Goal: Answer question/provide support: Answer question/provide support

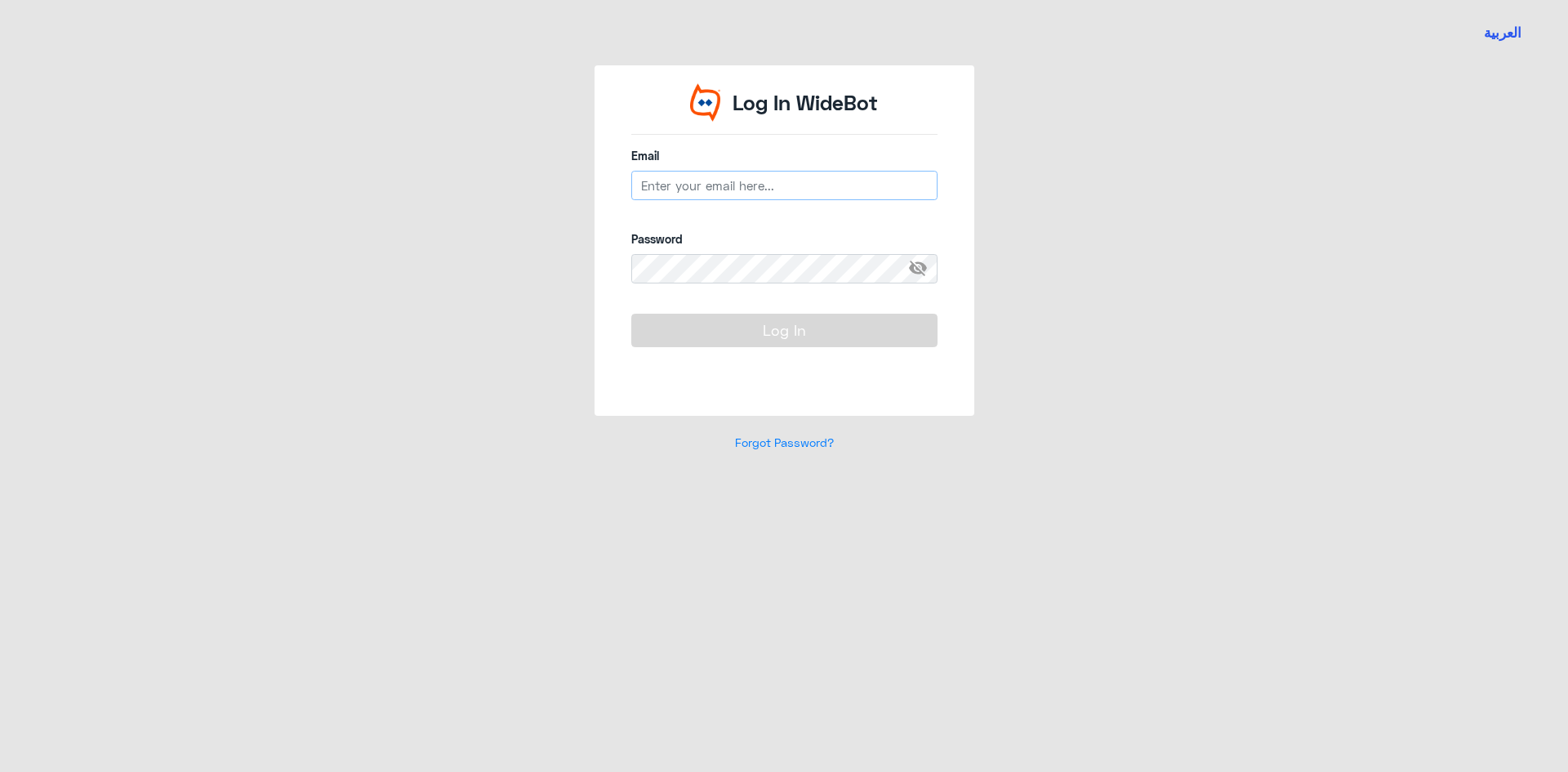
click at [740, 191] on input "email" at bounding box center [785, 186] width 307 height 30
type input "a_alnouwasir"
click at [746, 195] on input "a_alnouwasir" at bounding box center [785, 186] width 307 height 30
type input "a_alnouwasir@dallah-hospital.com"
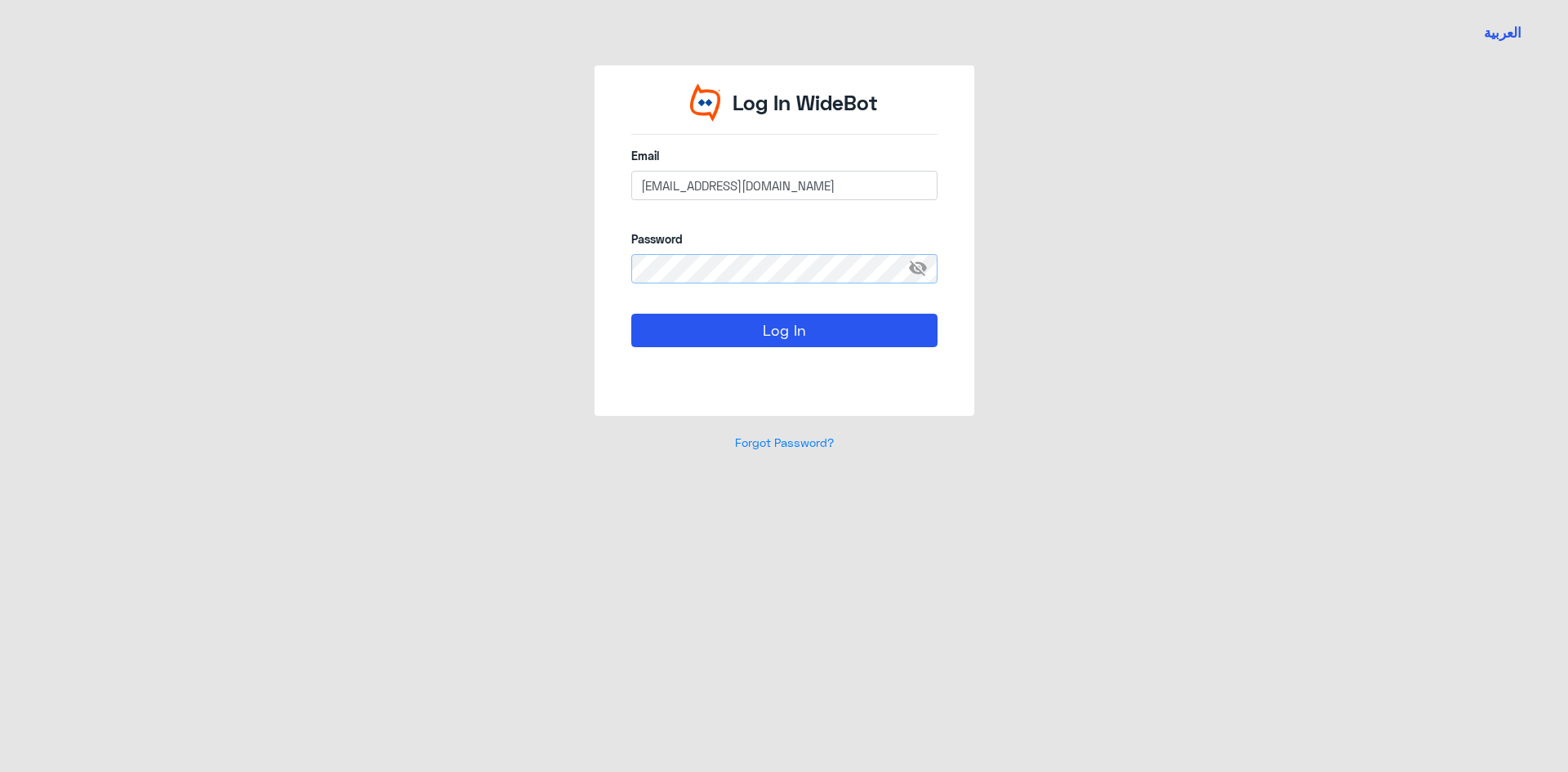
click at [632, 314] on button "Log In" at bounding box center [785, 330] width 307 height 32
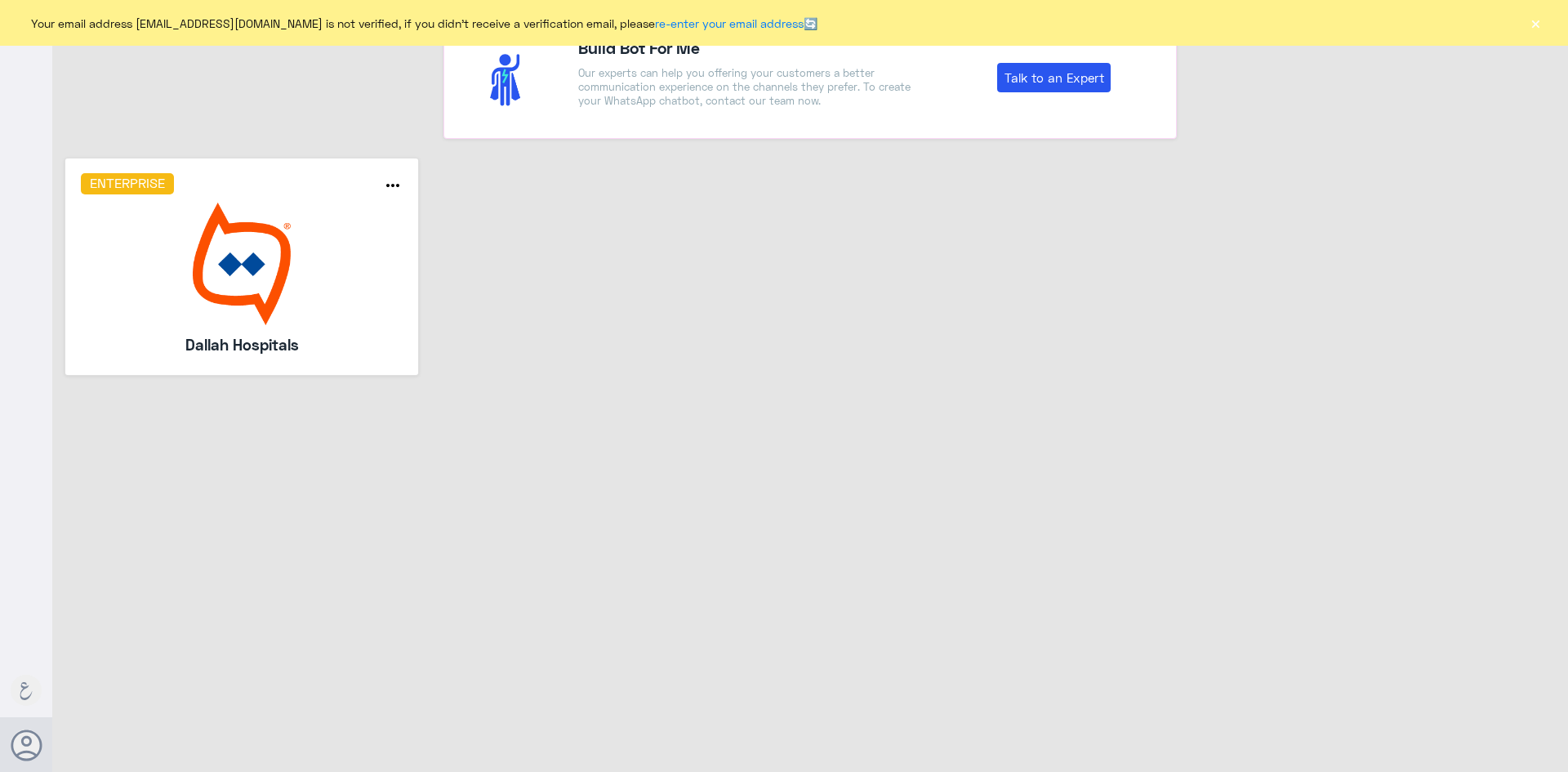
click at [285, 263] on img at bounding box center [242, 263] width 322 height 123
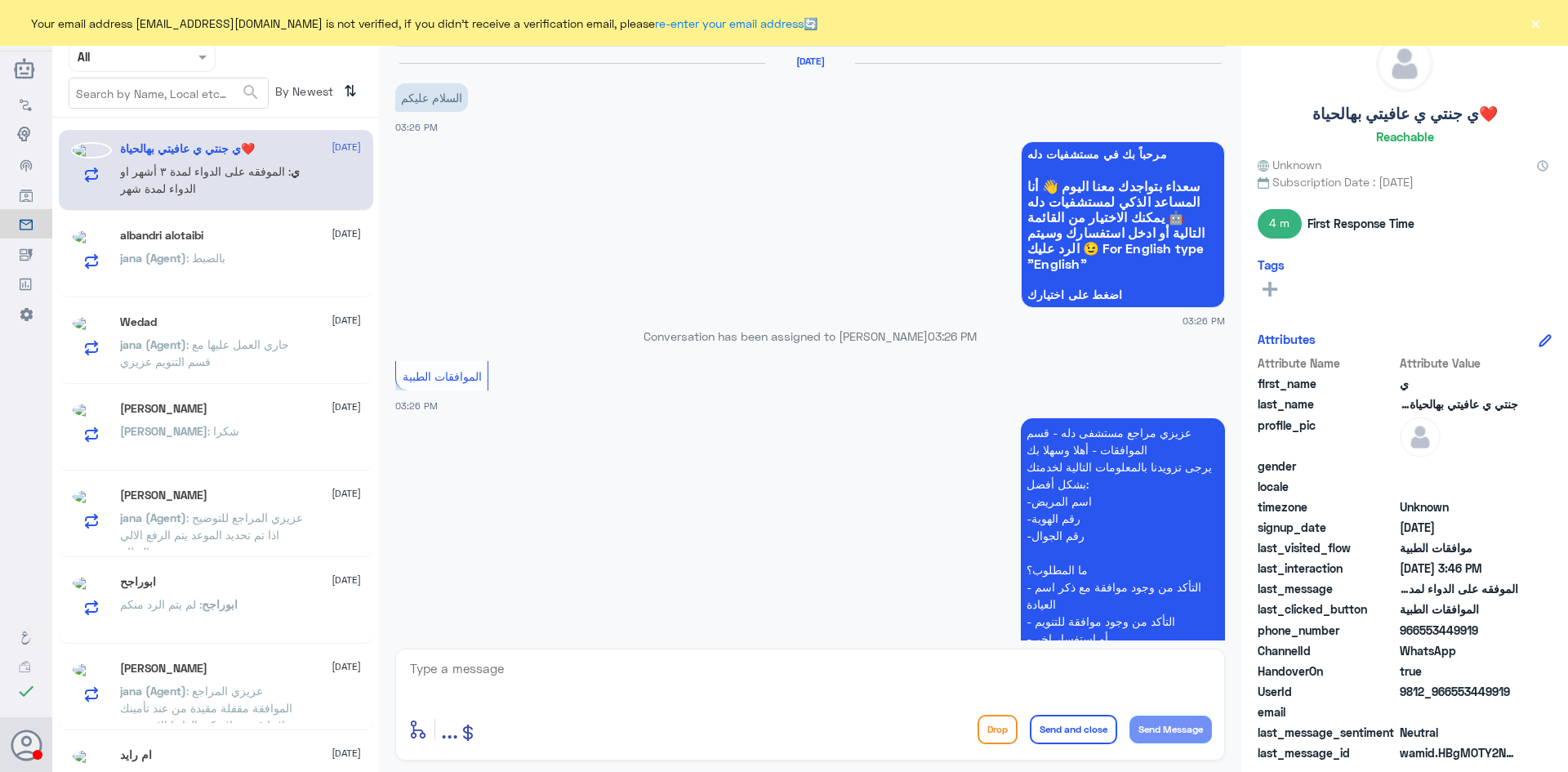
scroll to position [667, 0]
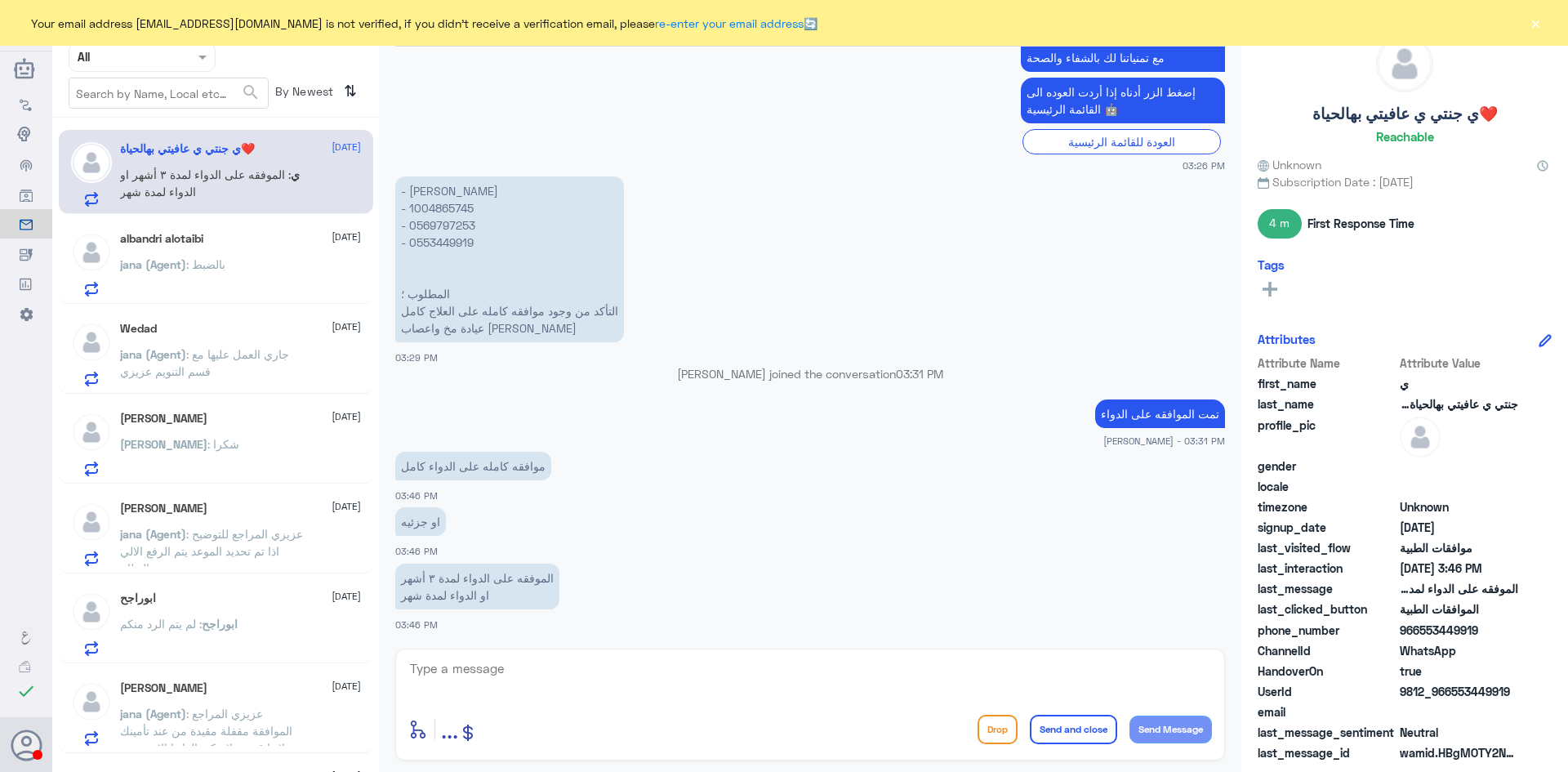
click at [153, 60] on input "text" at bounding box center [122, 56] width 90 height 18
click at [147, 187] on Team "Your Team" at bounding box center [133, 181] width 55 height 14
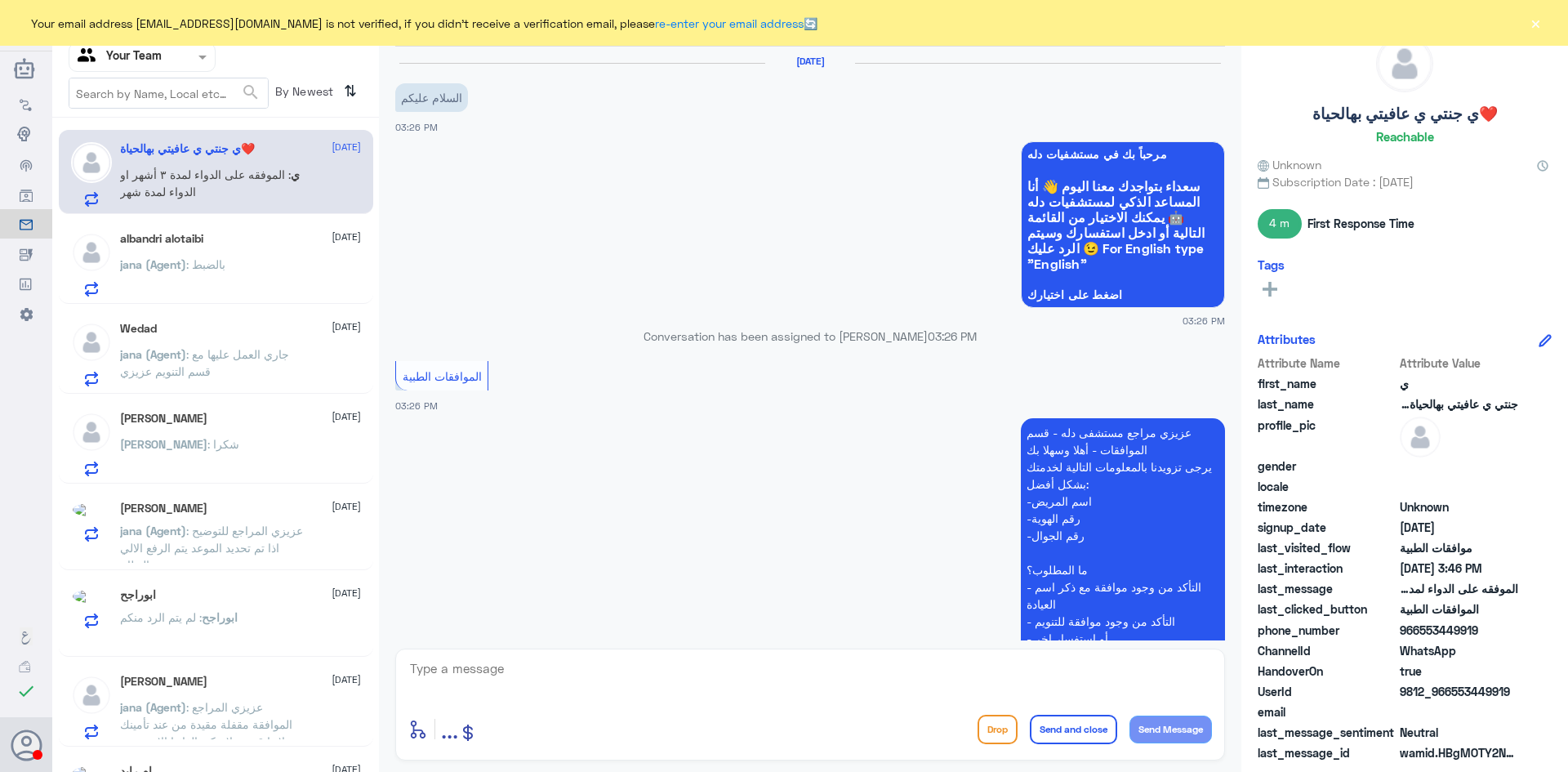
scroll to position [667, 0]
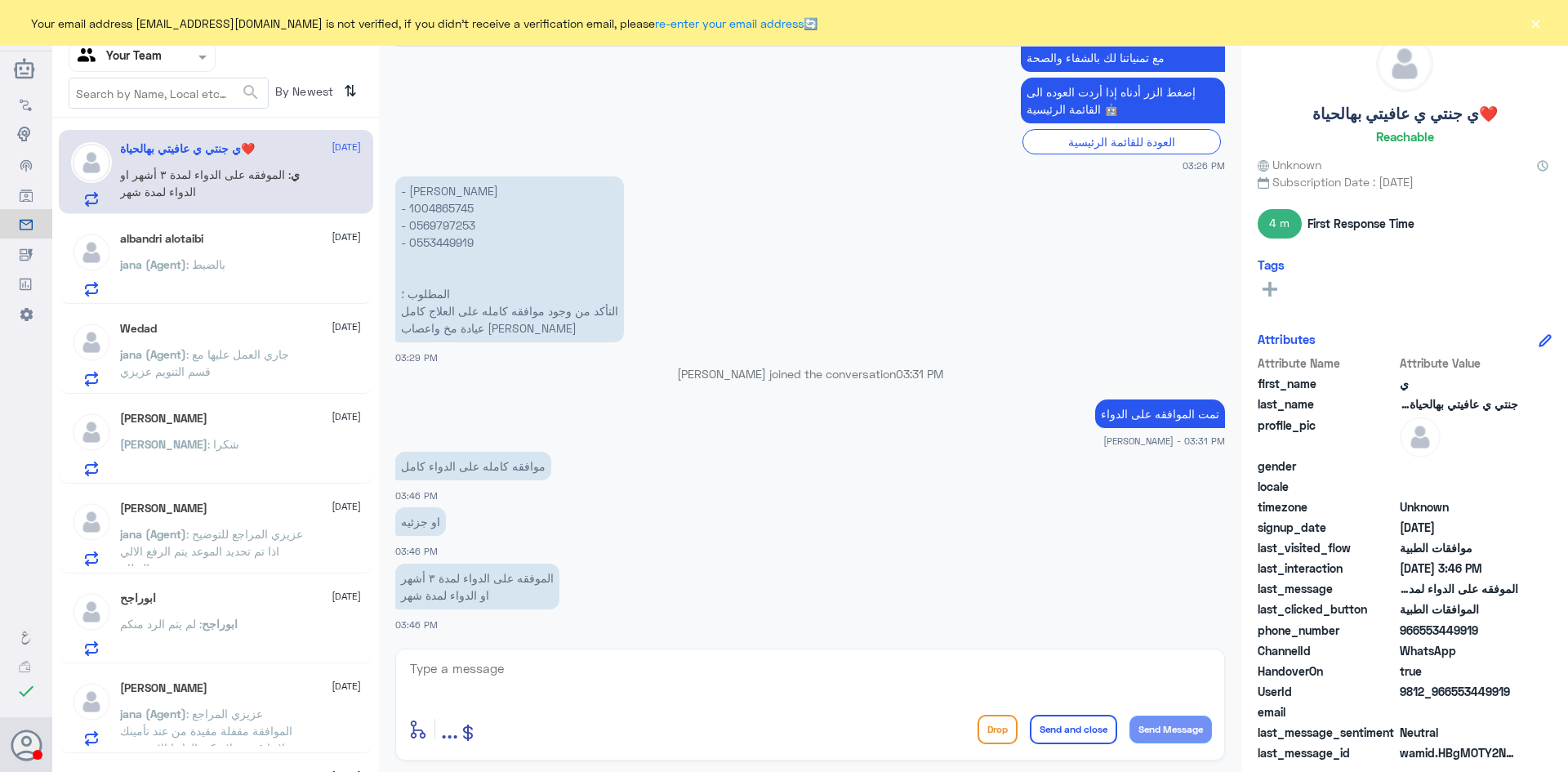
click at [454, 208] on p "- جوهرة سليمان الشماسي - 1004865745 - 0569797253 - 0553449919 المطلوب ؛ التأكد …" at bounding box center [510, 259] width 229 height 165
copy p "1004865745"
click at [597, 649] on div "enter flow name ... Drop Send and close Send Message" at bounding box center [810, 704] width 829 height 112
click at [593, 664] on textarea at bounding box center [810, 677] width 803 height 40
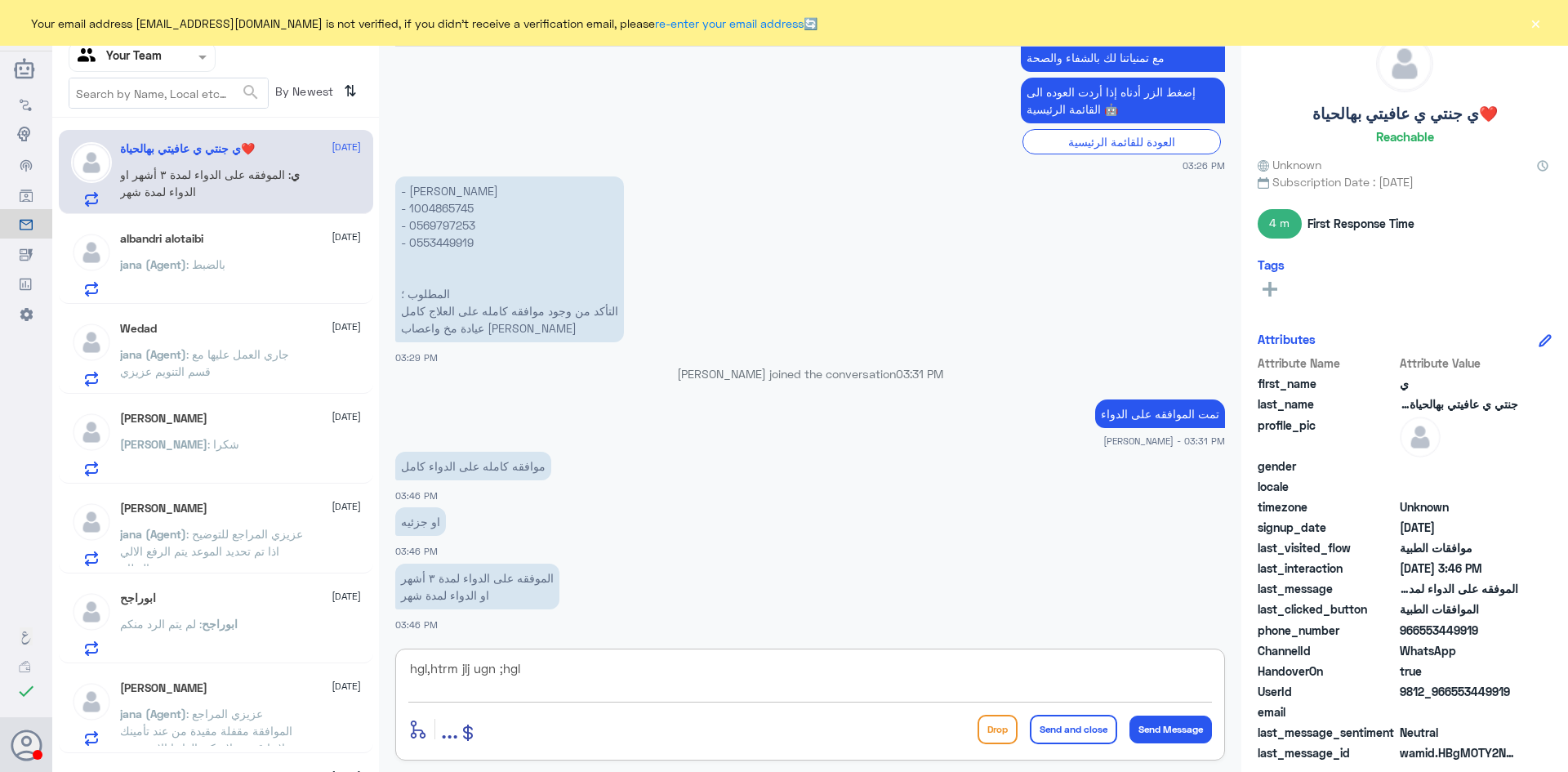
type textarea "hgl,htrm jlj ugn ;hgl"
type textarea "h"
type textarea "ا"
type textarea "3 شهور"
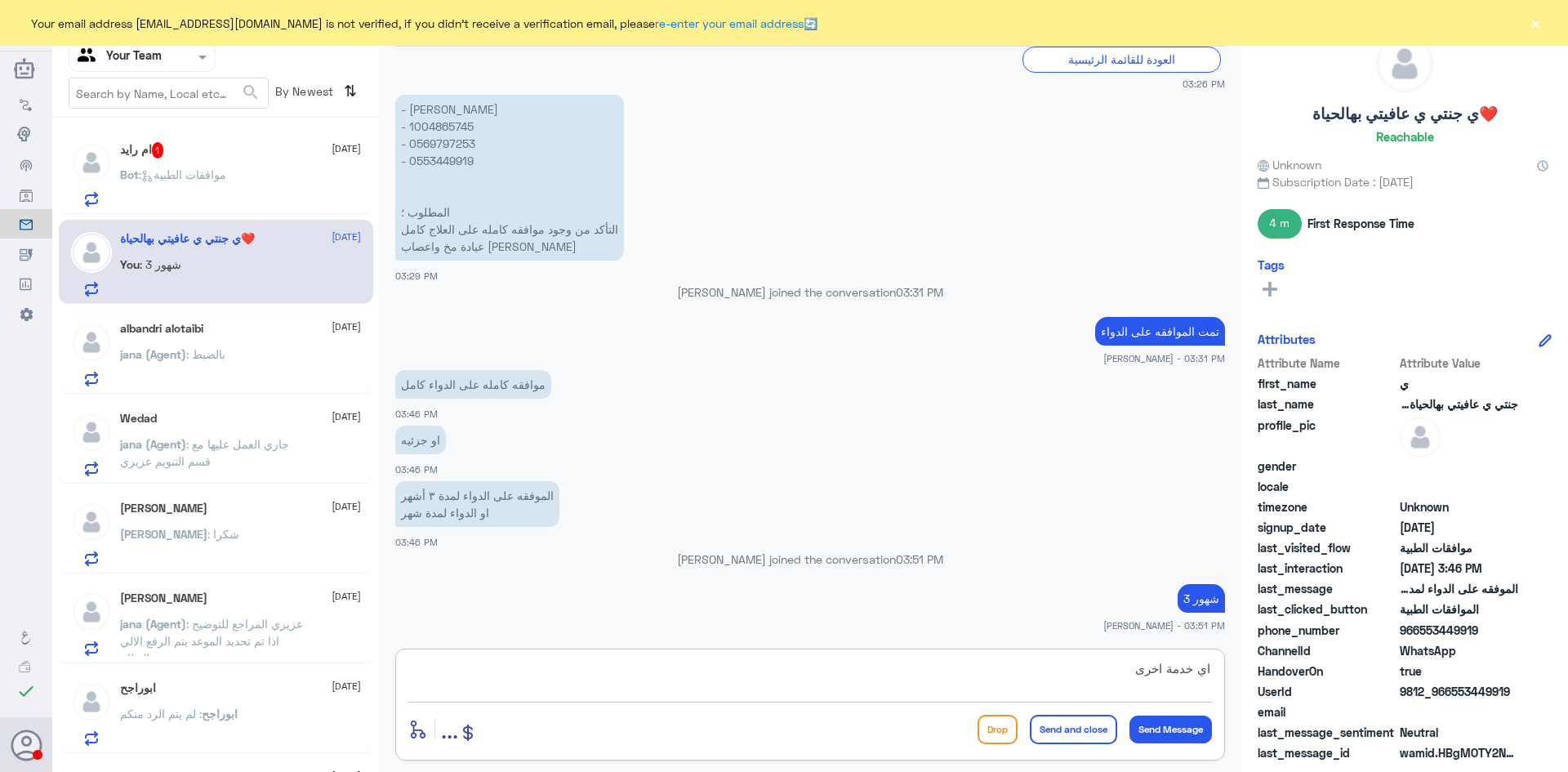
type textarea "اي خدمة اخرى؟"
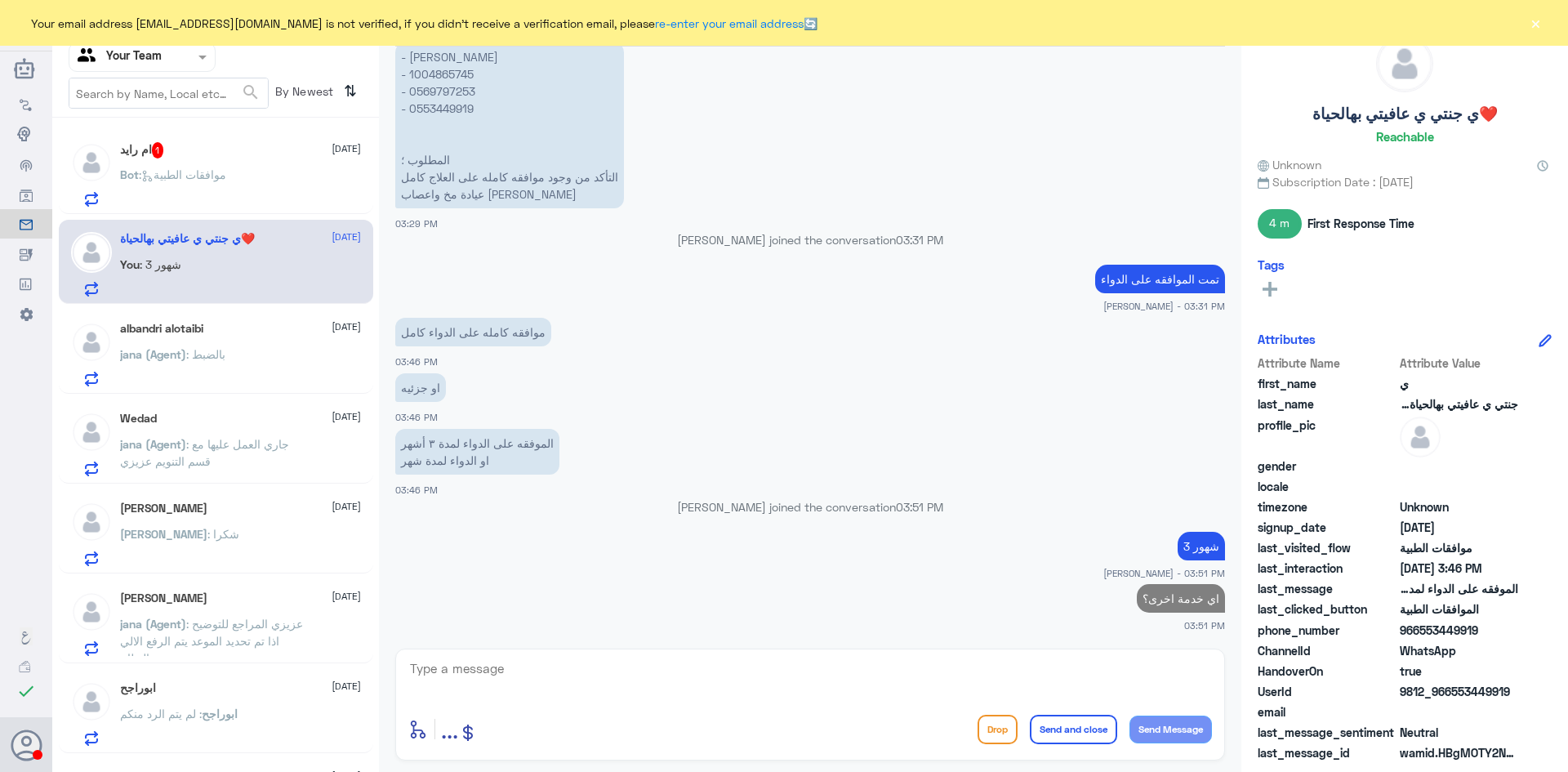
click at [260, 184] on div "Bot : موافقات الطبية" at bounding box center [240, 188] width 241 height 37
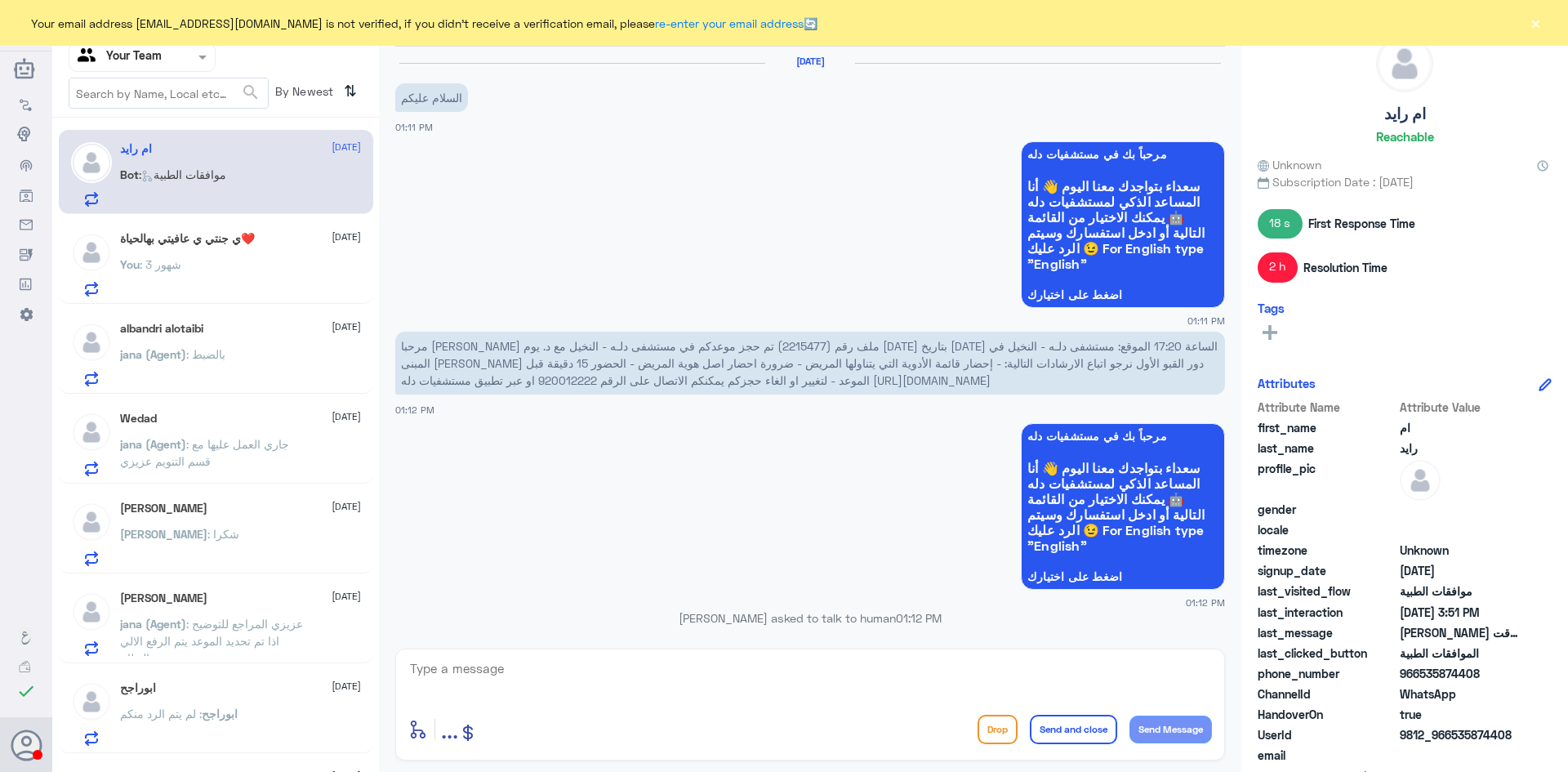
scroll to position [1179, 0]
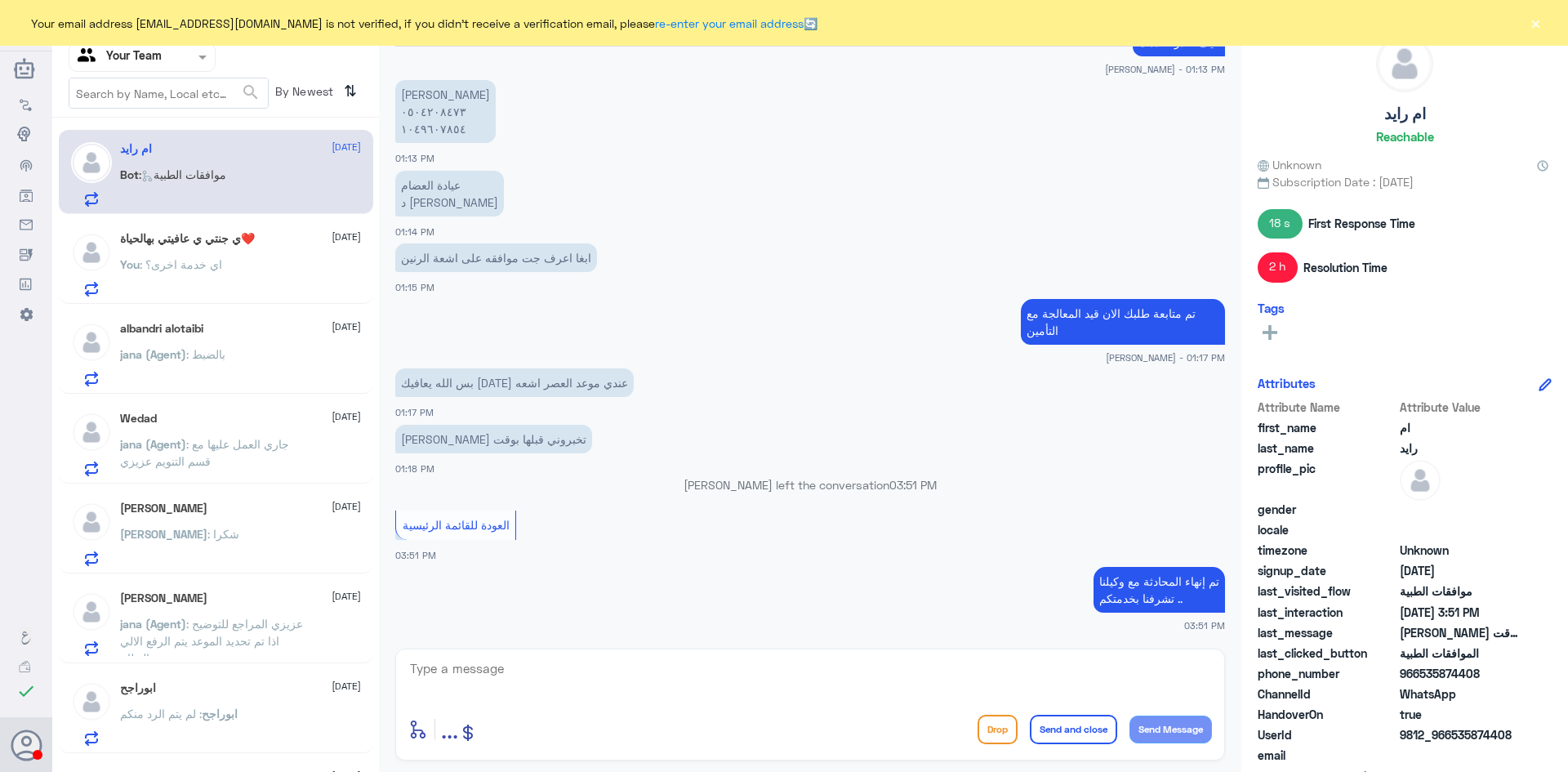
click at [193, 345] on p "jana (Agent) : بالضبط" at bounding box center [173, 366] width 105 height 41
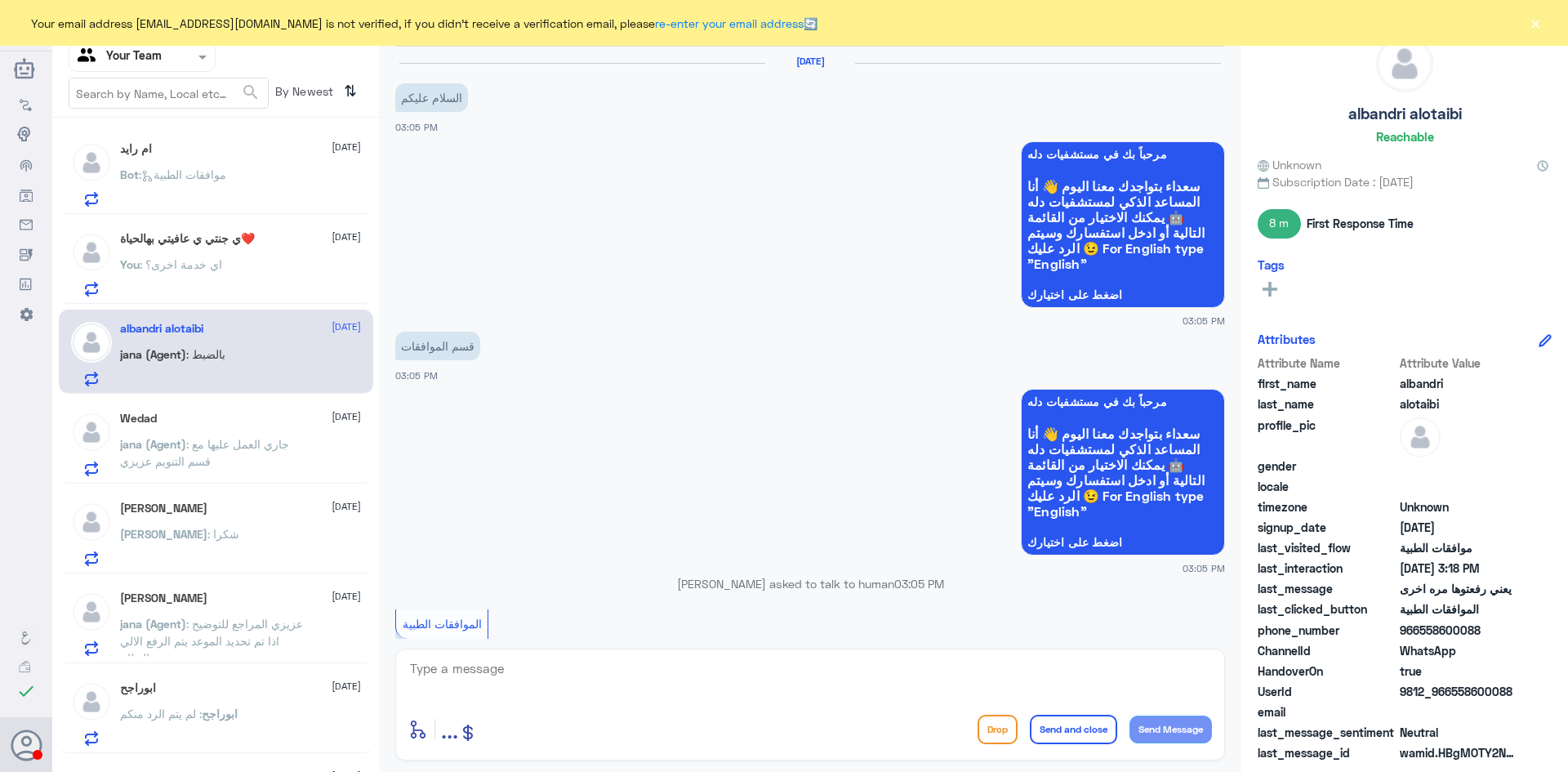
scroll to position [1024, 0]
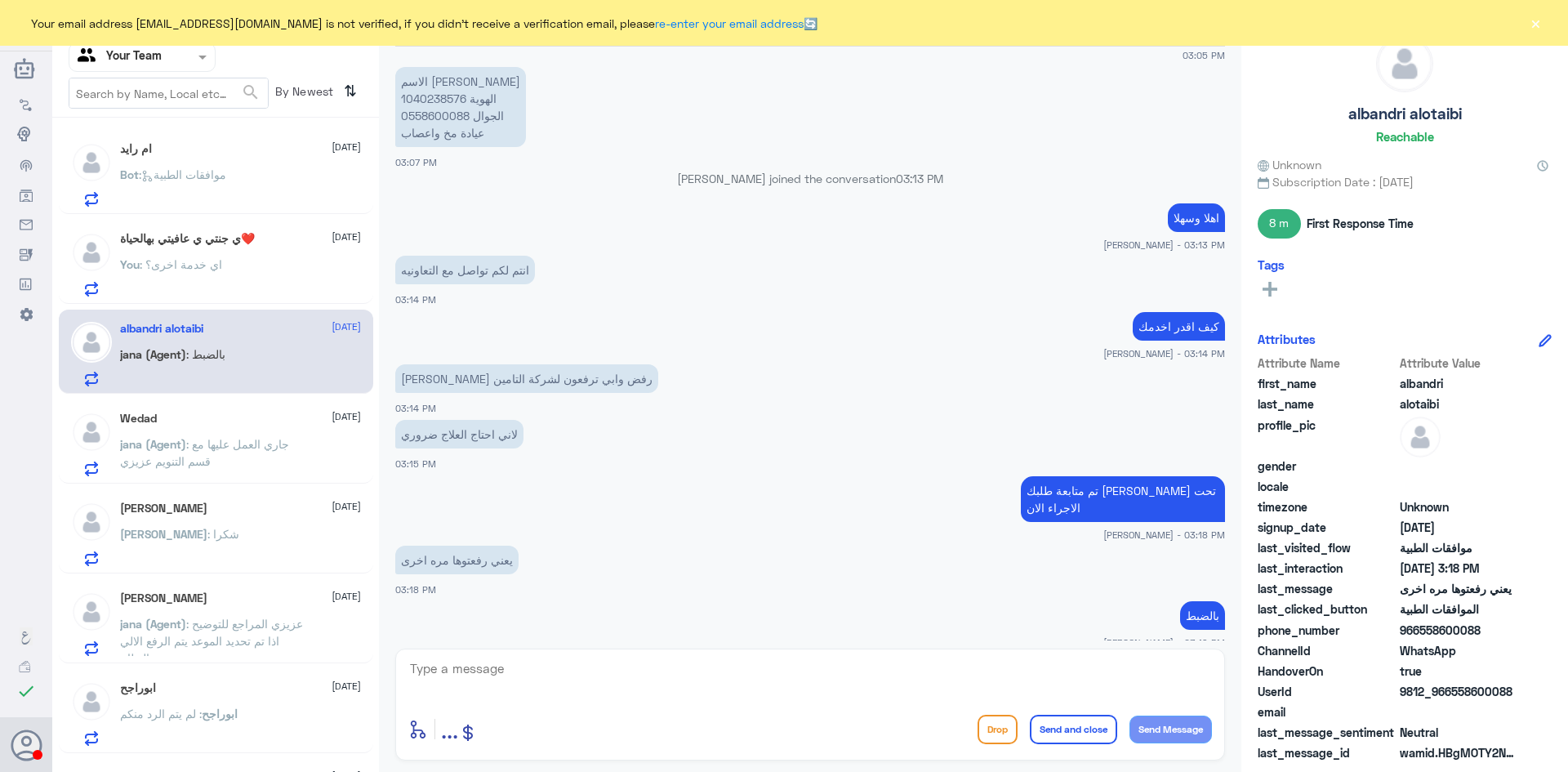
click at [223, 526] on div "abdulaziz 9 September abdulaziz : شكرا" at bounding box center [240, 534] width 241 height 65
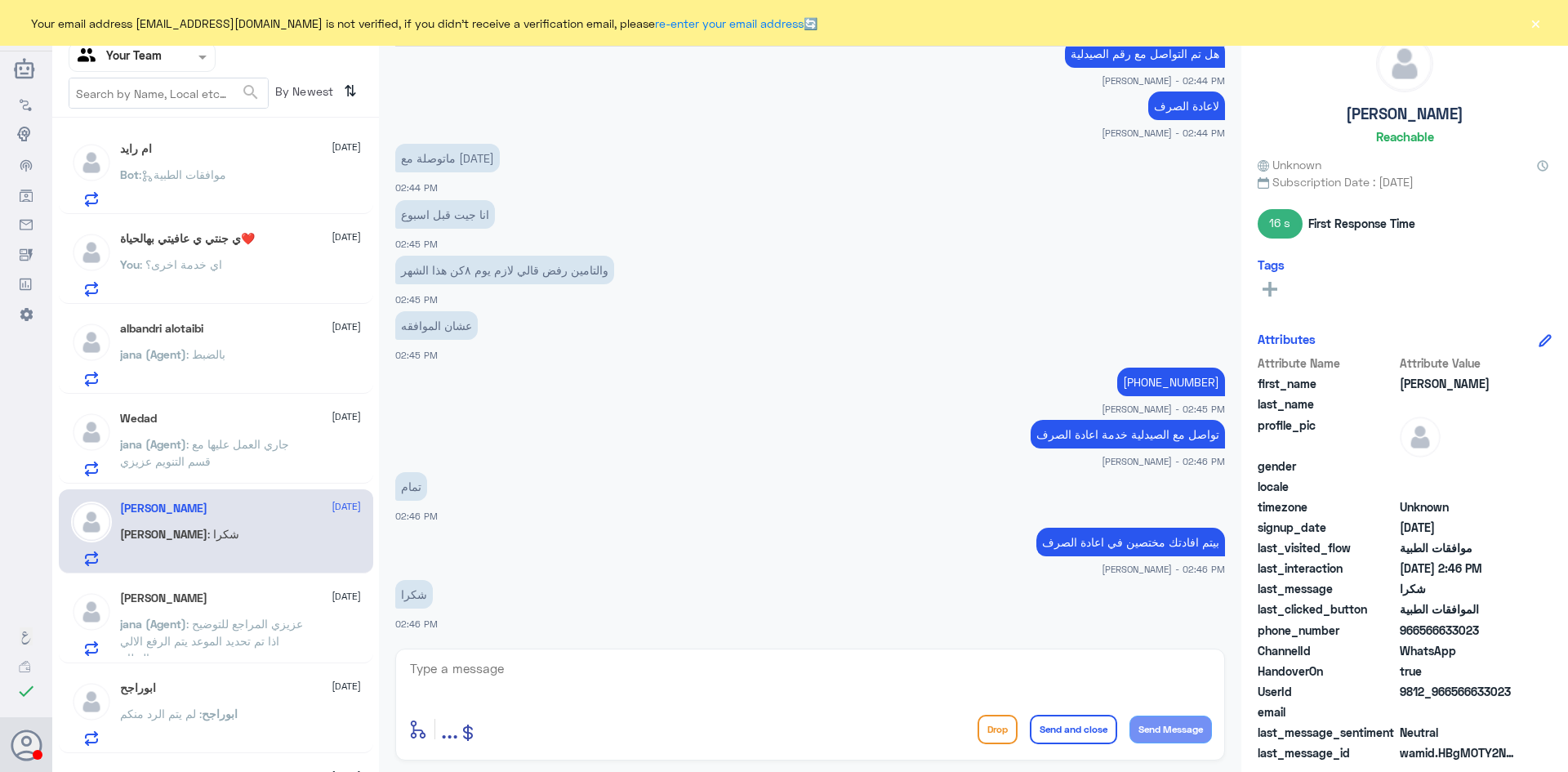
scroll to position [163, 0]
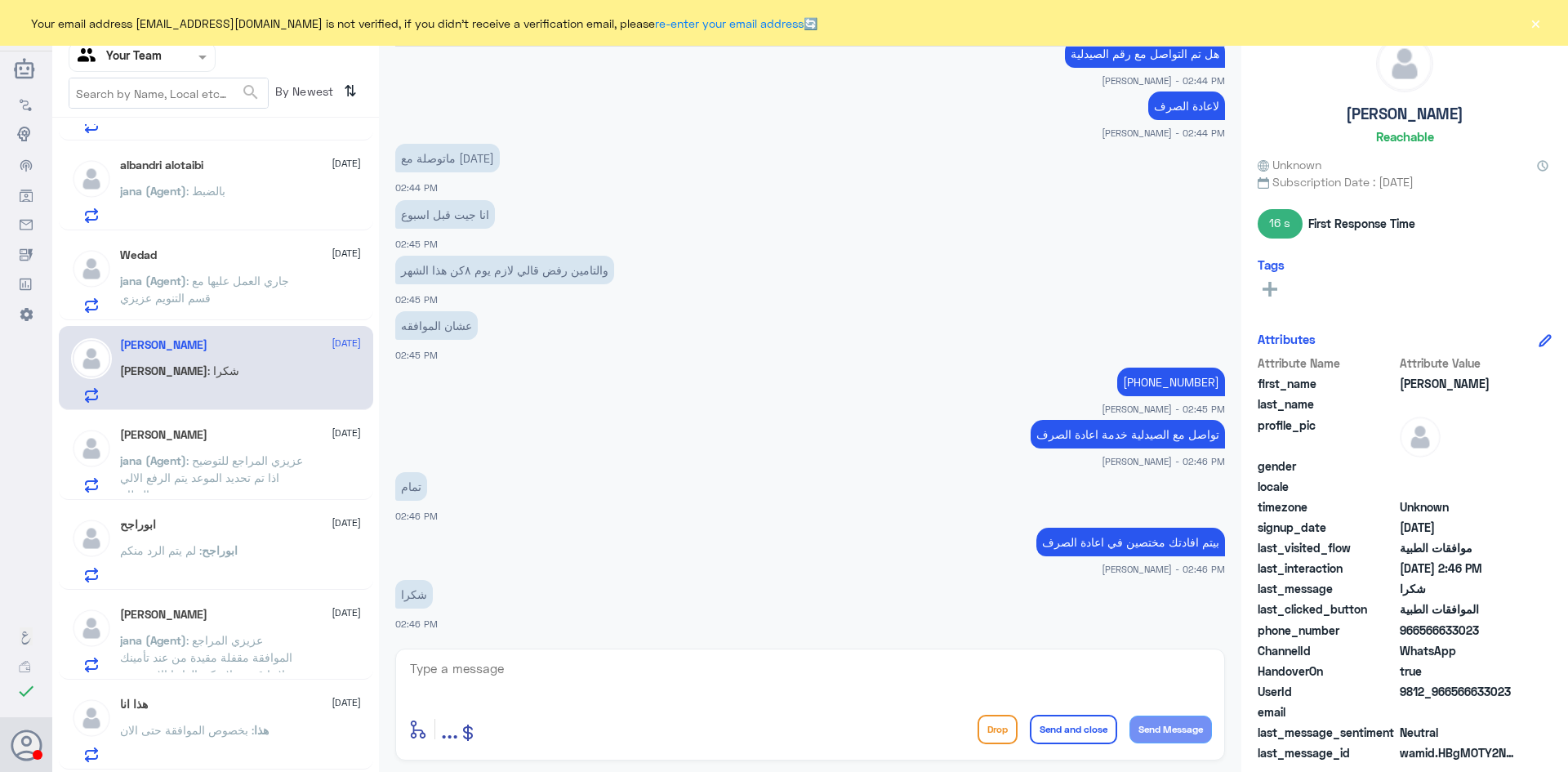
click at [244, 479] on span ": عزيزي المراجع للتوضيح اذا تم تحديد الموعد يتم الرفع الالي بالنظام" at bounding box center [211, 477] width 183 height 48
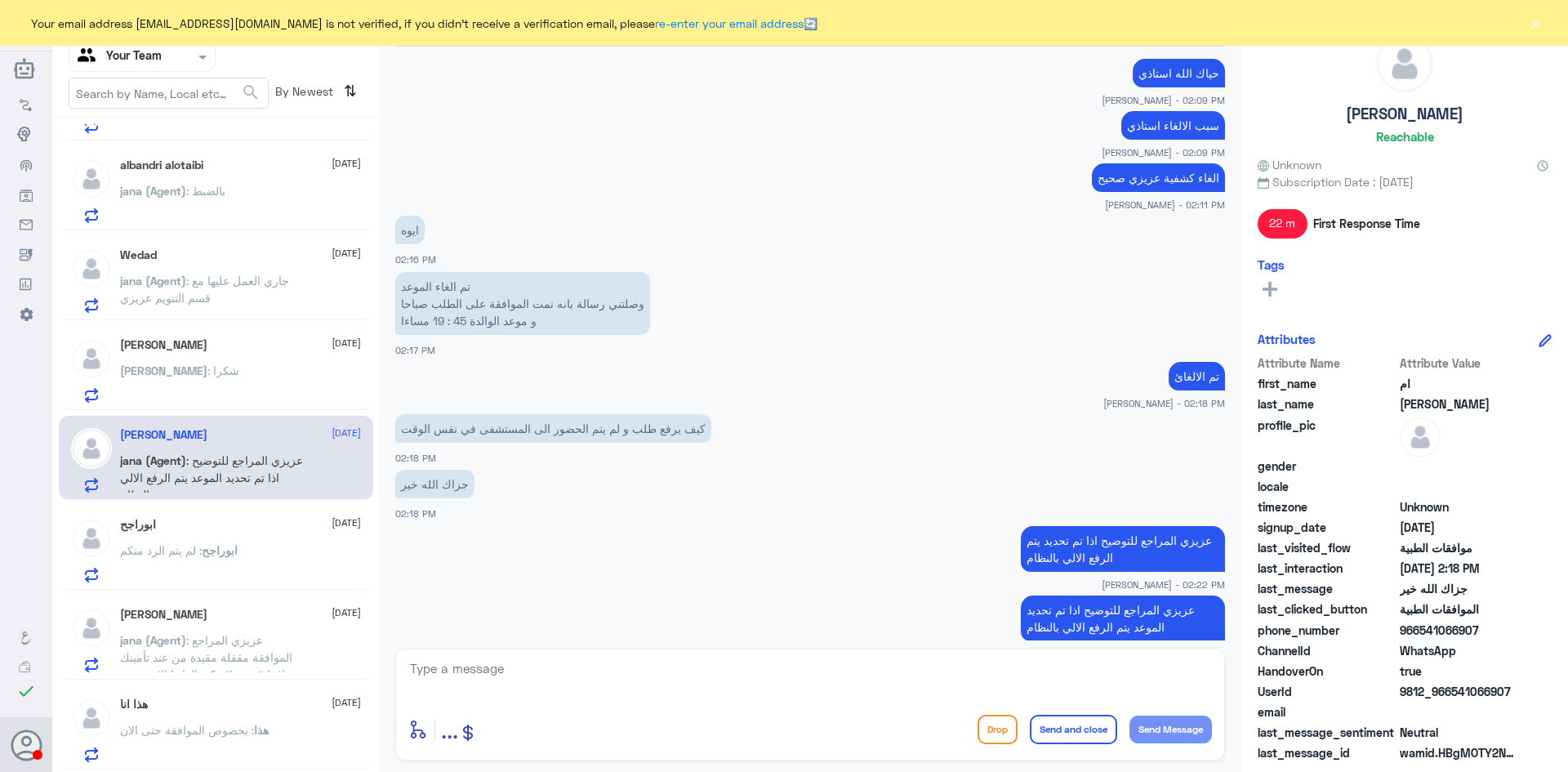
scroll to position [1104, 0]
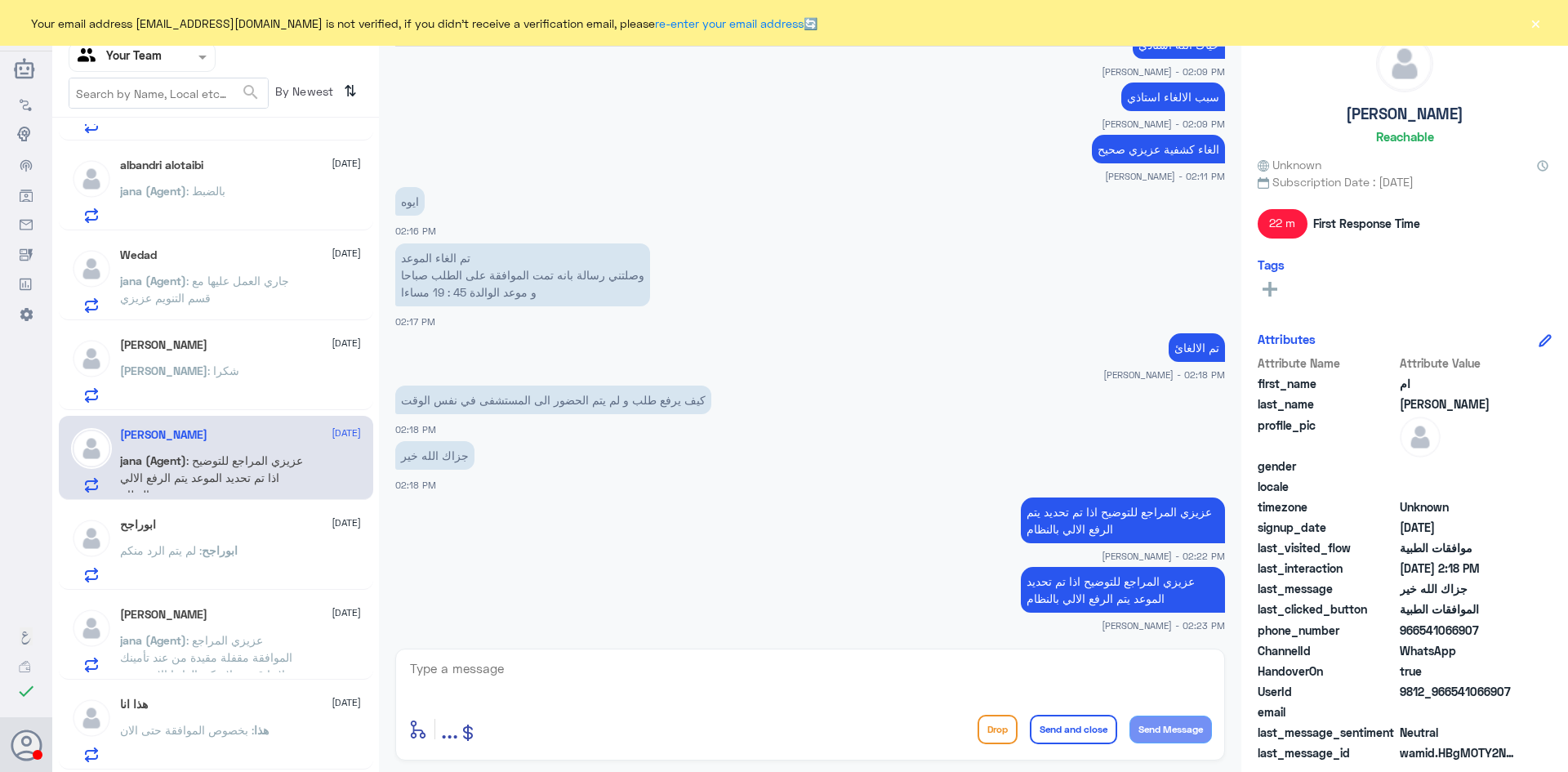
click at [231, 565] on p "ابوراجح : لم يتم الرد منكم" at bounding box center [178, 561] width 117 height 41
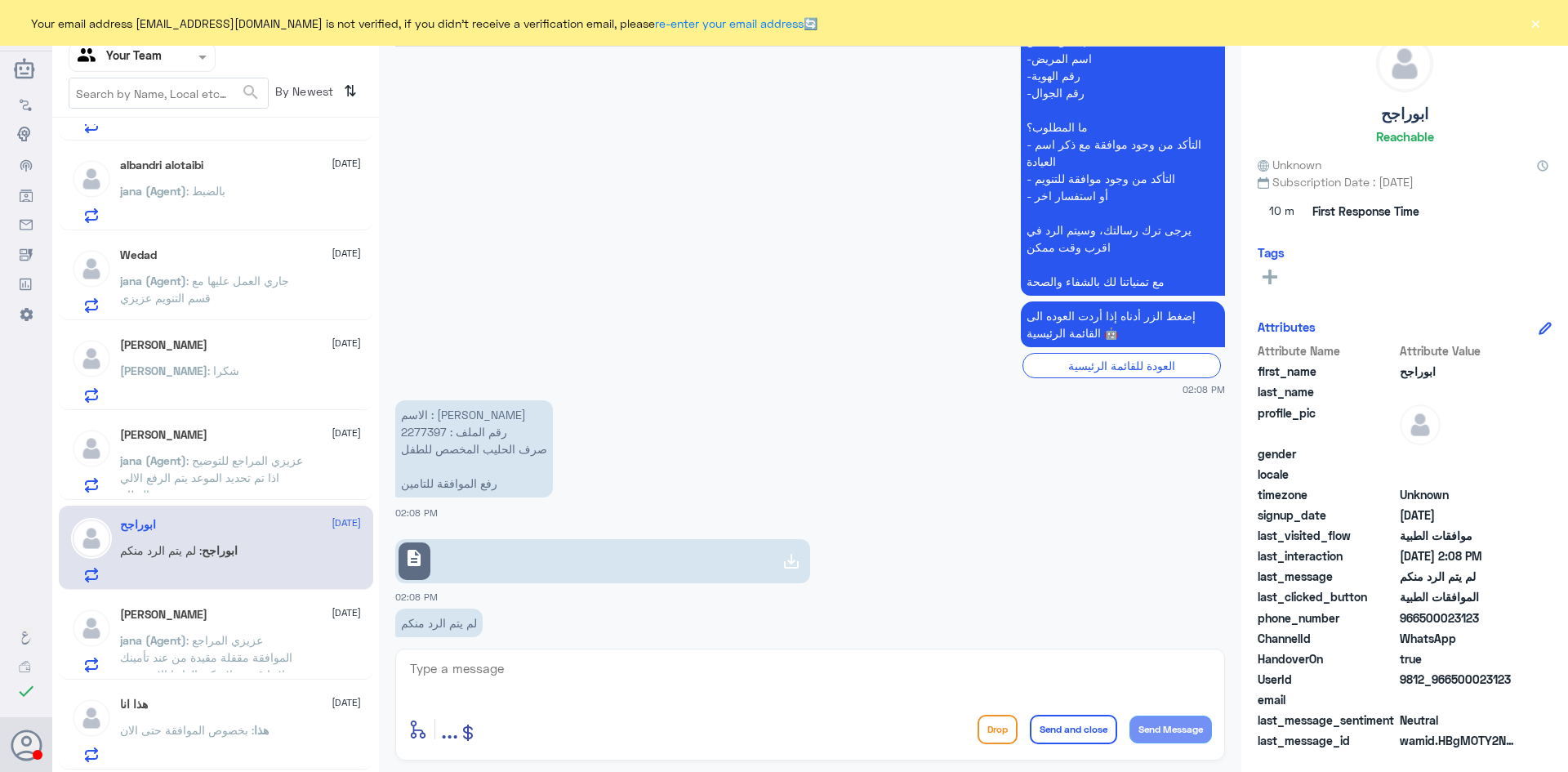
scroll to position [1854, 0]
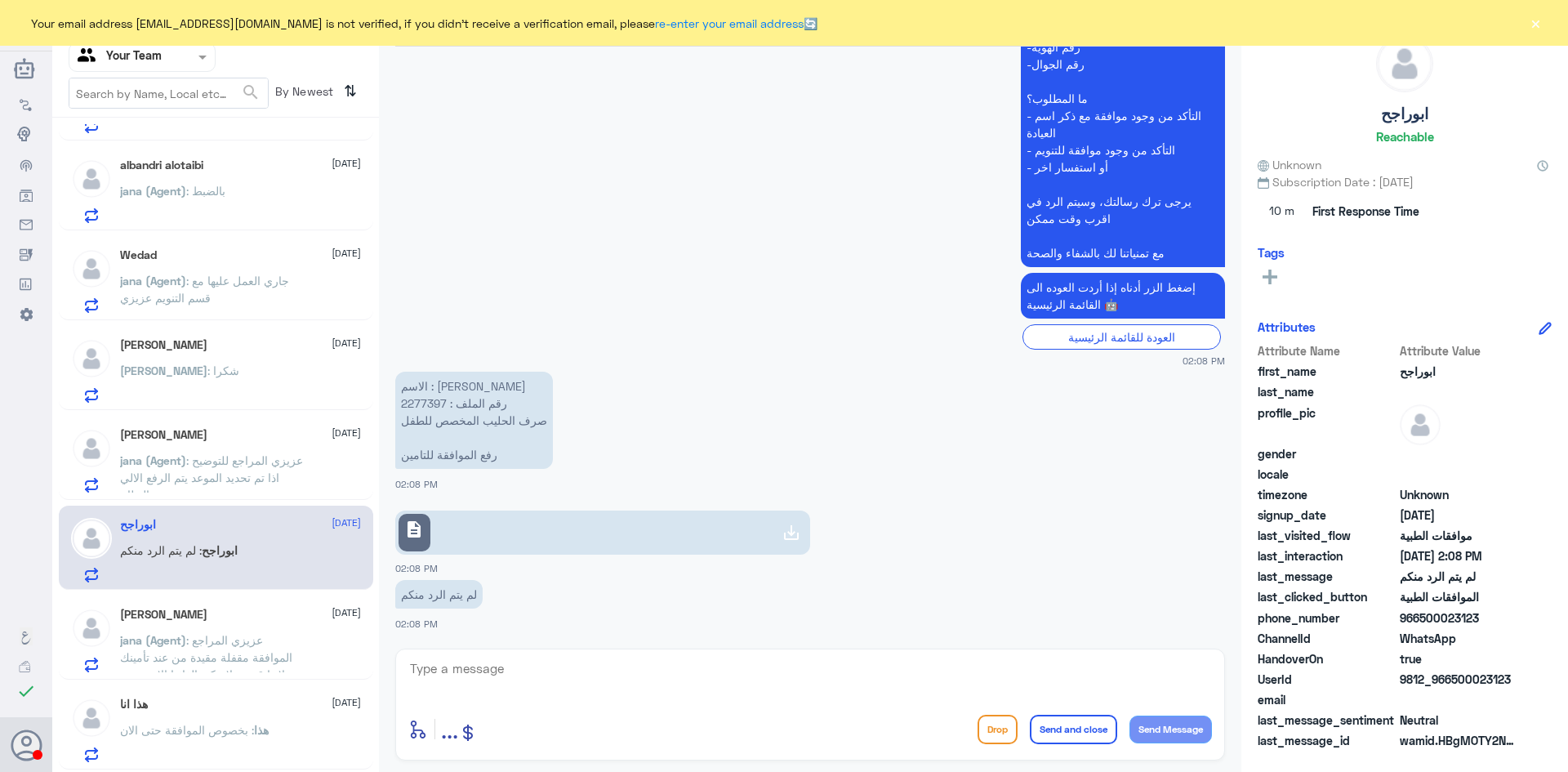
click at [426, 405] on p "الاسم : جسار بن فهد العجمي رقم الملف : 2277397 صرف الحليب المخصص للطفل رفع المو…" at bounding box center [474, 419] width 158 height 97
copy p "2277397"
click at [434, 536] on link "description" at bounding box center [602, 533] width 415 height 44
click at [610, 666] on textarea at bounding box center [810, 677] width 803 height 40
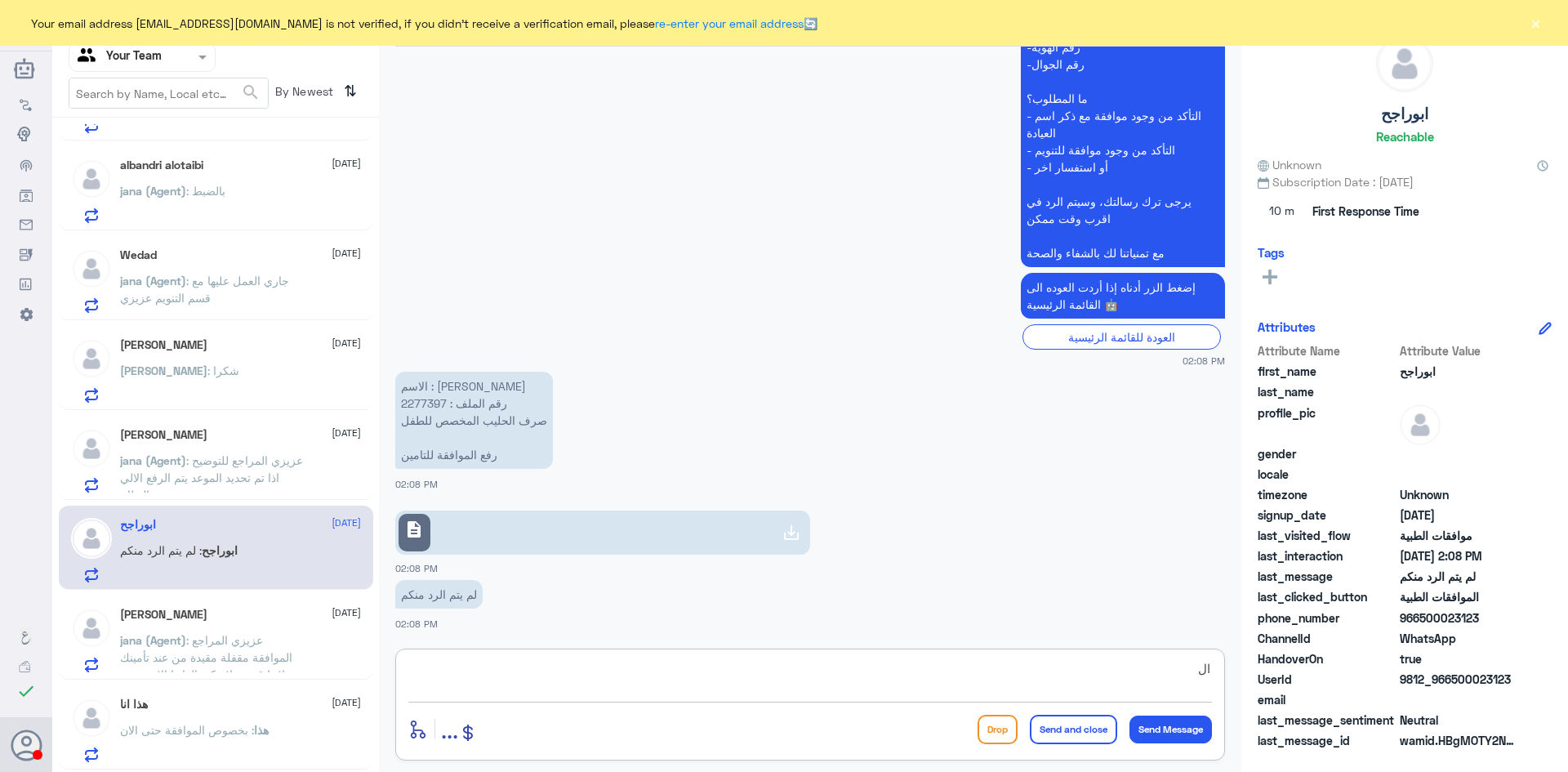
type textarea "ا"
type textarea "السلام عليكم و رحمة الله"
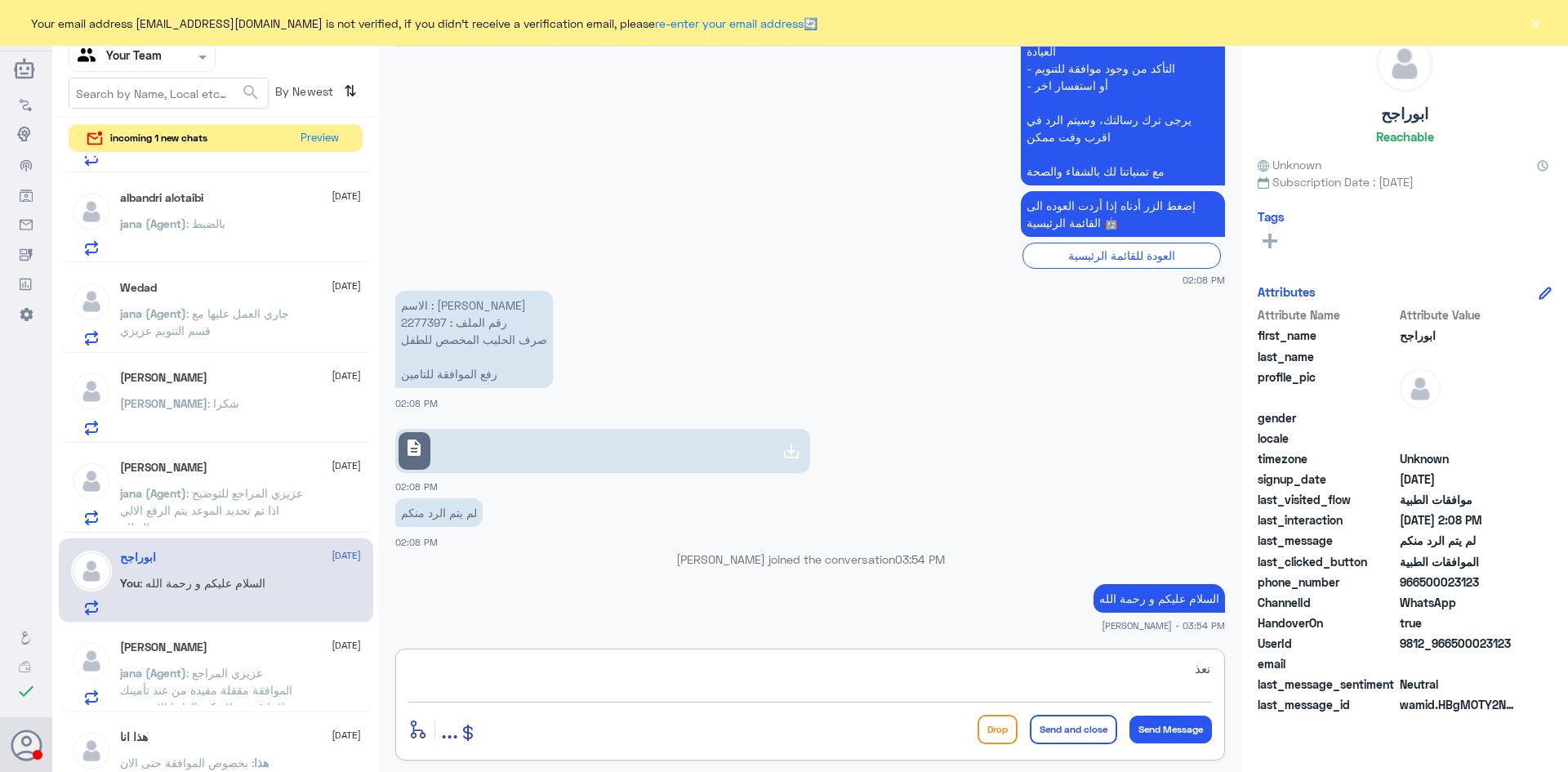
scroll to position [1877, 0]
type textarea "نعتذر منك استاذي الكريم نوع الحليب المطلوب لا يوجد عليه اتفاقية بيننا و بين شرك…"
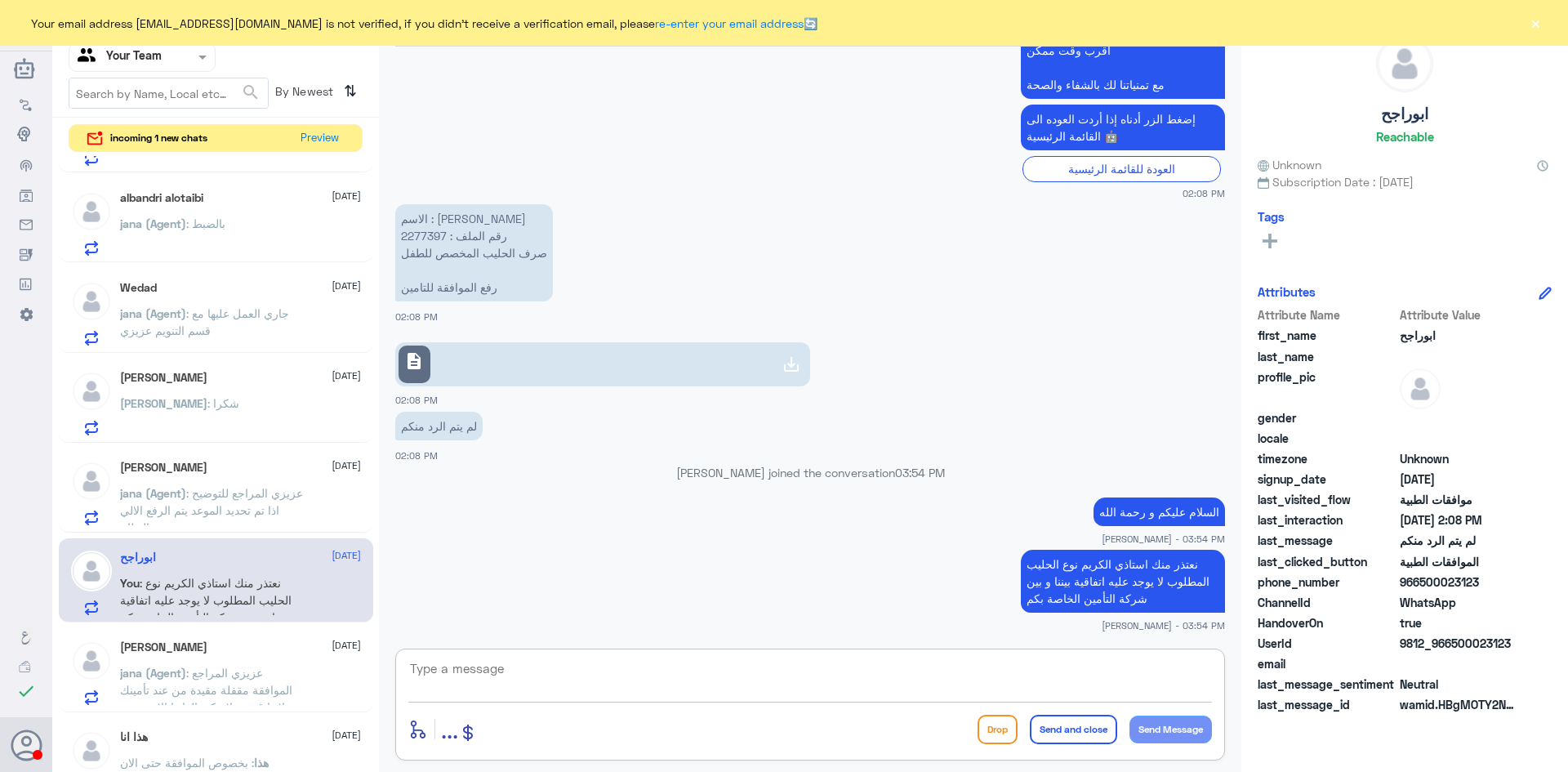
click at [614, 677] on textarea at bounding box center [810, 677] width 803 height 40
type textarea "نرجوا منكم مراجعة الطبيب المعالج او الصيدلية لتغيير النوع"
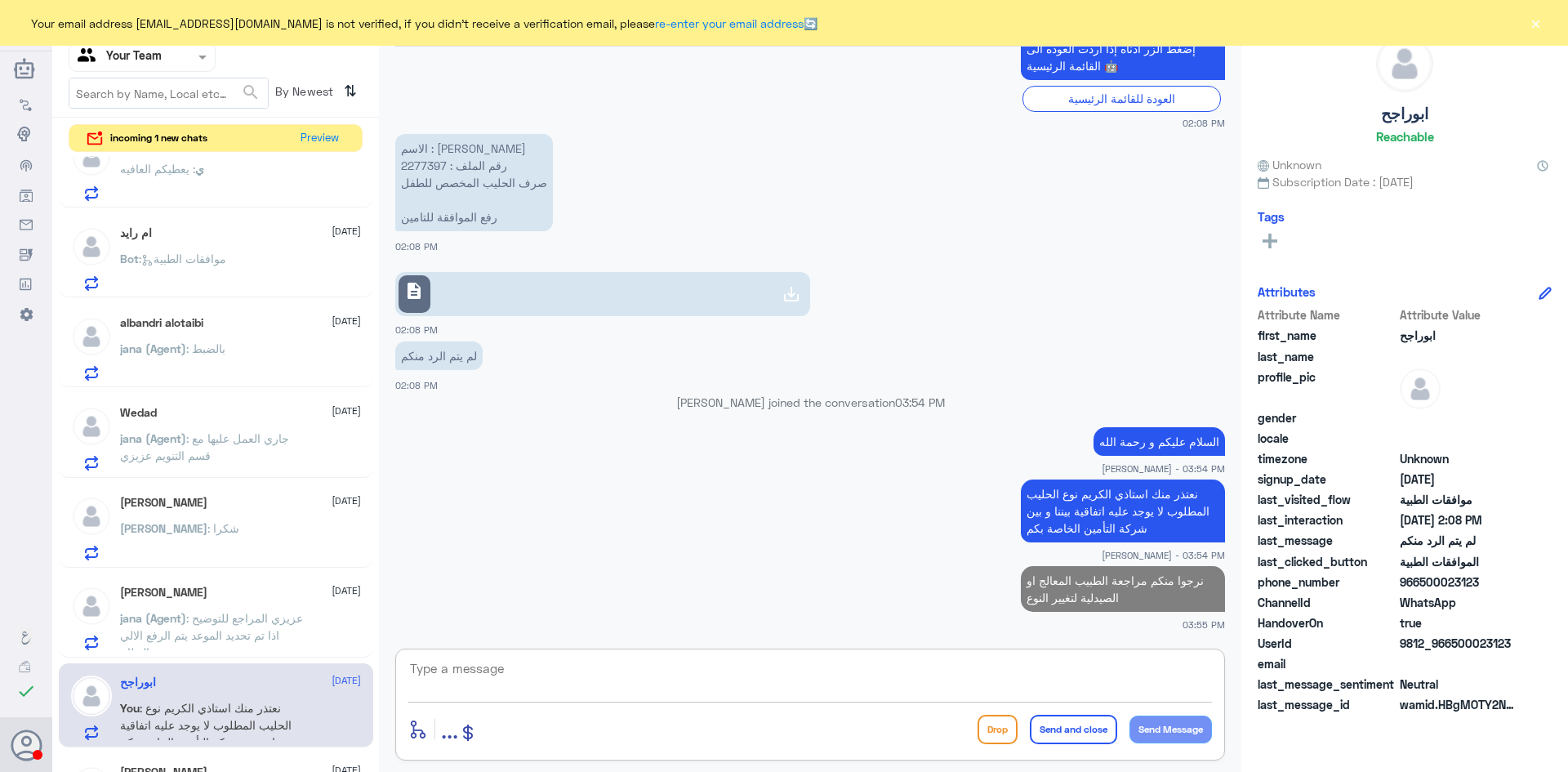
scroll to position [0, 0]
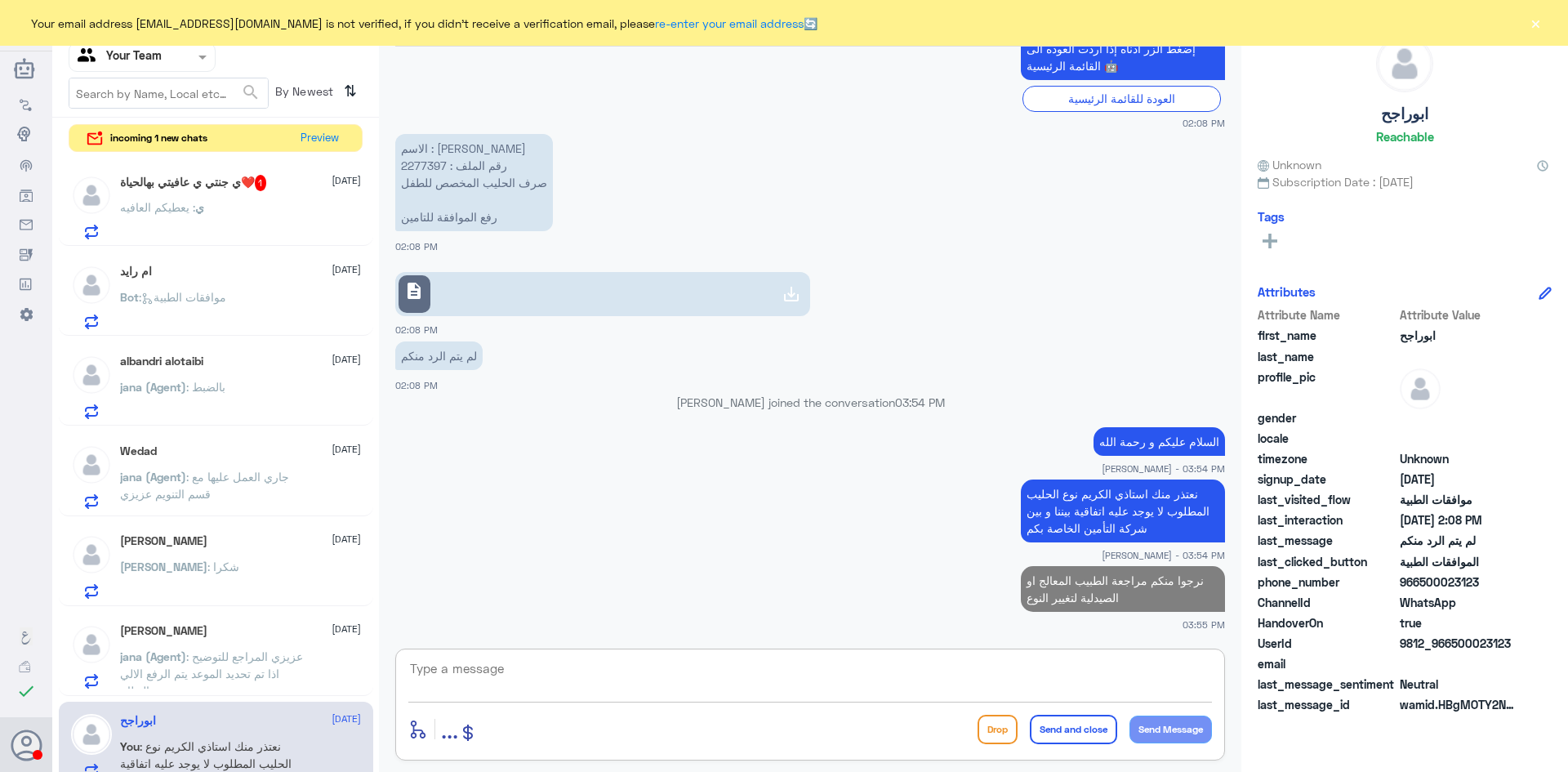
click at [232, 202] on div "ي : يعطيكم العافيه" at bounding box center [240, 221] width 241 height 37
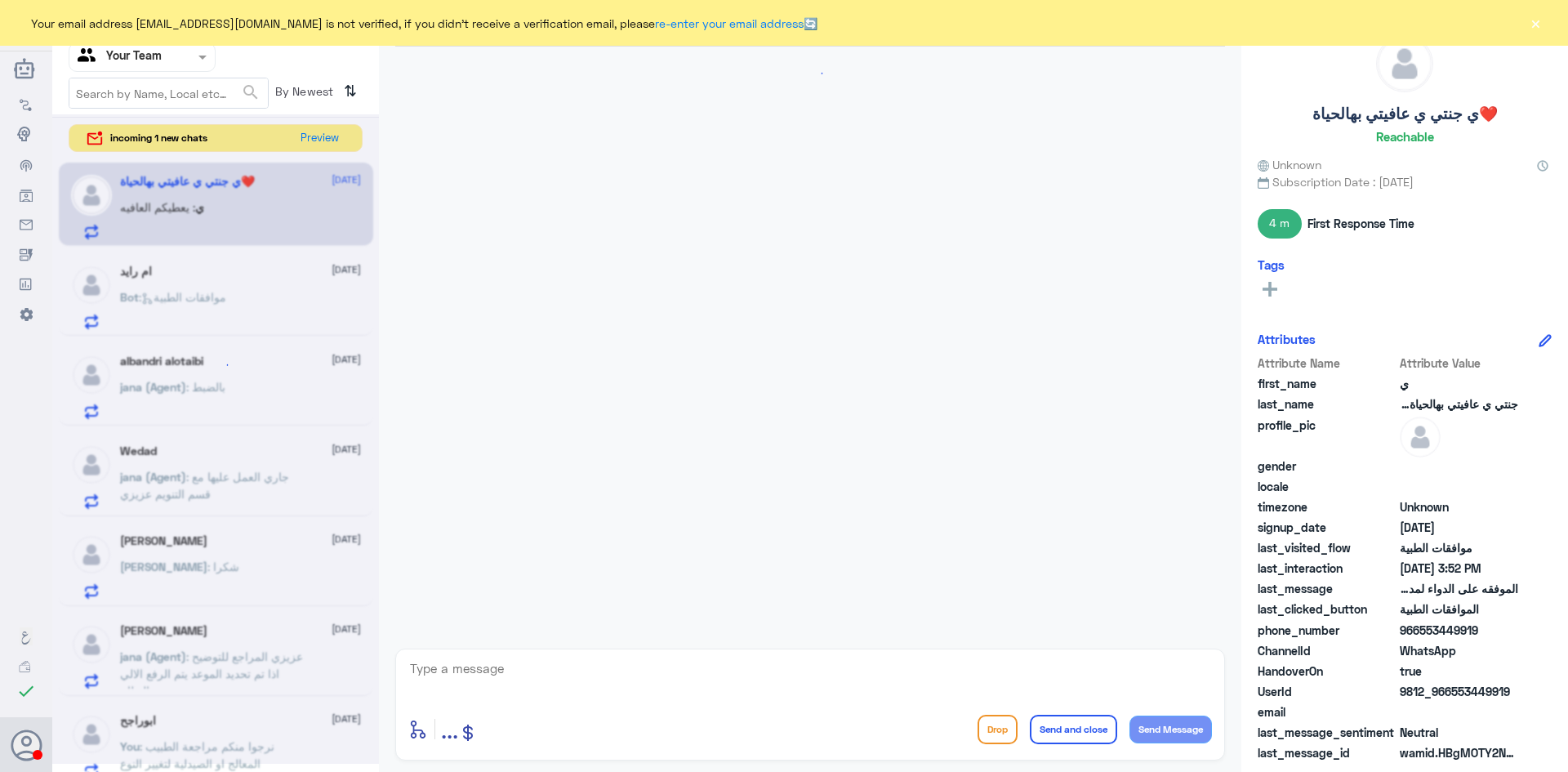
scroll to position [857, 0]
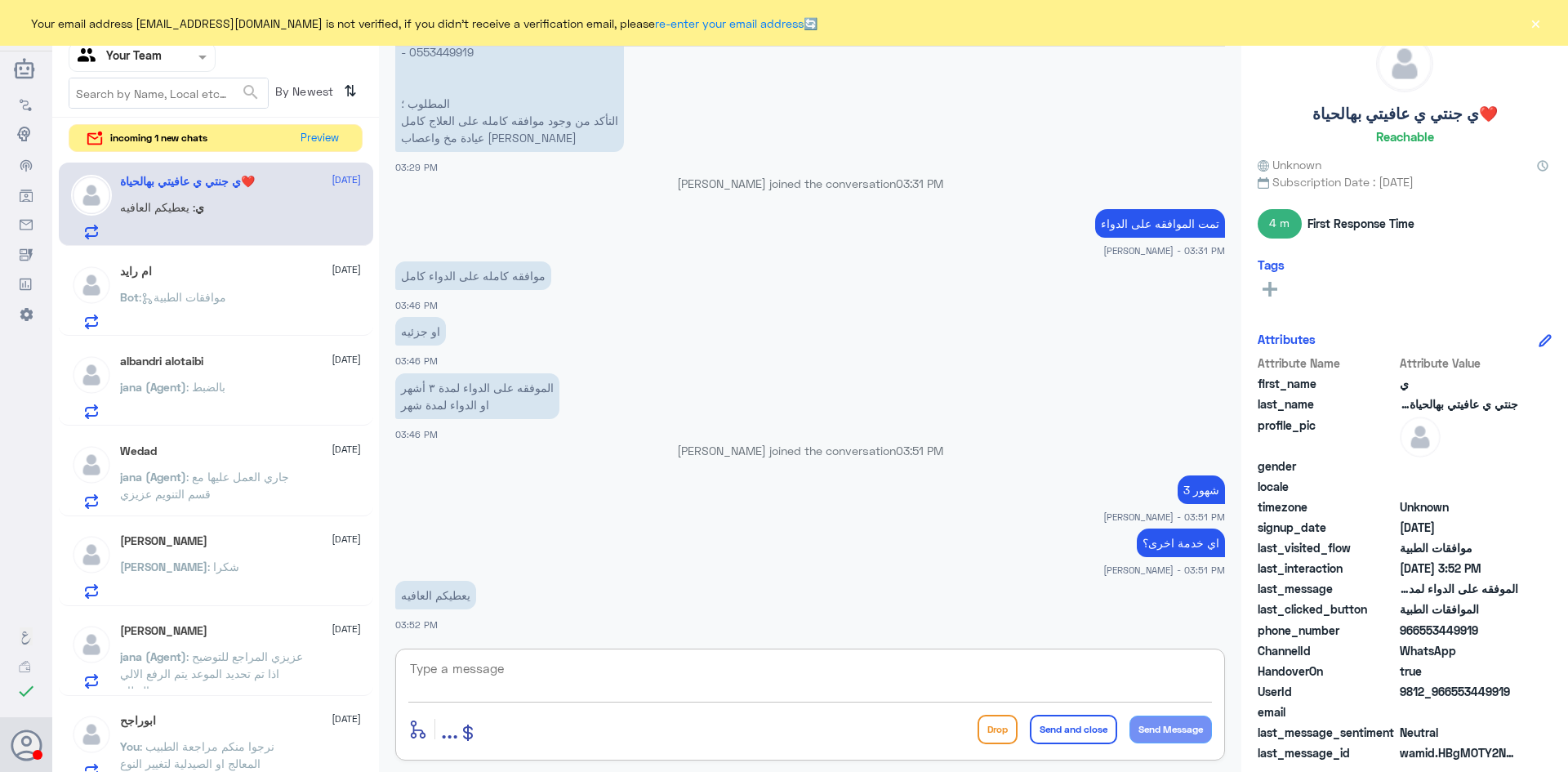
click at [610, 673] on textarea at bounding box center [810, 677] width 803 height 40
type textarea "قدامكم العافية و مع السلامة"
click at [1072, 737] on button "Send and close" at bounding box center [1073, 730] width 88 height 30
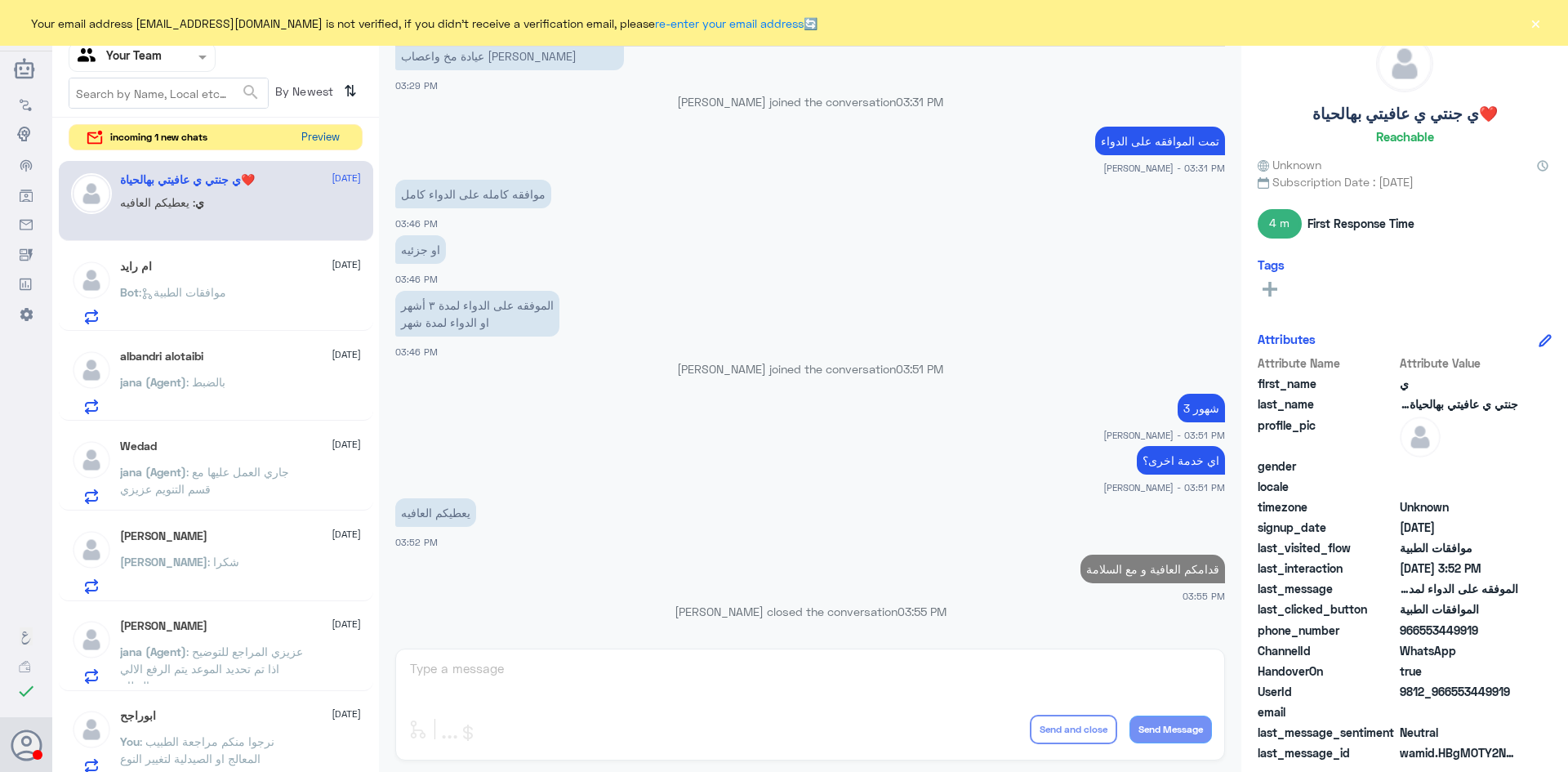
click at [314, 138] on button "Preview" at bounding box center [320, 137] width 51 height 25
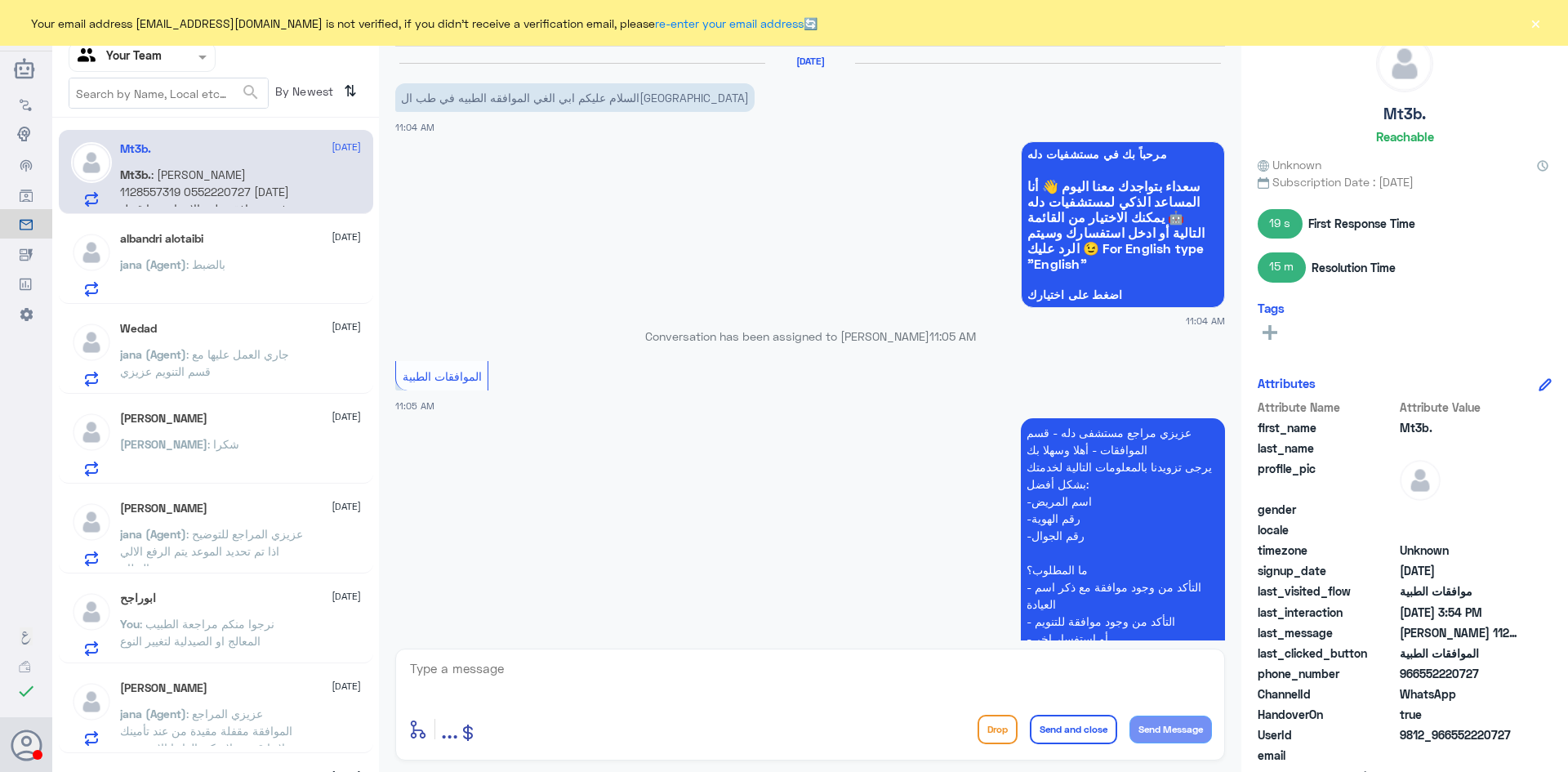
scroll to position [1528, 0]
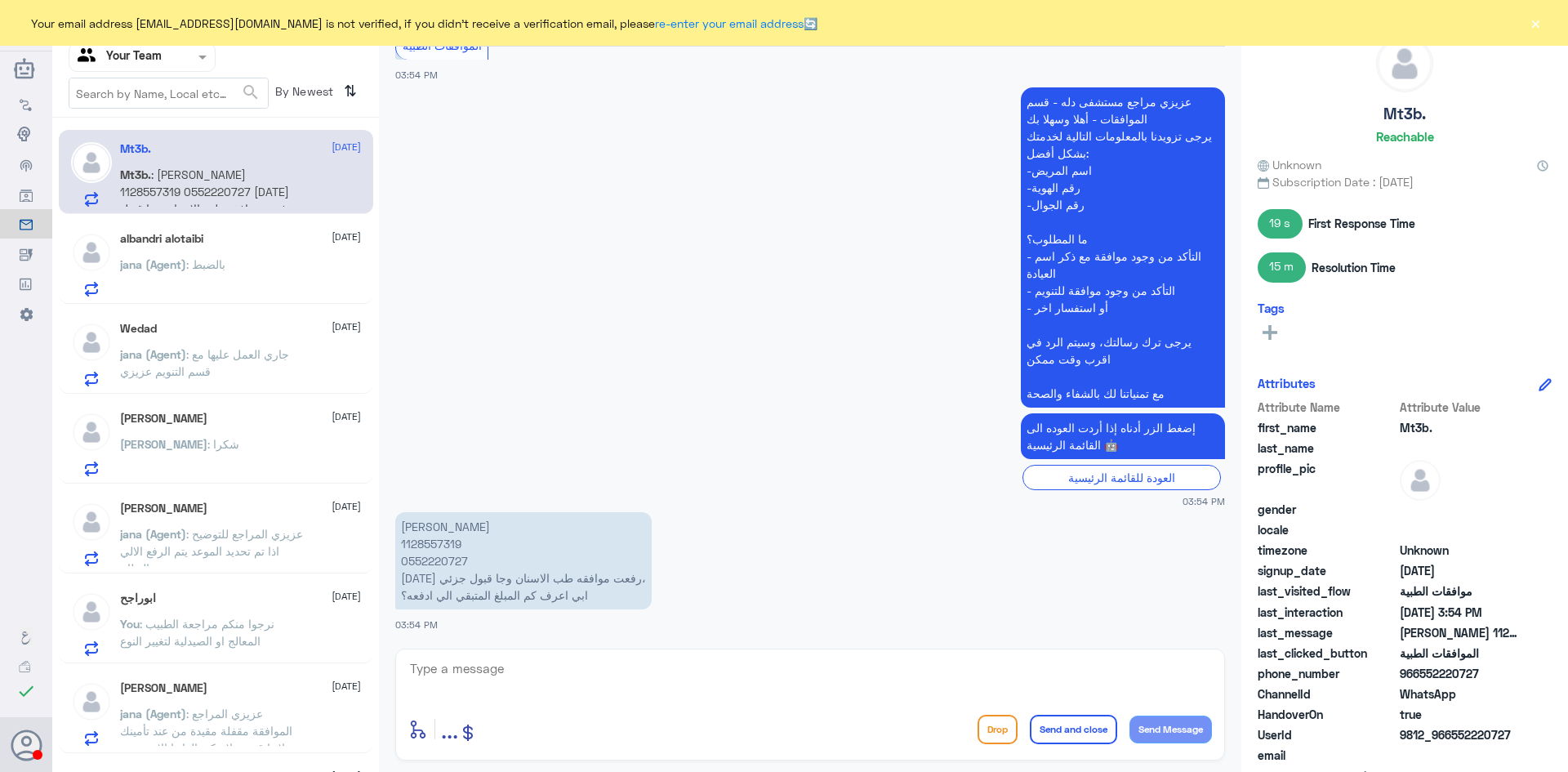
click at [440, 545] on p "متعب ماجد الشعيبي 1128557319 0552220727 اليوم رفعت موافقه طب الاسنان وجا قبول ج…" at bounding box center [524, 560] width 257 height 97
copy p "1128557319"
click at [552, 674] on textarea at bounding box center [810, 677] width 803 height 40
paste textarea "1165"
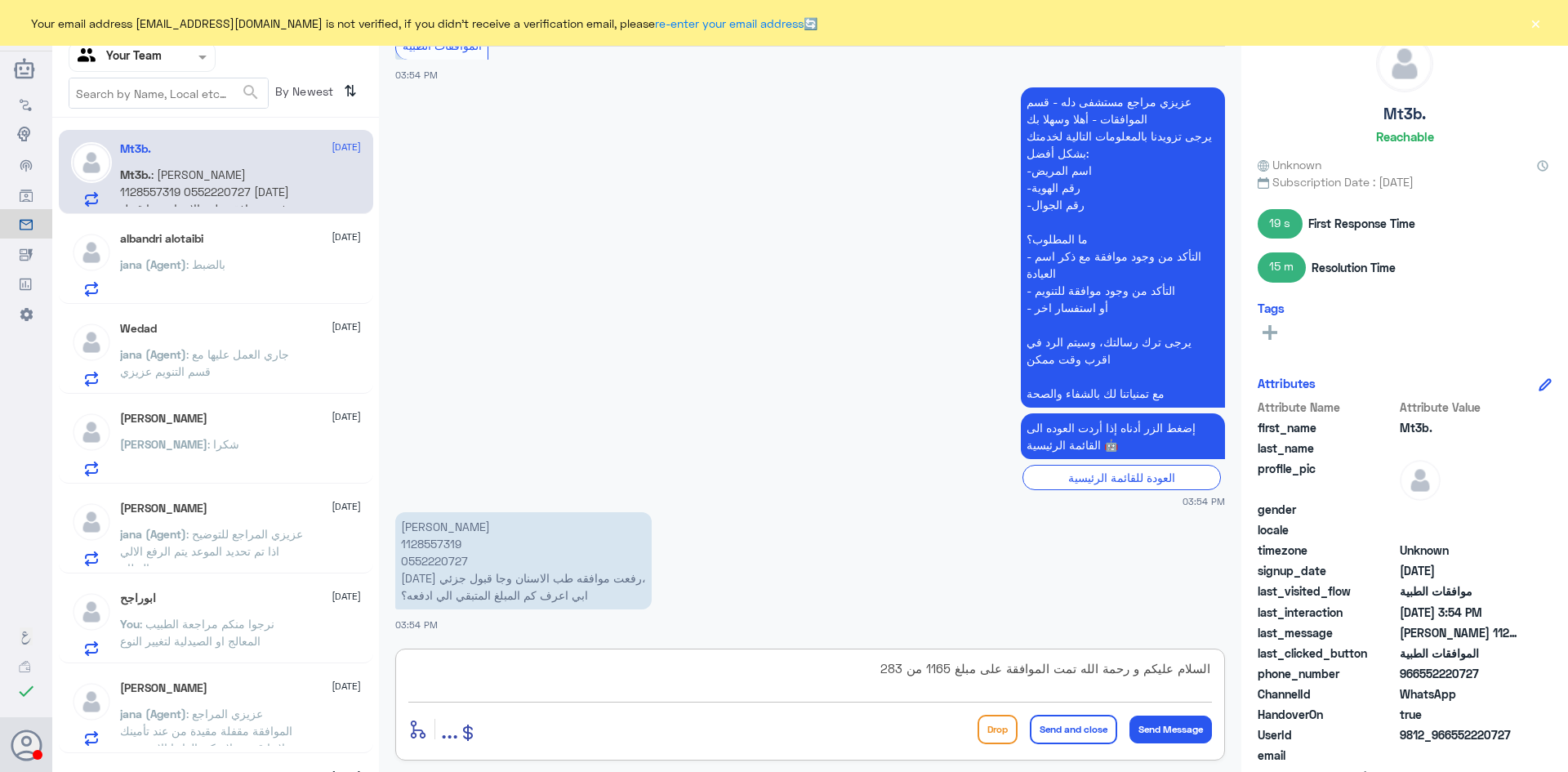
type textarea "السلام عليكم و رحمة الله تمت الموافقة على مبلغ 1165 من 2835"
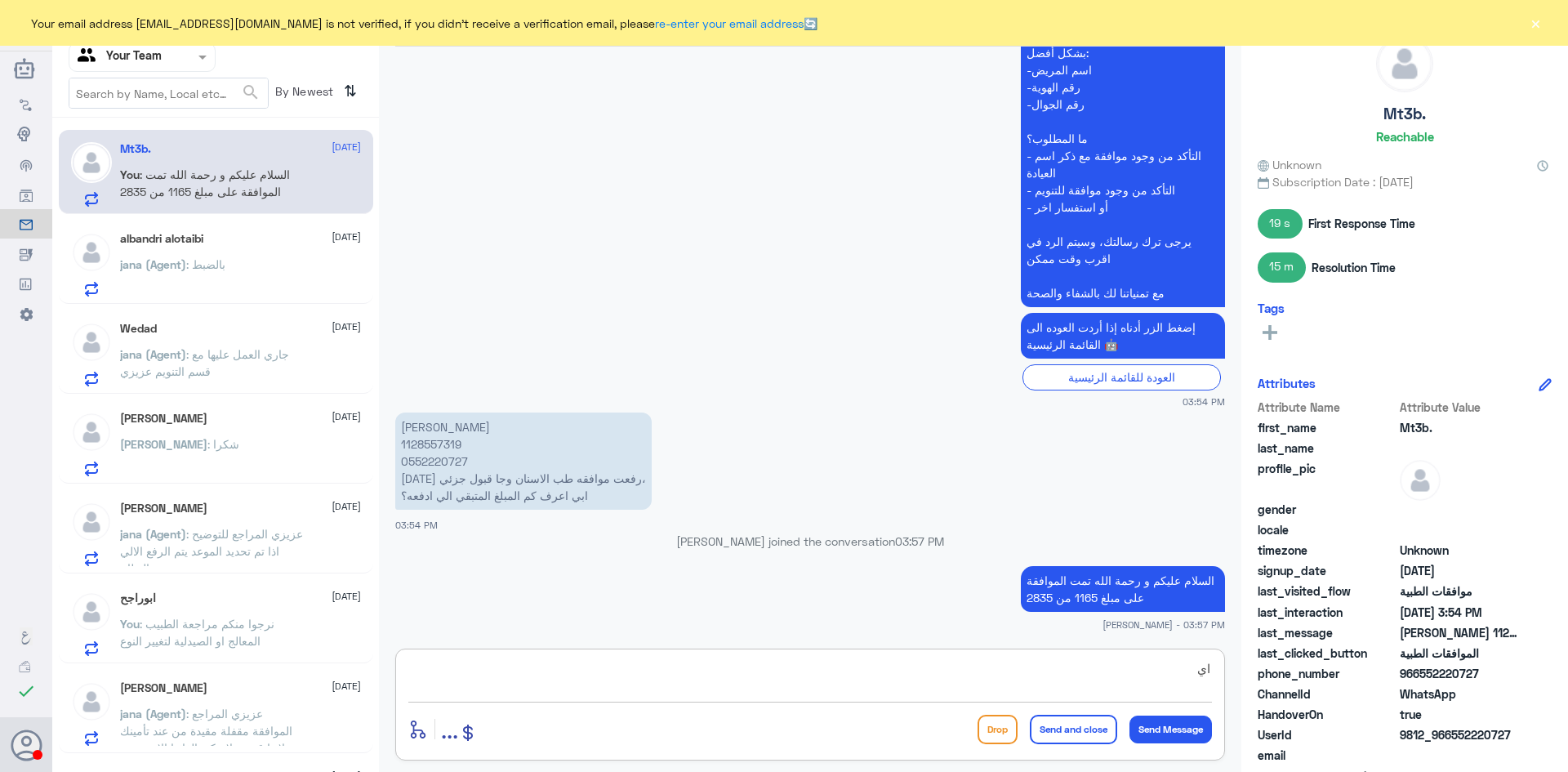
type textarea "ا"
click at [212, 259] on span ": بالضبط" at bounding box center [206, 264] width 39 height 14
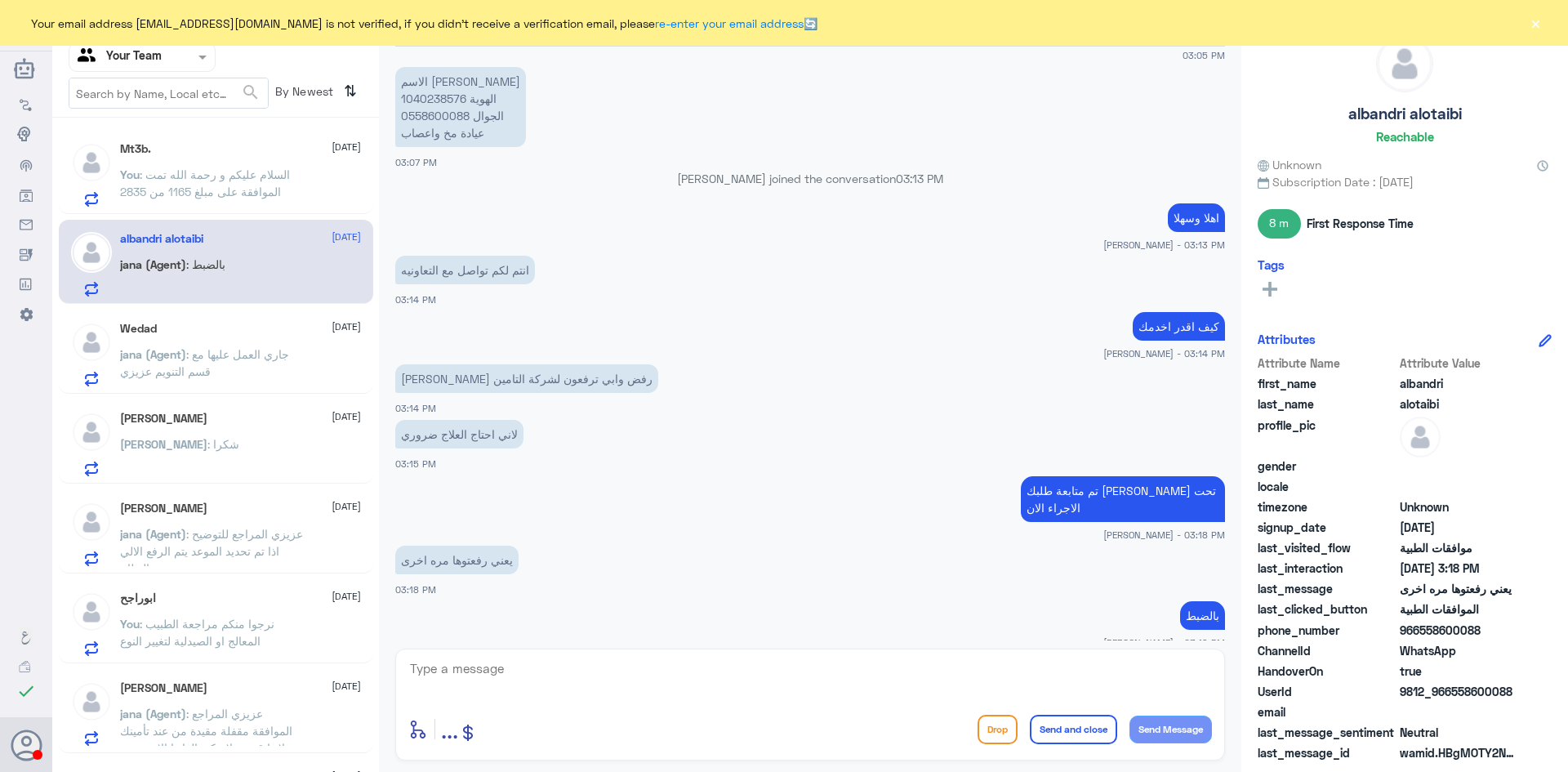
scroll to position [942, 0]
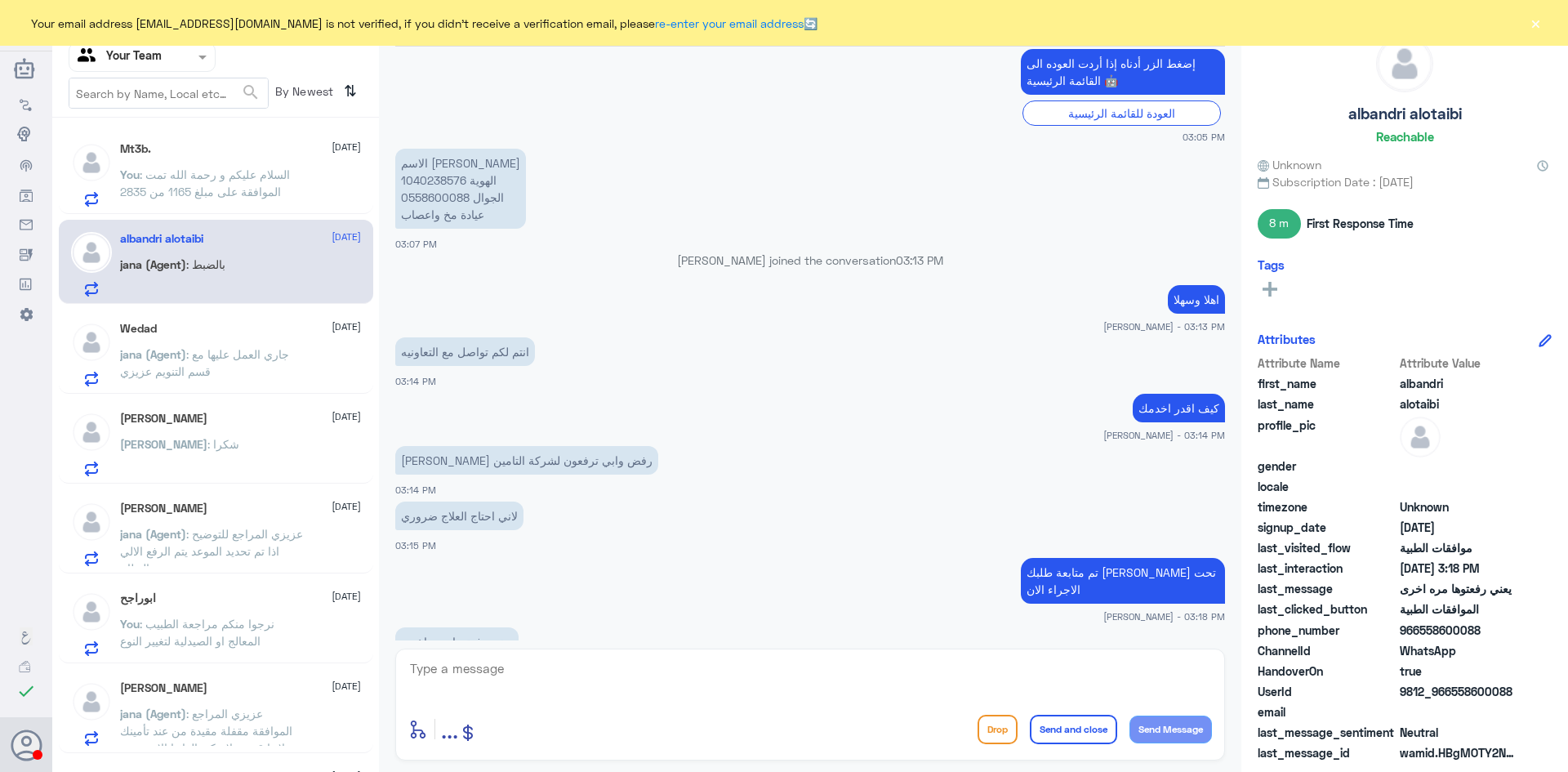
click at [440, 178] on p "الاسم البندري عبيد الهوية 1040238576 الجوال 0558600088 عيادة مخ واعصاب" at bounding box center [460, 188] width 130 height 80
copy p "1040238576"
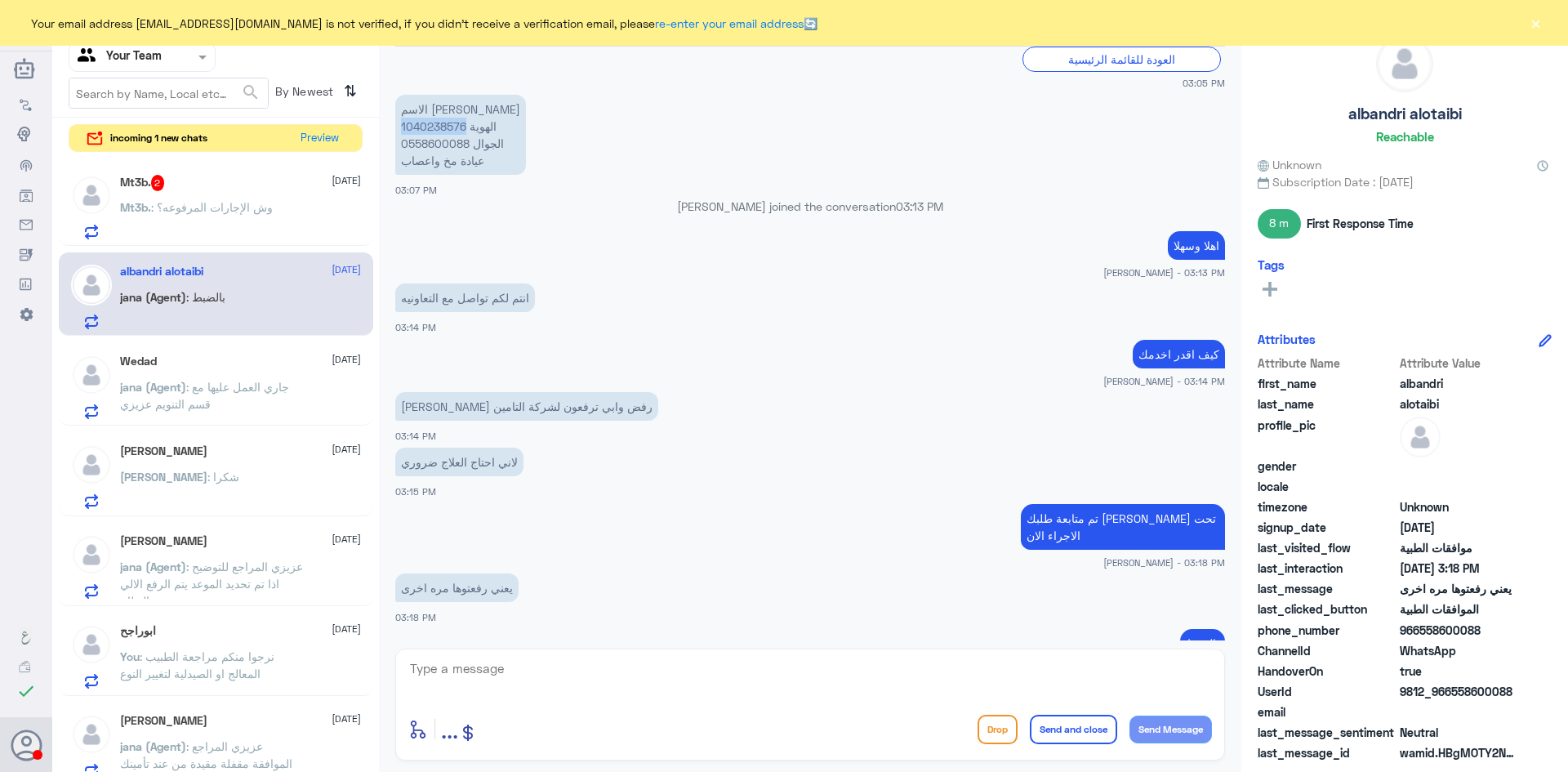
scroll to position [1024, 0]
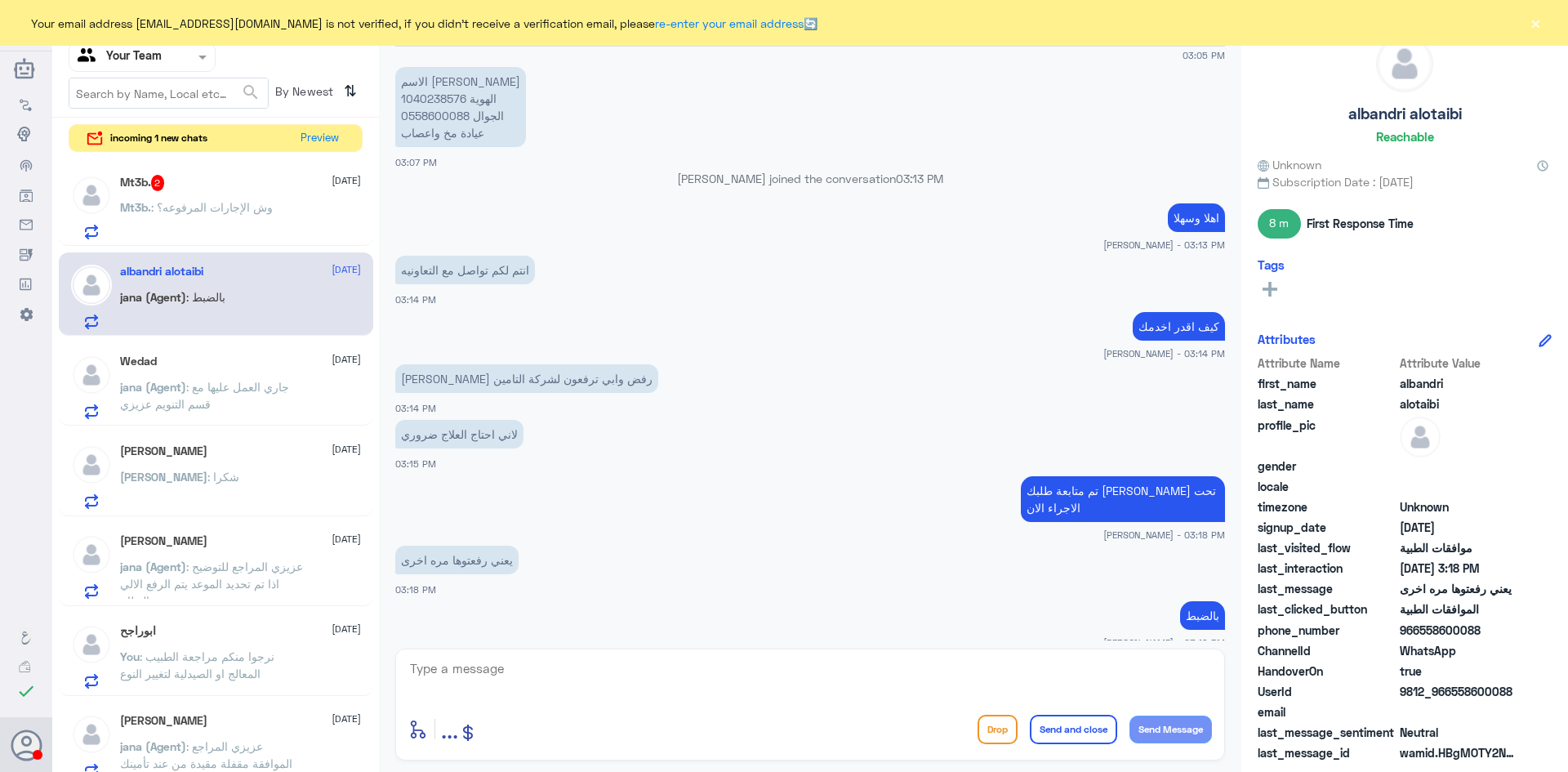
click at [251, 208] on span ": وش الإجارات المرفوعه؟" at bounding box center [212, 207] width 122 height 14
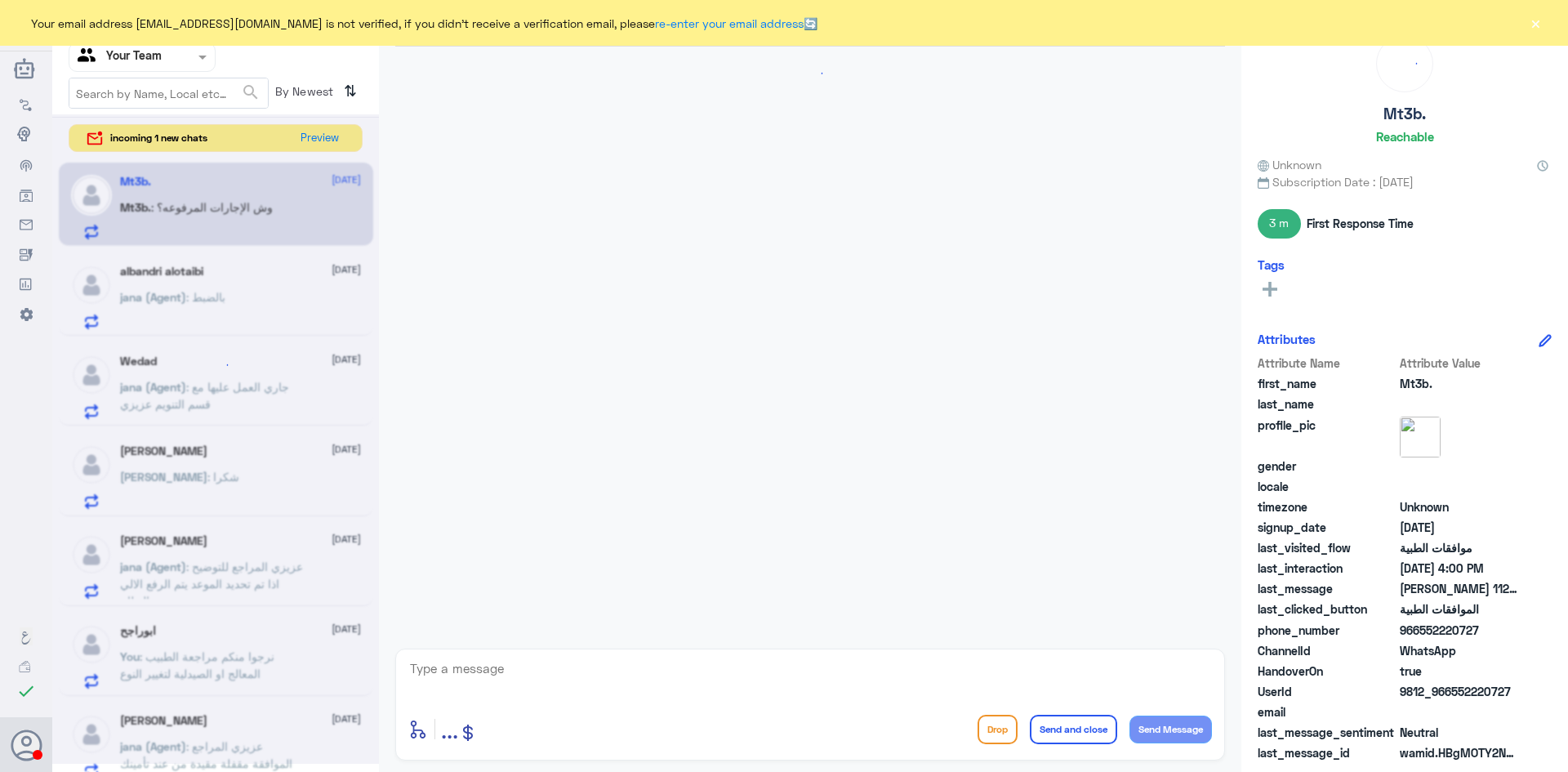
scroll to position [1463, 0]
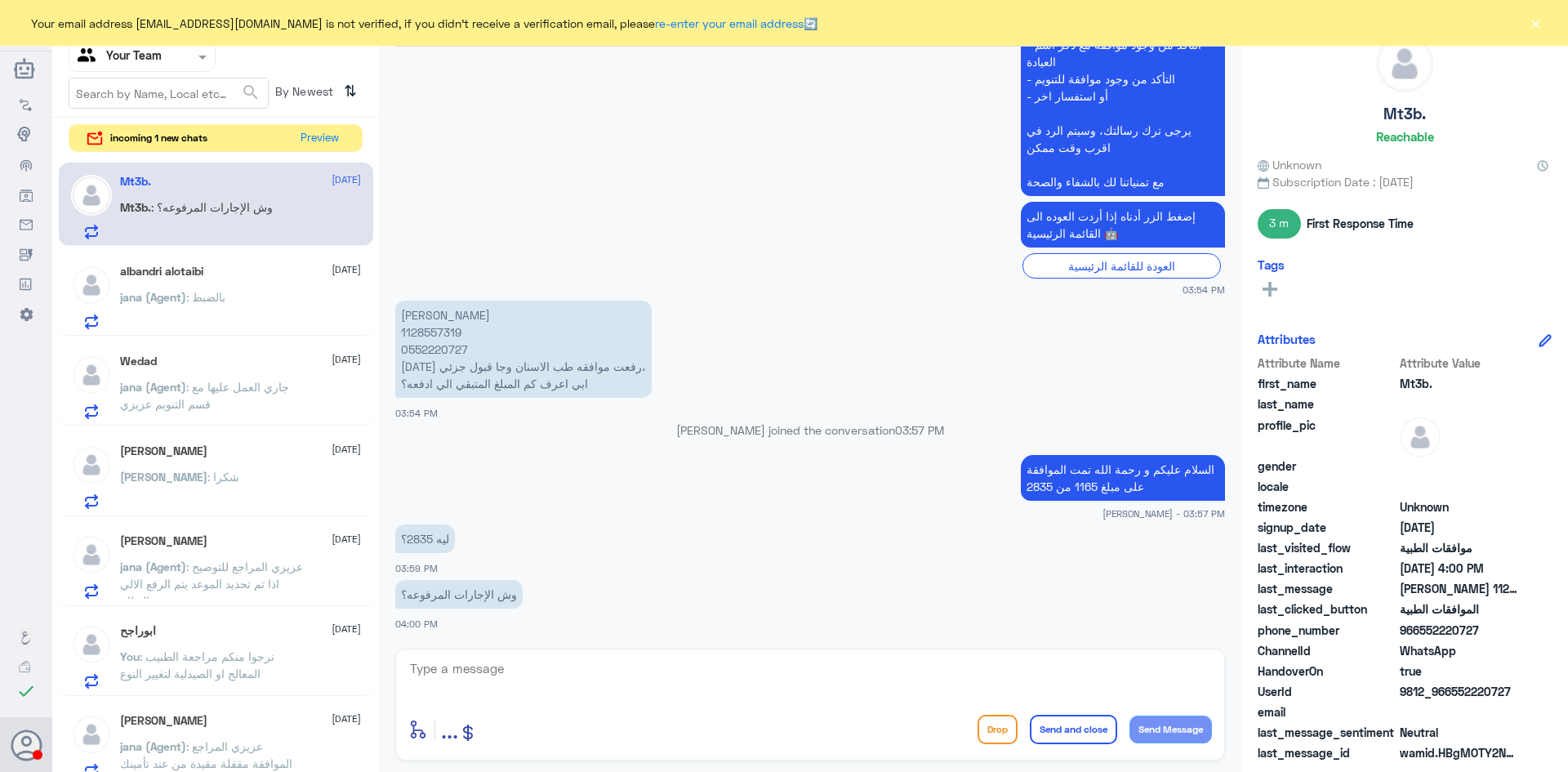
click at [424, 332] on p "متعب ماجد الشعيبي 1128557319 0552220727 اليوم رفعت موافقه طب الاسنان وجا قبول ج…" at bounding box center [524, 348] width 257 height 97
copy p "1128557319"
click at [551, 660] on textarea at bounding box center [810, 677] width 803 height 40
type textarea "اجراء خلع سن و اجراء خلع سن مدفون استاذي"
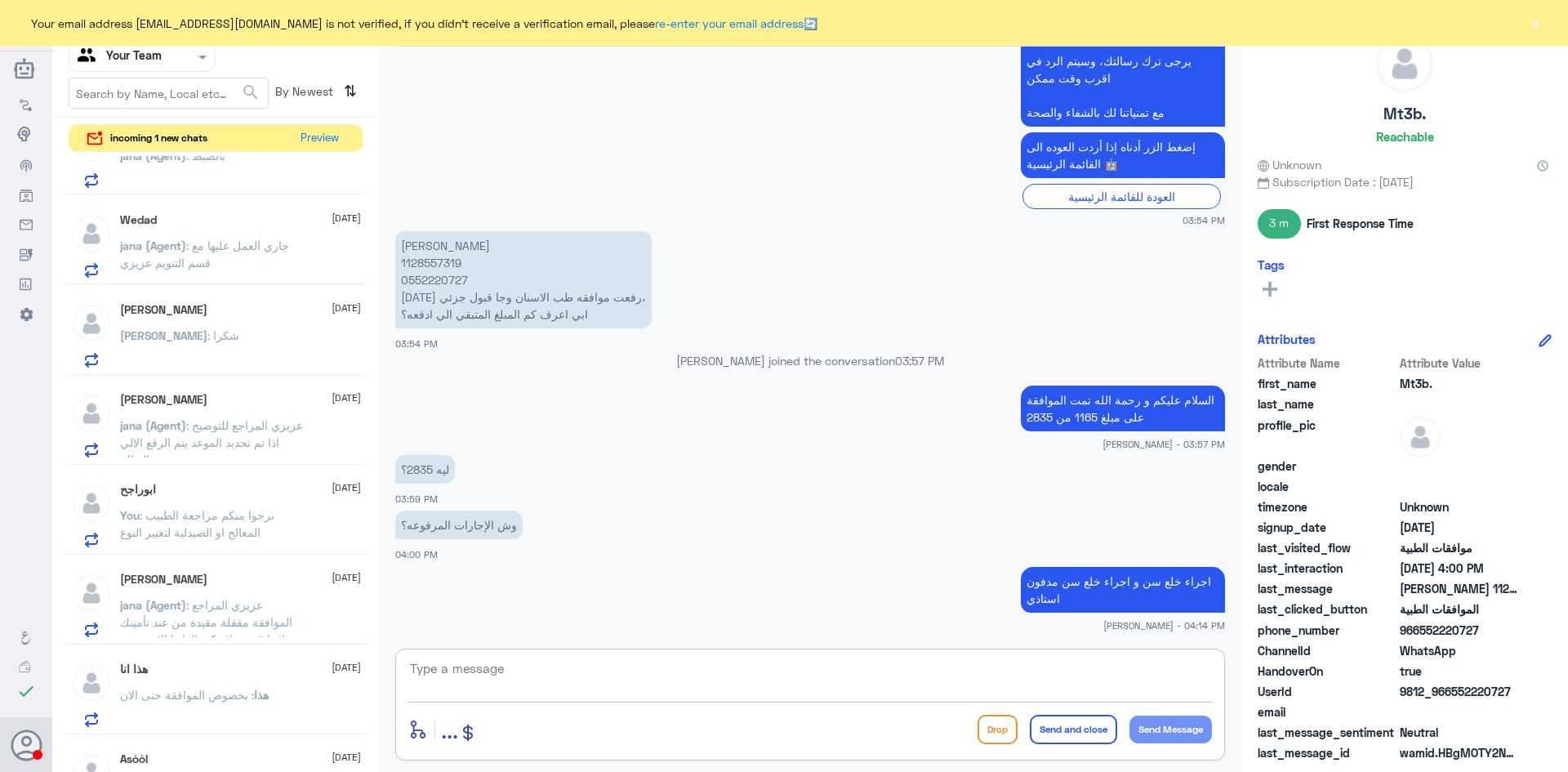
scroll to position [163, 0]
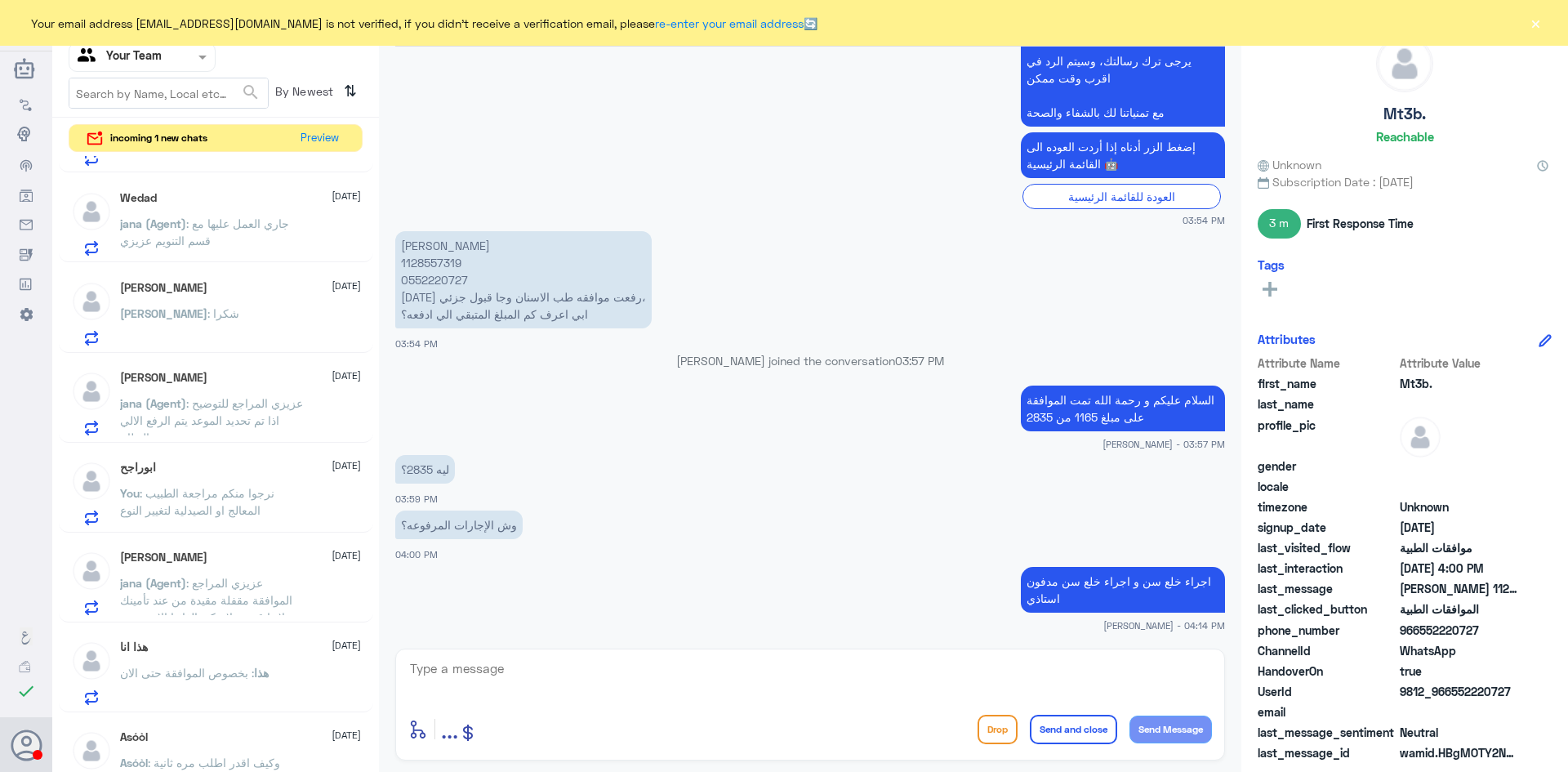
click at [229, 505] on span ": نرجوا منكم مراجعة الطبيب المعالج او الصيدلية لتغيير النوع" at bounding box center [197, 501] width 154 height 31
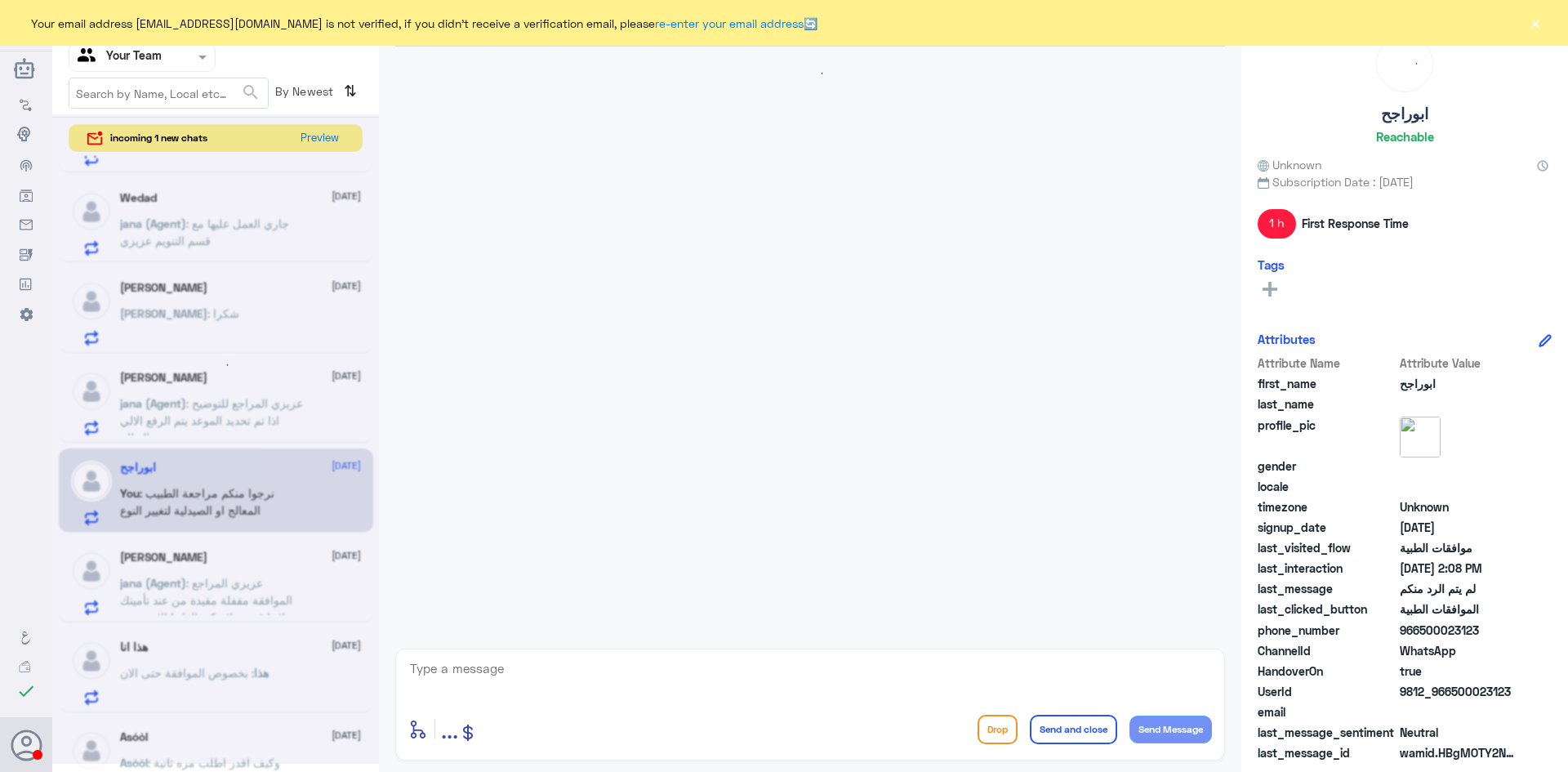
scroll to position [1729, 0]
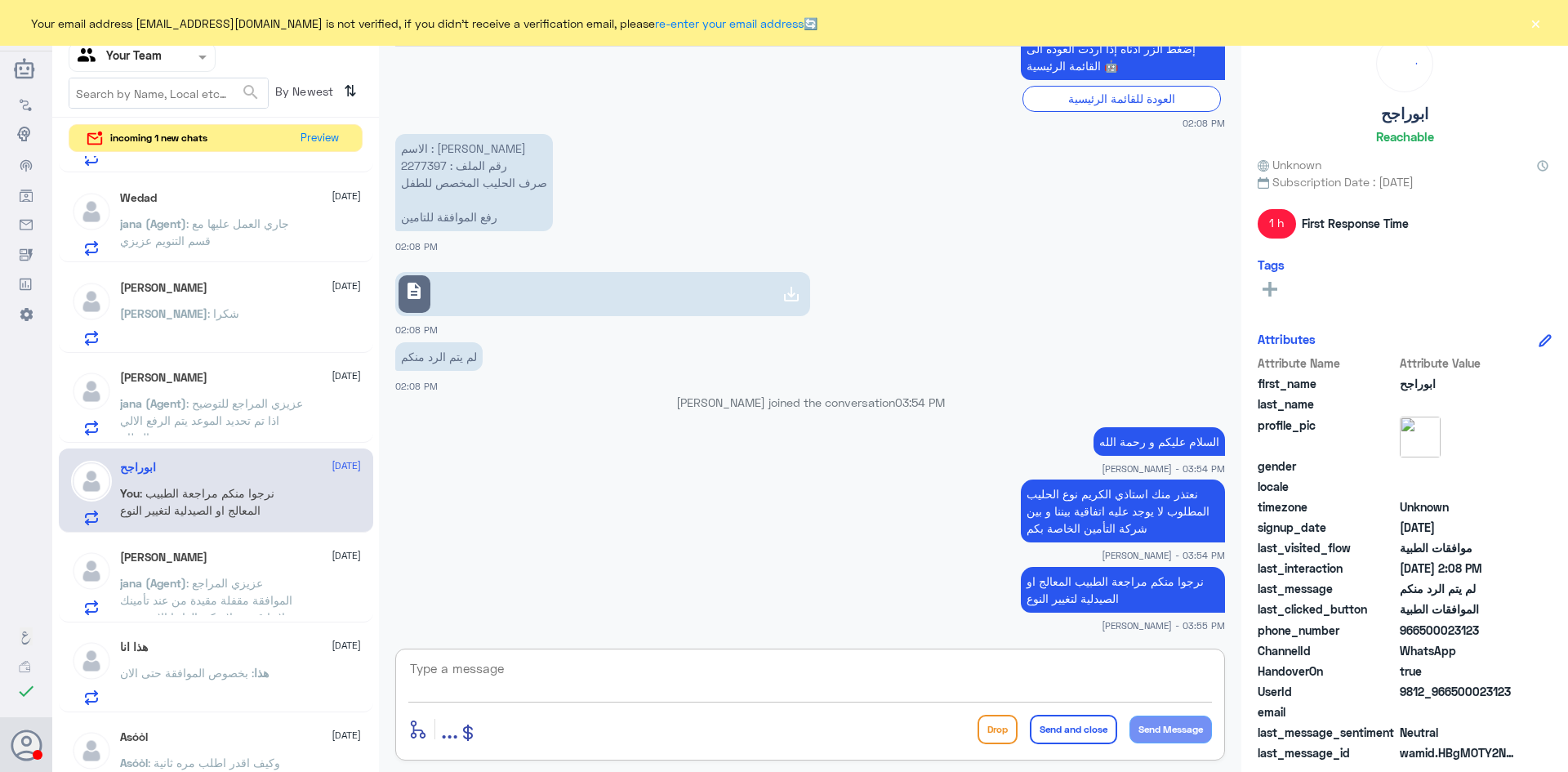
click at [465, 667] on textarea at bounding box center [810, 677] width 803 height 40
type textarea "اي خدمة اخرى؟"
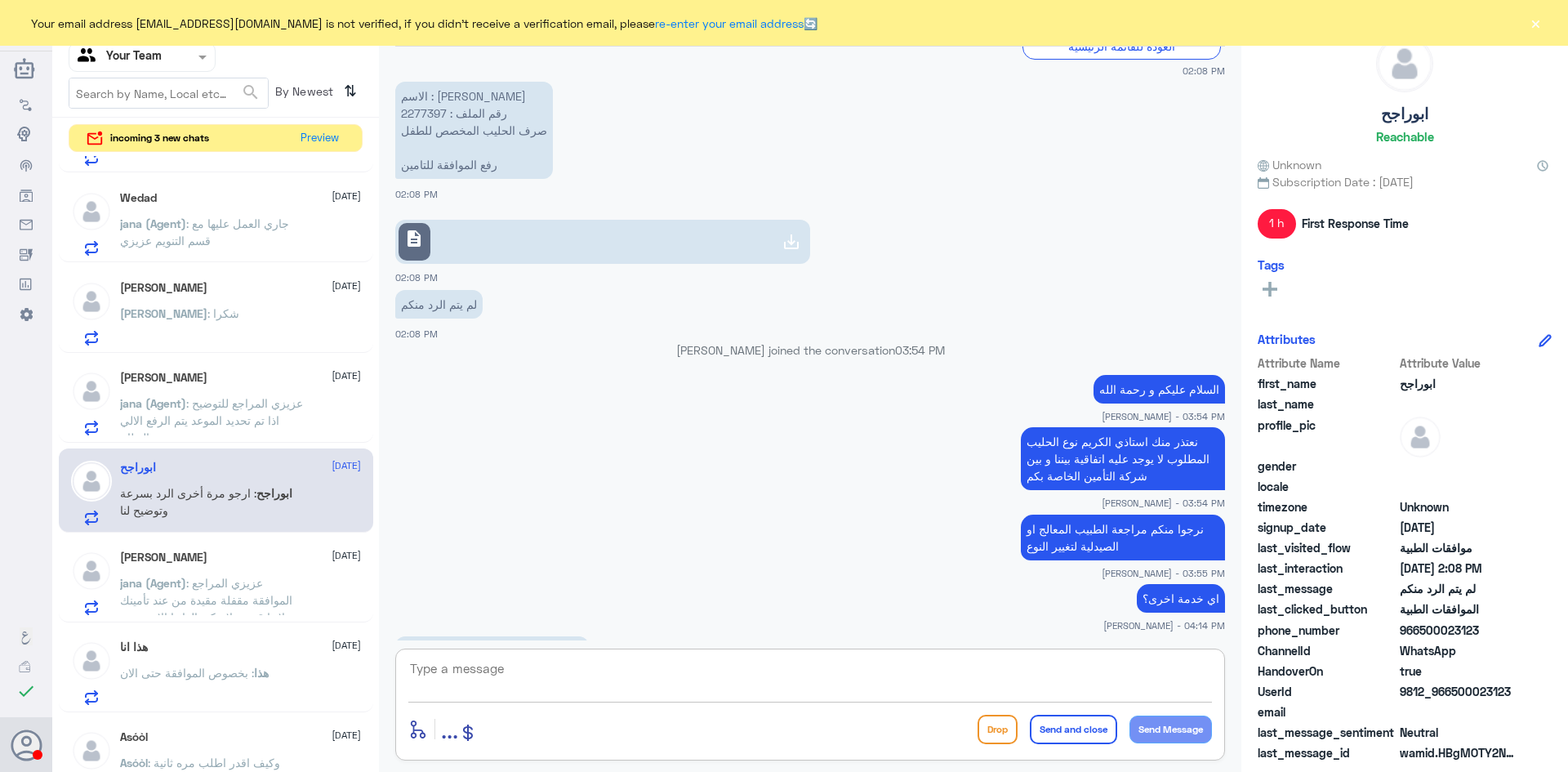
scroll to position [1837, 0]
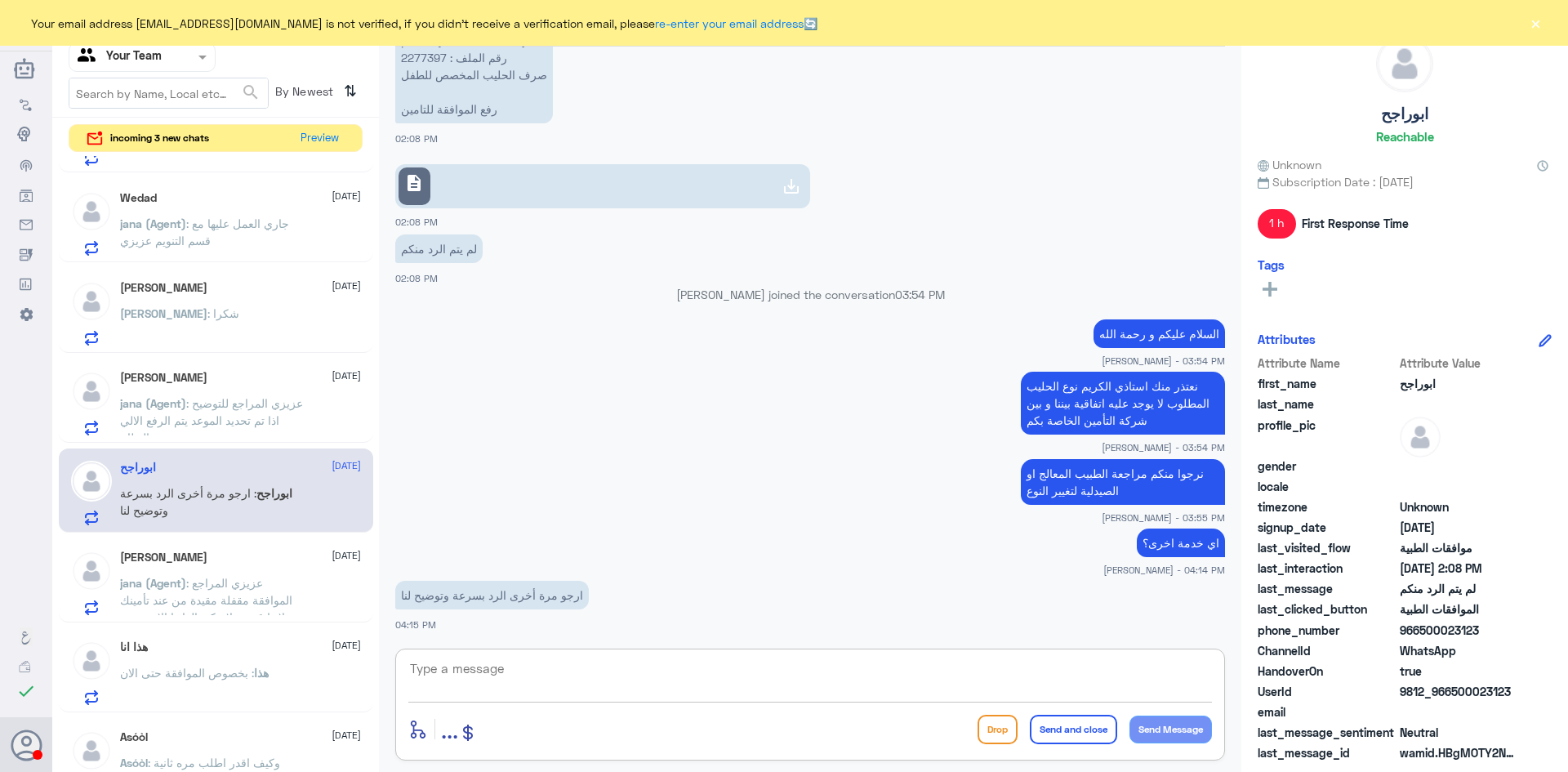
click at [534, 665] on textarea at bounding box center [810, 677] width 803 height 40
type textarea "kuj`v lk; ugn hgjHodv hsjh`d"
type textarea "نعتذر منك على التأخير استاذي"
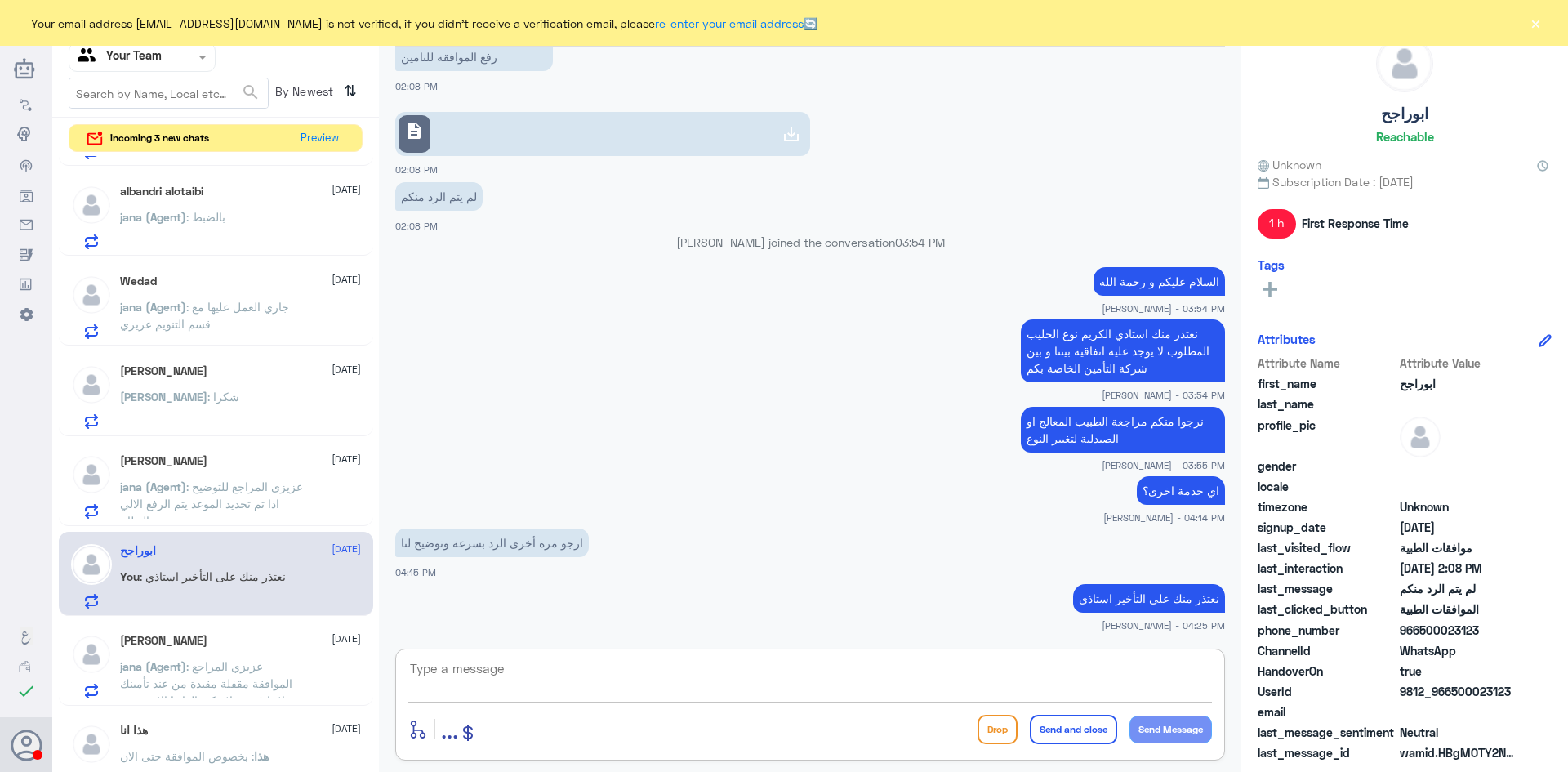
scroll to position [0, 0]
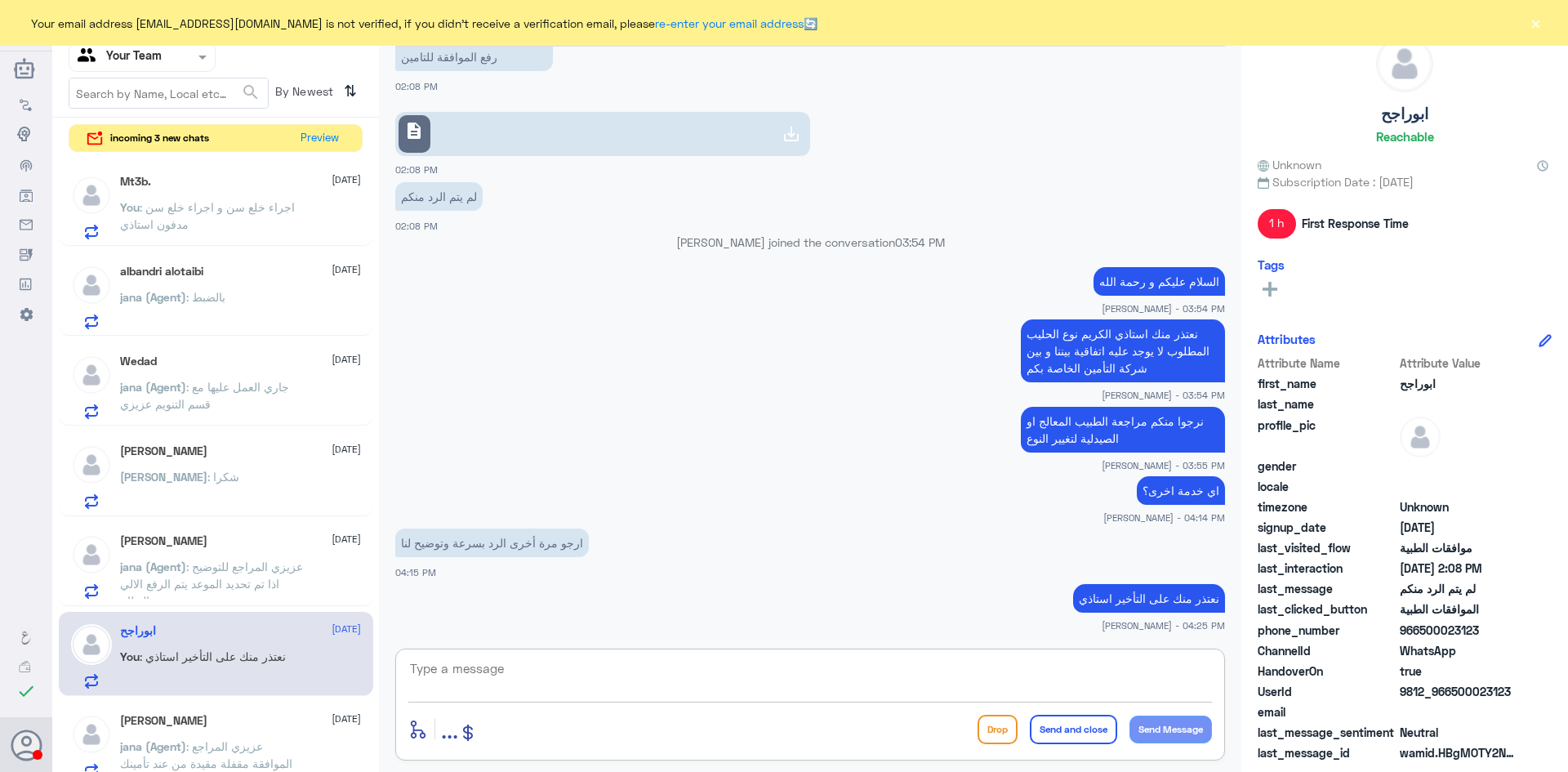
click at [253, 208] on span ": اجراء خلع سن و اجراء خلع سن مدفون استاذي" at bounding box center [207, 216] width 175 height 31
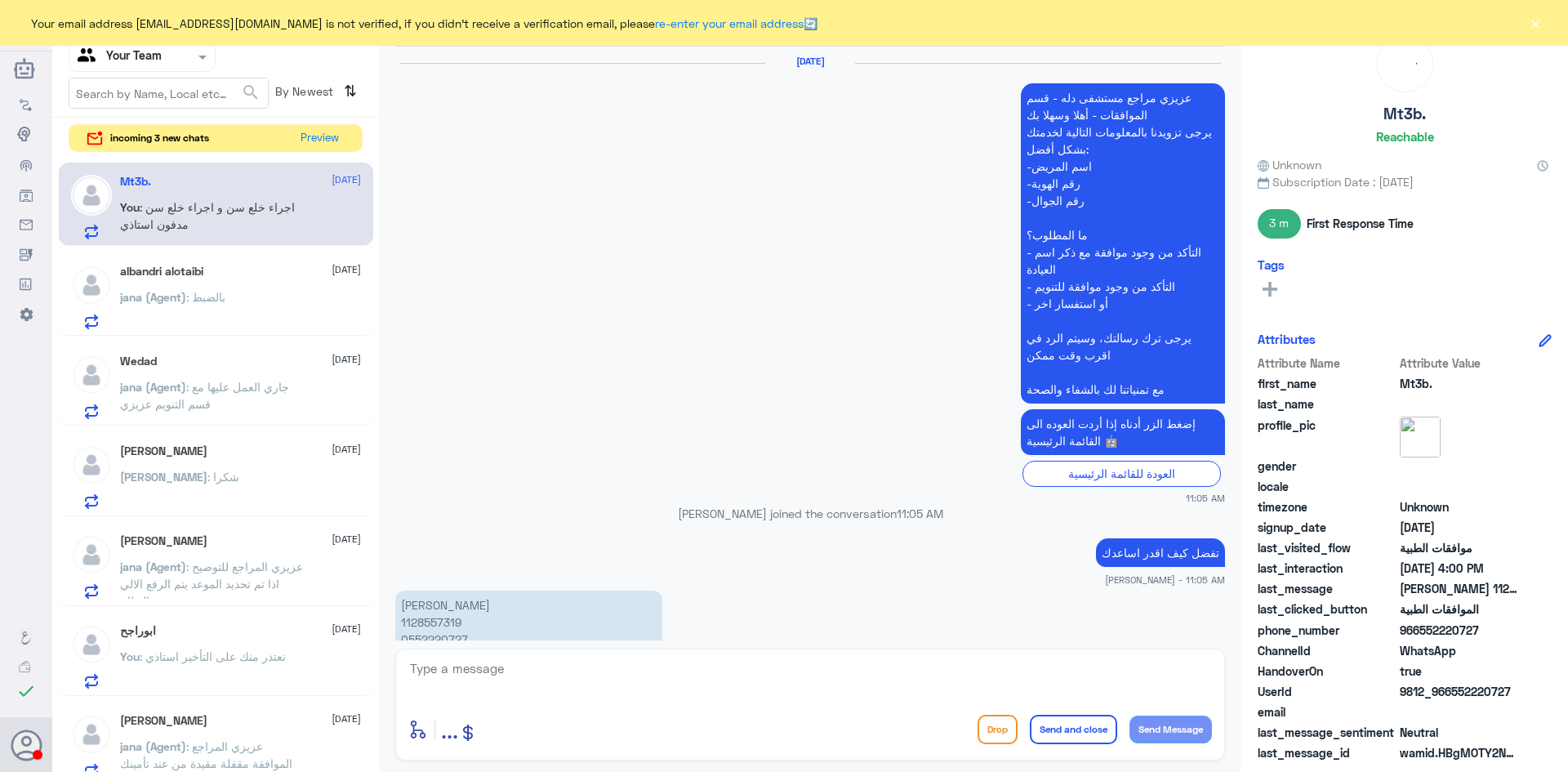
scroll to position [1476, 0]
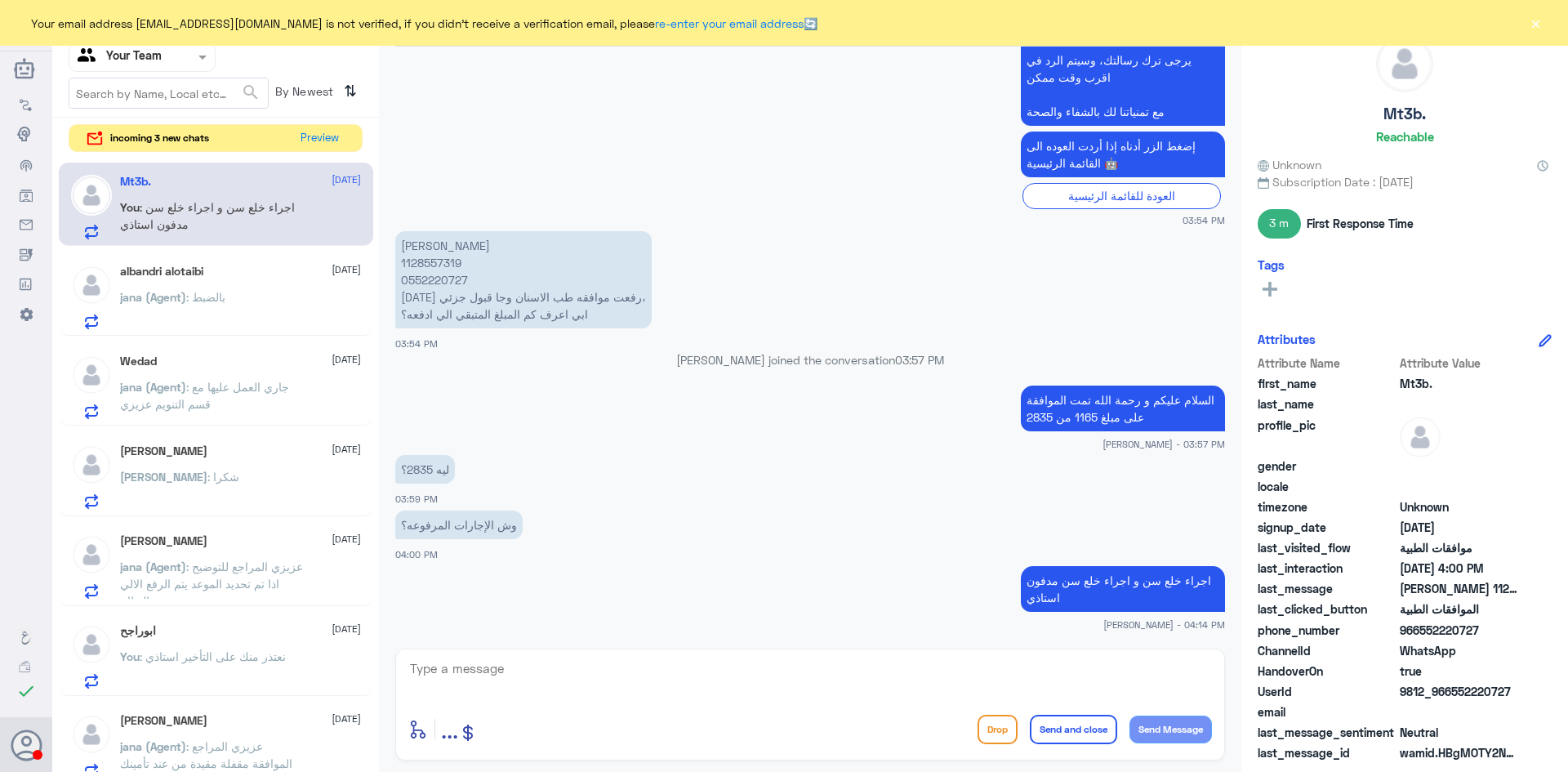
drag, startPoint x: 512, startPoint y: 674, endPoint x: 519, endPoint y: 665, distance: 11.4
click at [513, 673] on textarea at bounding box center [810, 677] width 803 height 40
type textarea "اي خدمة ثانية استاذي؟"
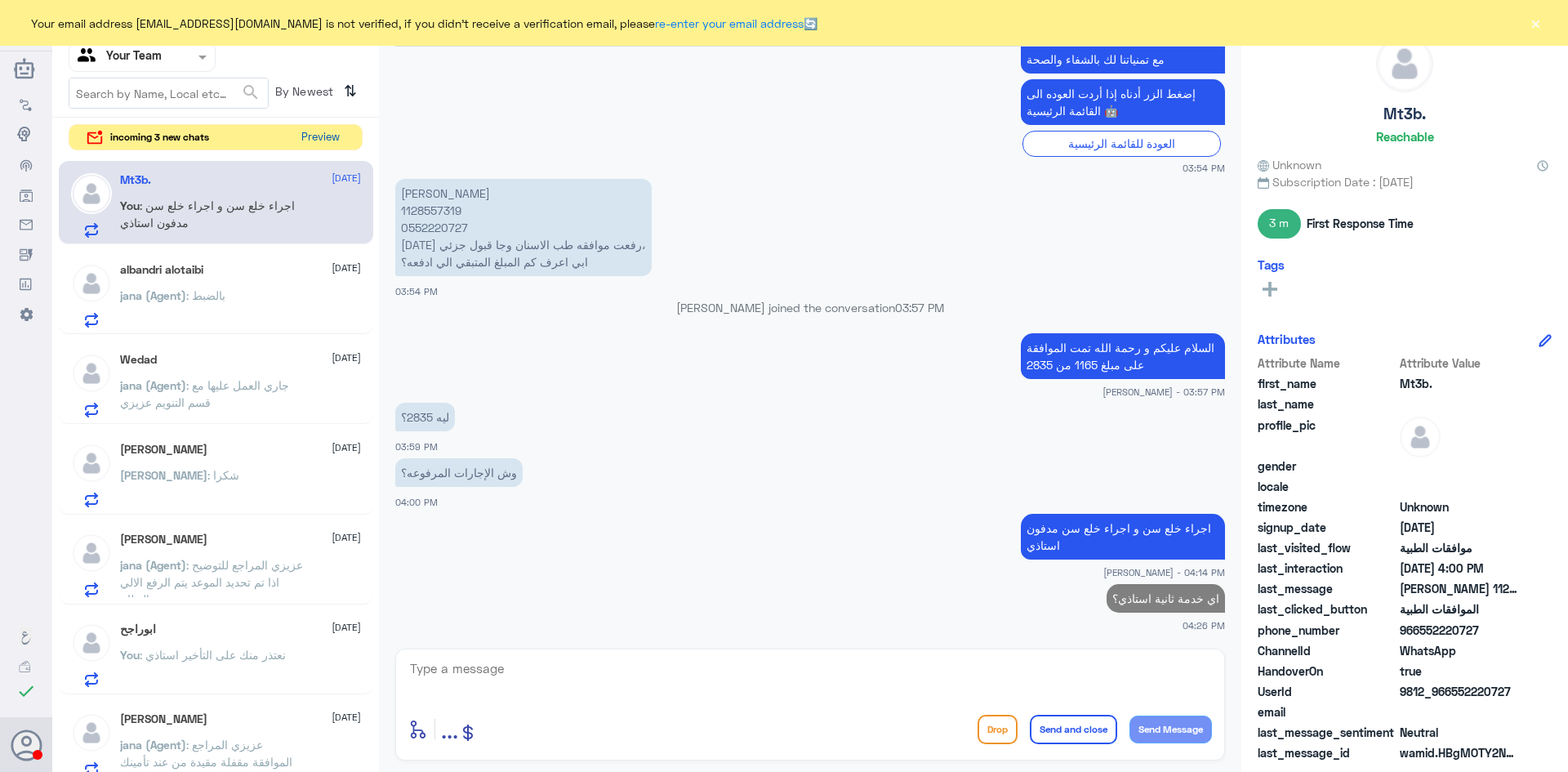
click at [308, 145] on button "Preview" at bounding box center [320, 137] width 51 height 25
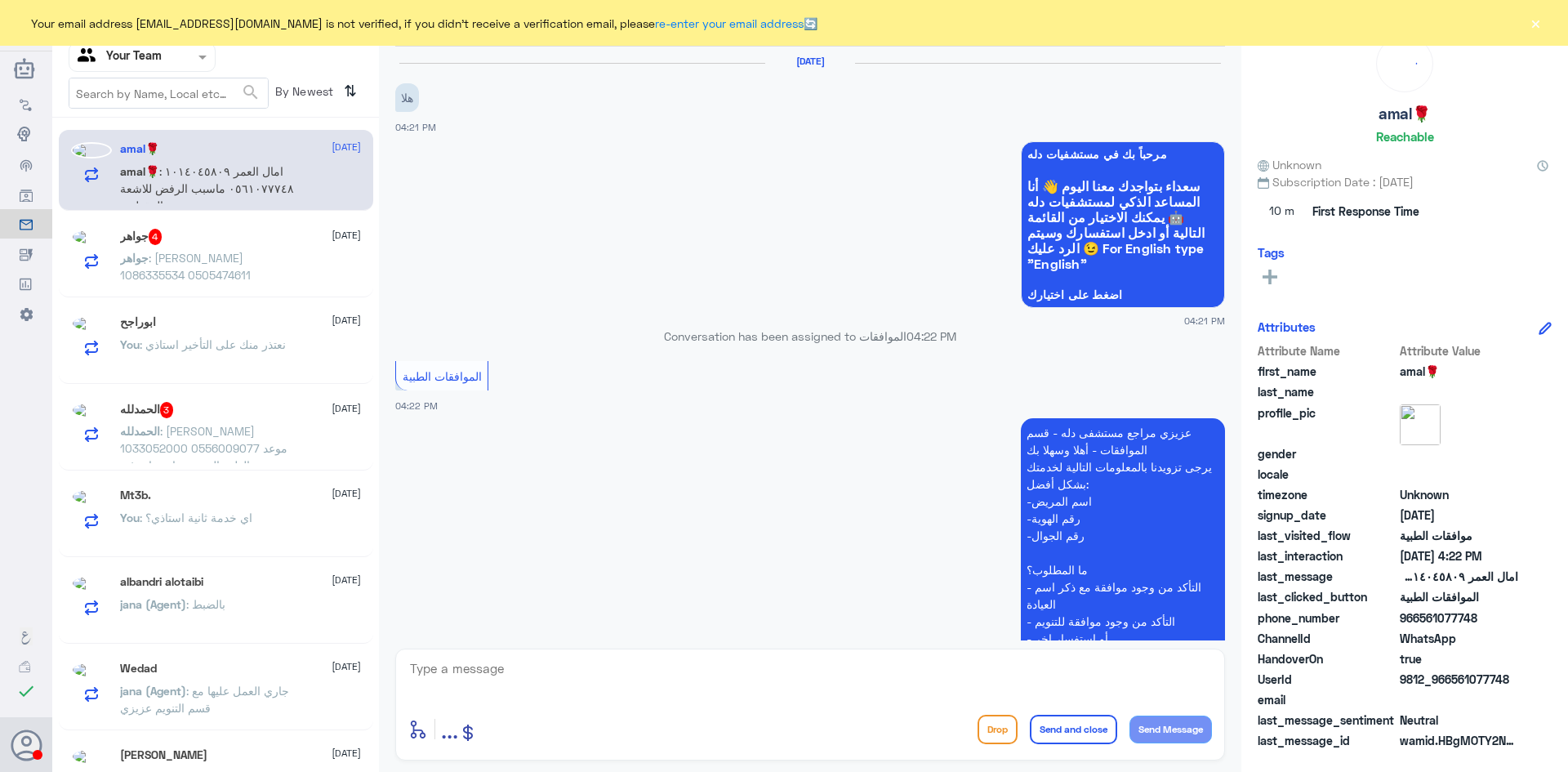
scroll to position [314, 0]
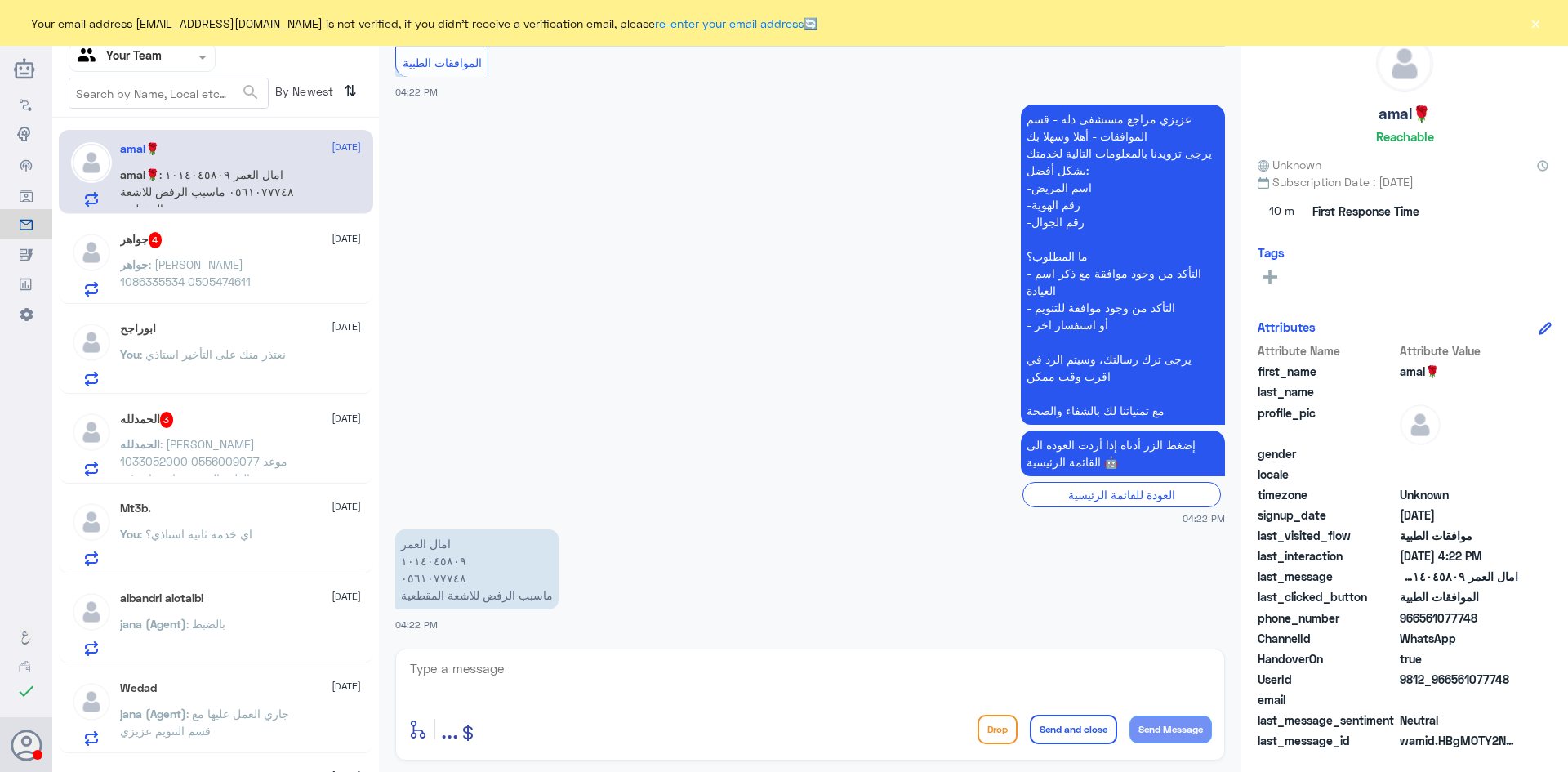
click at [216, 452] on p "الحمدلله : حسن بن قعود 1033052000 0556009077 موعد عن بعد الطب النفسي واضح انه غ…" at bounding box center [211, 455] width 184 height 41
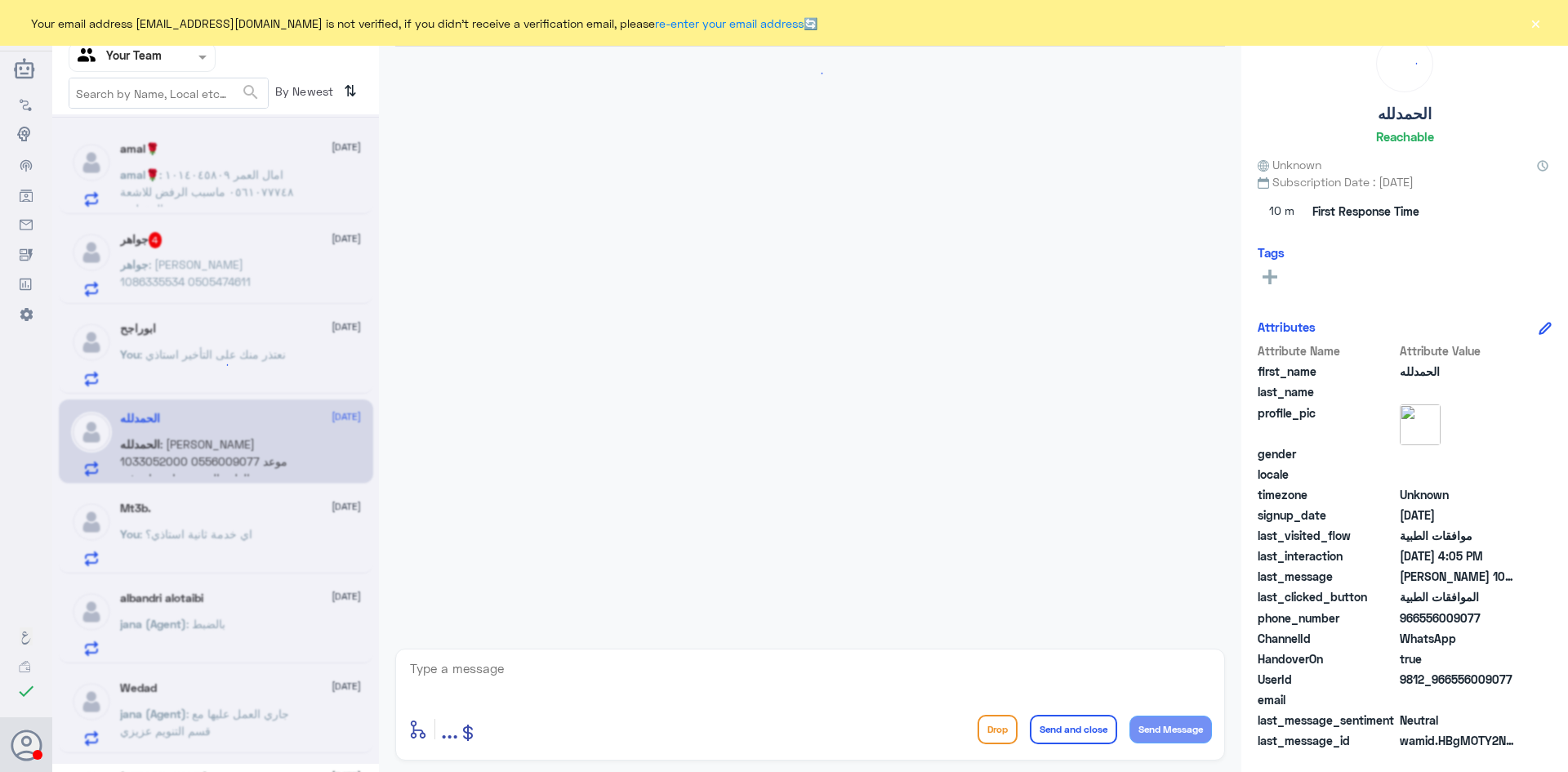
scroll to position [365, 0]
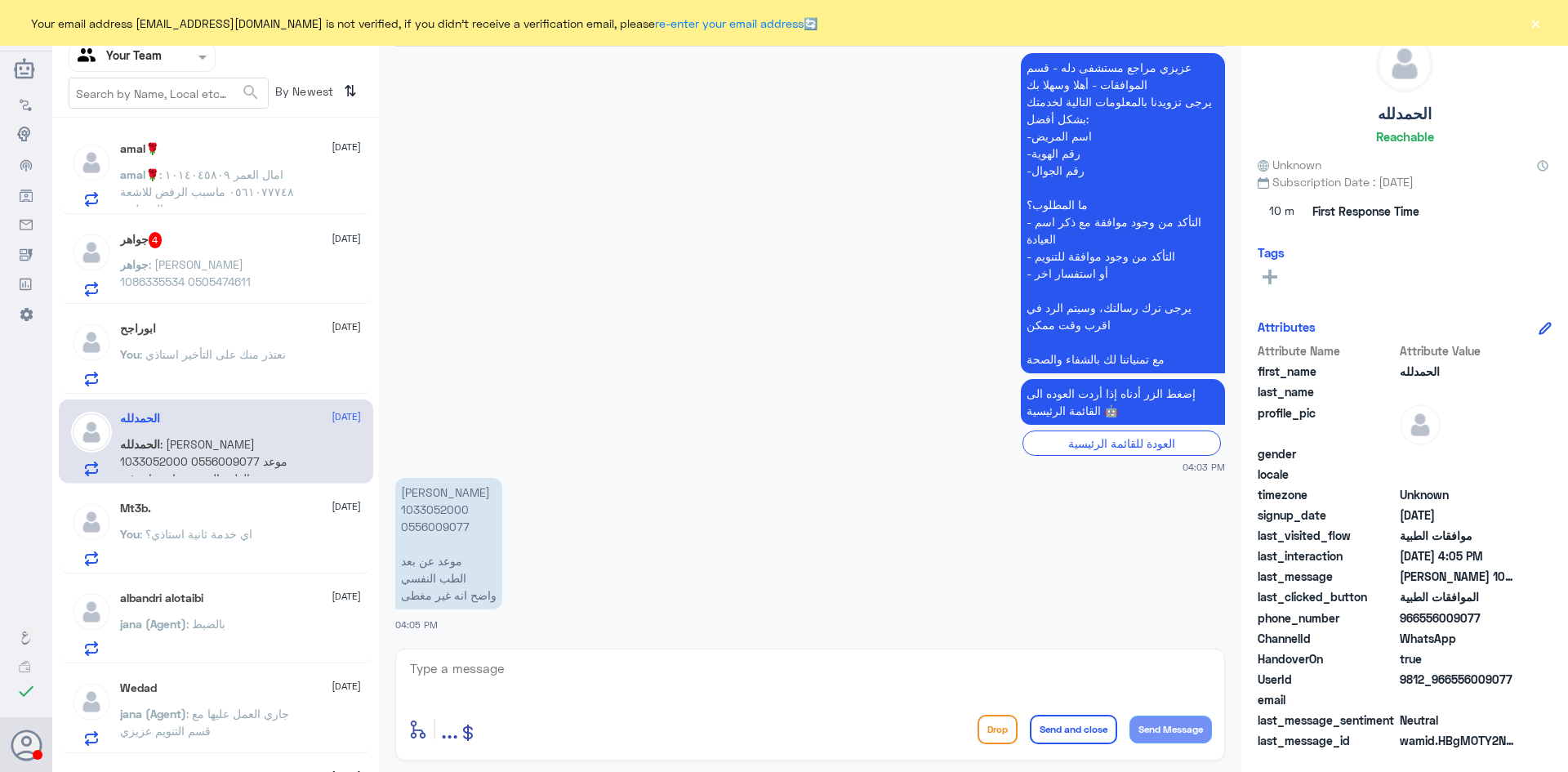
click at [435, 512] on p "حسن بن قعود 1033052000 0556009077 موعد عن بعد الطب النفسي واضح انه غير مغطى" at bounding box center [449, 543] width 107 height 131
copy p "1033052000"
click at [572, 662] on textarea at bounding box center [810, 677] width 803 height 40
click at [1531, 18] on button "×" at bounding box center [1535, 23] width 17 height 17
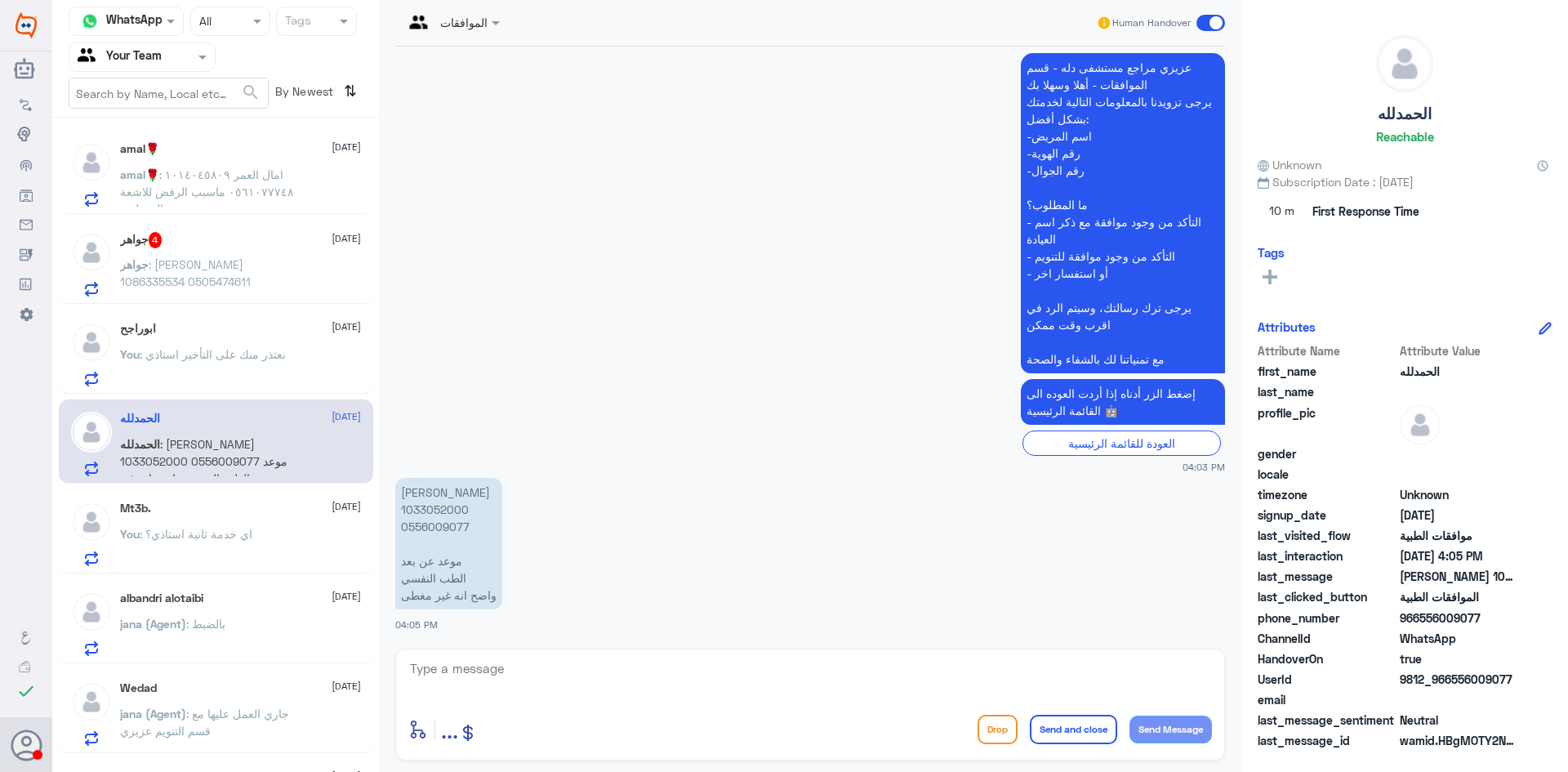
click at [474, 19] on div at bounding box center [452, 21] width 113 height 18
click at [492, 68] on div "Badr Alotaibi" at bounding box center [485, 58] width 145 height 29
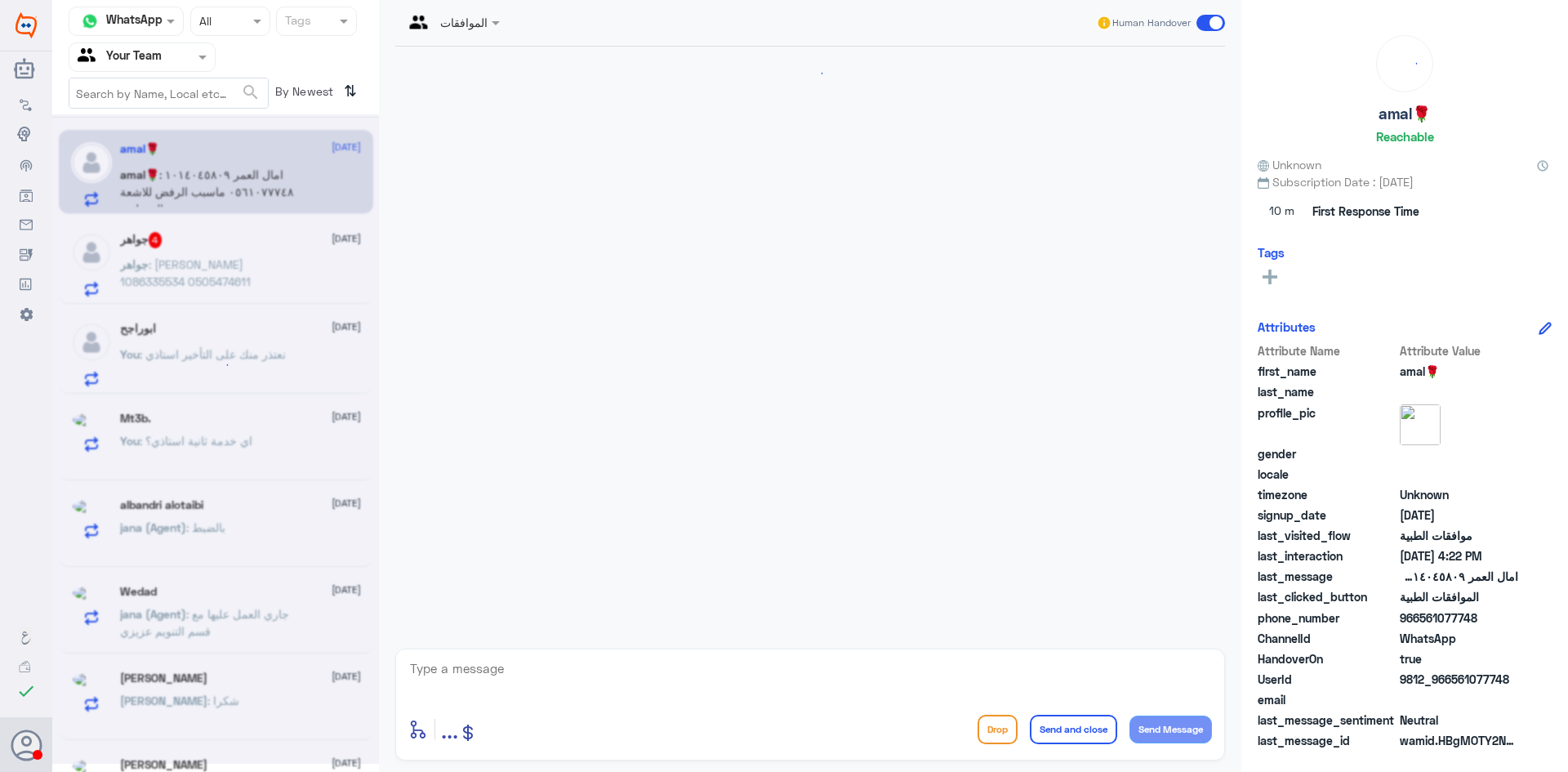
scroll to position [0, 0]
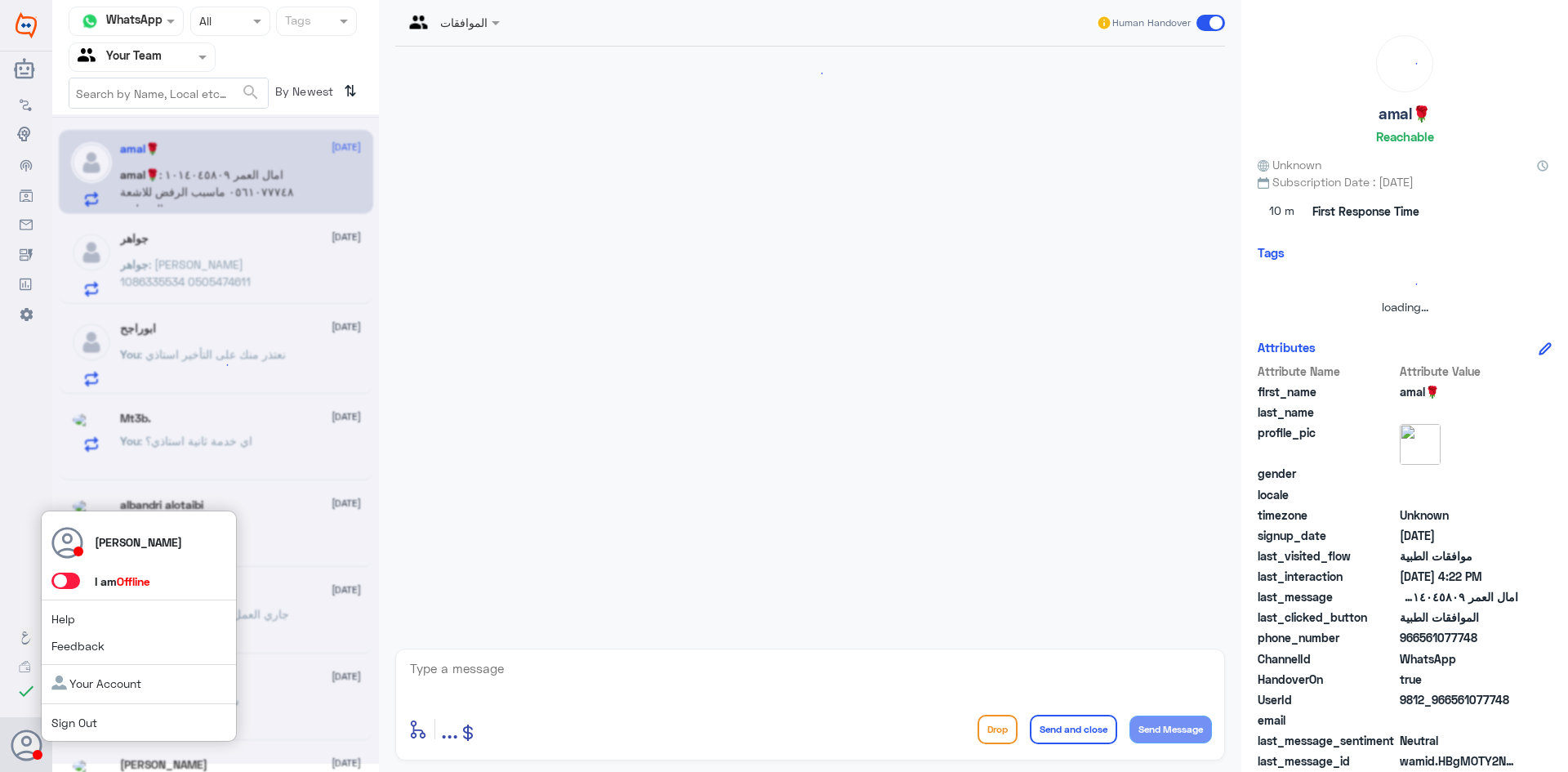
click at [37, 748] on icon at bounding box center [26, 745] width 32 height 32
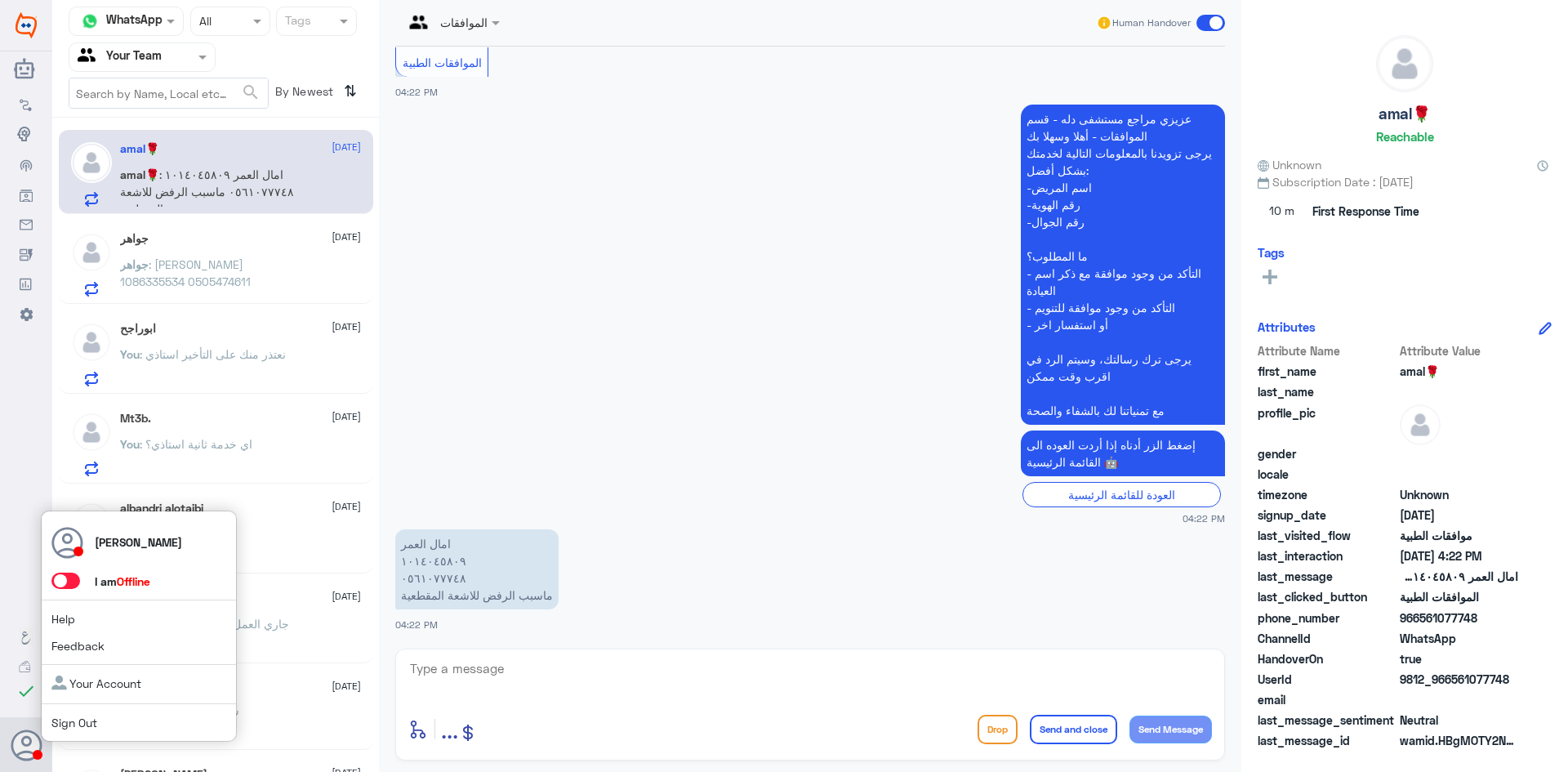
click at [67, 582] on span at bounding box center [66, 581] width 29 height 17
click at [0, 0] on input "checkbox" at bounding box center [0, 0] width 0 height 0
drag, startPoint x: 69, startPoint y: 586, endPoint x: 149, endPoint y: 581, distance: 80.2
click at [69, 586] on span at bounding box center [66, 581] width 29 height 17
click at [0, 0] on input "checkbox" at bounding box center [0, 0] width 0 height 0
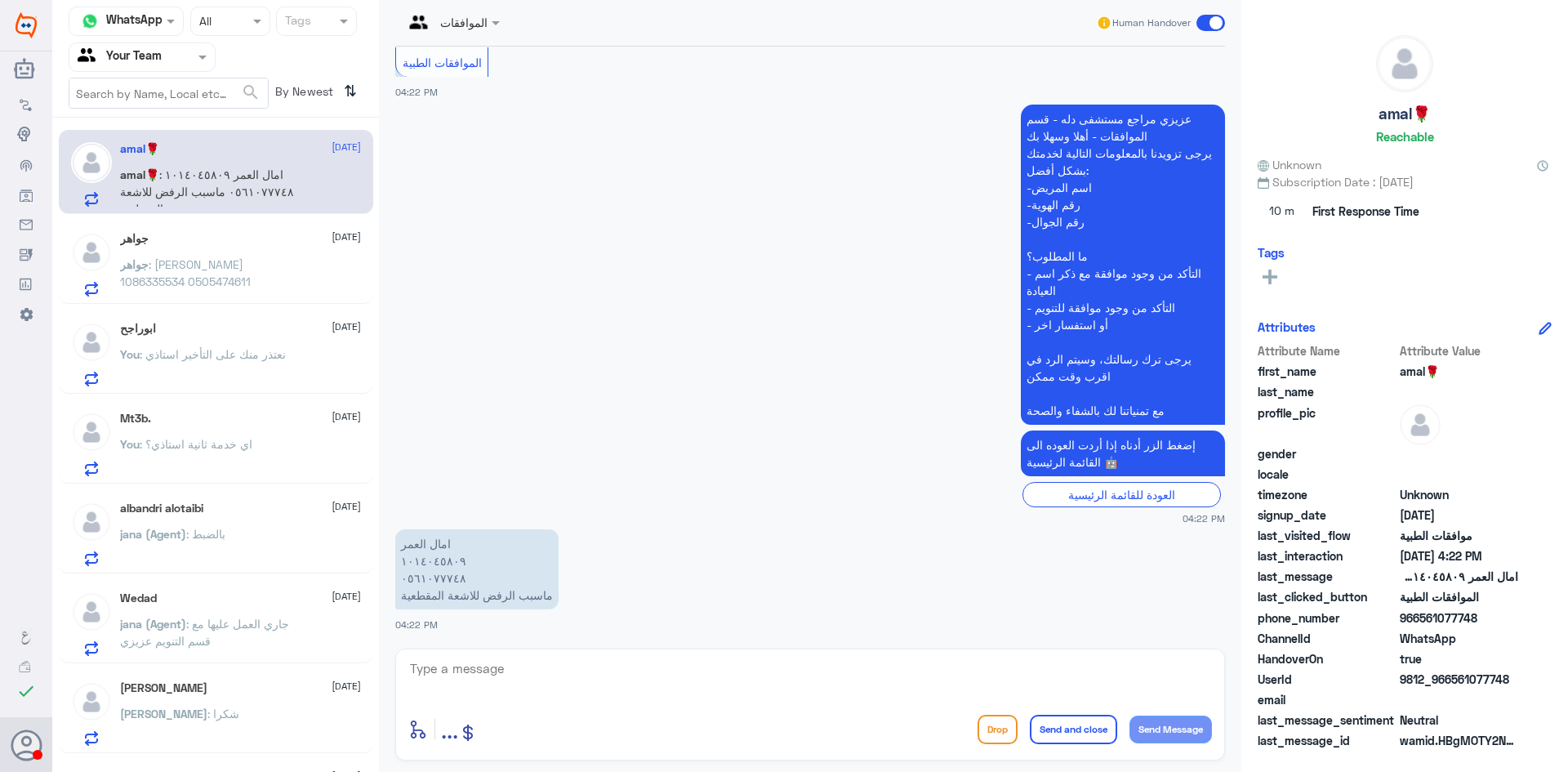
click at [432, 564] on p "امال العمر ١٠١٤٠٤٥٨٠٩ ٠٥٦١٠٧٧٧٤٨ ماسبب الرفض للاشعة المقطعية" at bounding box center [476, 569] width 163 height 80
click at [606, 675] on textarea at bounding box center [810, 677] width 803 height 40
type textarea "hg'gf jlj ljhfuj"
type textarea "الطلب تمت متابعته و تم رفضه من قبل شركة التأمين بسبب عدم وجود دواعي طبية"
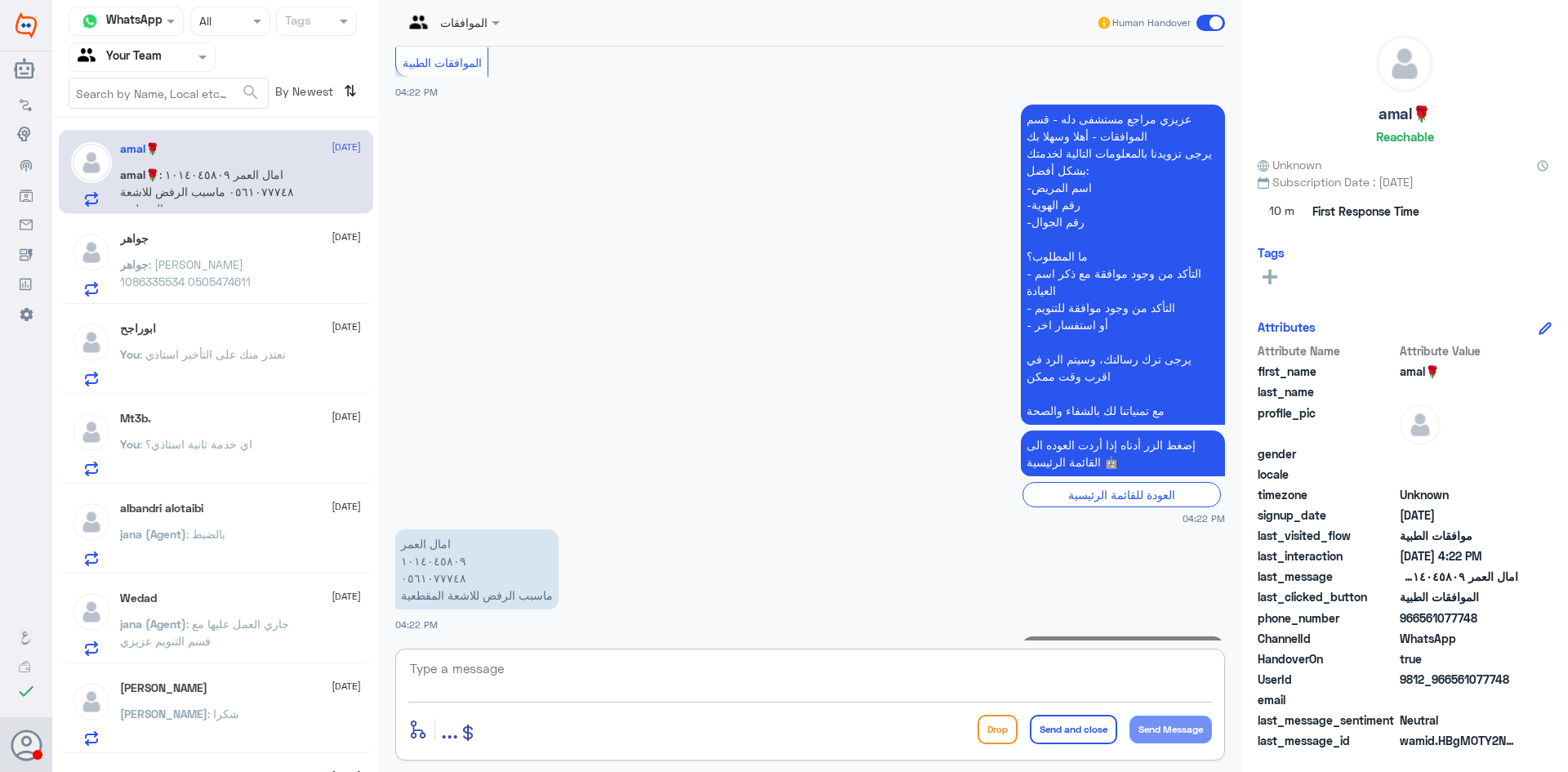
scroll to position [401, 0]
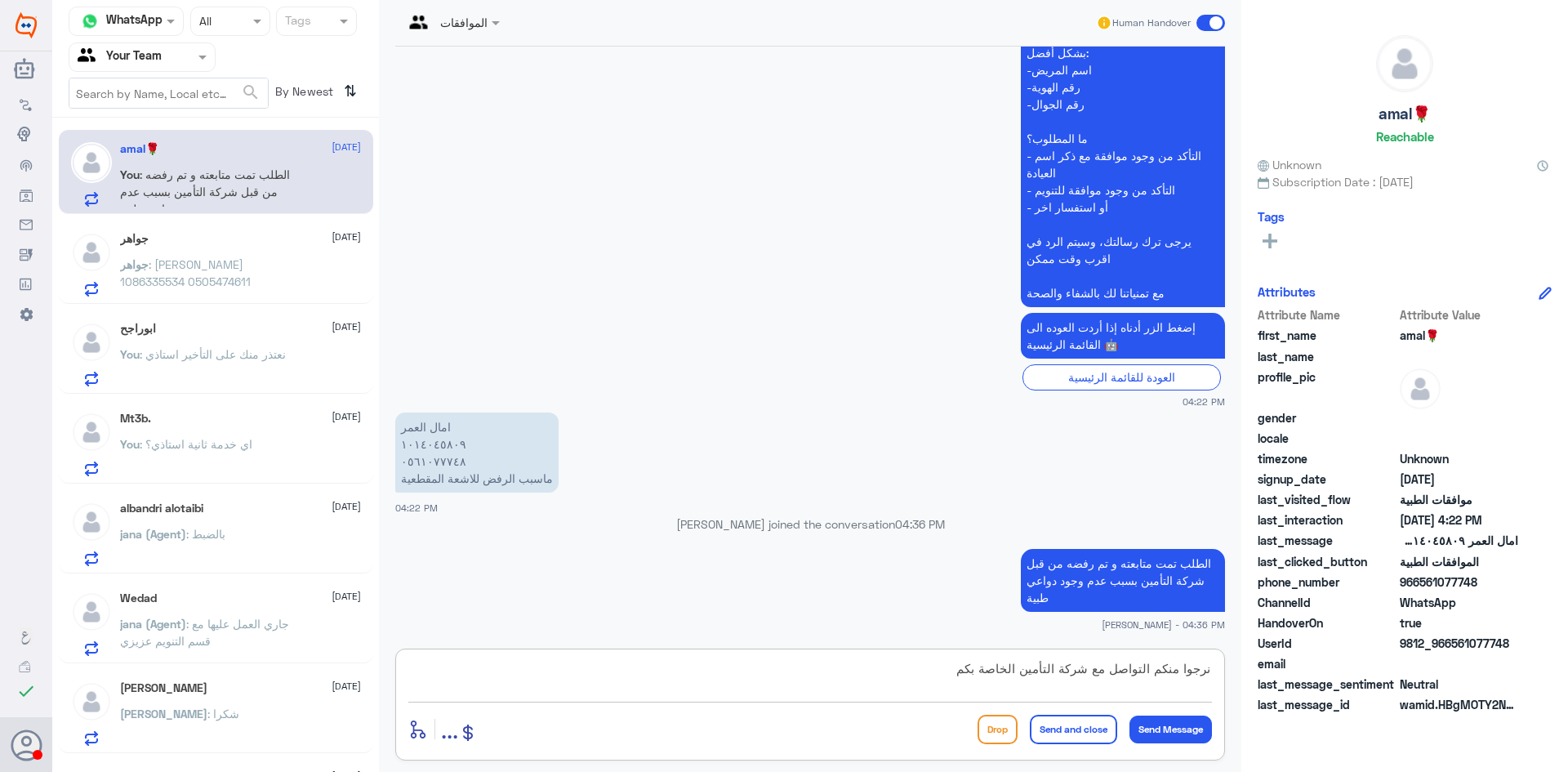
type textarea "نرجوا منكم التواصل مع شركة التأمين الخاصة بكم"
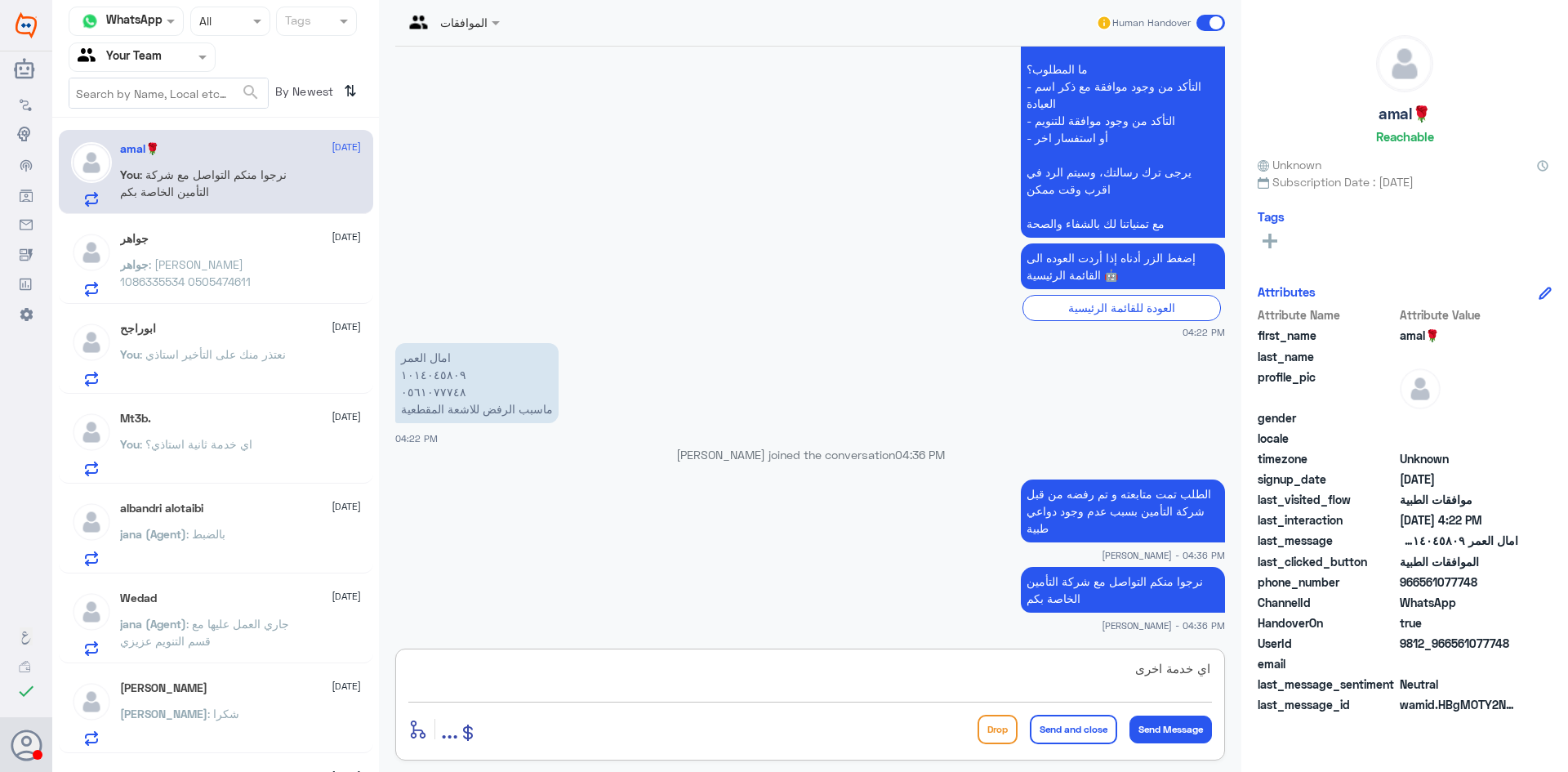
type textarea "اي خدمة اخرى؟"
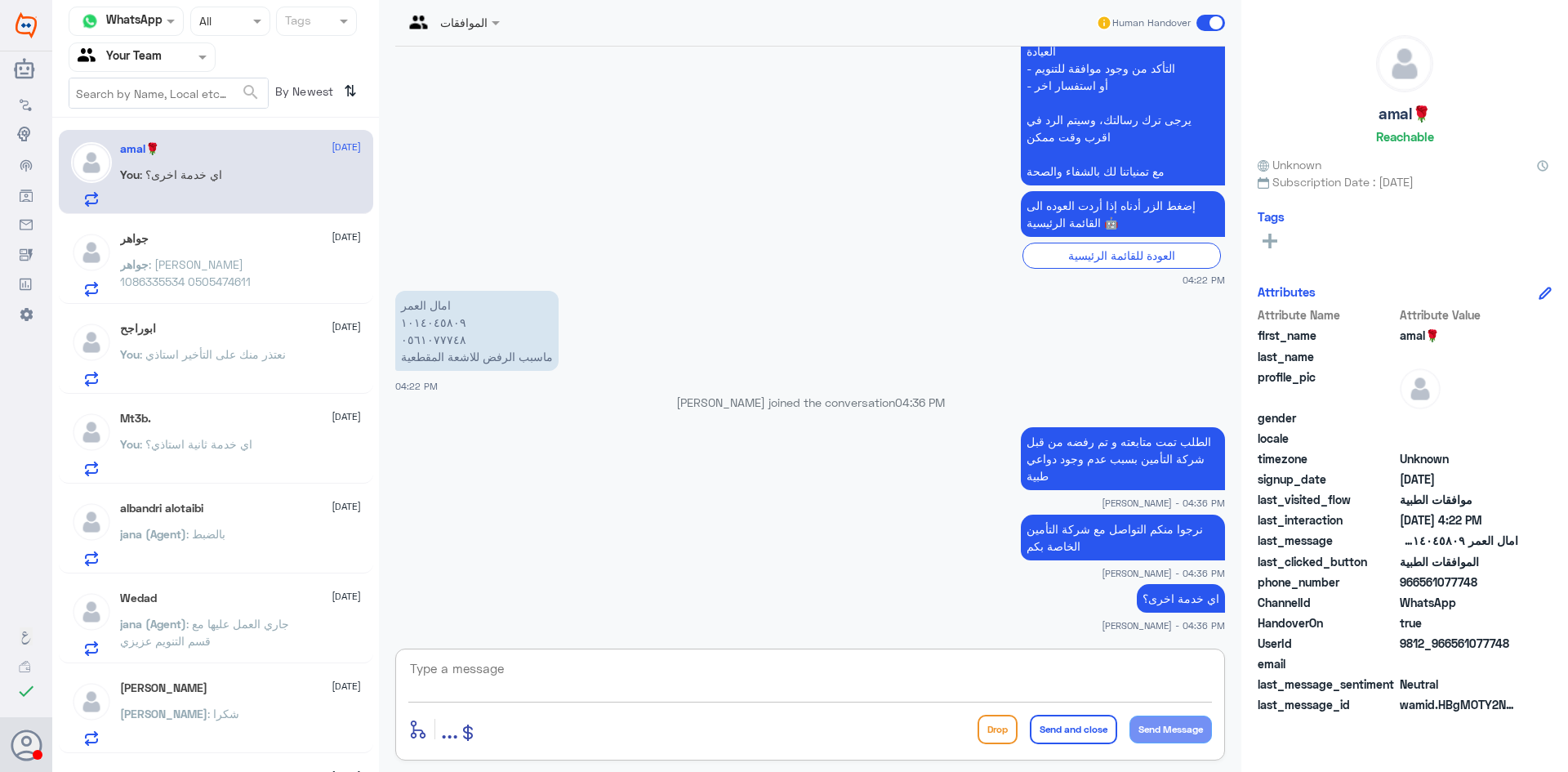
click at [210, 259] on span ": جواهر اللويمي 1086335534 0505474611" at bounding box center [185, 273] width 130 height 31
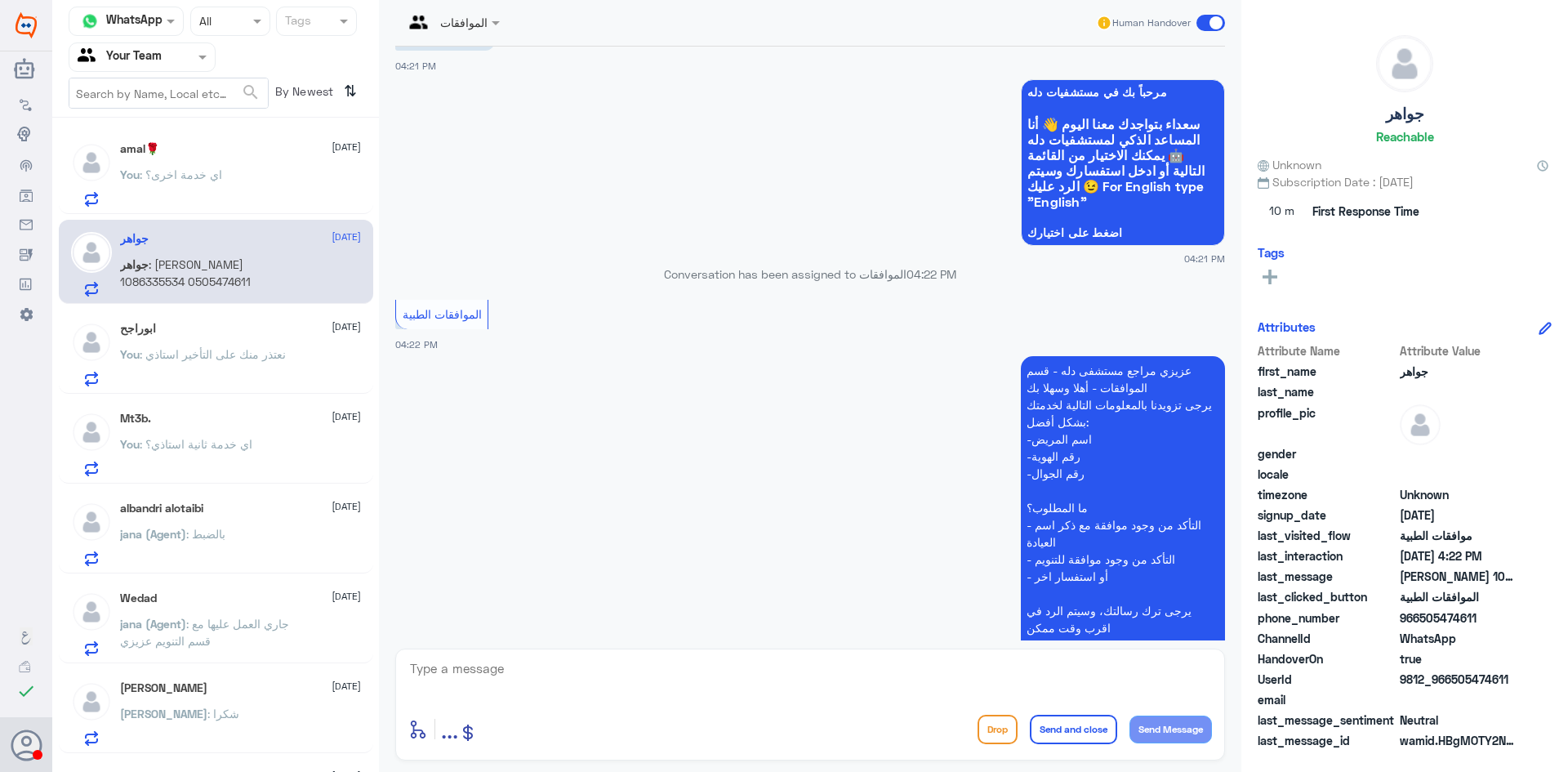
scroll to position [561, 0]
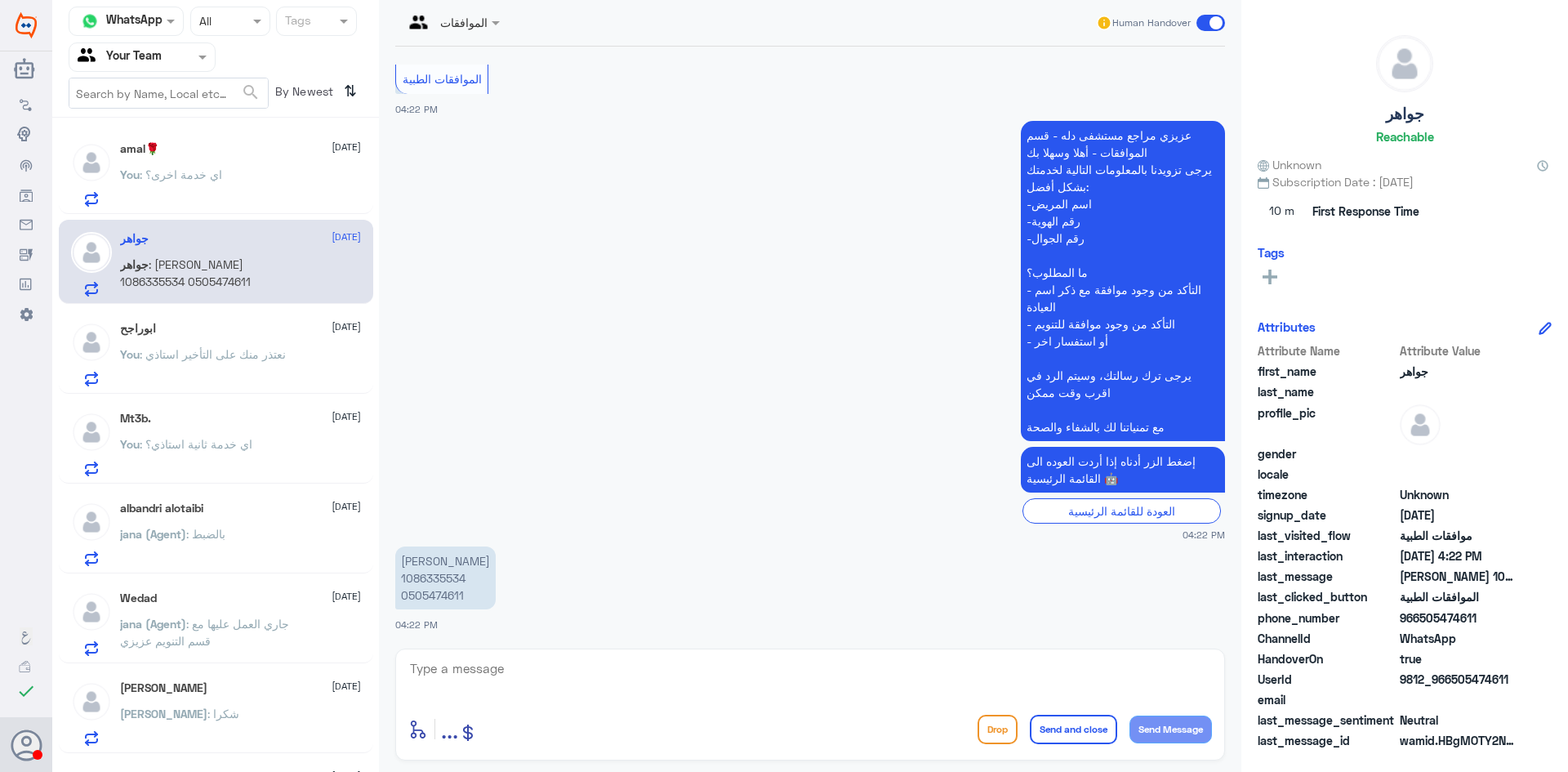
click at [488, 680] on textarea at bounding box center [810, 677] width 803 height 40
type textarea "السلام عليكم و رحمة الله"
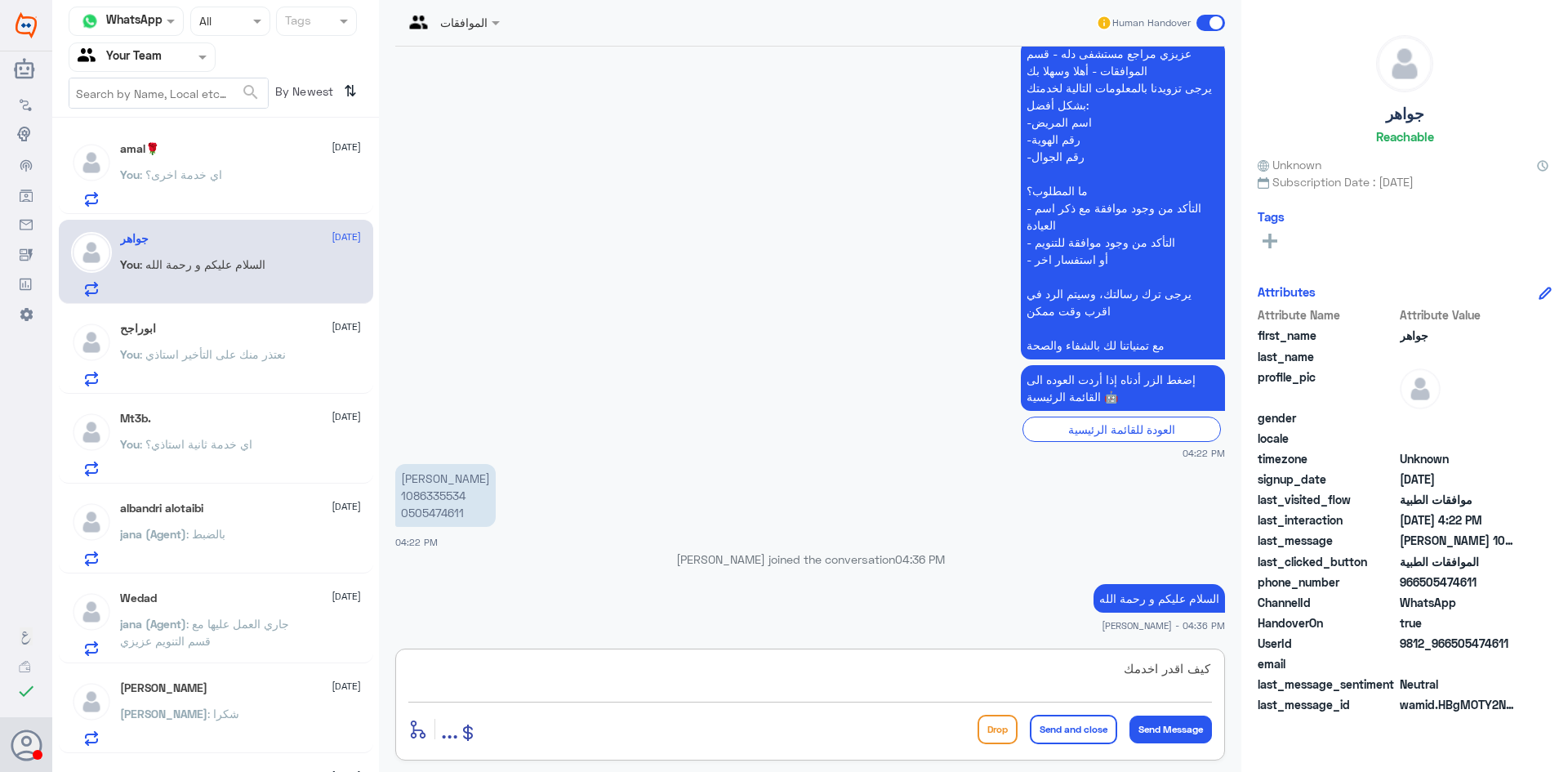
type textarea "كيف اقدر اخدمك؟"
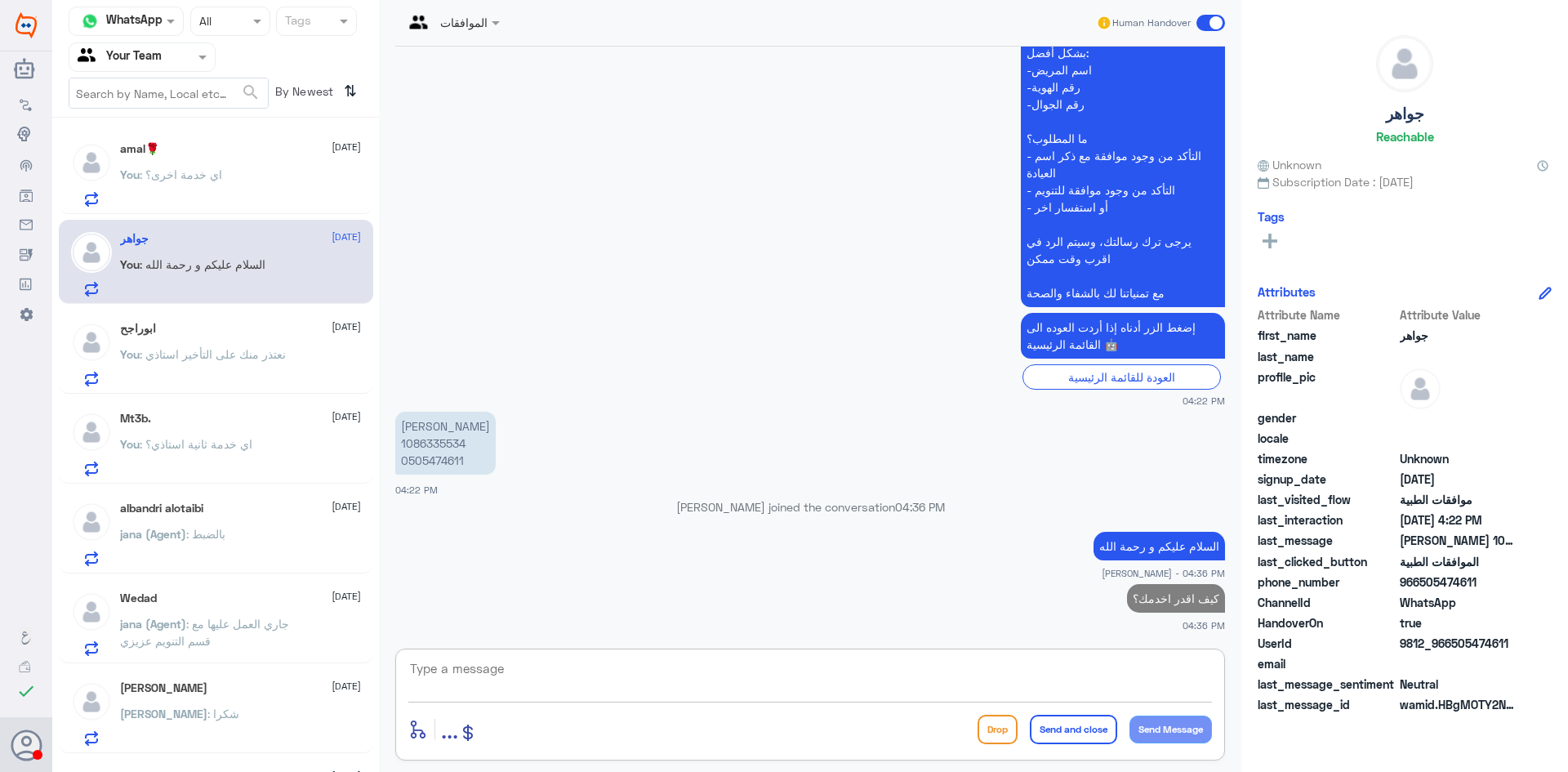
click at [427, 439] on p "جواهر اللويمي 1086335534 0505474611" at bounding box center [445, 443] width 101 height 63
copy p "1086335534"
click at [151, 187] on span ": يعني مايكون من الطبيب يرفع تقرير؟" at bounding box center [211, 183] width 184 height 31
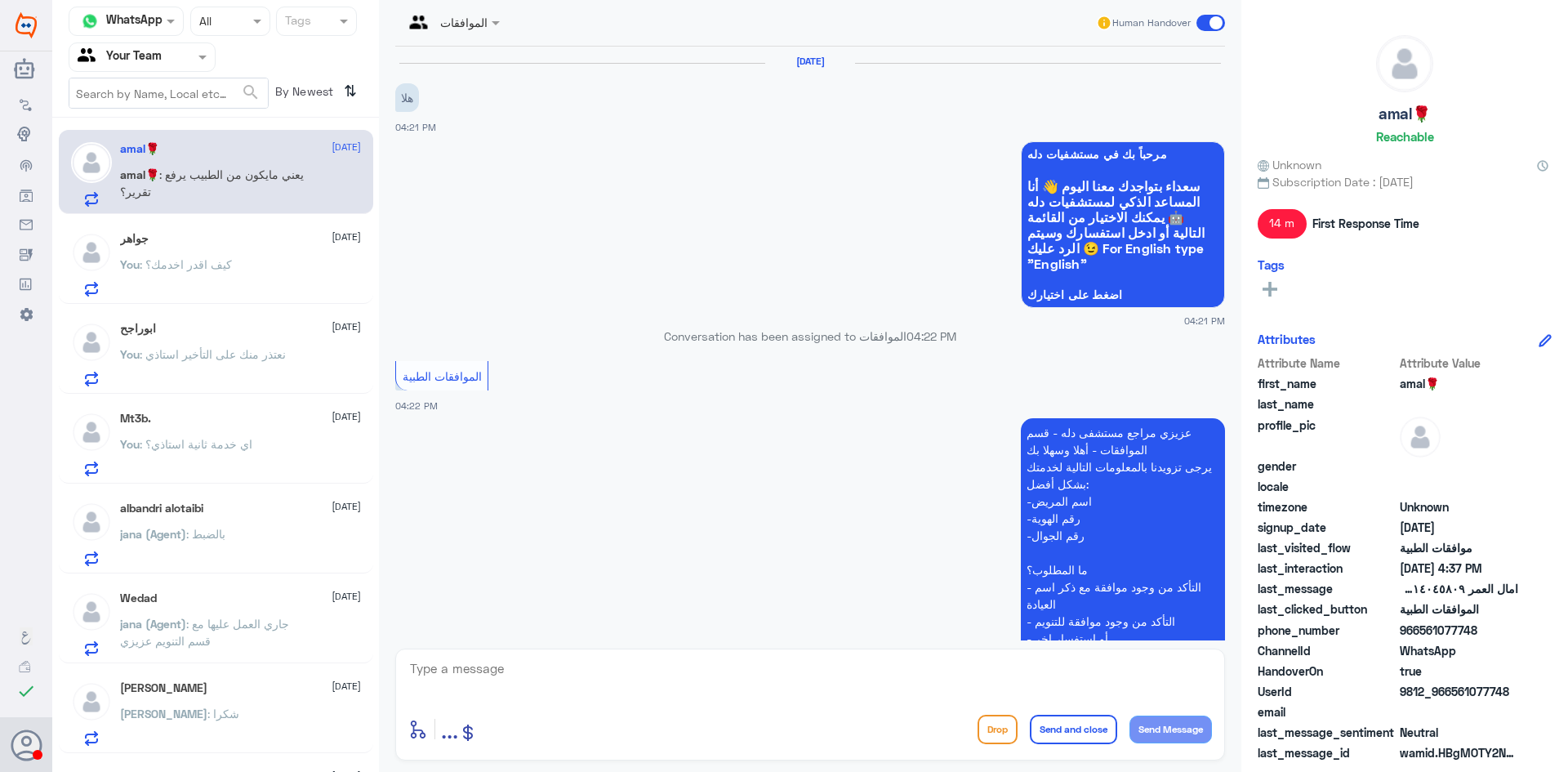
scroll to position [609, 0]
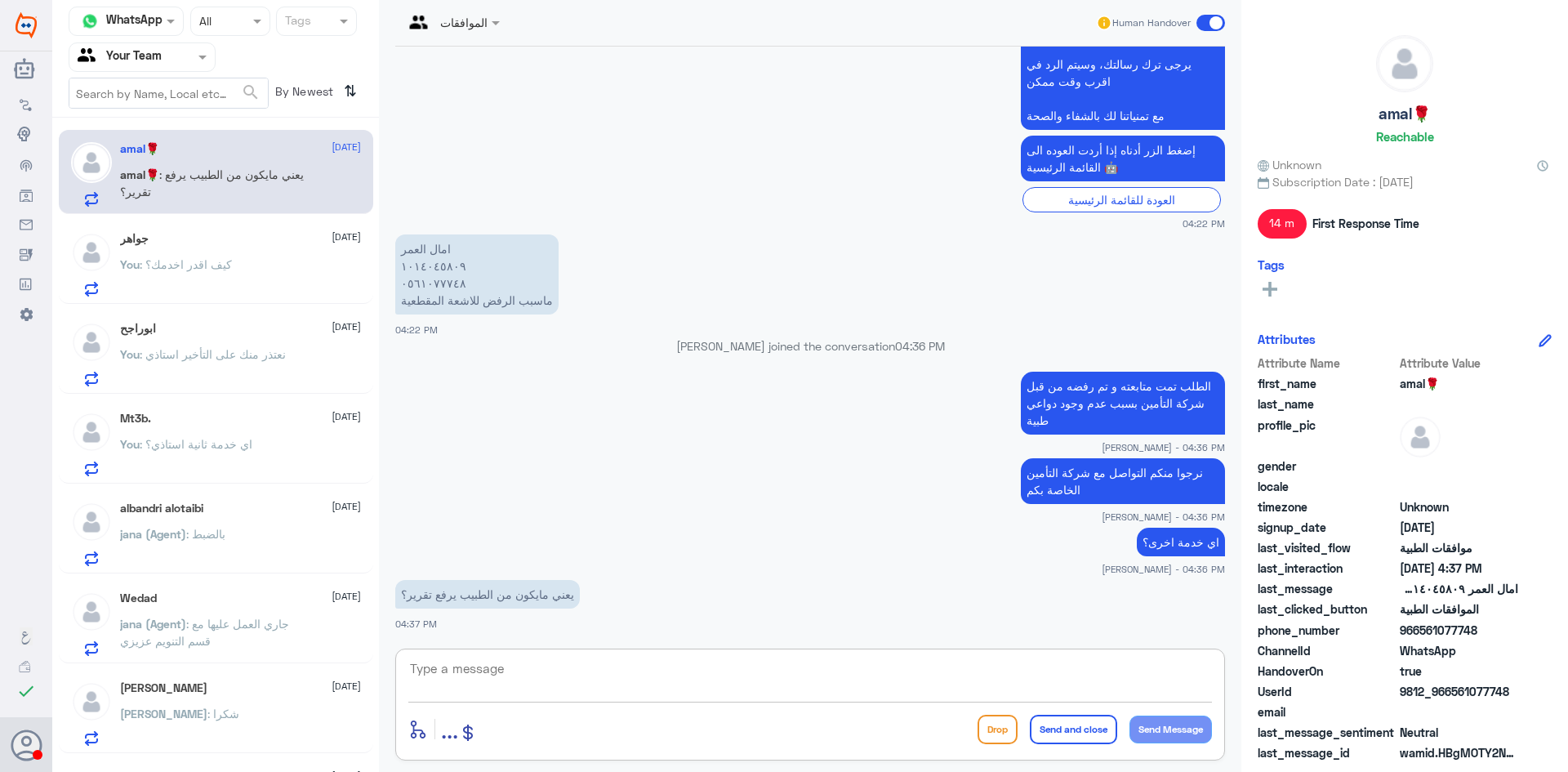
click at [574, 673] on textarea at bounding box center [810, 677] width 803 height 40
type textarea "التقرير مرفق و الحين برفقة مرة ثانية احتياطا لو ما وصل لهم"
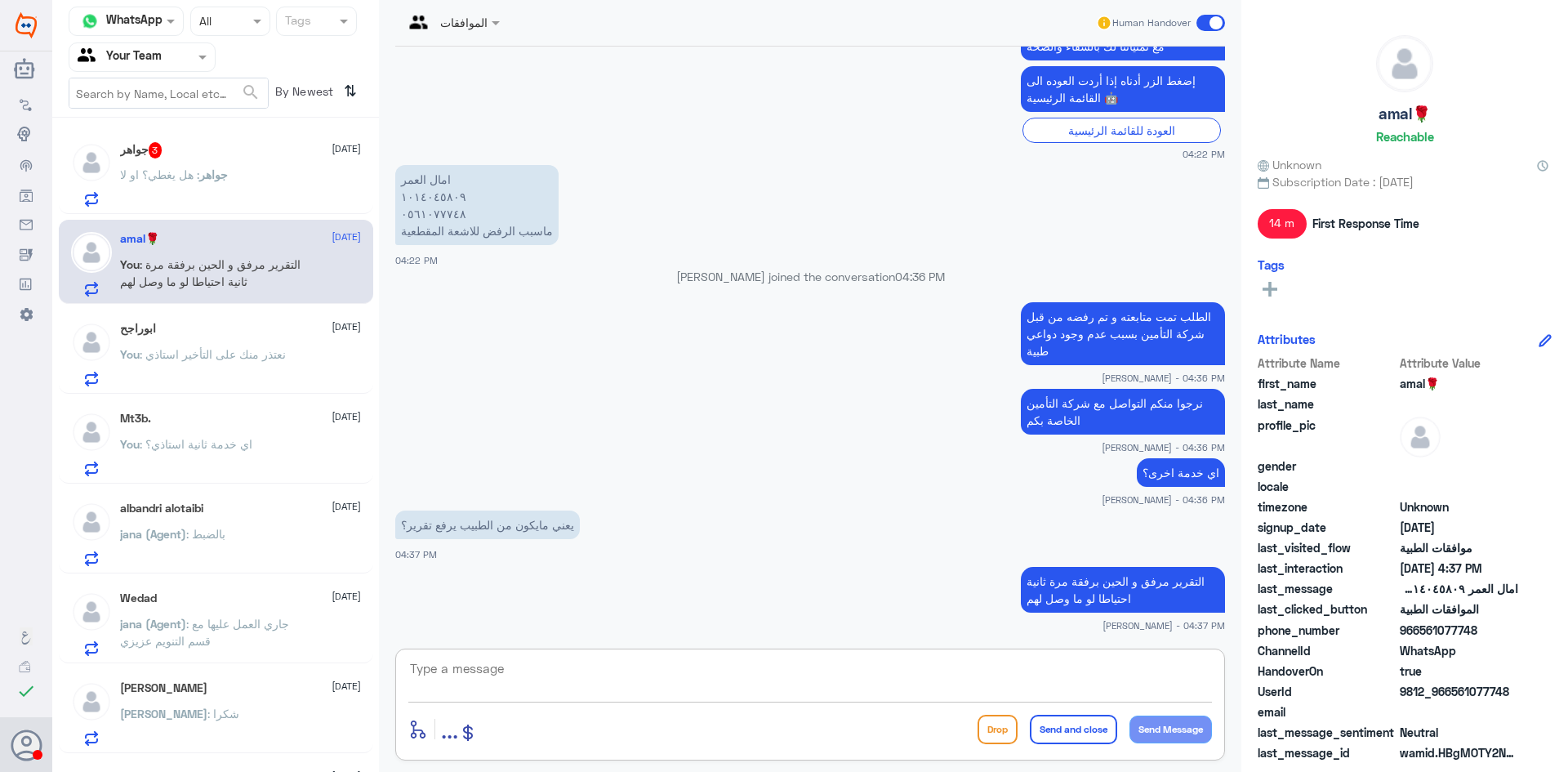
click at [730, 674] on textarea at bounding box center [810, 677] width 803 height 40
type textarea "رفعته لهم في انتظار ردهم اي خدمة اخرى؟"
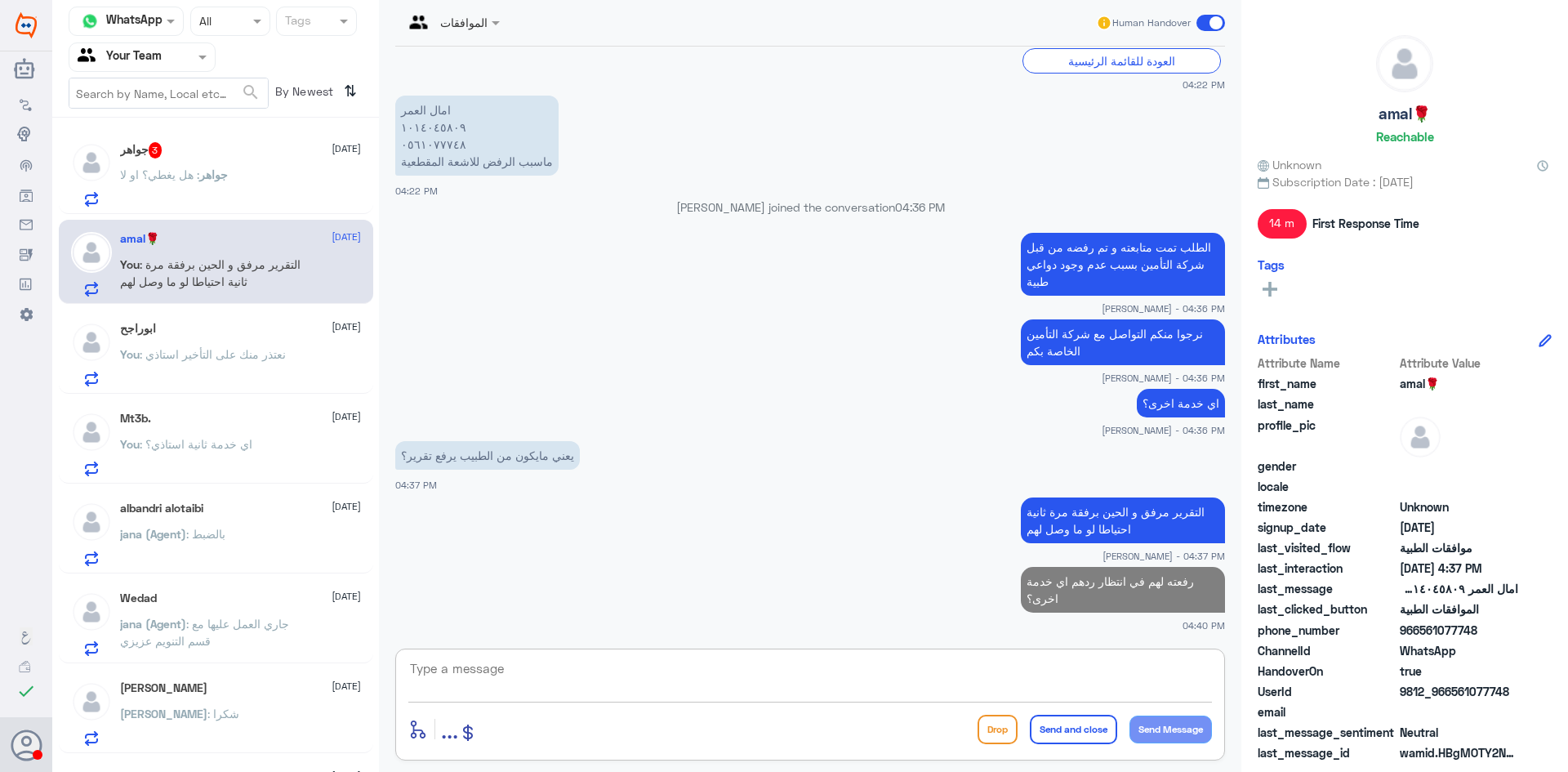
click at [223, 166] on p "جواهر : هل يغطي؟ او لا" at bounding box center [174, 186] width 108 height 41
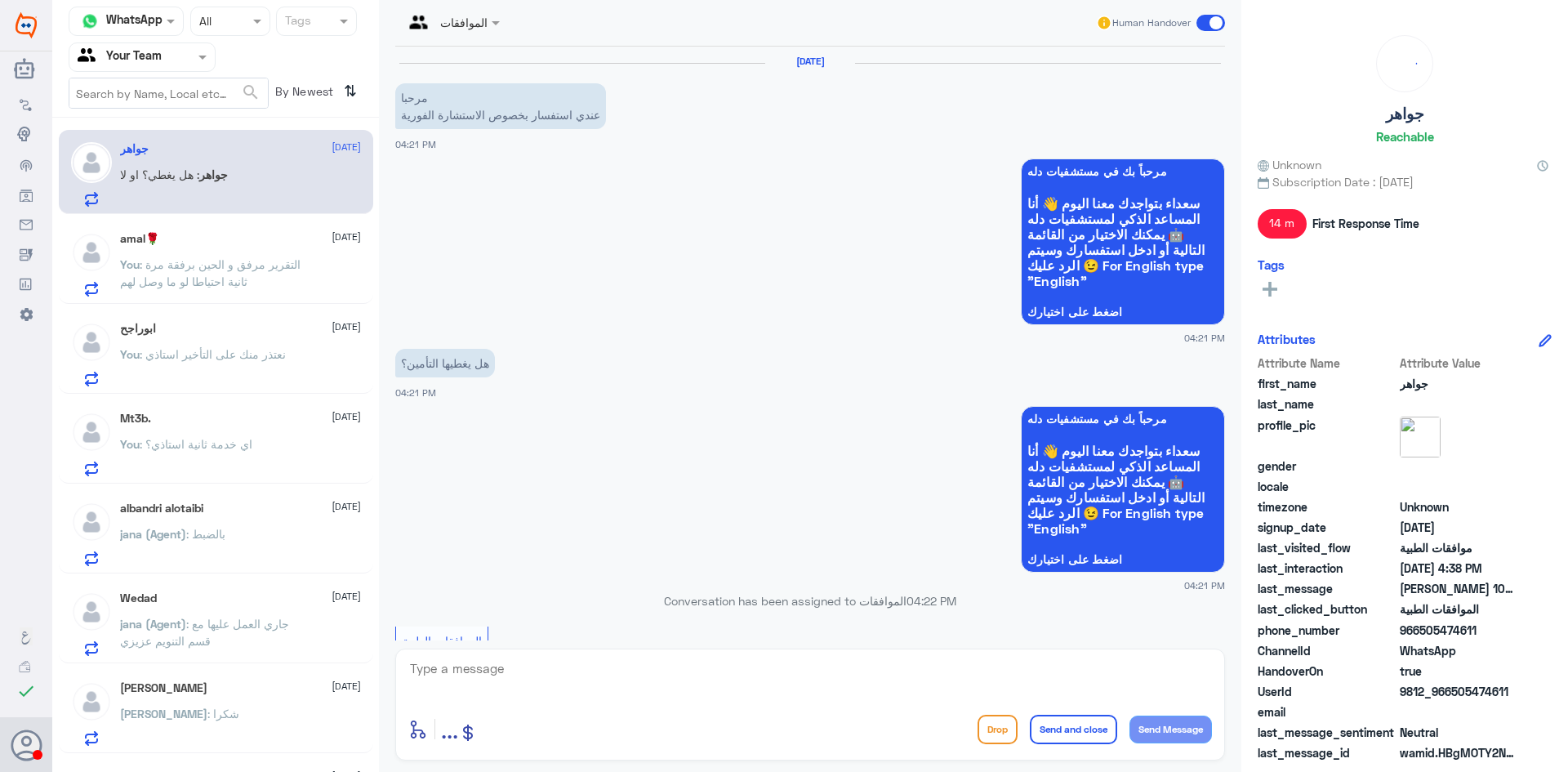
scroll to position [899, 0]
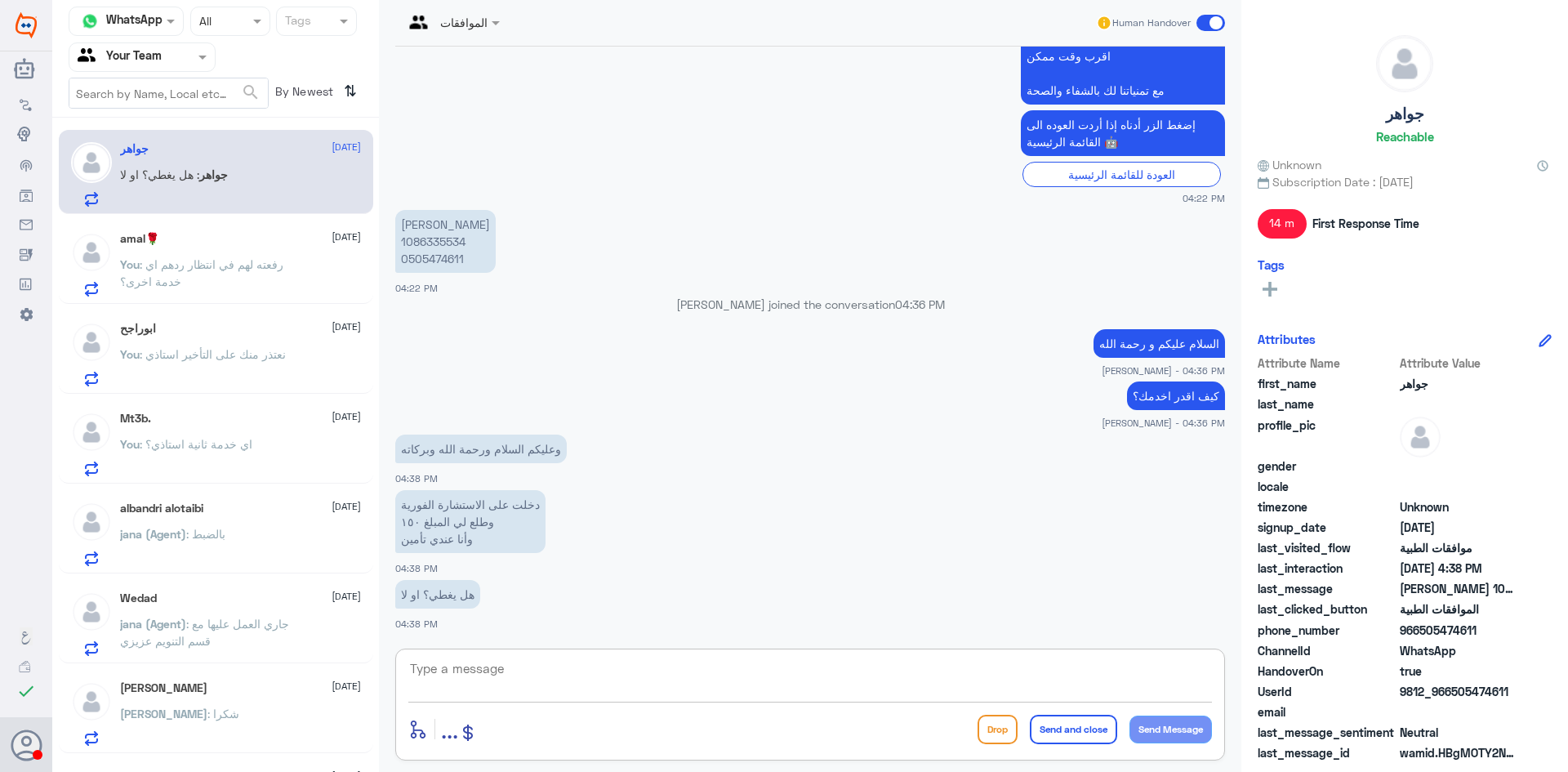
click at [490, 673] on textarea at bounding box center [810, 677] width 803 height 40
type textarea "سيتم الان تحويلكم الى القسم المختص"
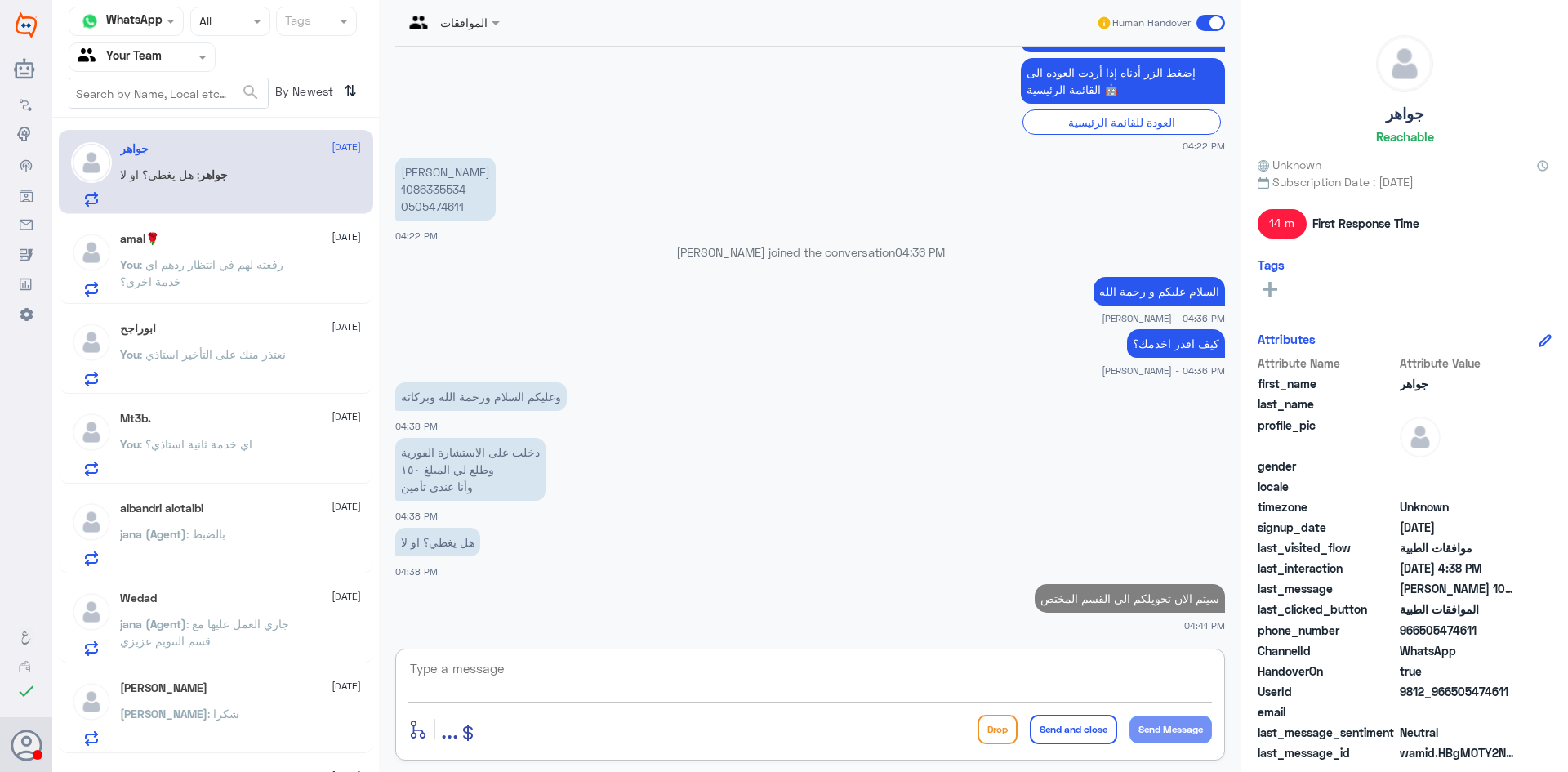
click at [467, 38] on div "الموافقات Human Handover" at bounding box center [810, 23] width 829 height 46
click at [467, 36] on div "الموافقات" at bounding box center [445, 23] width 84 height 39
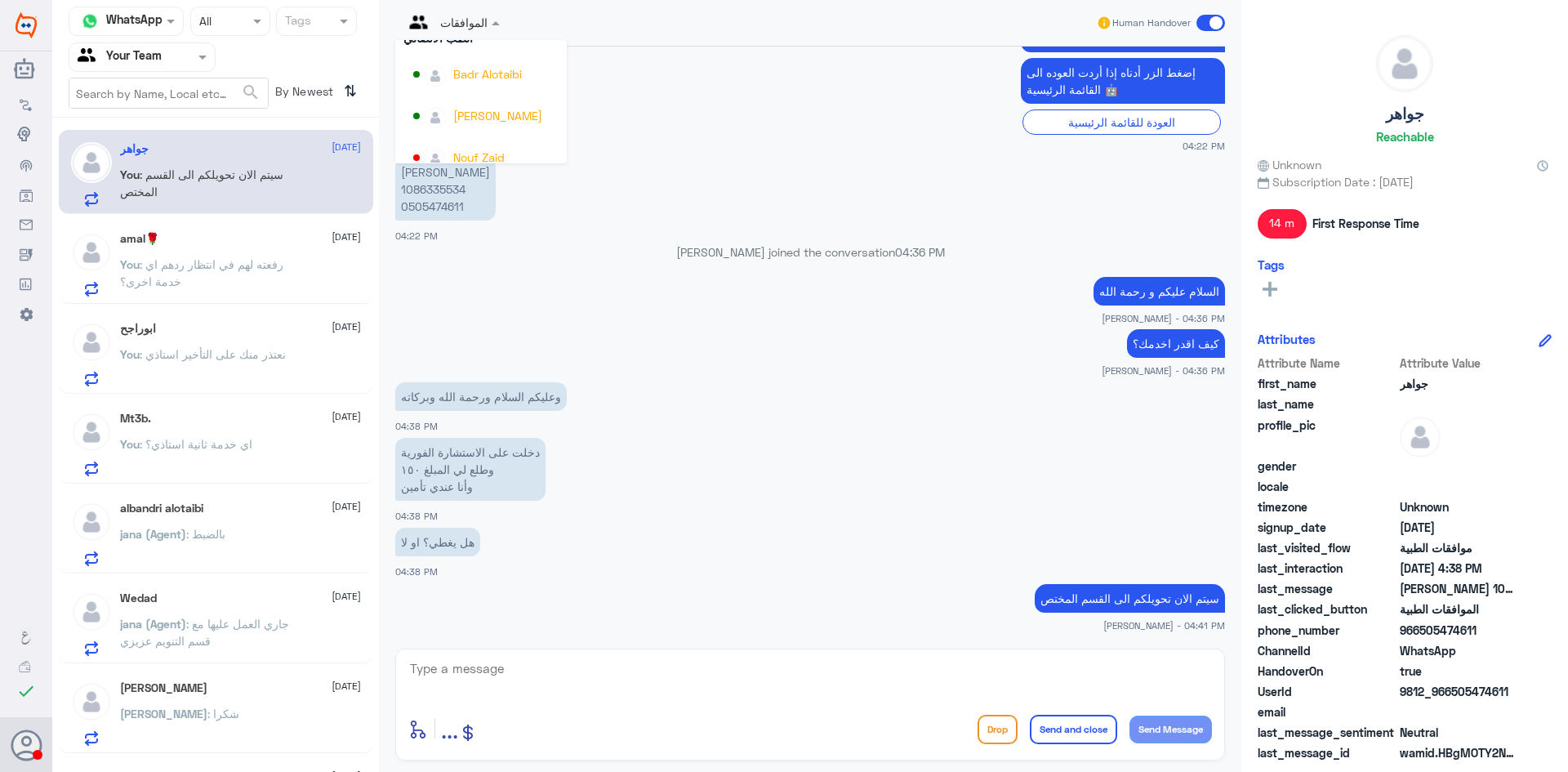
scroll to position [843, 0]
click at [496, 67] on div "Badr Alotaibi" at bounding box center [485, 58] width 145 height 29
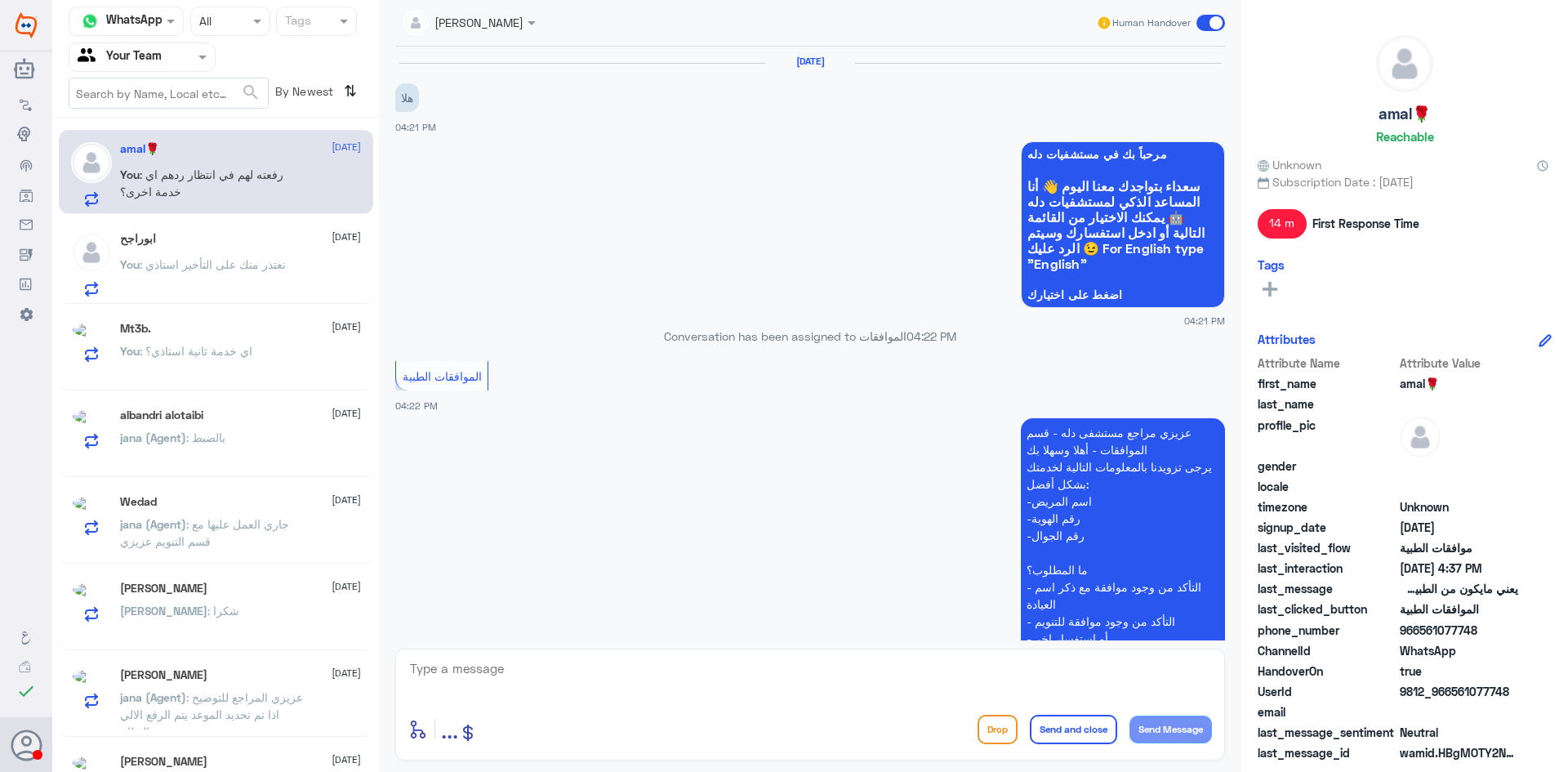
scroll to position [747, 0]
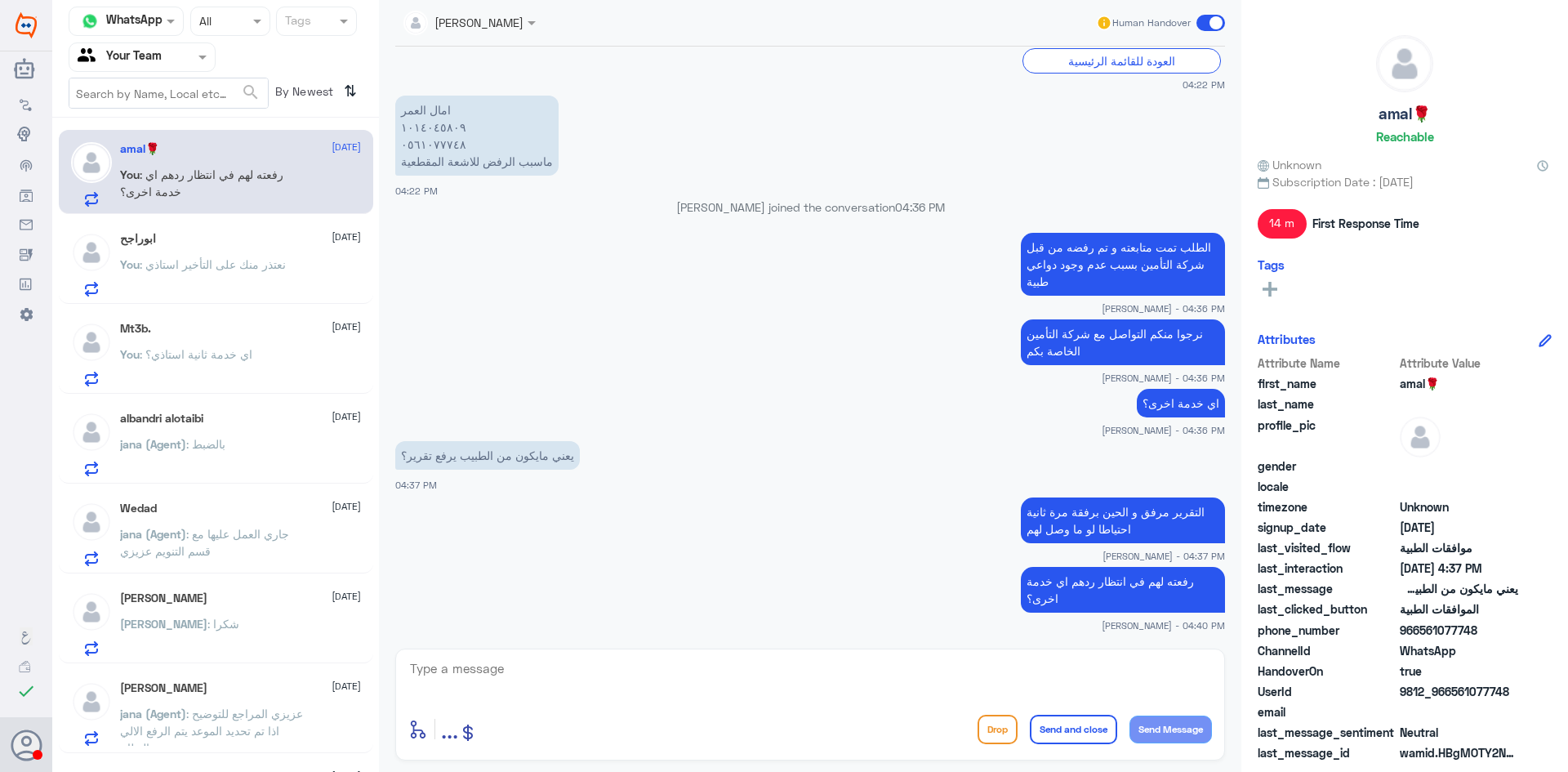
click at [239, 271] on span ": نعتذر منك على التأخير استاذي" at bounding box center [212, 264] width 146 height 14
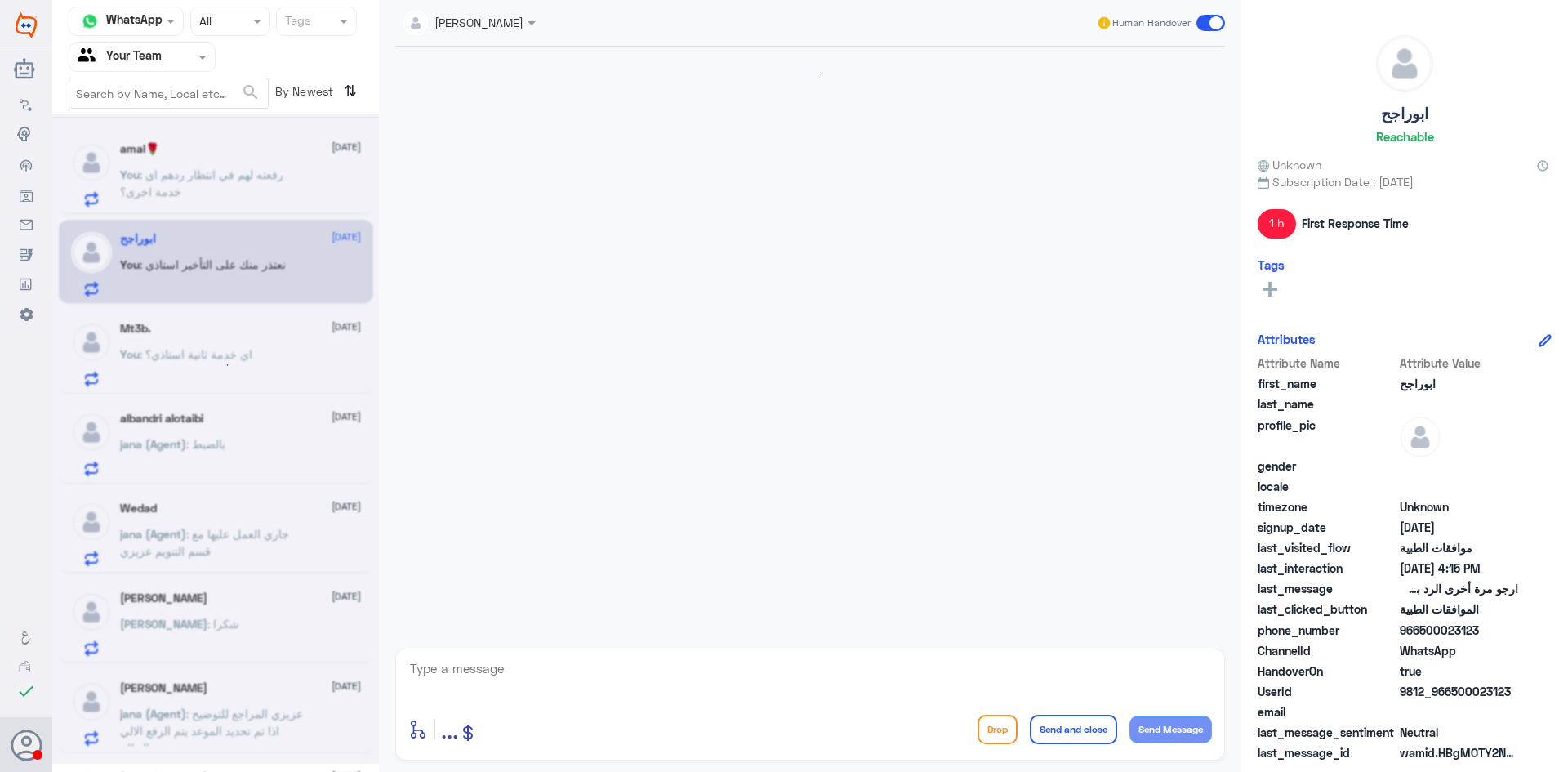
scroll to position [1231, 0]
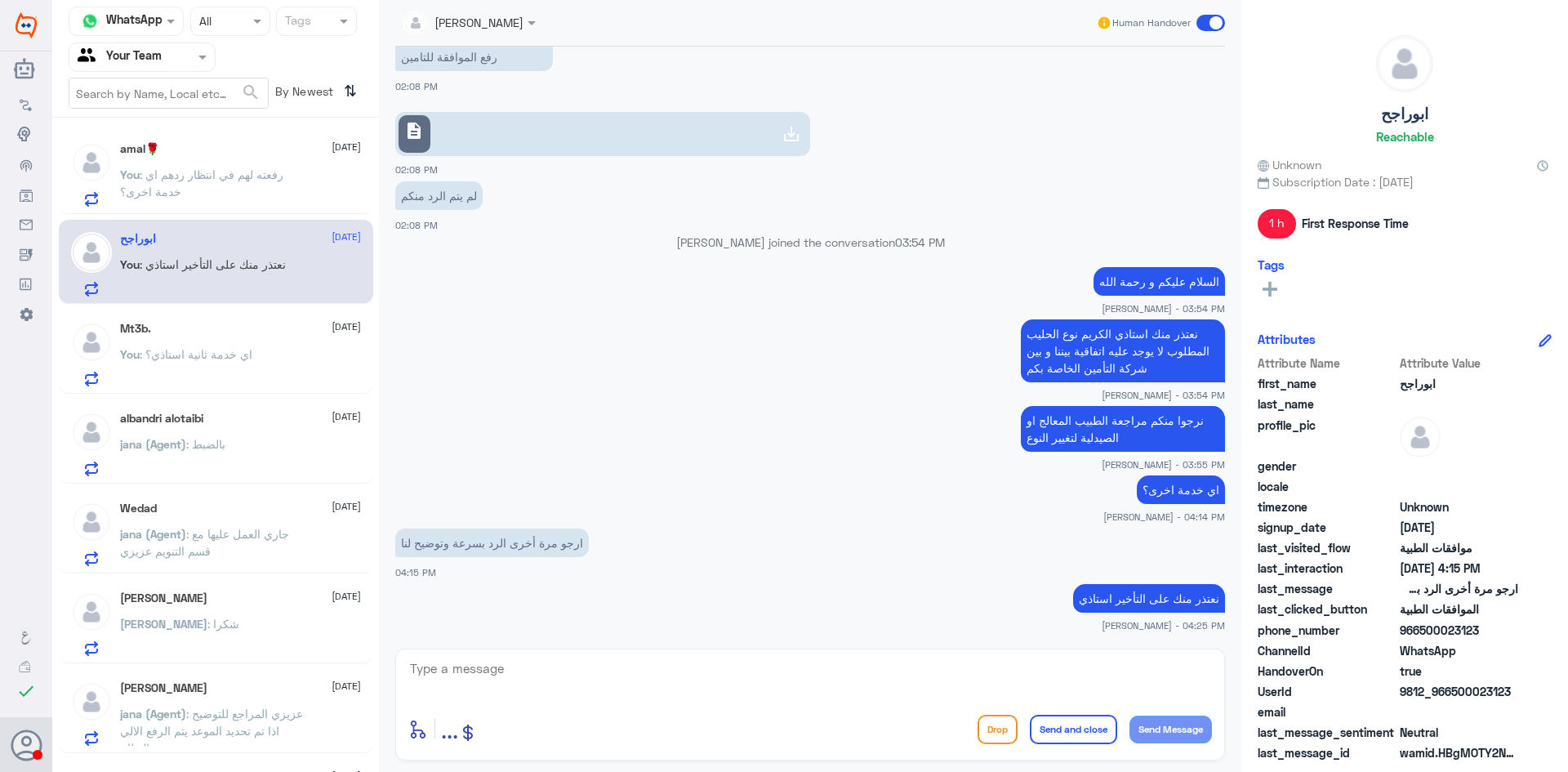
click at [625, 673] on textarea at bounding box center [810, 677] width 803 height 40
type textarea "اي خدمة اخرى اقدر اساعدك فيها؟"
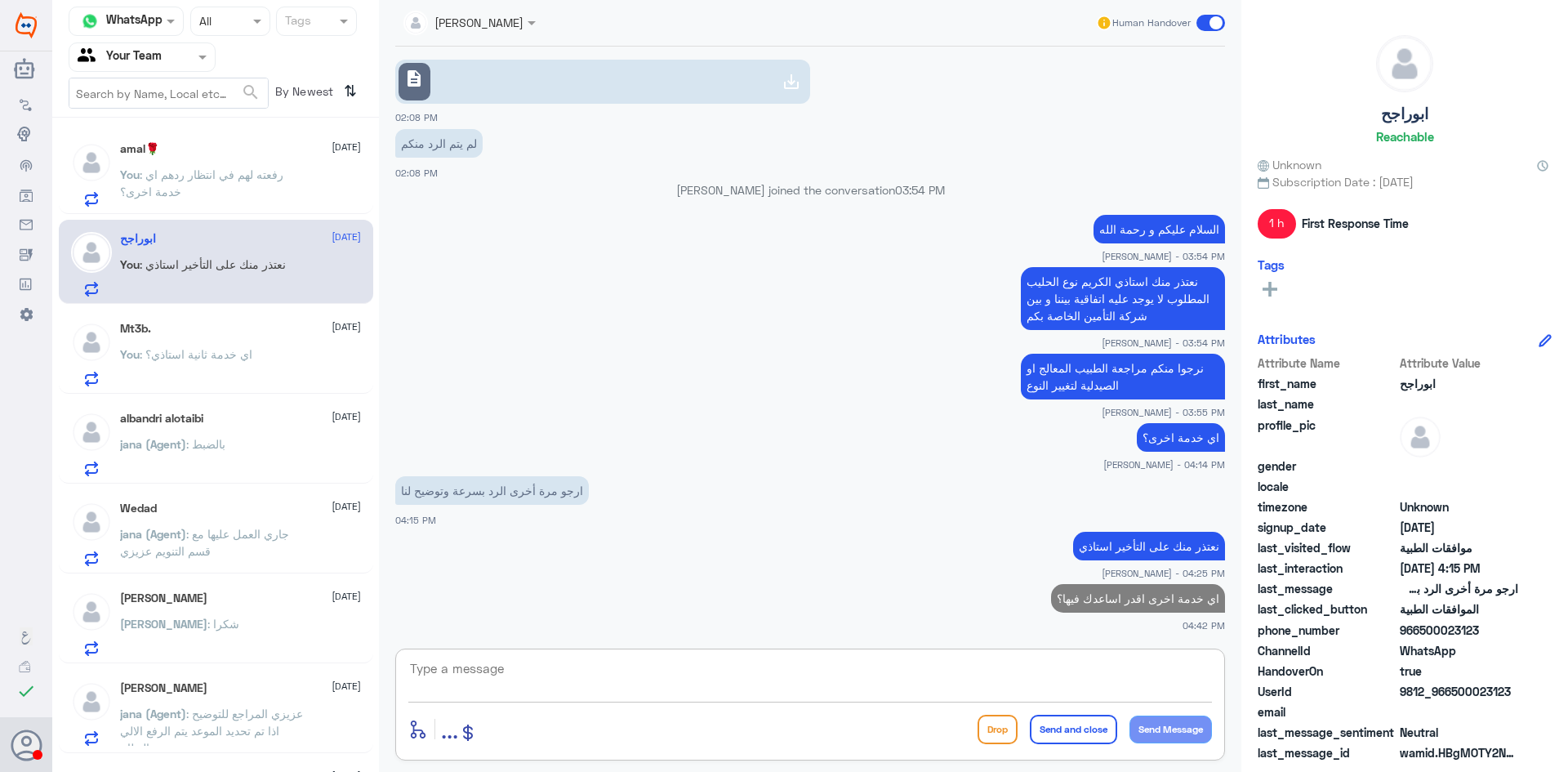
click at [224, 350] on span ": اي خدمة ثانية استاذي؟" at bounding box center [196, 354] width 113 height 14
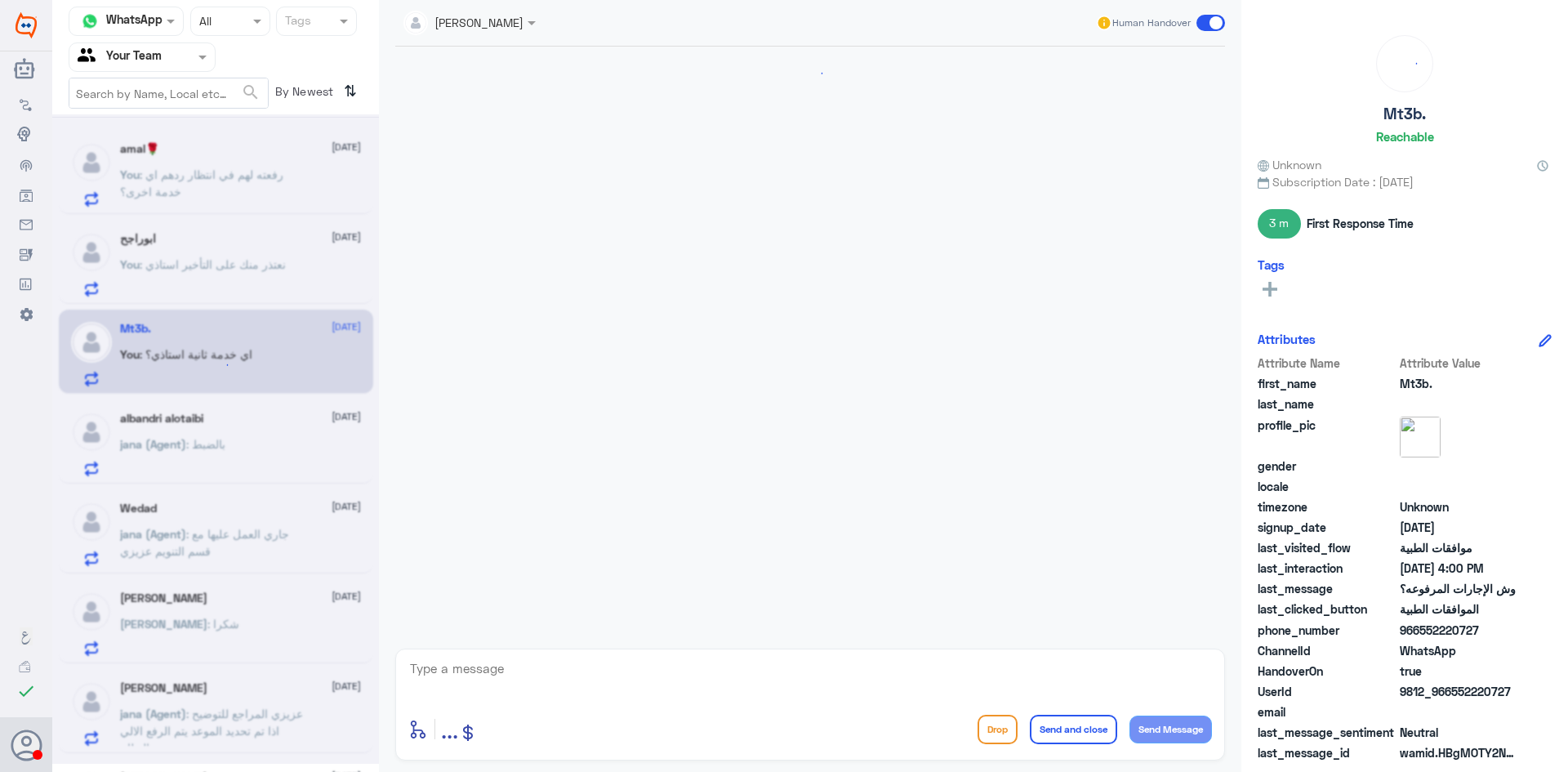
scroll to position [1106, 0]
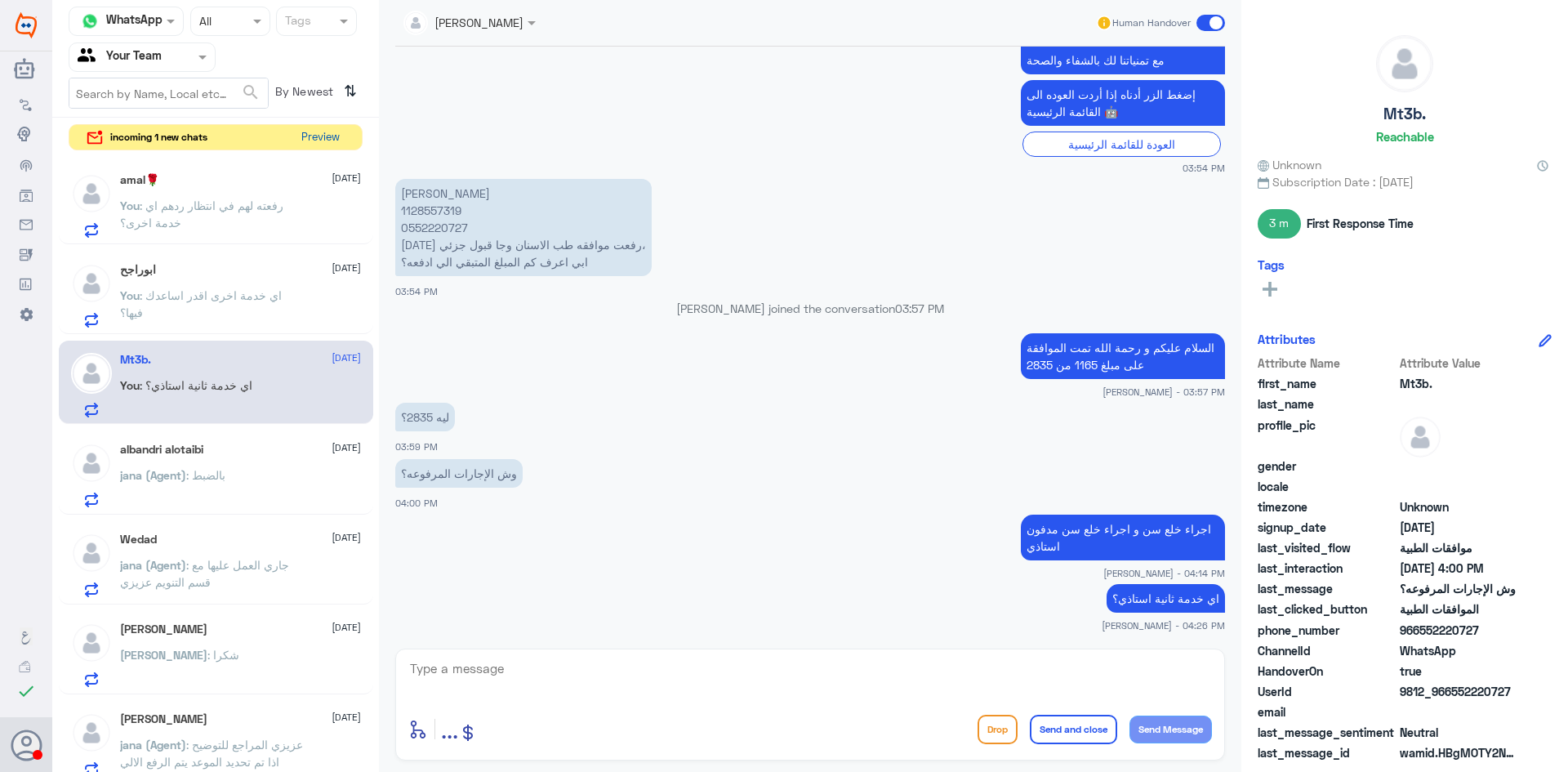
click at [309, 138] on button "Preview" at bounding box center [320, 137] width 51 height 25
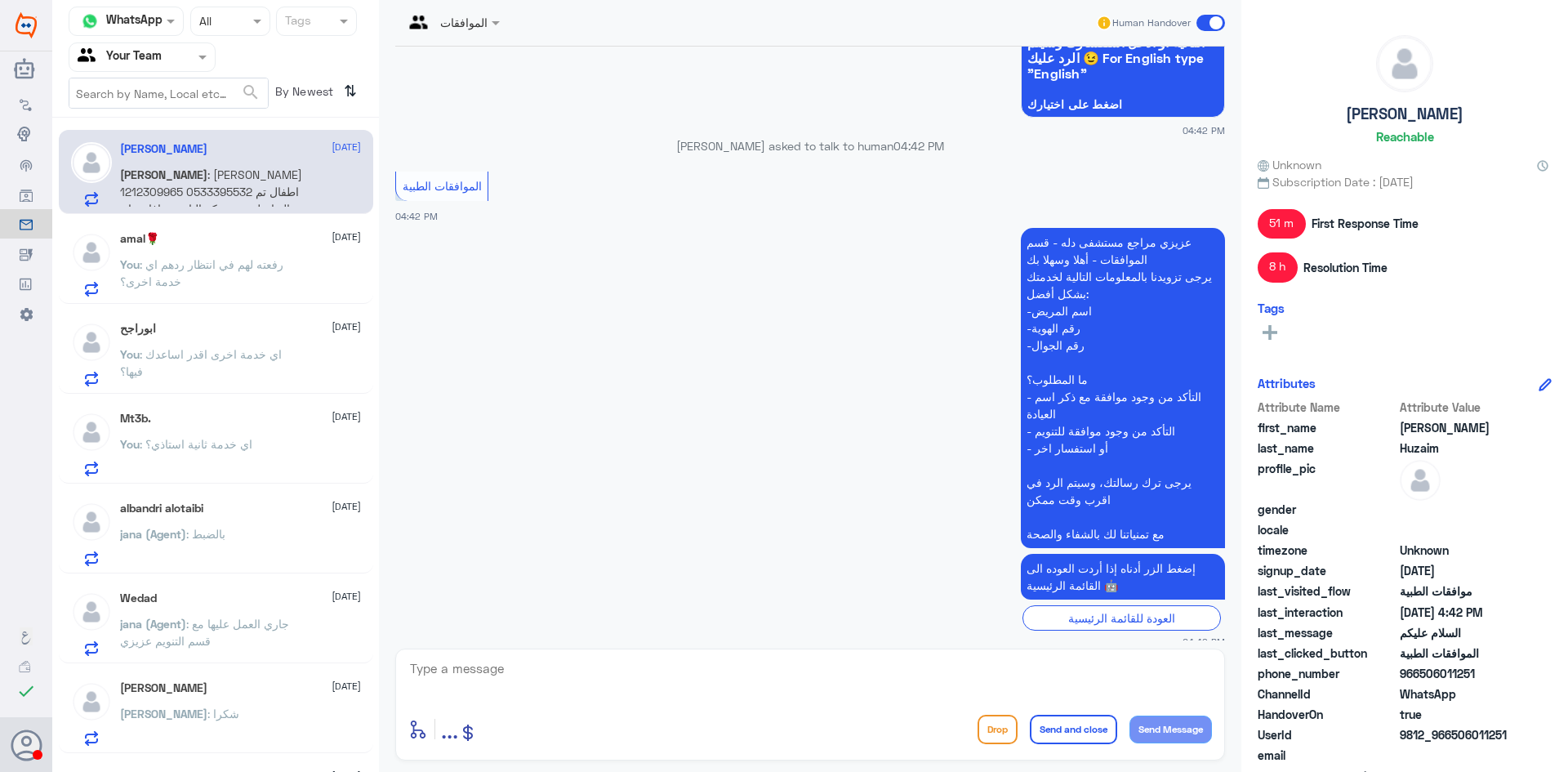
scroll to position [1670, 0]
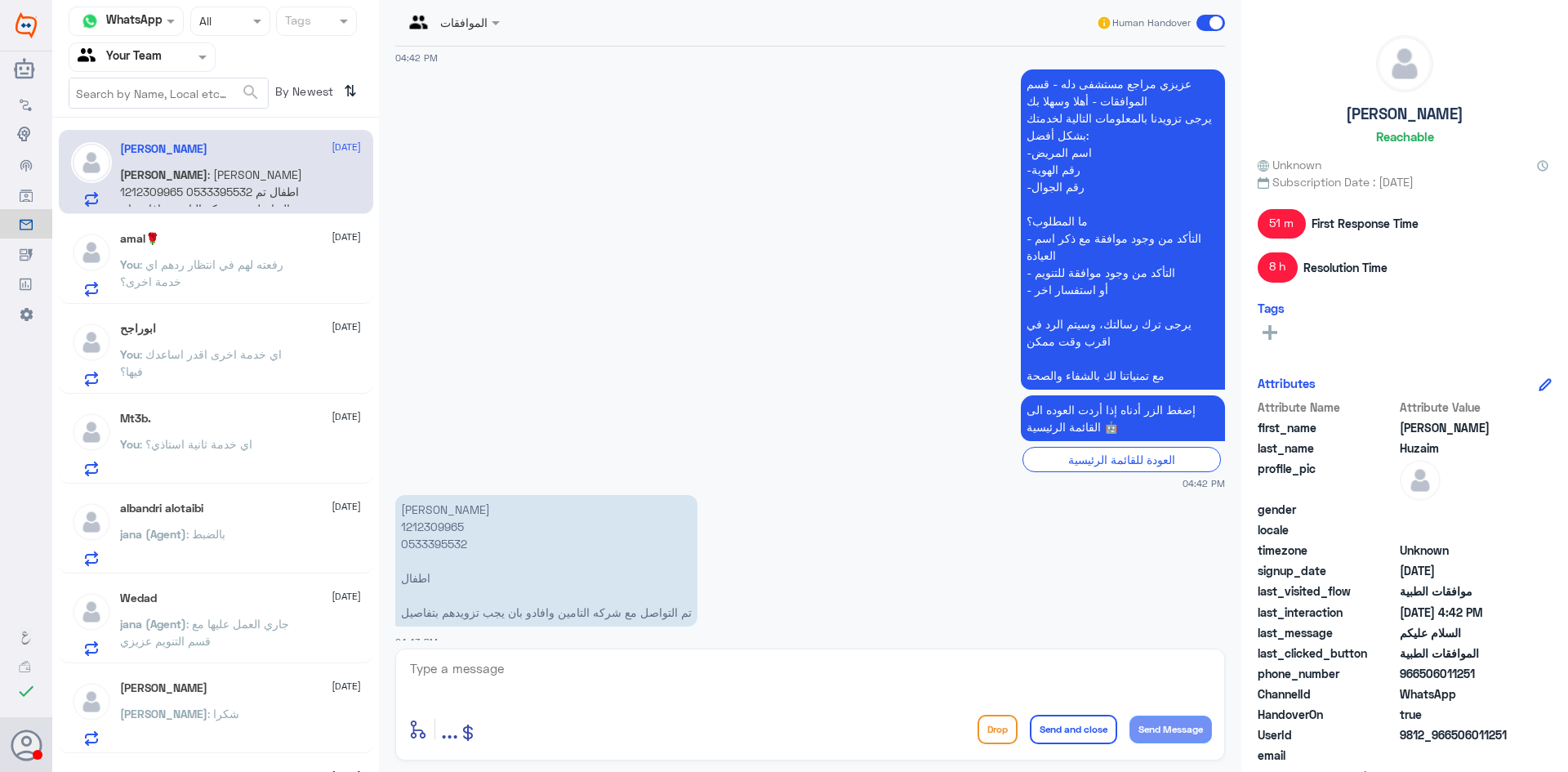
click at [437, 510] on p "ريما عبدالله 1212309965 0533395532 اطفال تم التواصل مع شركه التامين وافادو بان …" at bounding box center [546, 561] width 302 height 131
copy p "1212309965"
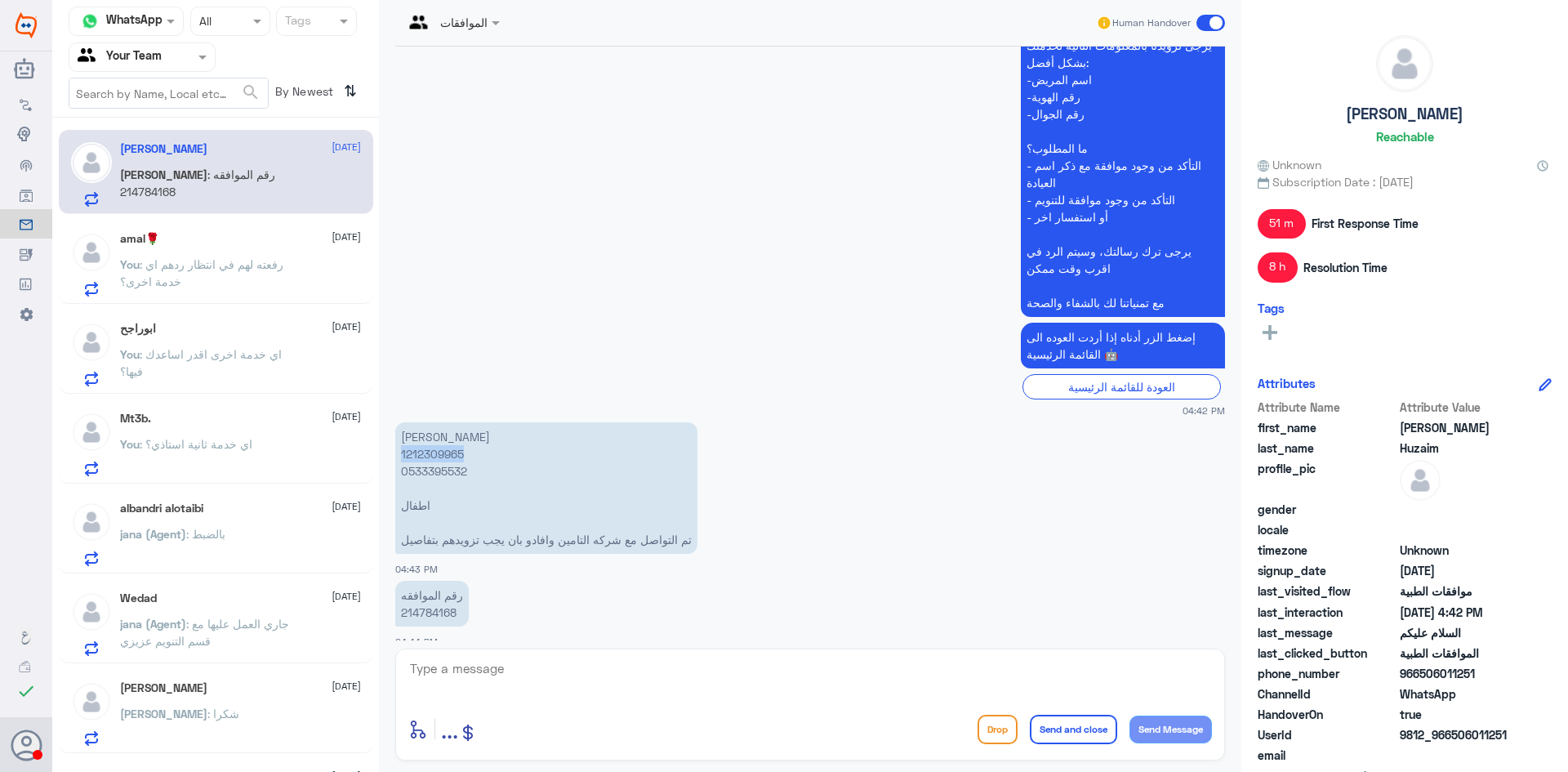
copy p "1212309965"
click at [706, 661] on textarea at bounding box center [810, 677] width 803 height 40
type textarea "السلام عليكم و رحمة الله"
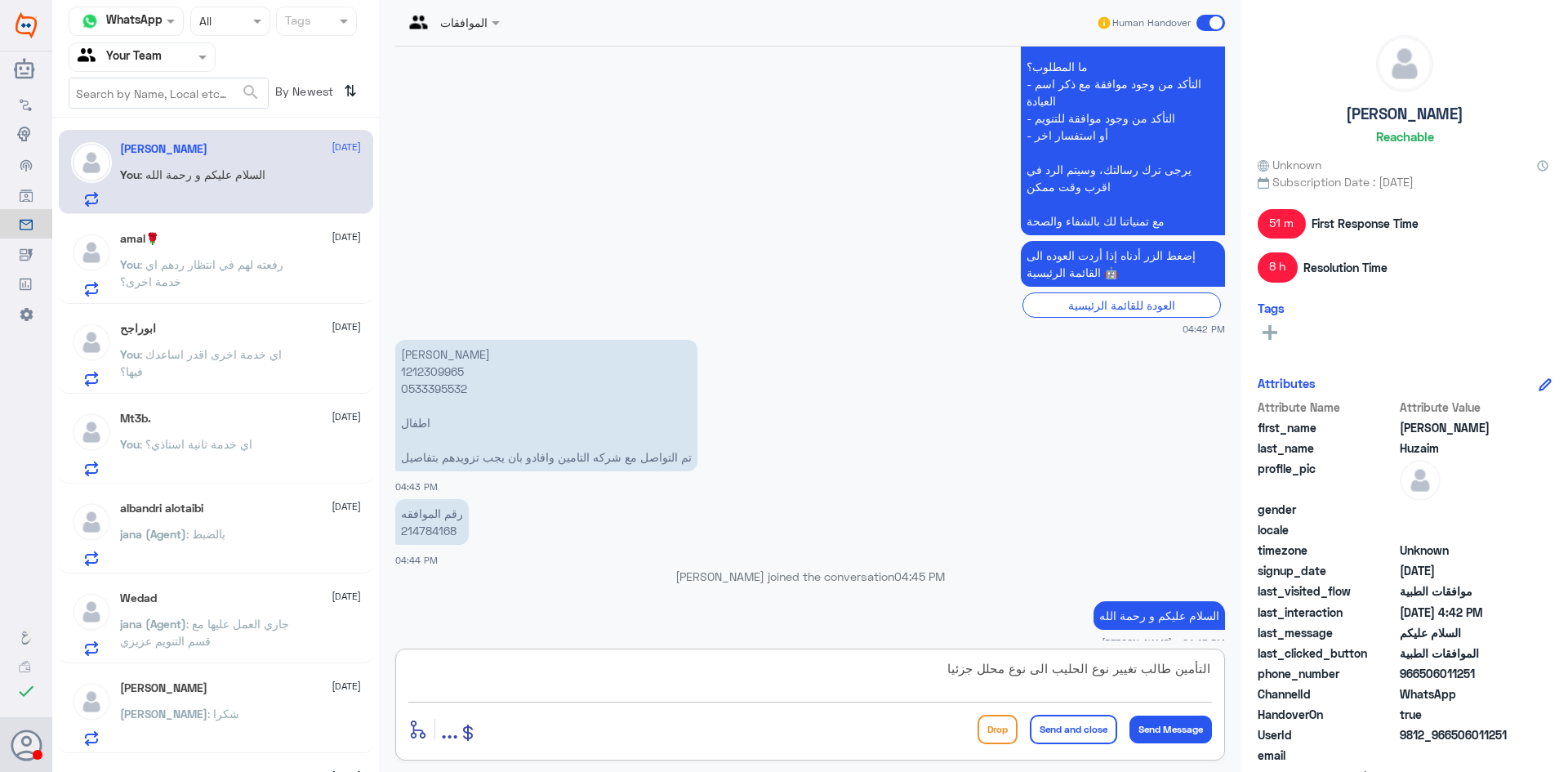
type textarea "التأمين طالب تغيير نوع الحليب الى نوع محلل جزئيا"
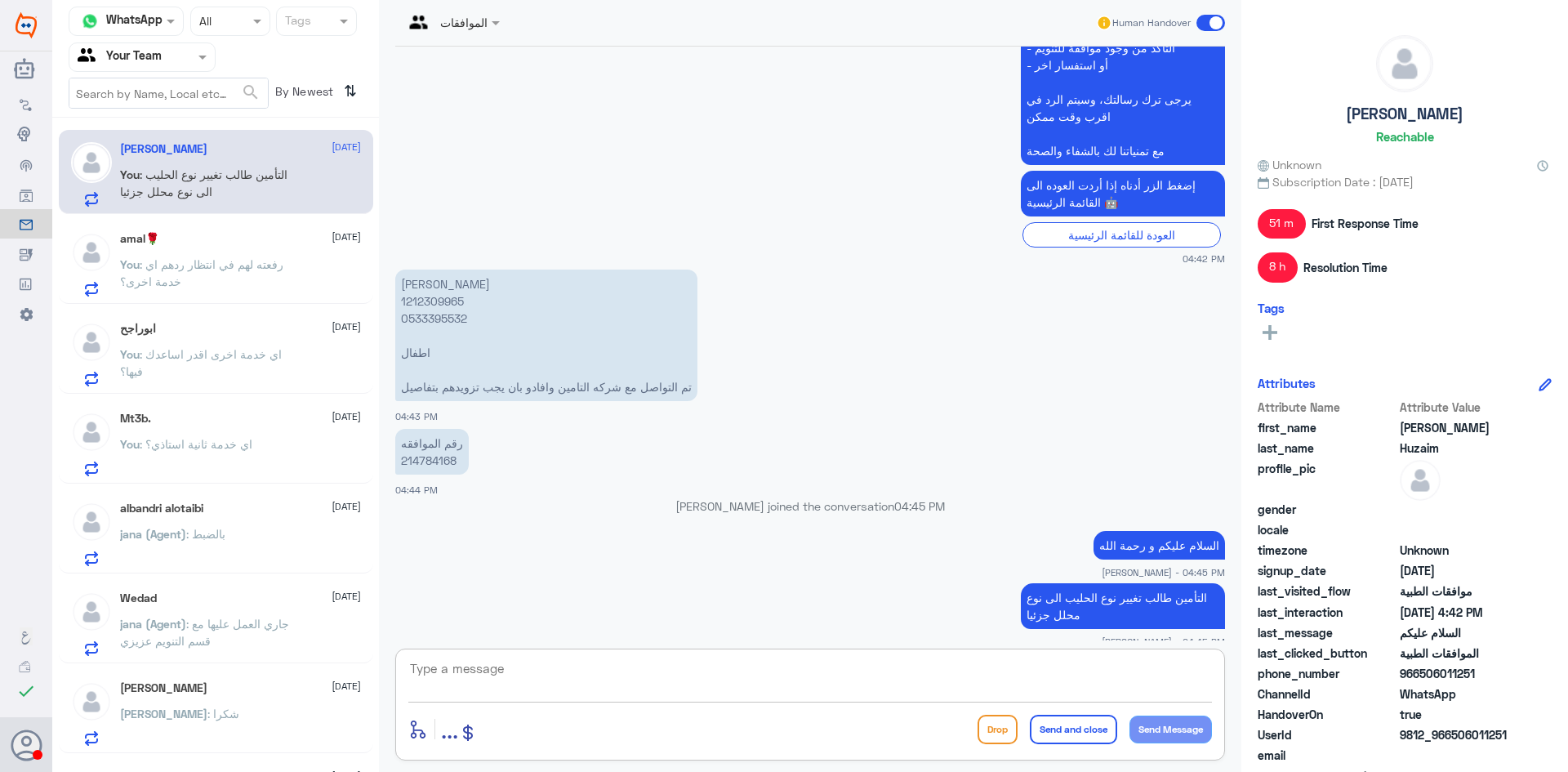
click at [225, 259] on span ": رفعته لهم في انتظار ردهم اي خدمة اخرى؟" at bounding box center [201, 273] width 163 height 31
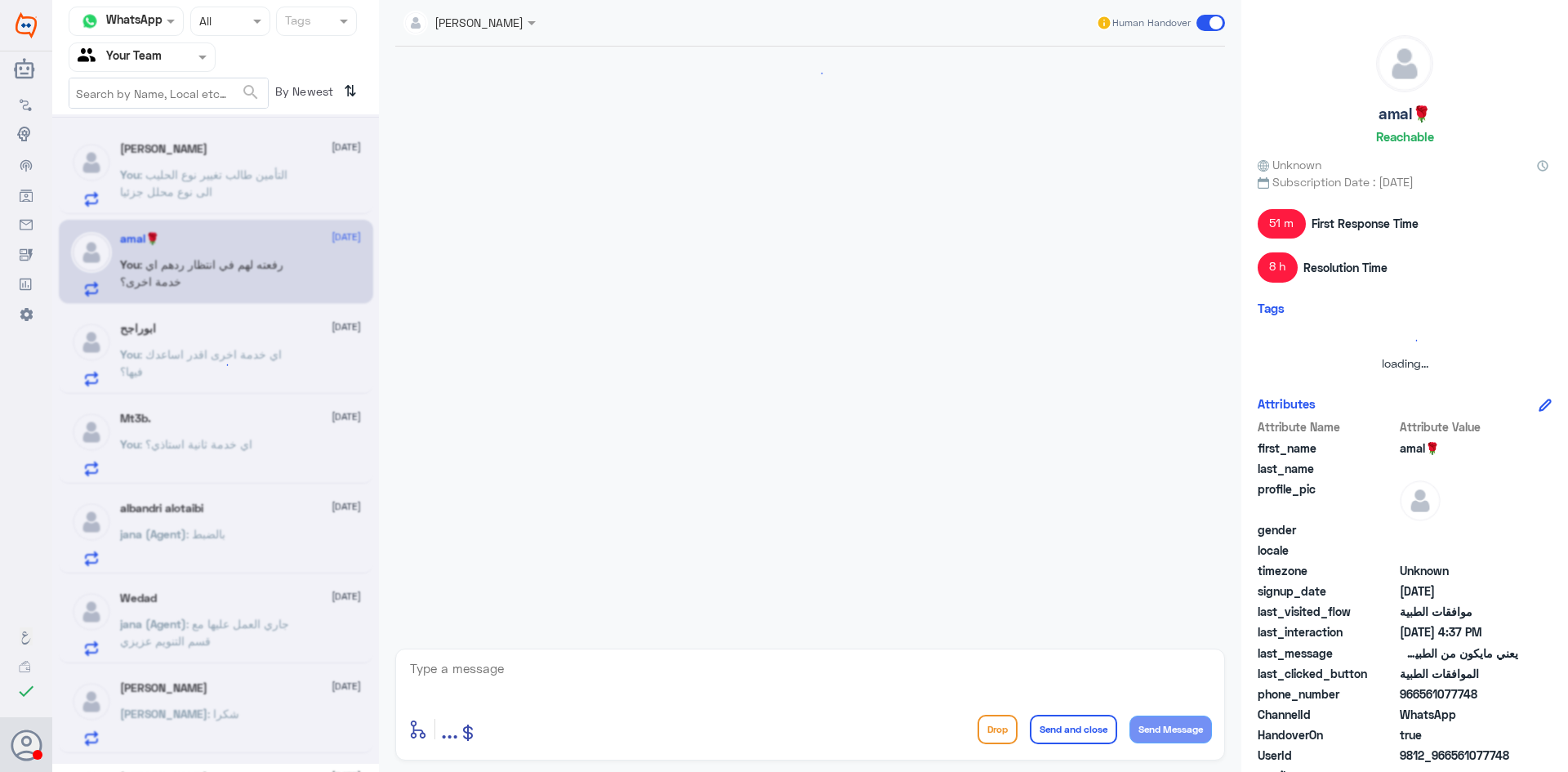
scroll to position [747, 0]
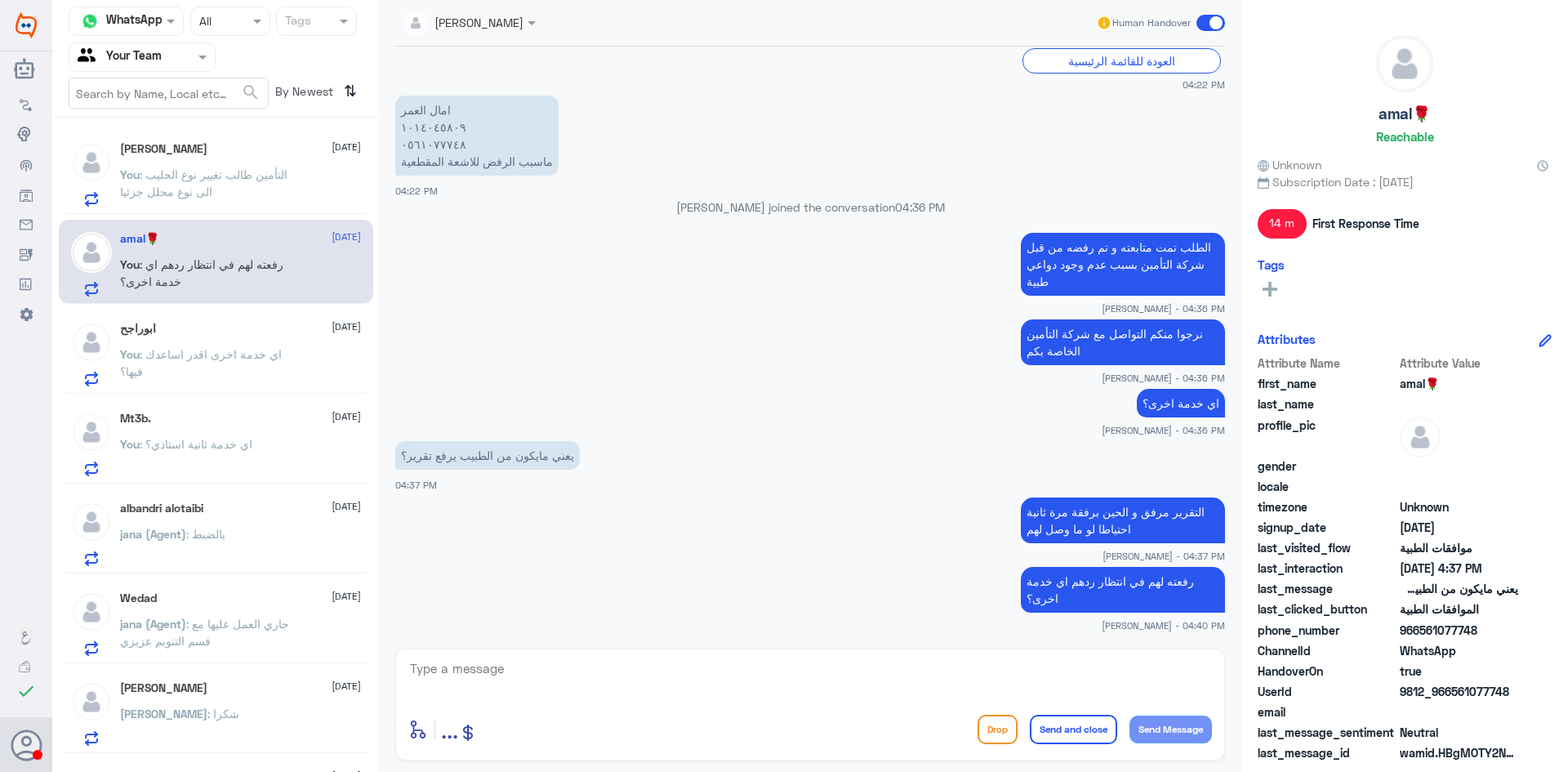
click at [173, 366] on p "You : اي خدمة اخرى اقدر اساعدك فيها؟" at bounding box center [211, 366] width 184 height 41
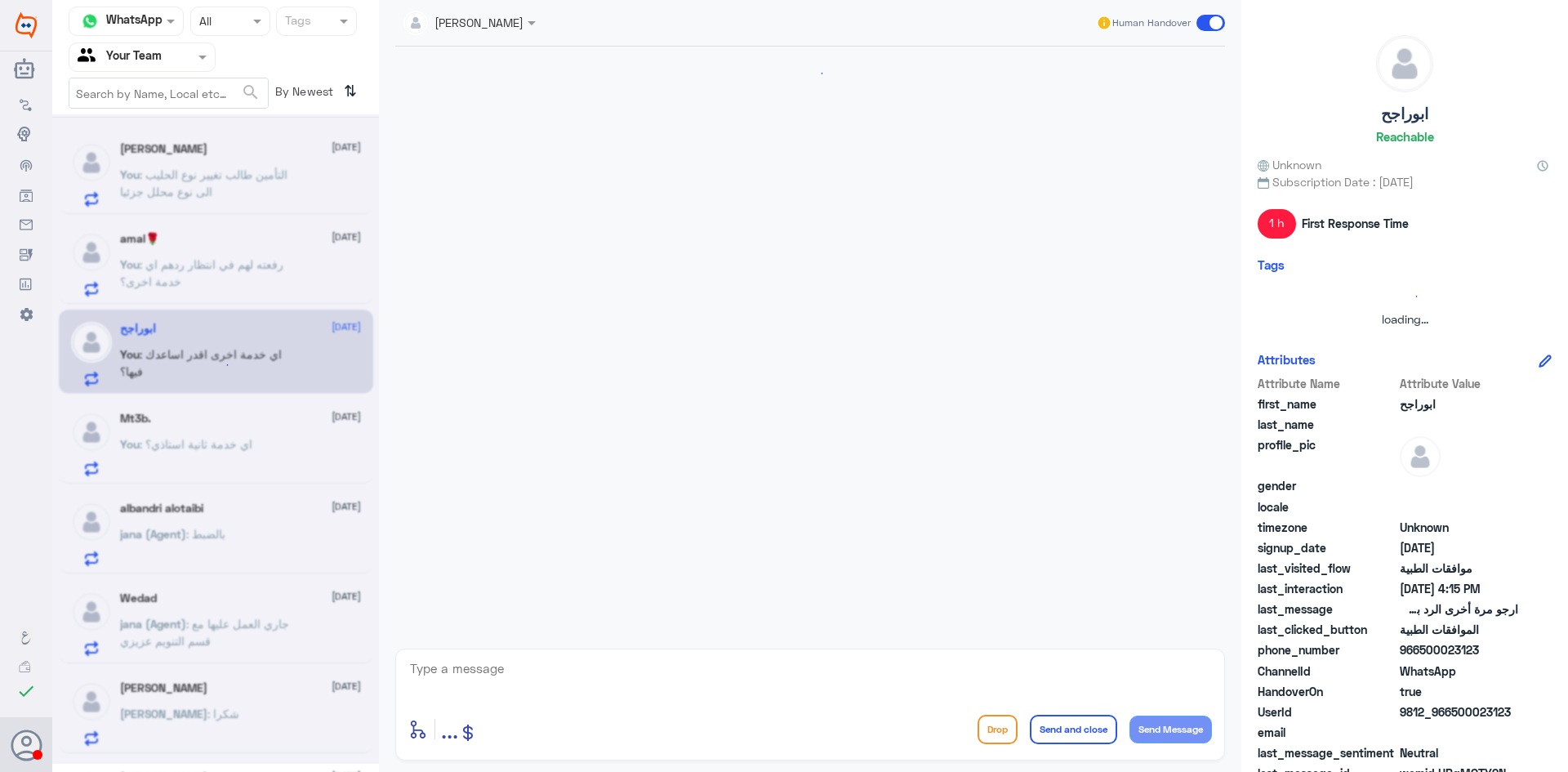
scroll to position [1160, 0]
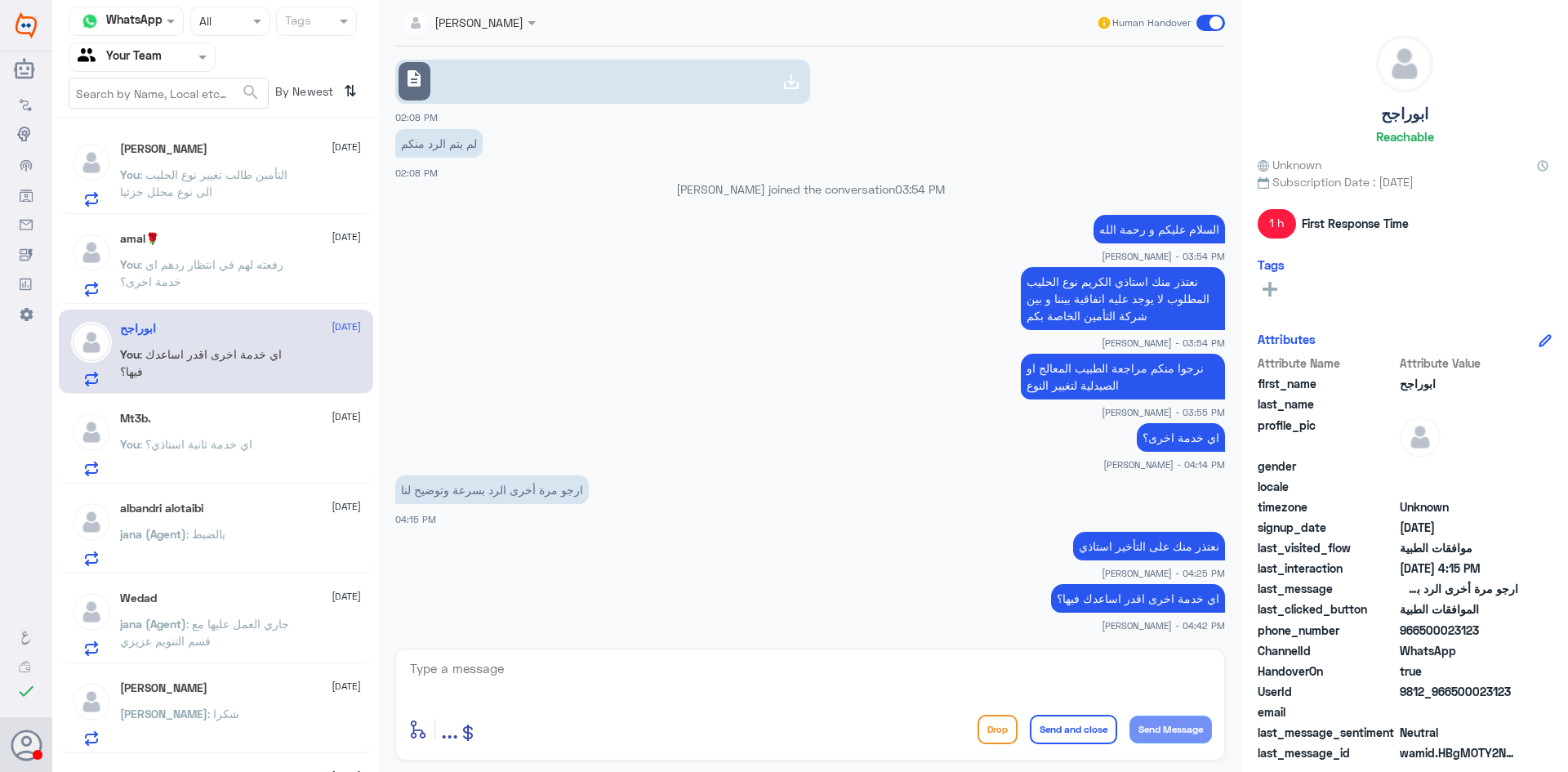
click at [205, 433] on div "Mt3b. 9 September You : اي خدمة ثانية استاذي؟" at bounding box center [240, 444] width 241 height 65
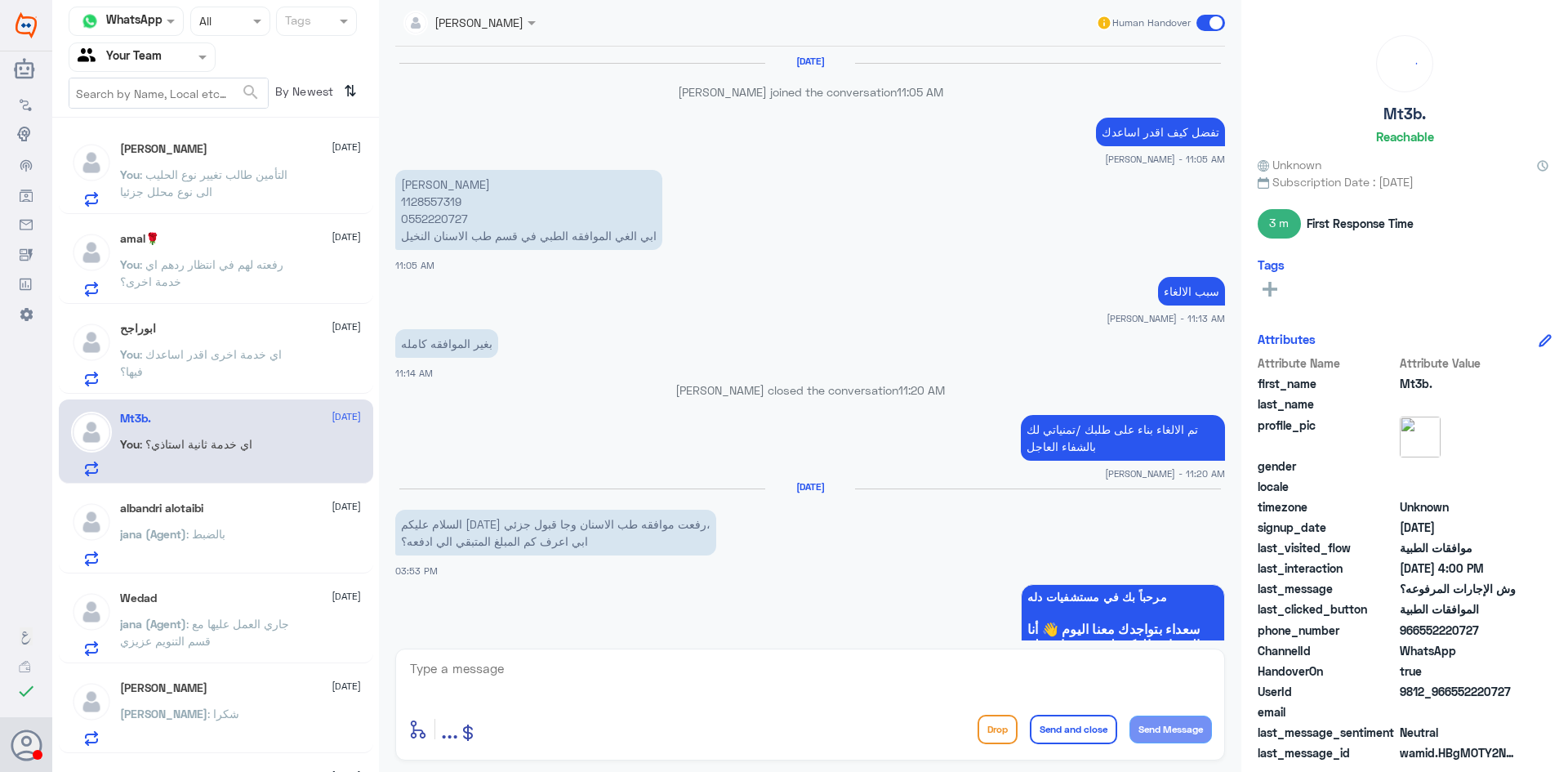
scroll to position [1106, 0]
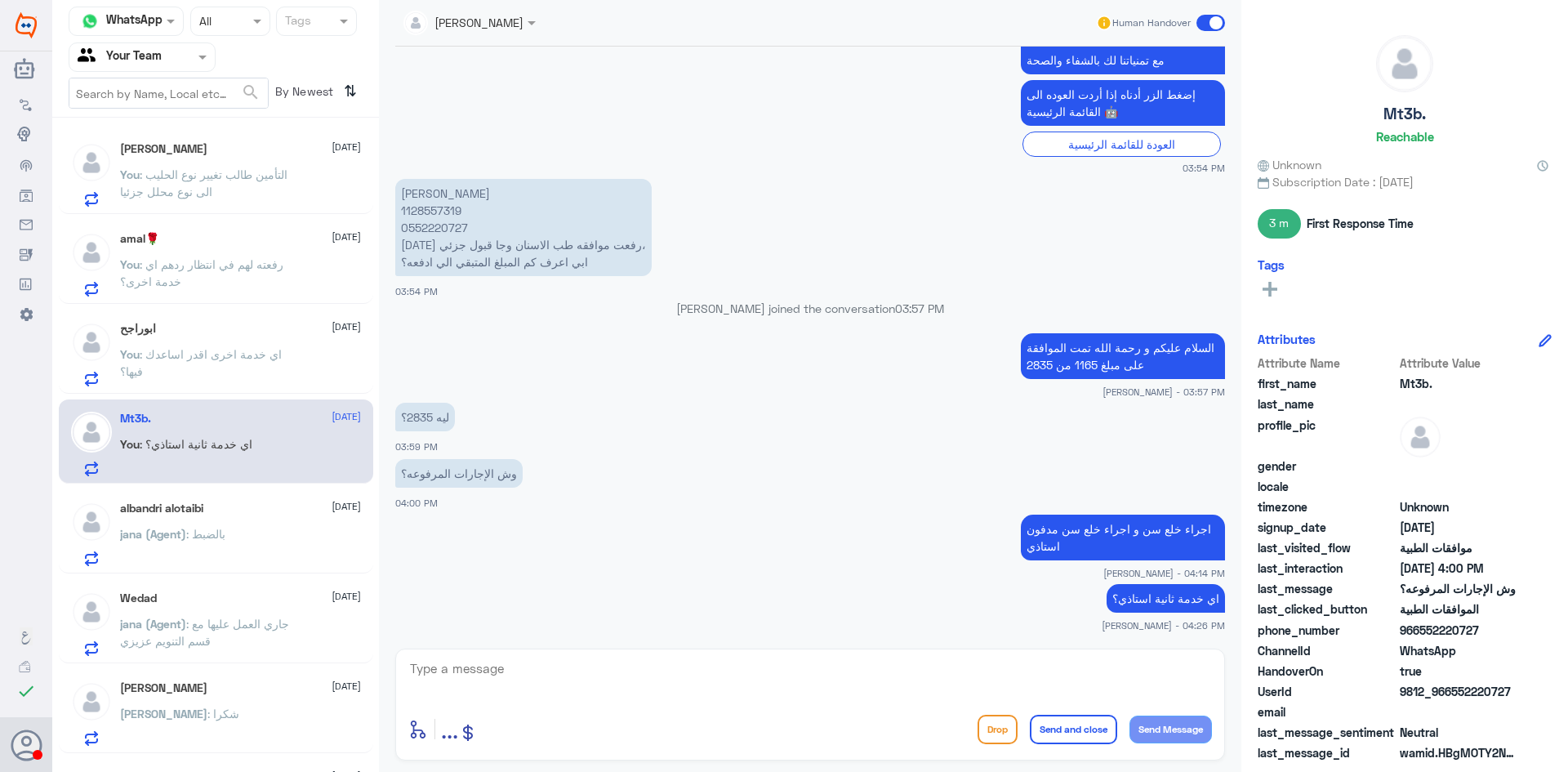
click at [241, 534] on div "jana (Agent) : بالضبط" at bounding box center [240, 548] width 241 height 37
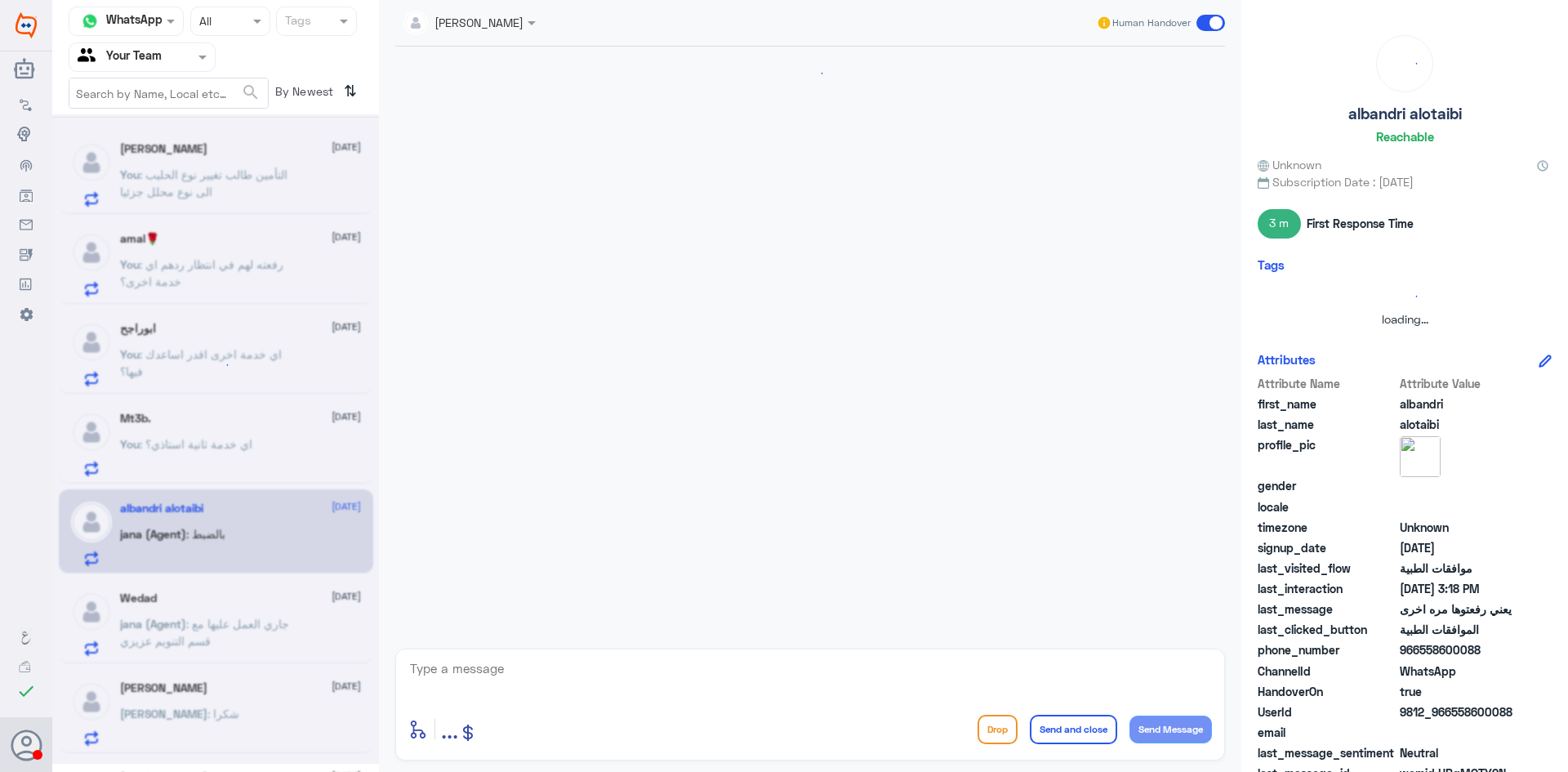
scroll to position [1024, 0]
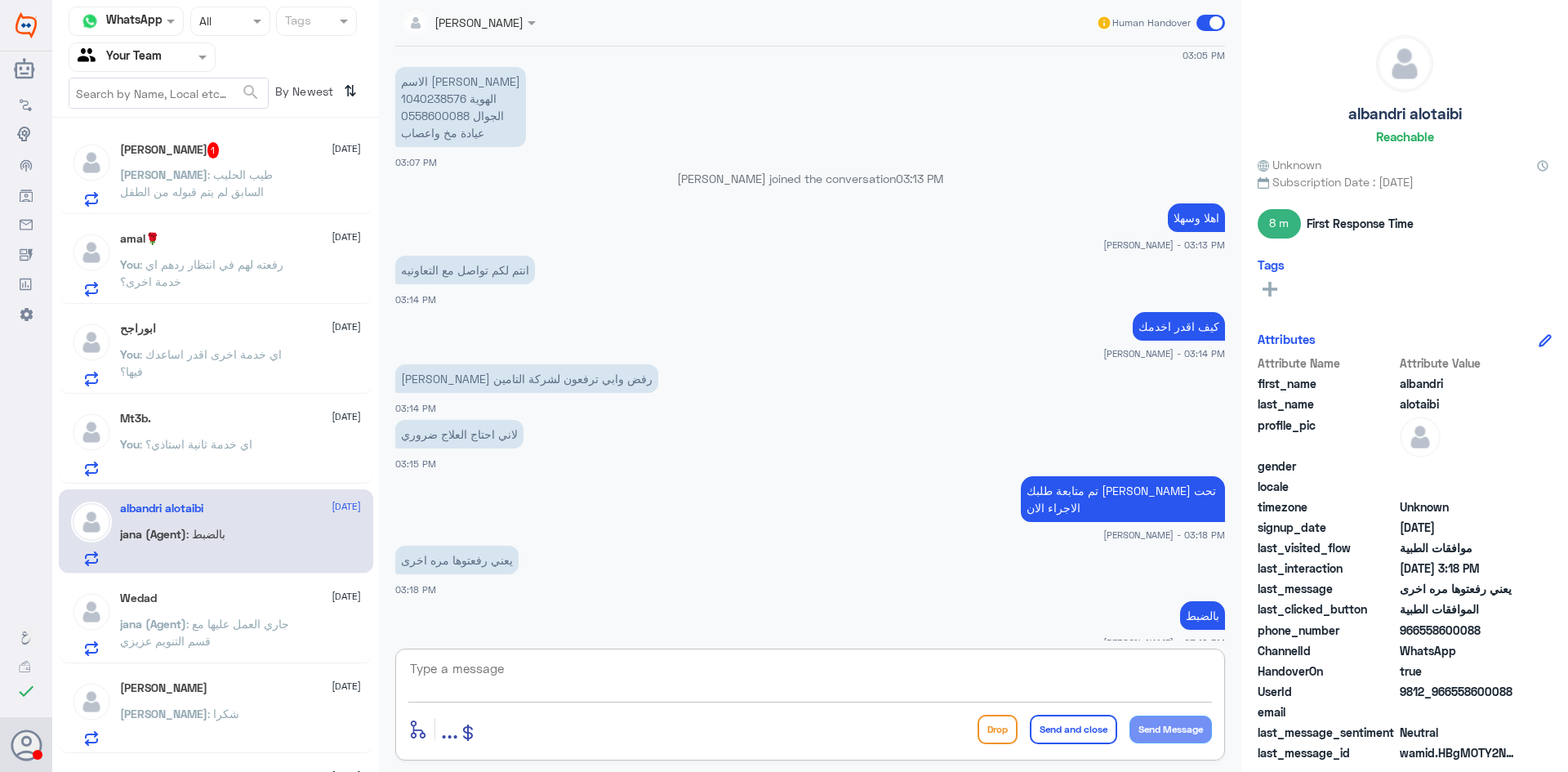
click at [537, 659] on textarea at bounding box center [810, 677] width 803 height 40
type textarea "السلام عليكم و رحمة الله"
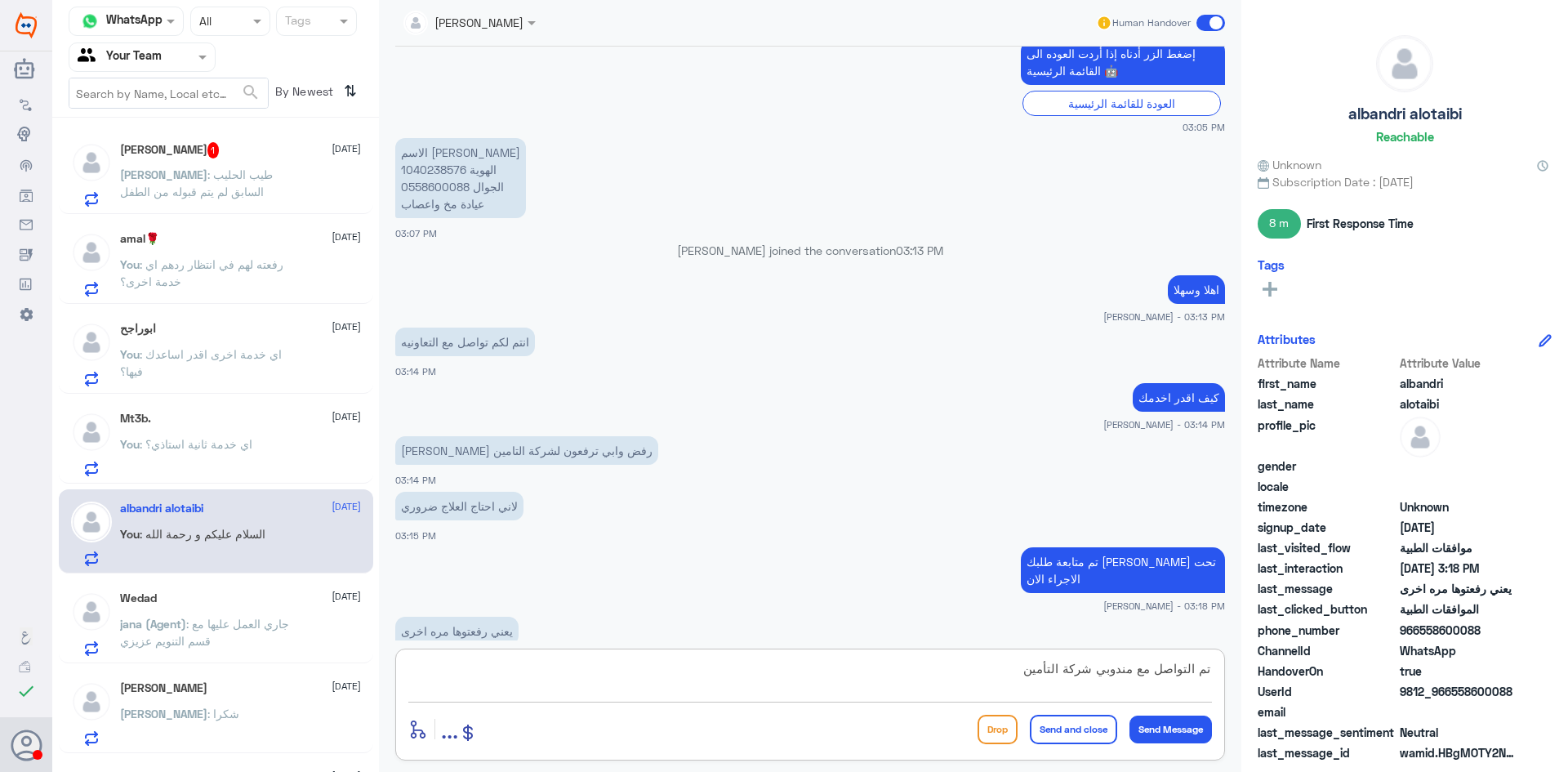
scroll to position [750, 0]
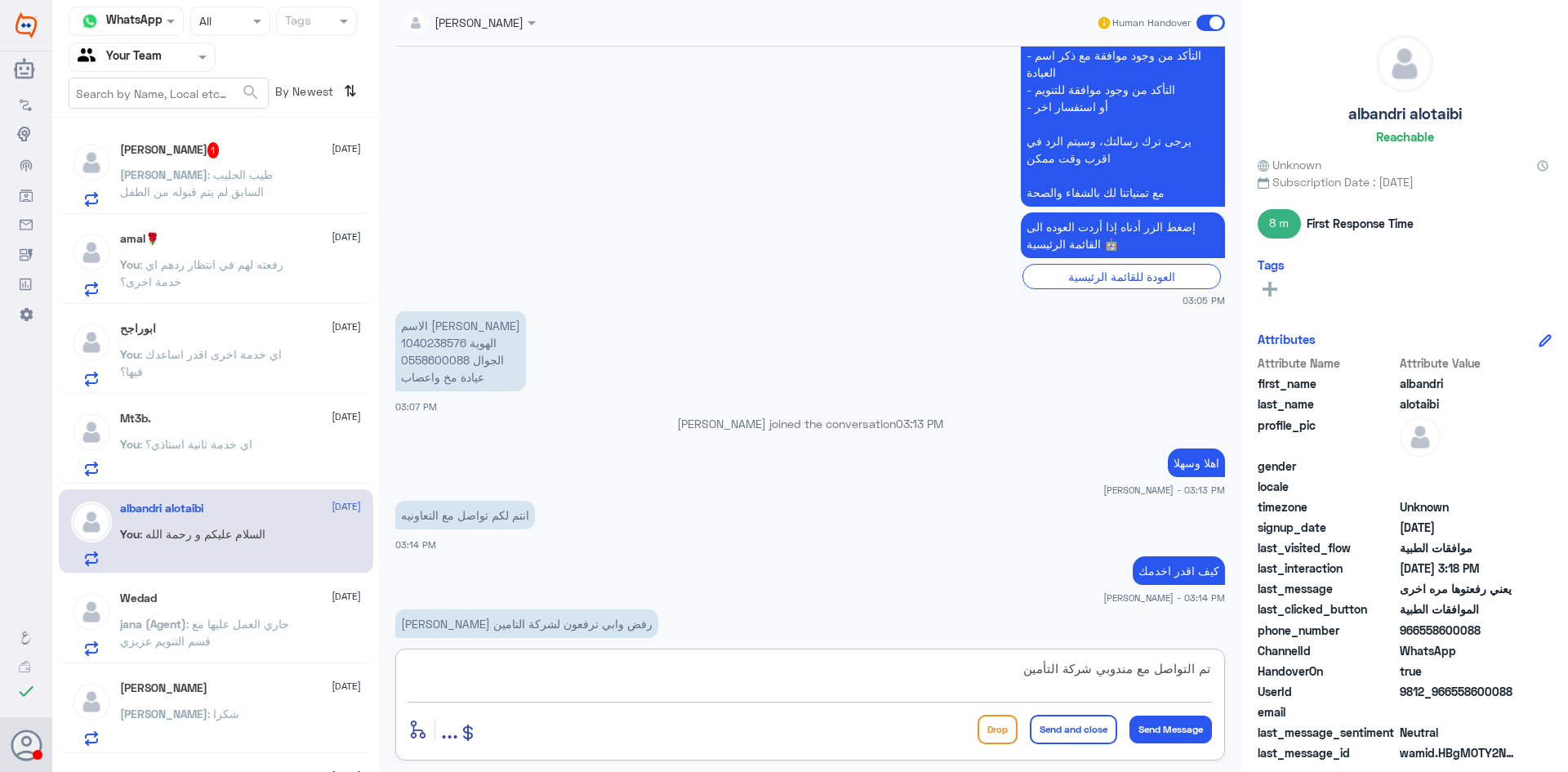
click at [444, 344] on p "الاسم البندري عبيد الهوية 1040238576 الجوال 0558600088 عيادة مخ واعصاب" at bounding box center [460, 351] width 130 height 80
copy p "1040238576"
click at [930, 664] on textarea "تم التواصل مع مندوبي شركة التأمين" at bounding box center [810, 677] width 803 height 40
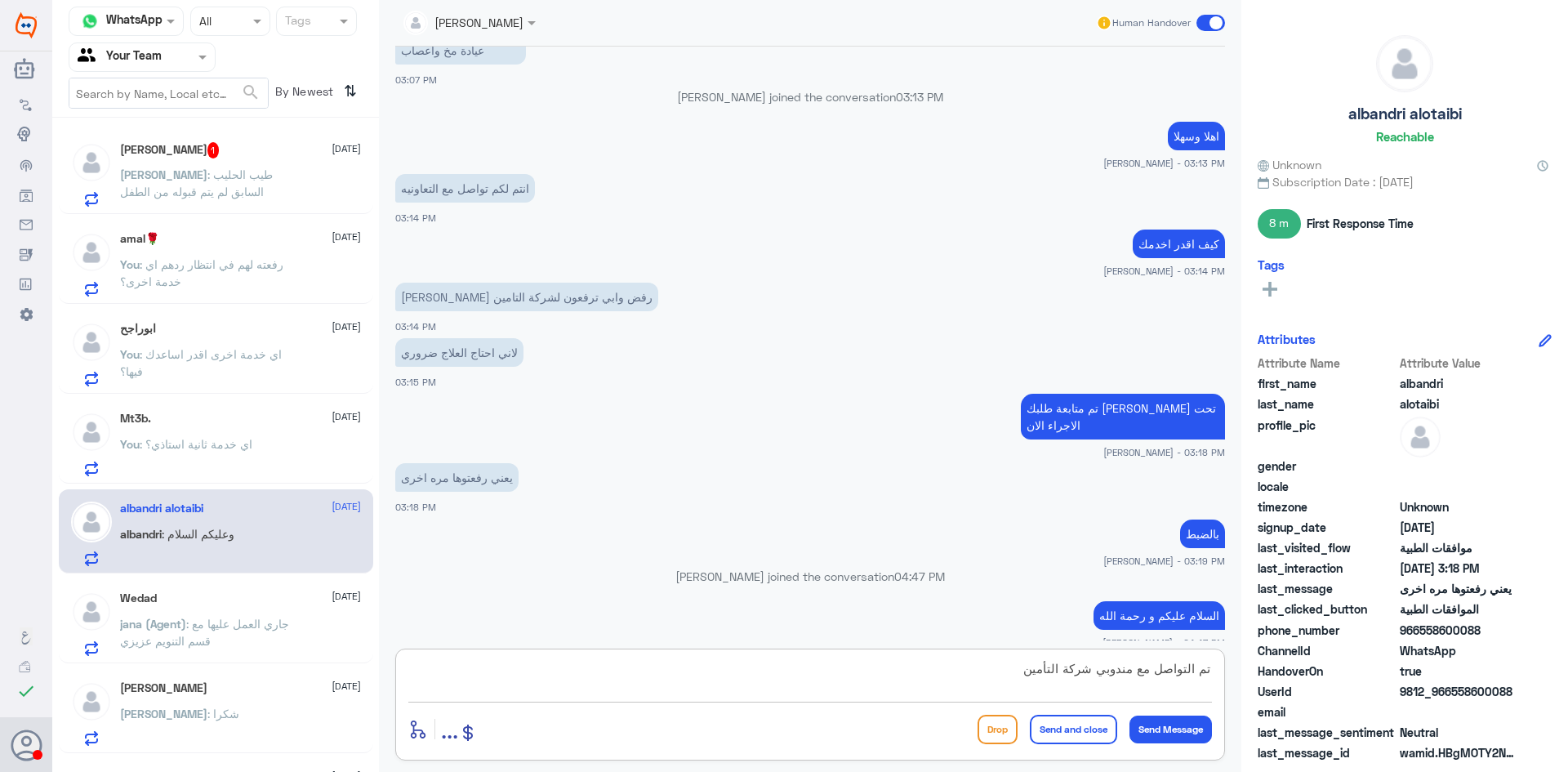
scroll to position [1132, 0]
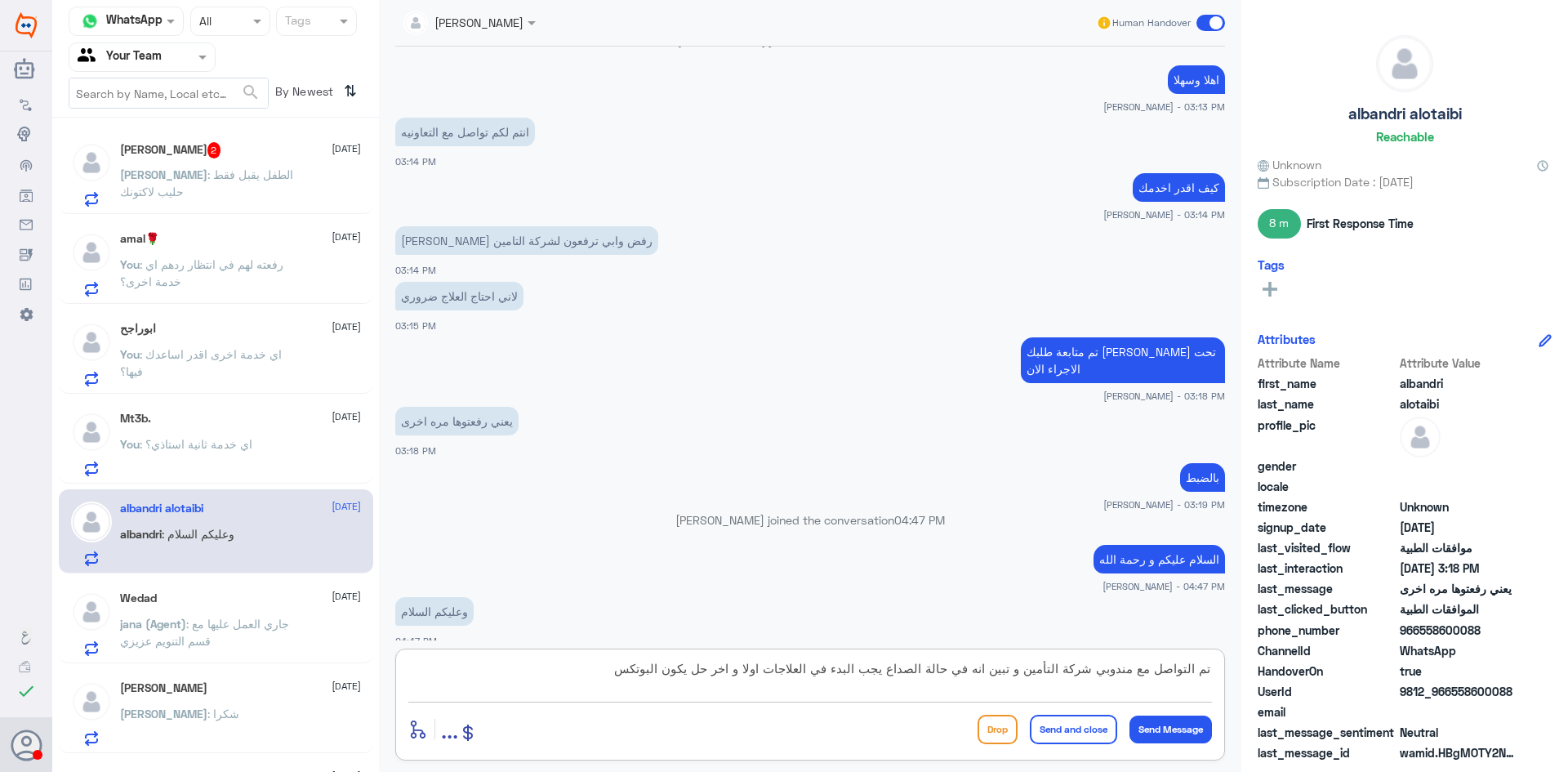
type textarea "تم التواصل مع مندوبي شركة التأمين و تبين انه في حالة الصداع يجب البدء في العلاج…"
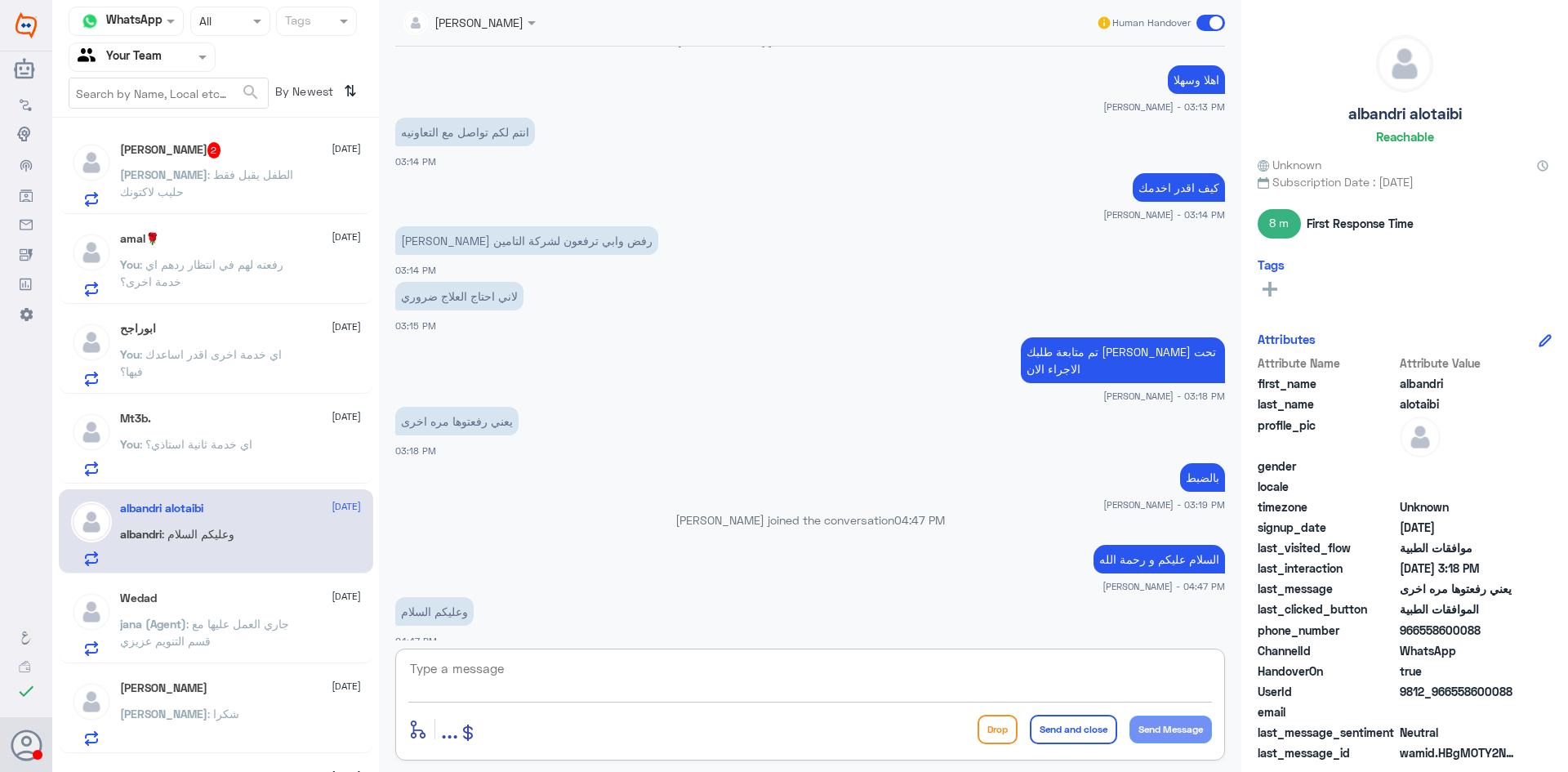
scroll to position [1219, 0]
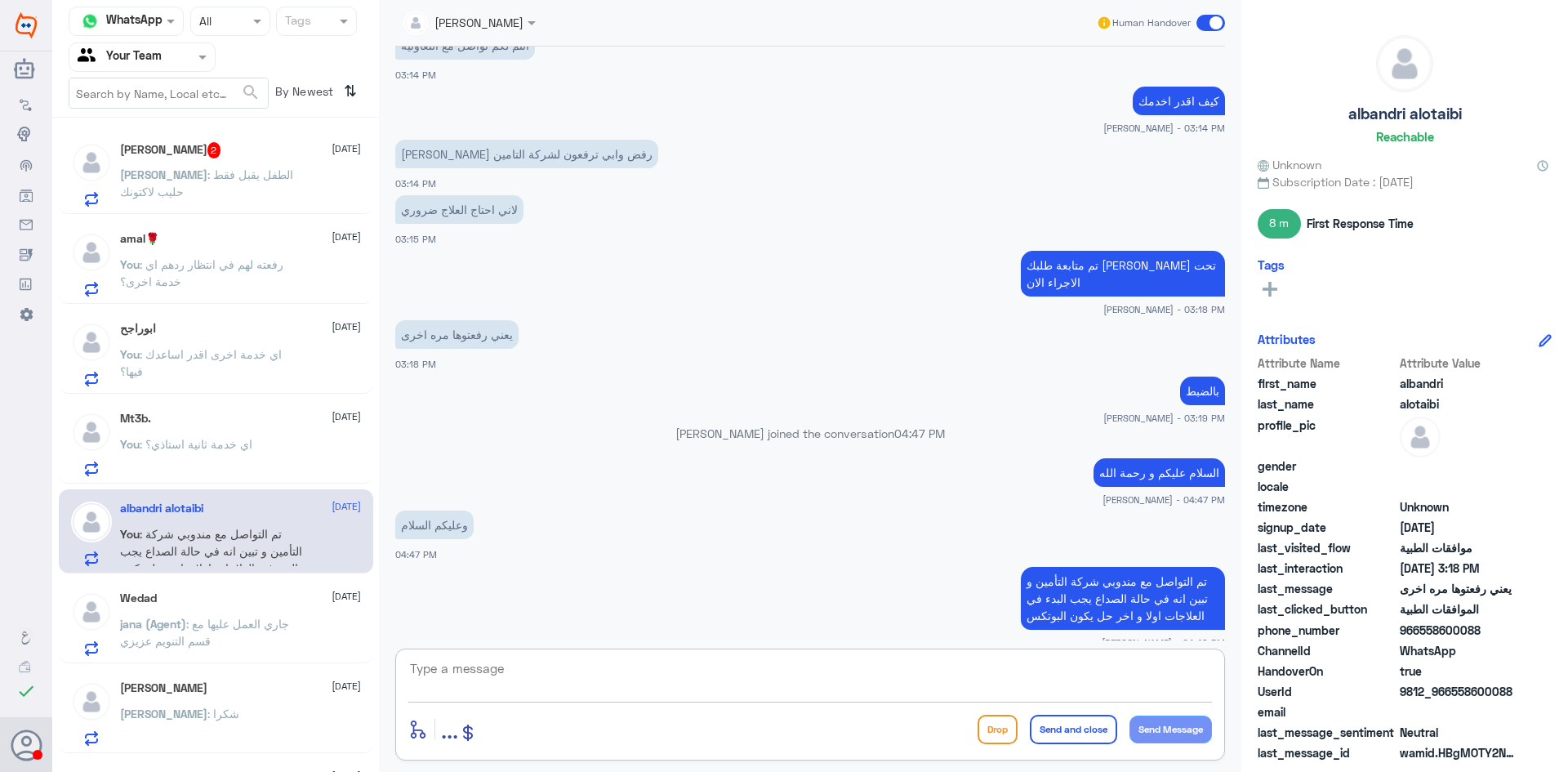
click at [192, 173] on span ": الطفل يقبل فقط حليب لاكتونك" at bounding box center [206, 183] width 173 height 31
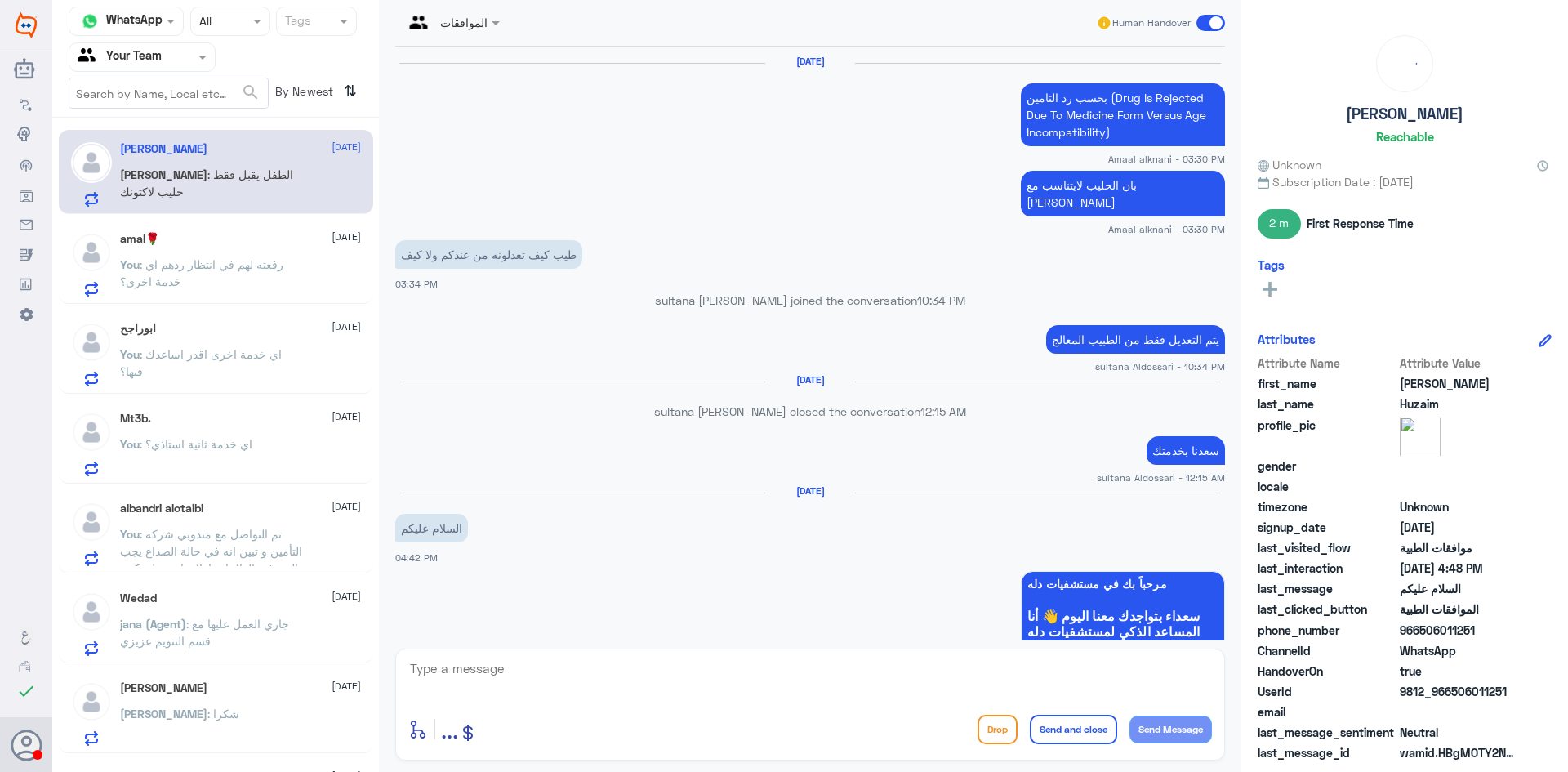
scroll to position [1115, 0]
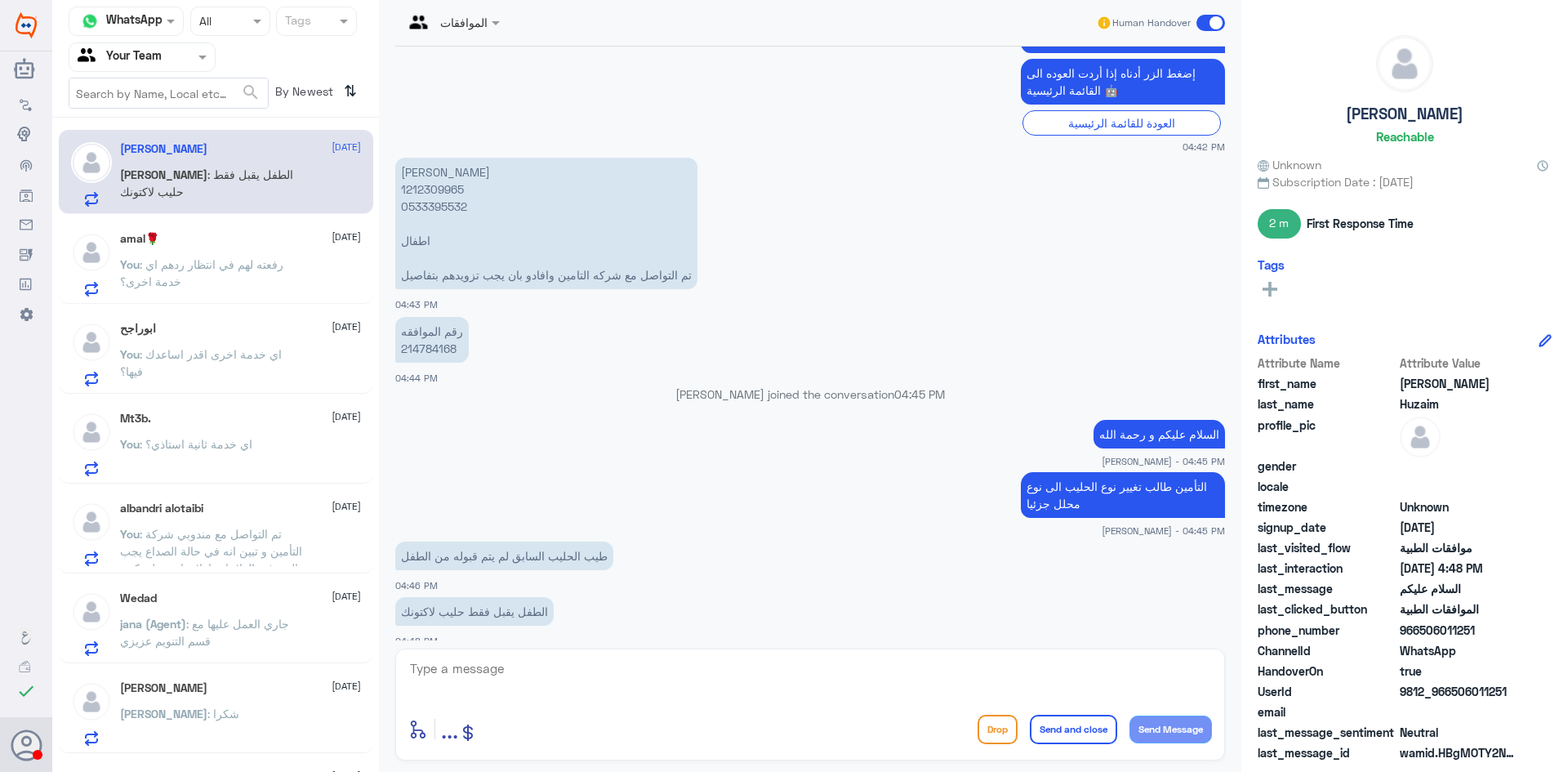
click at [433, 173] on p "ريما عبدالله 1212309965 0533395532 اطفال تم التواصل مع شركه التامين وافادو بان …" at bounding box center [546, 223] width 302 height 131
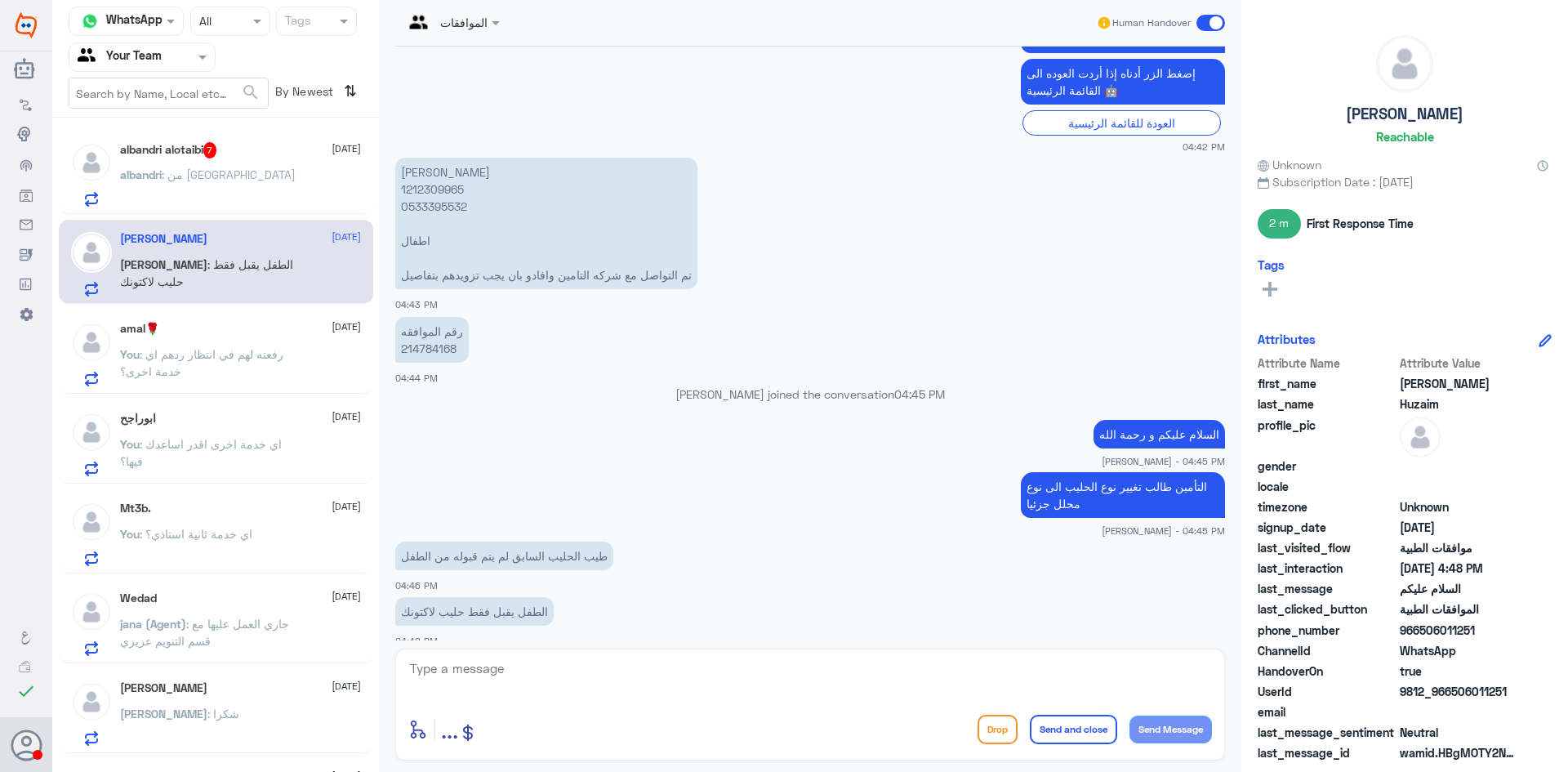
click at [678, 666] on textarea at bounding box center [810, 677] width 803 height 40
type textarea "h"
type textarea "ا"
type textarea "تمت متابعة الطلب مره اخرى"
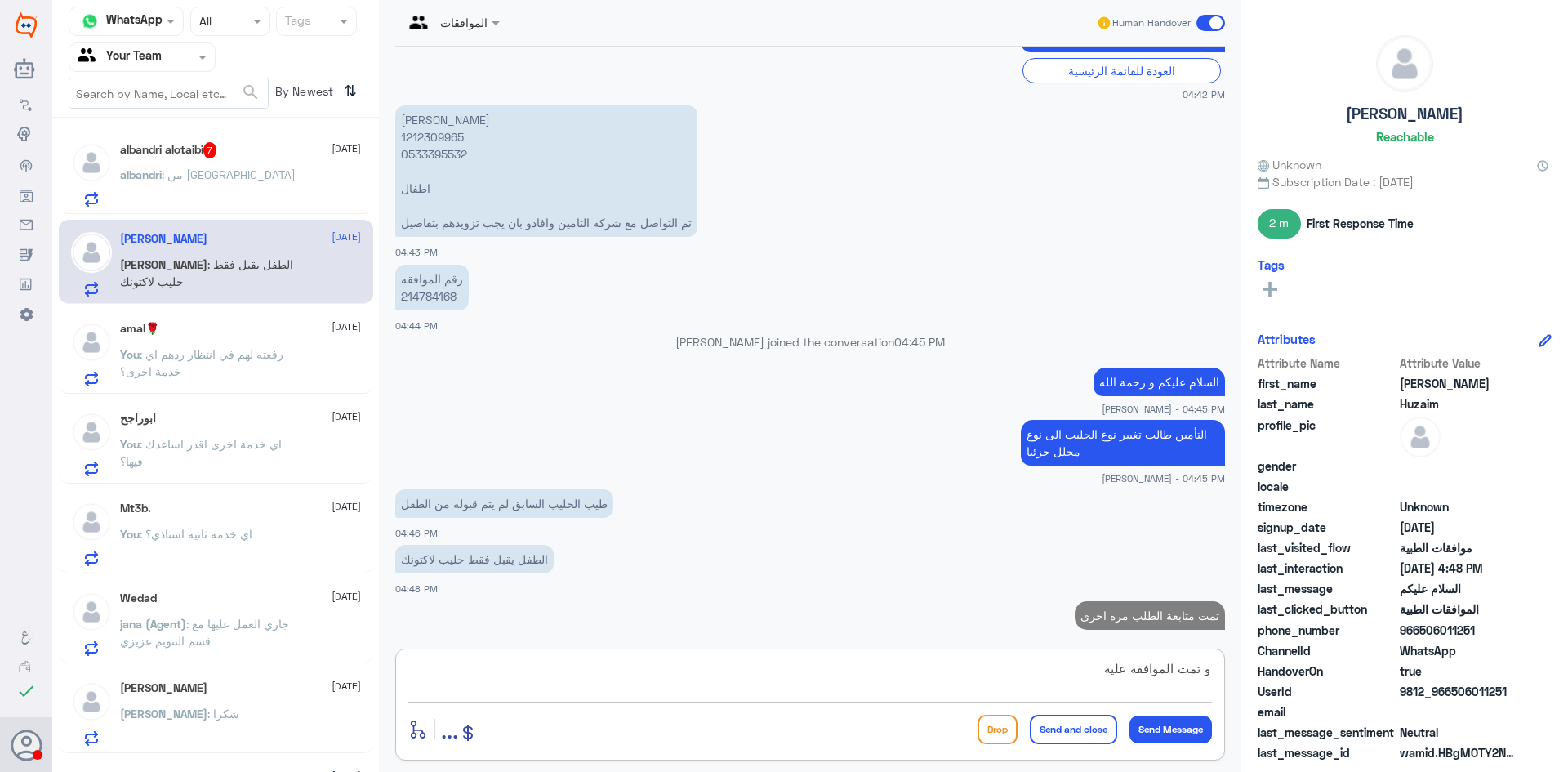
type textarea "و تمت الموافقة عليه"
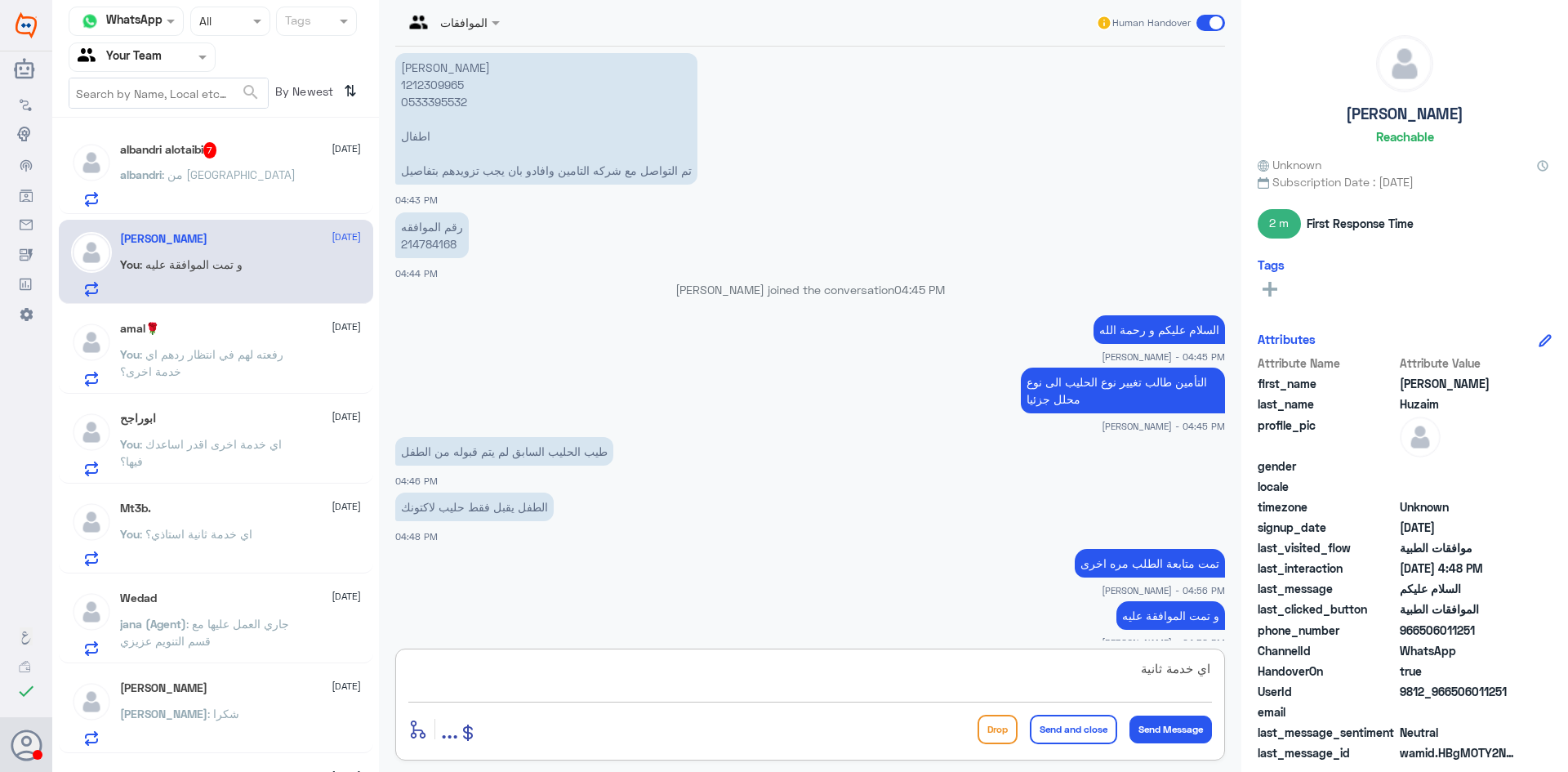
type textarea "اي خدمة ثانية؟"
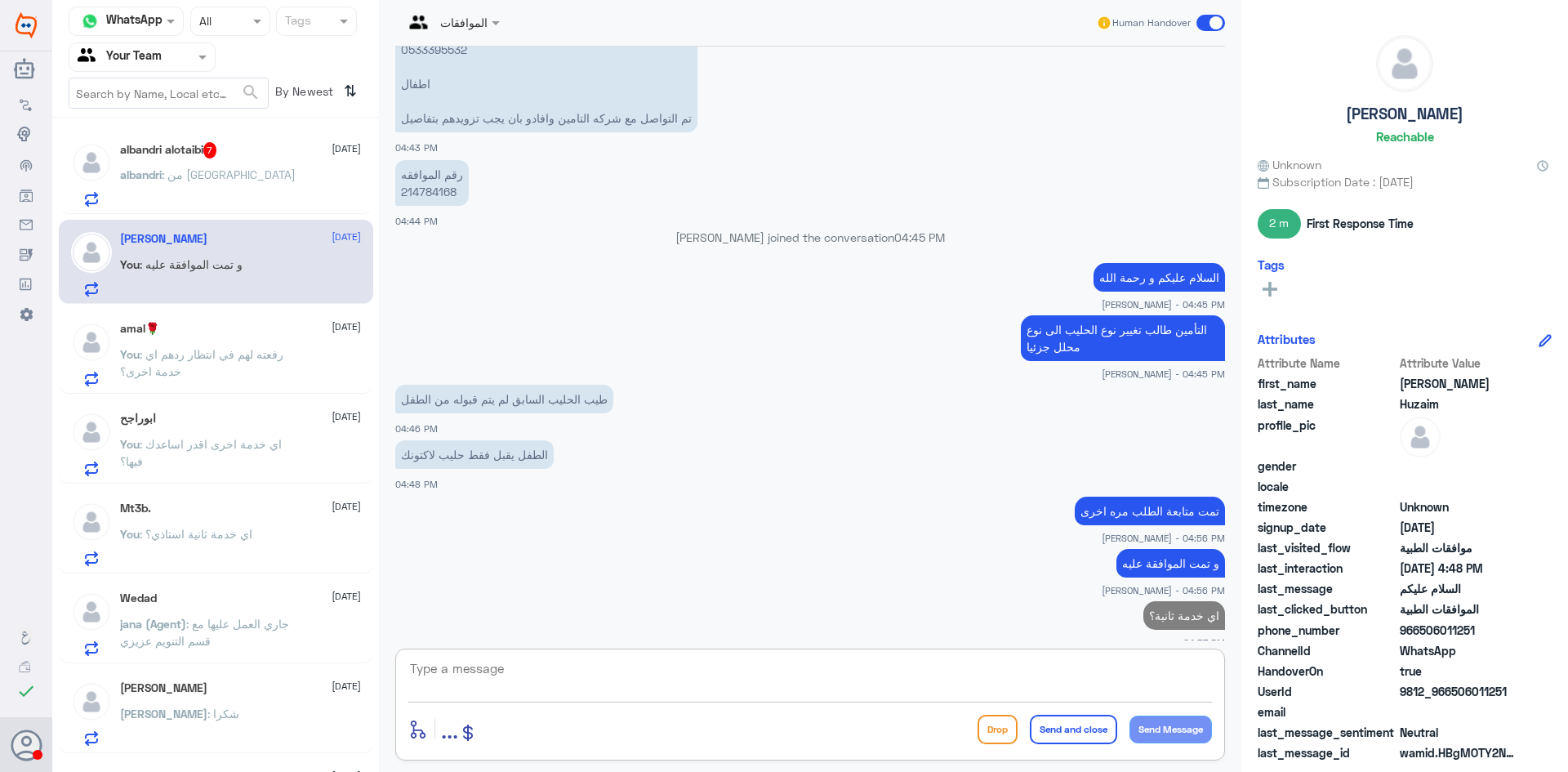
click at [286, 180] on div "albandri : من مستشفى دله" at bounding box center [240, 188] width 241 height 37
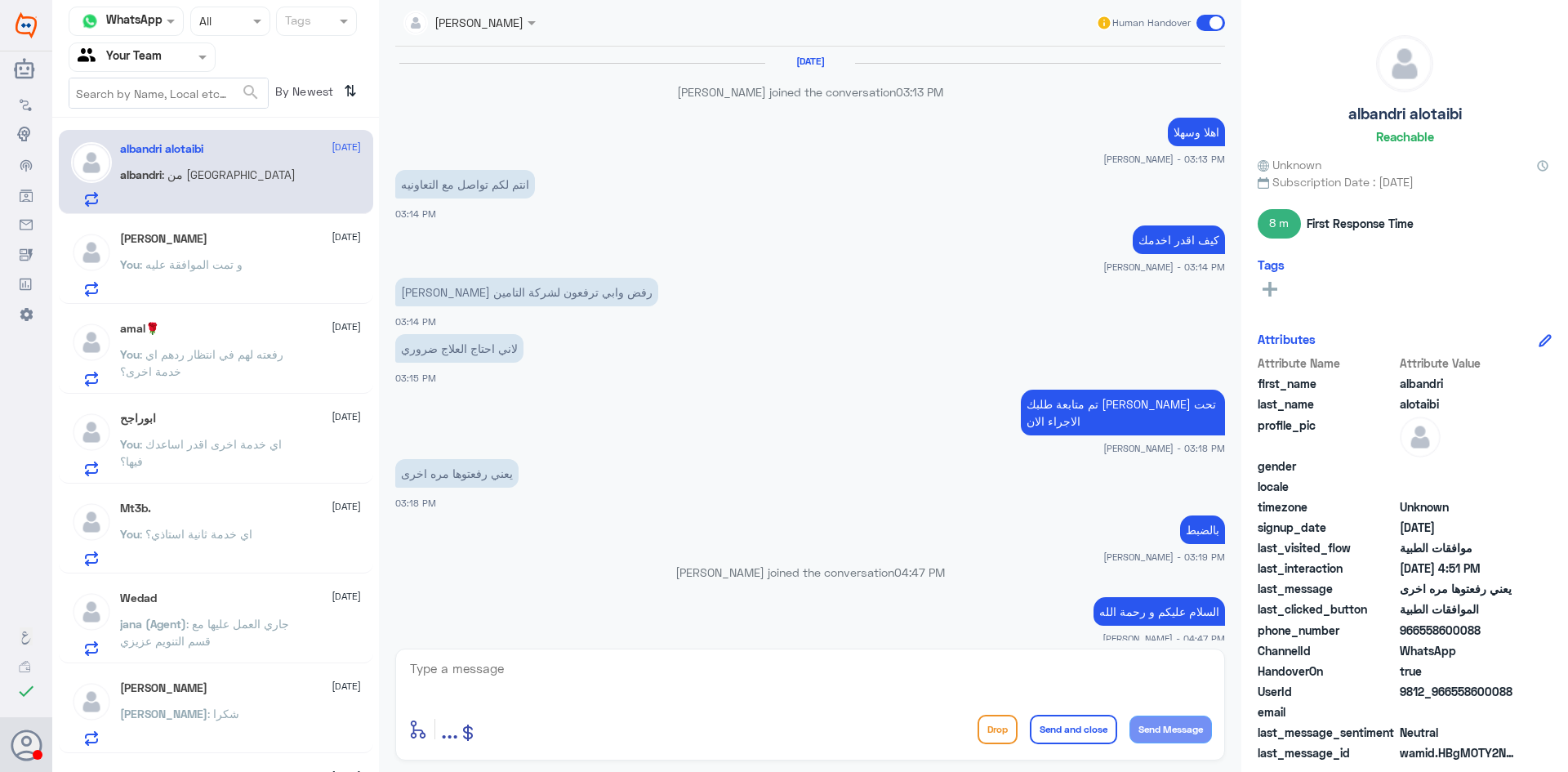
scroll to position [529, 0]
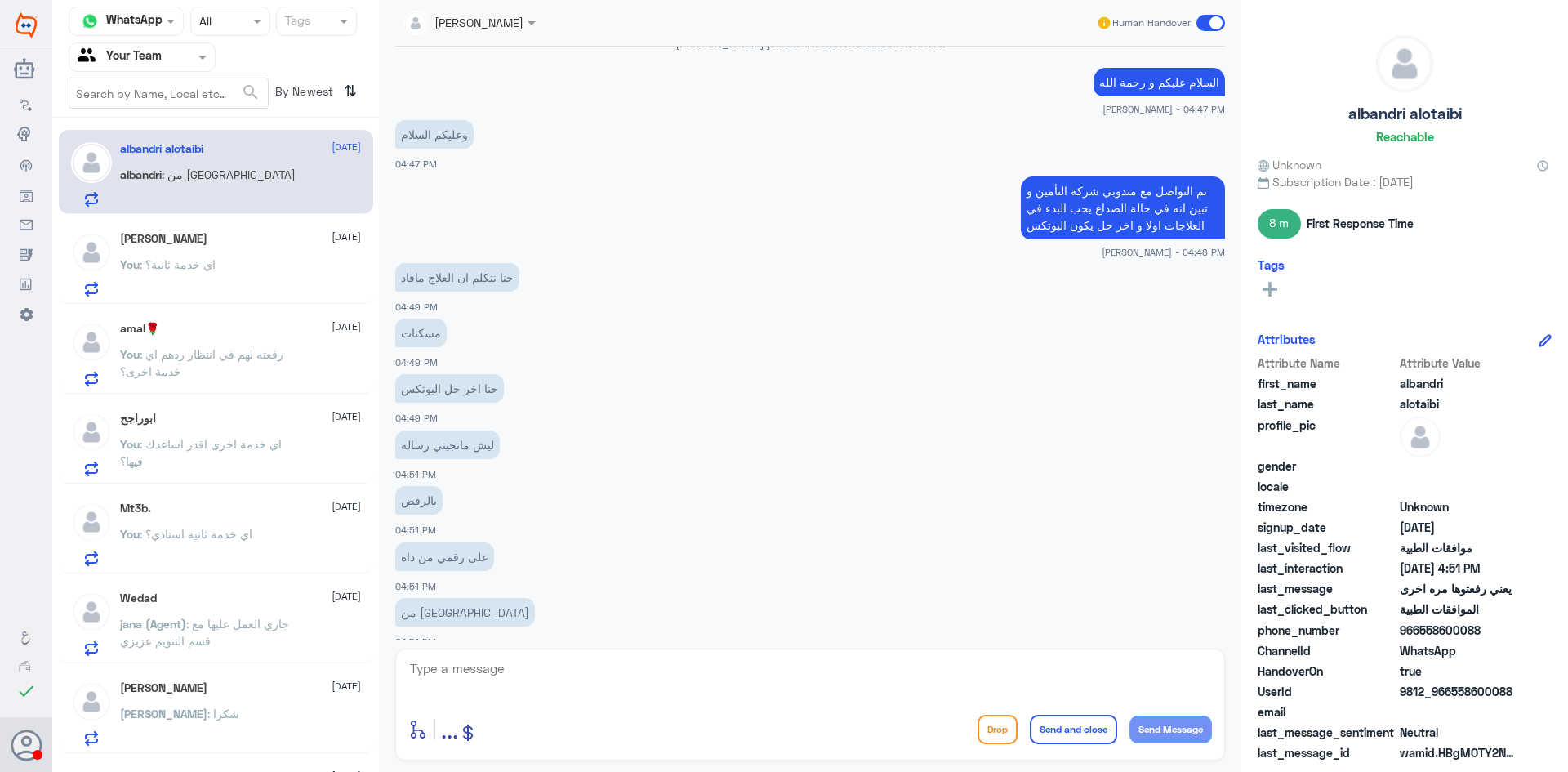
click at [660, 664] on textarea at bounding box center [810, 677] width 803 height 40
type textarea "متى اخذتوا ادوية؟"
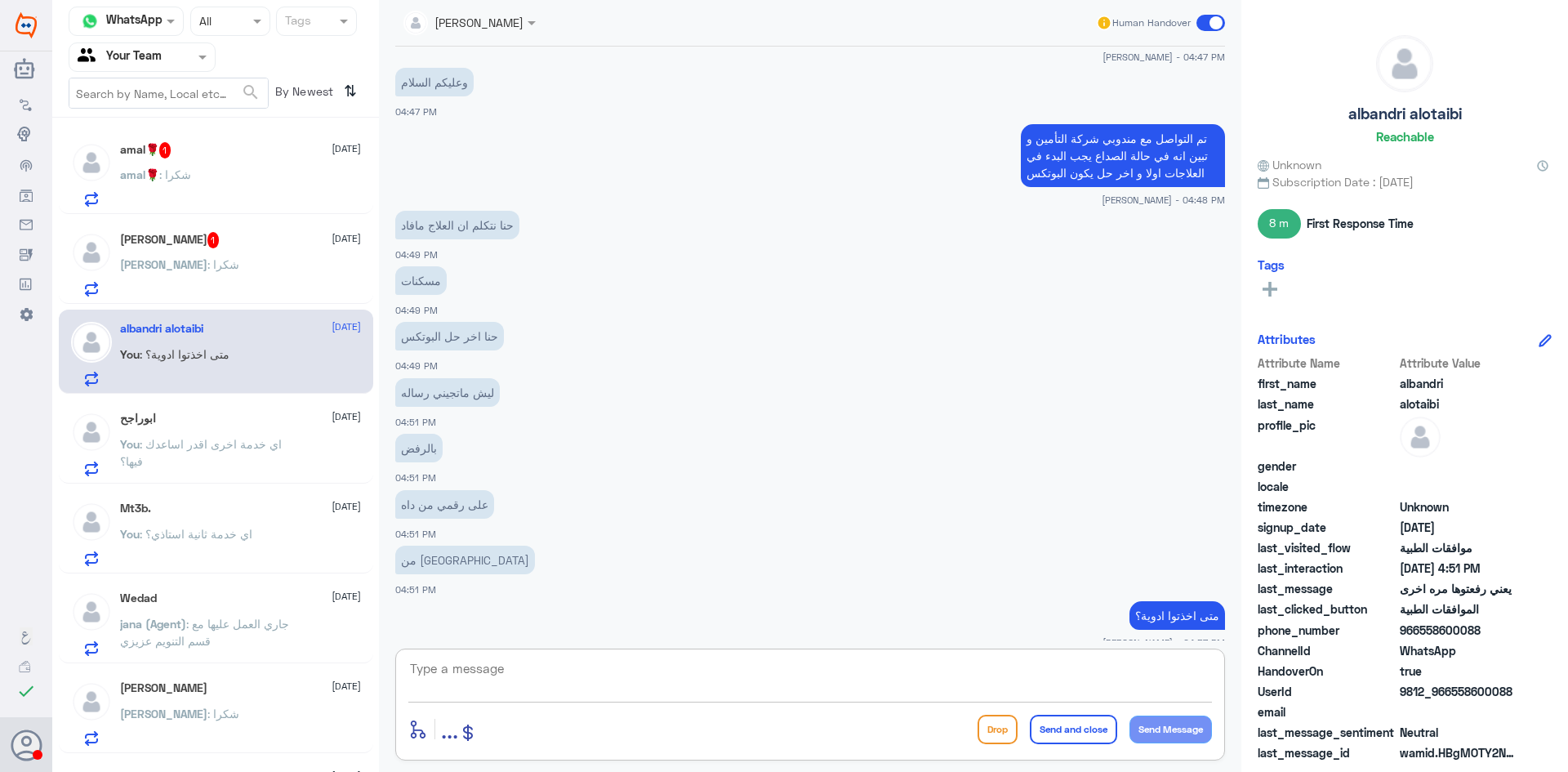
click at [228, 247] on div "Abdullah Huzaim 1 9 September" at bounding box center [240, 240] width 241 height 17
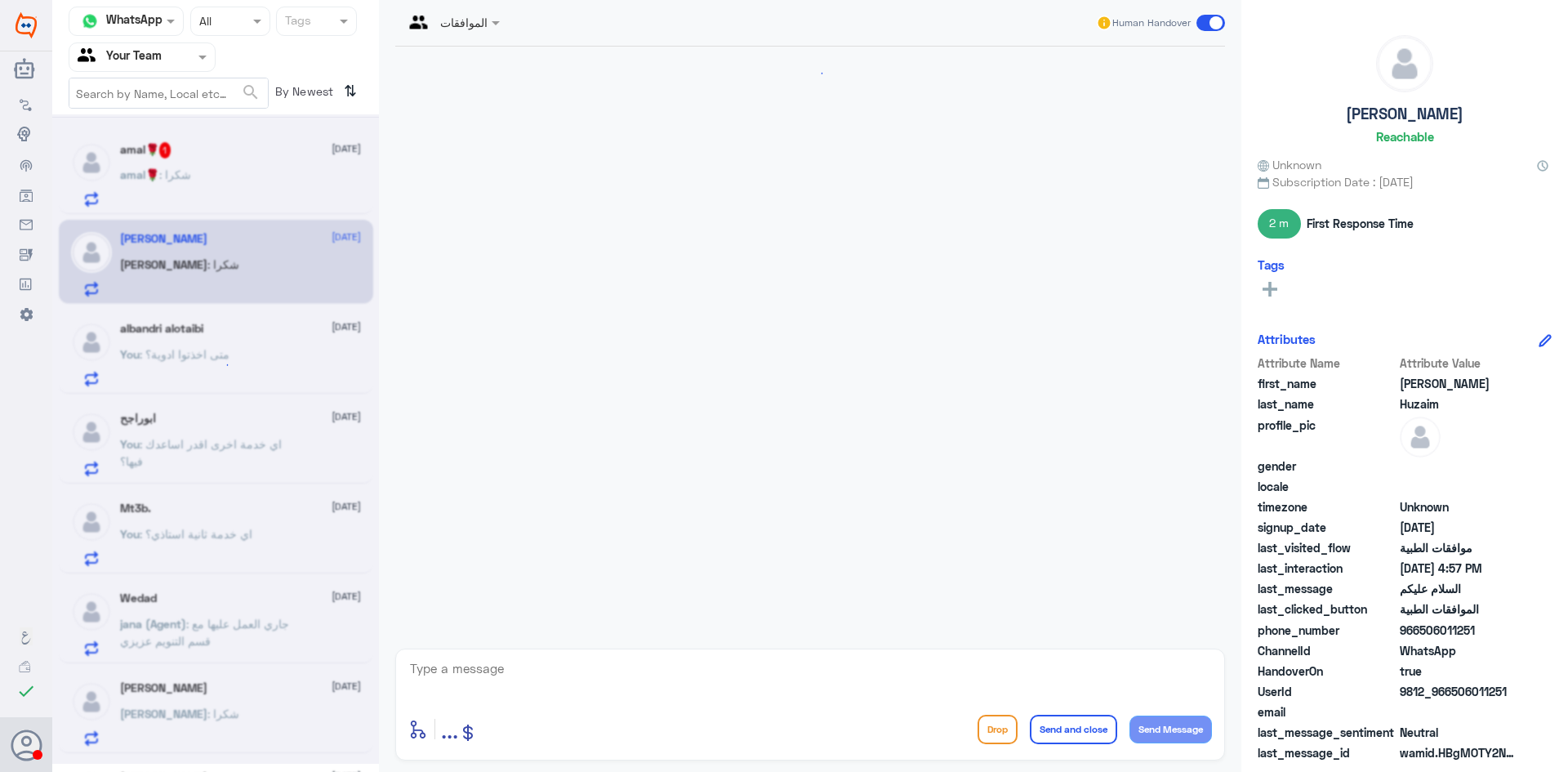
scroll to position [1103, 0]
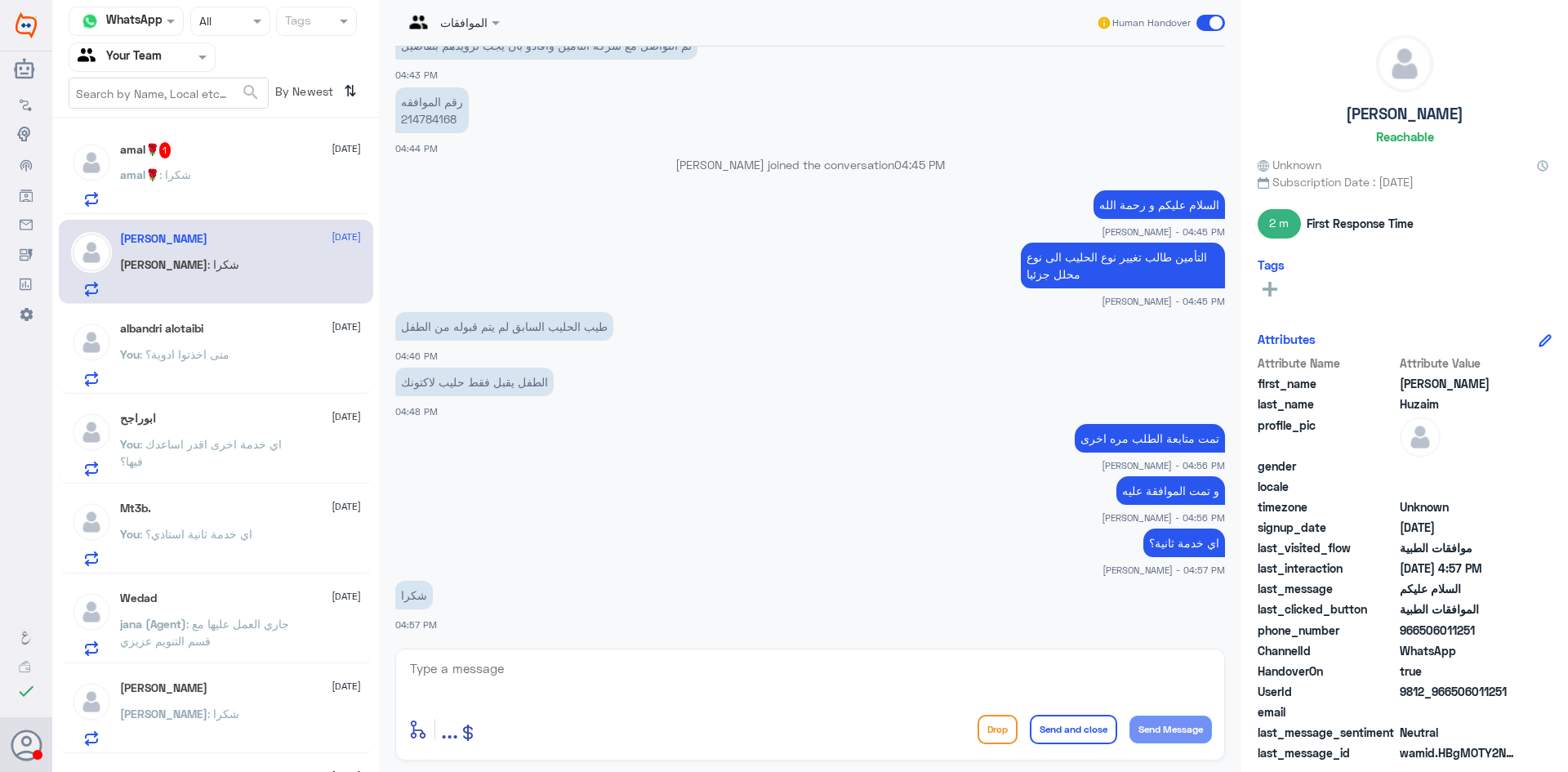
click at [606, 673] on textarea at bounding box center [810, 677] width 803 height 40
type textarea "قدامكم العافية و مع السلامة"
click at [1067, 732] on button "Send and close" at bounding box center [1073, 730] width 88 height 30
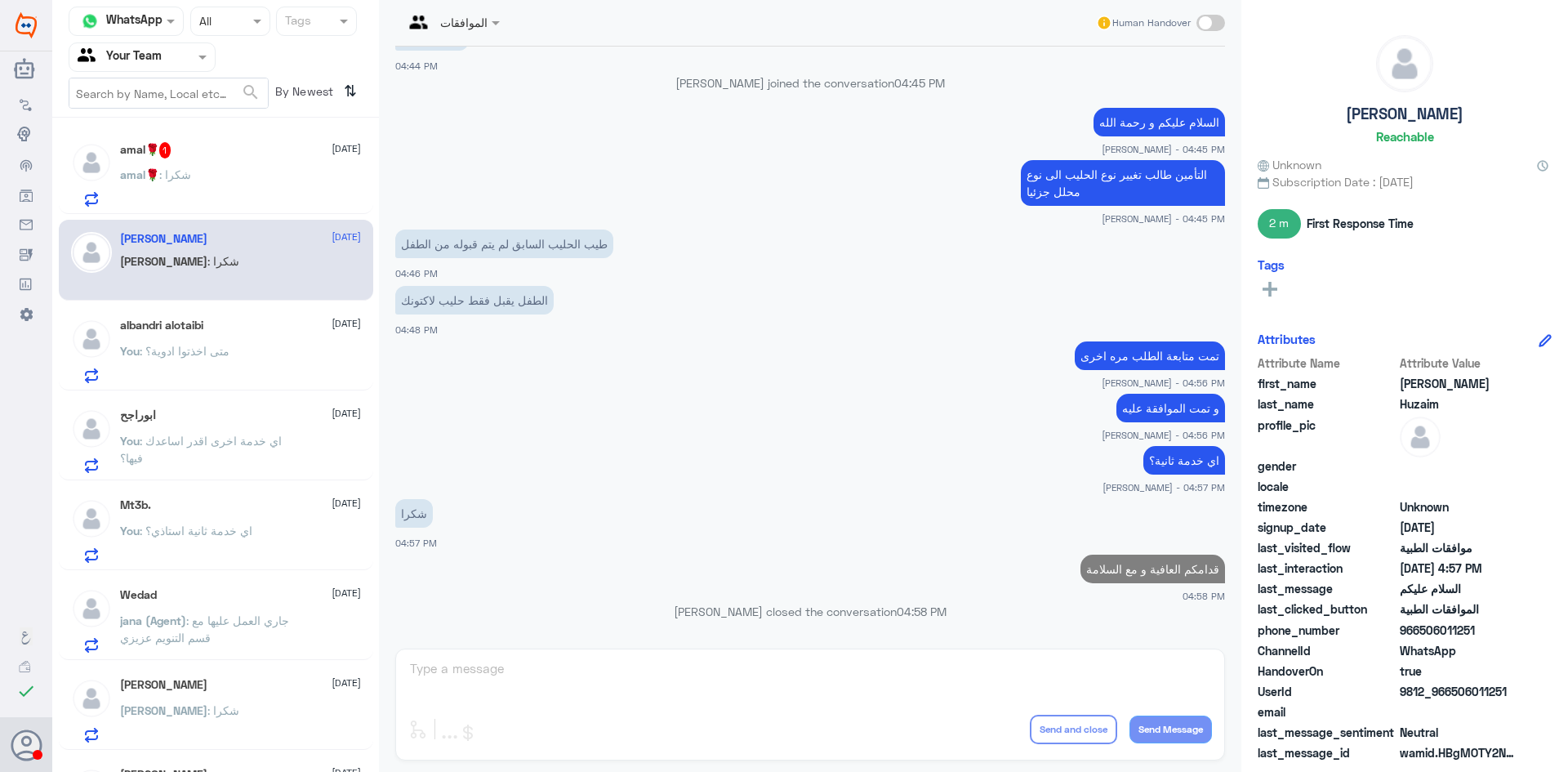
scroll to position [1151, 0]
click at [185, 198] on p "amal🌹 : شكرا" at bounding box center [155, 186] width 71 height 41
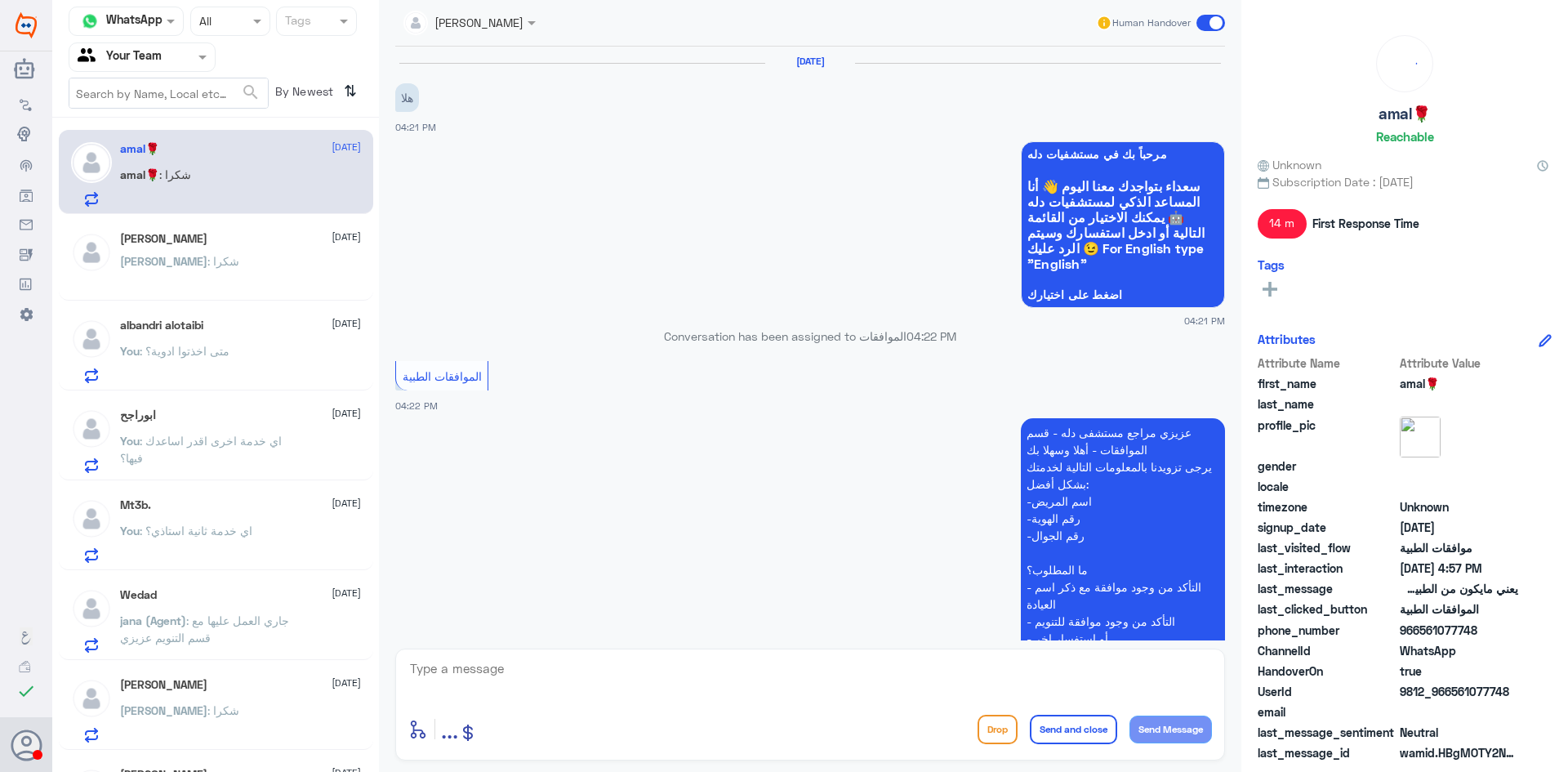
scroll to position [802, 0]
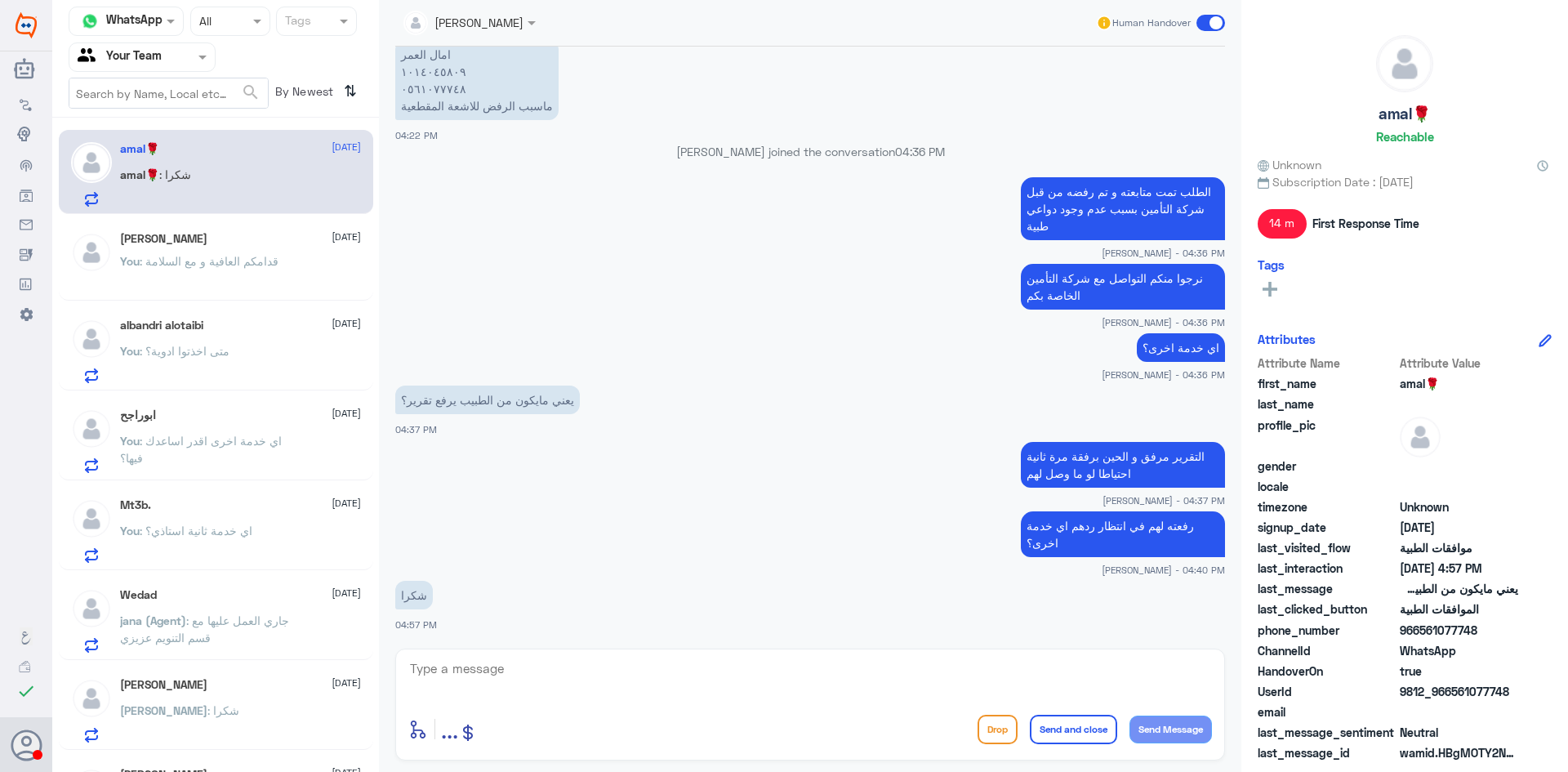
click at [624, 677] on textarea at bounding box center [810, 677] width 803 height 40
type textarea "قدامكم العافية و مع السلامة"
click at [1055, 740] on button "Send and close" at bounding box center [1073, 730] width 88 height 30
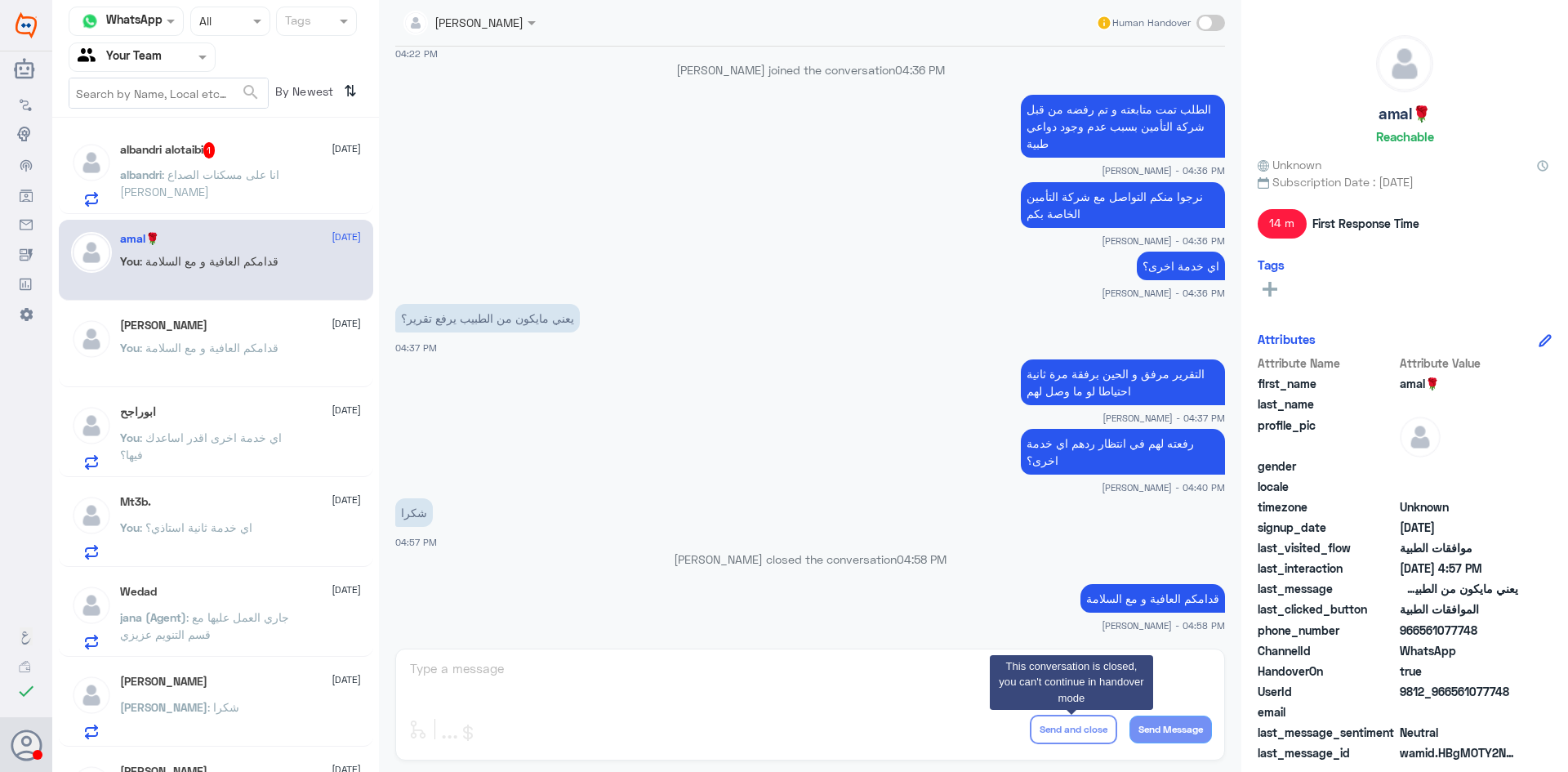
click at [241, 181] on span ": انا على مسكنات الصداع لي ٨ سنين" at bounding box center [199, 183] width 159 height 31
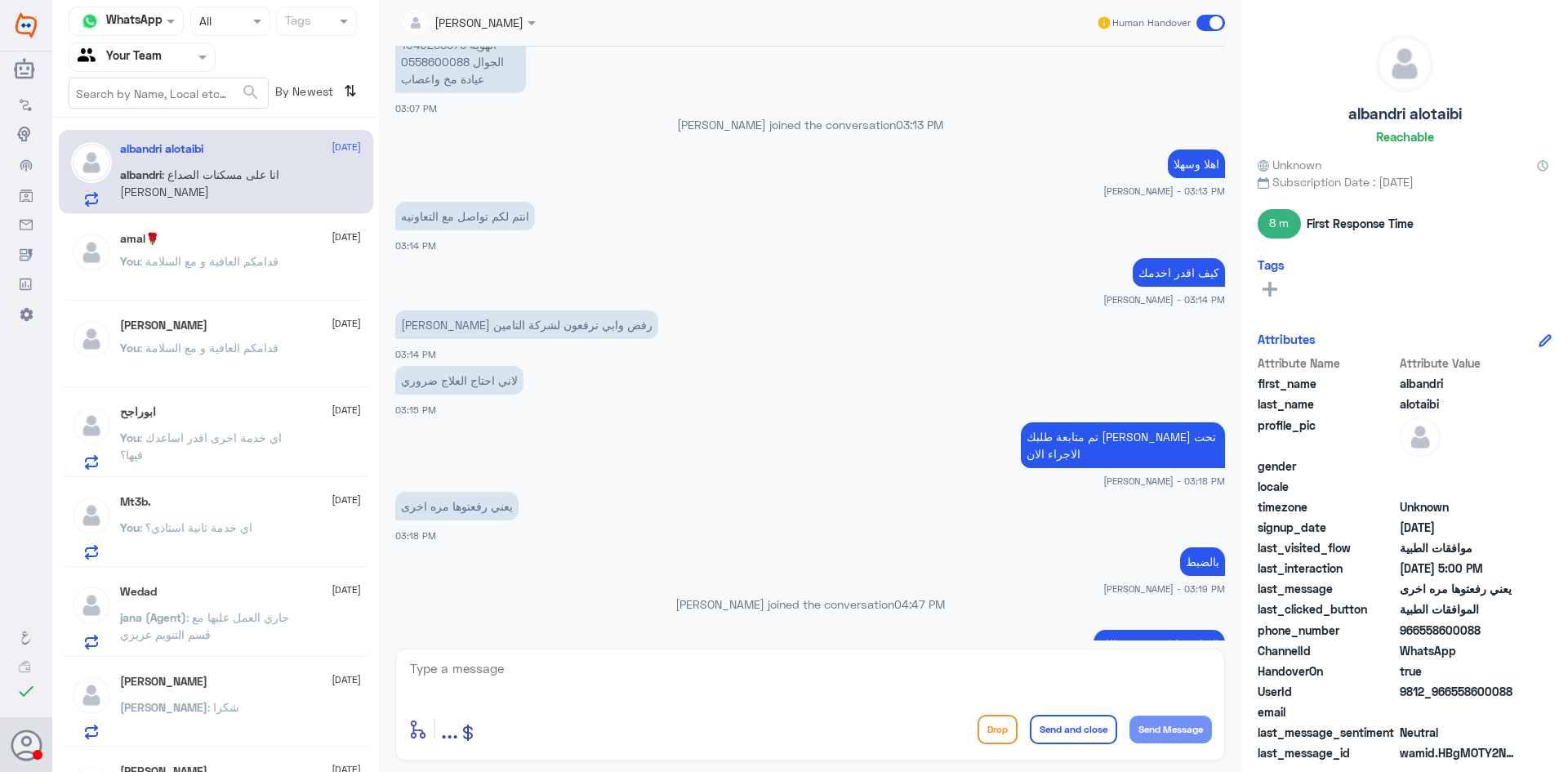
scroll to position [751, 0]
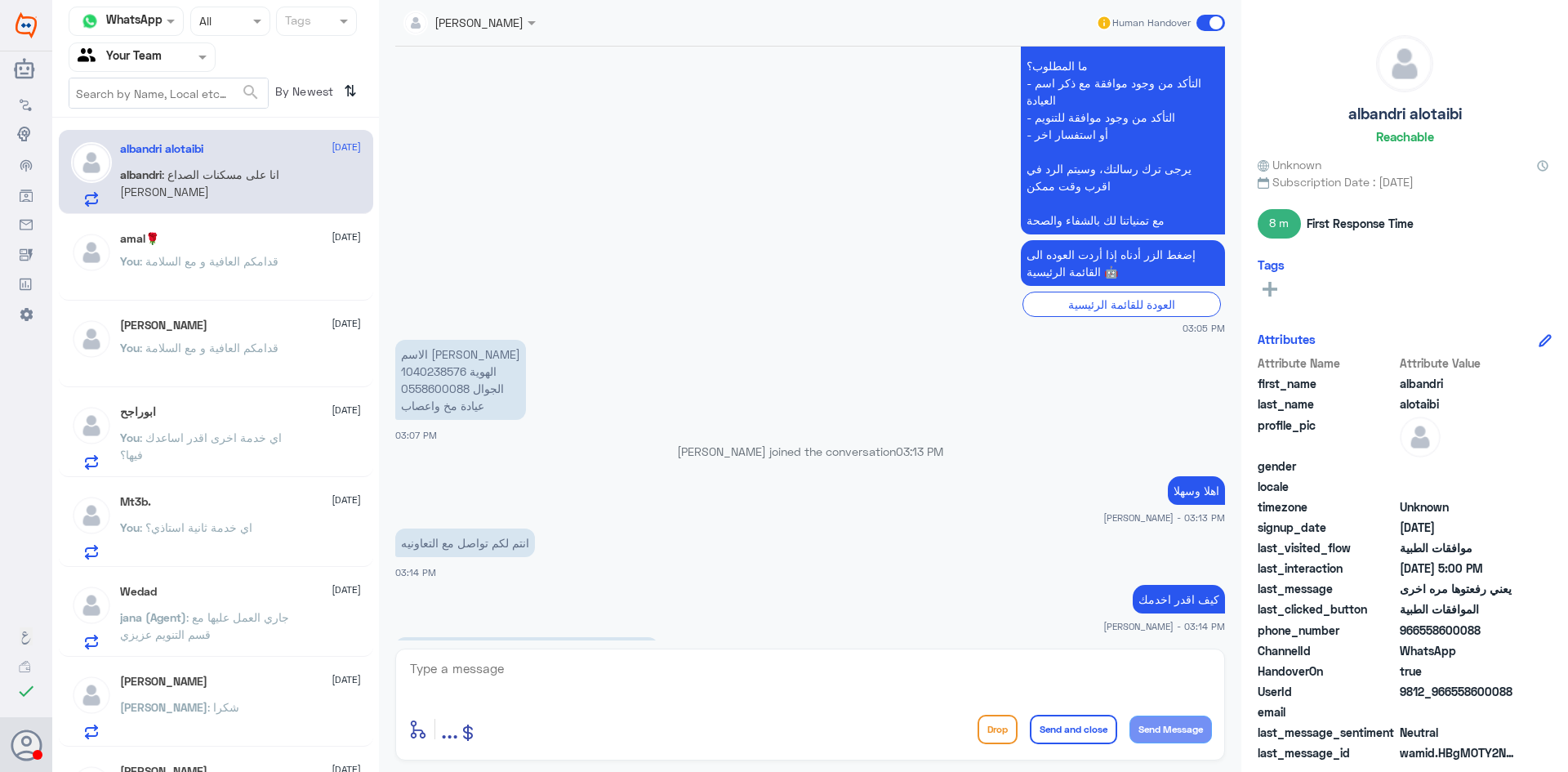
click at [445, 371] on p "الاسم البندري عبيد الهوية 1040238576 الجوال 0558600088 عيادة مخ واعصاب" at bounding box center [460, 380] width 130 height 80
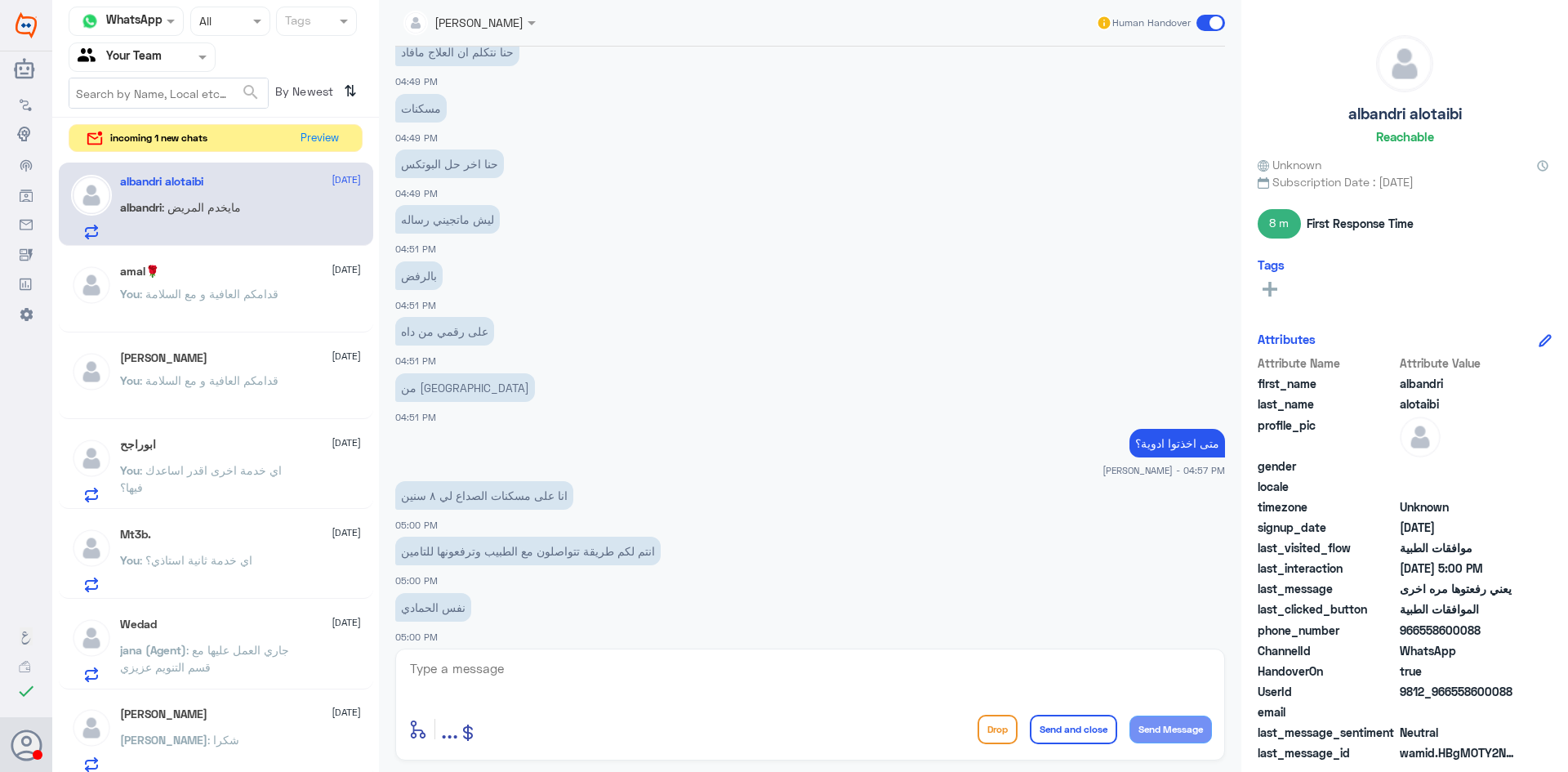
scroll to position [1972, 0]
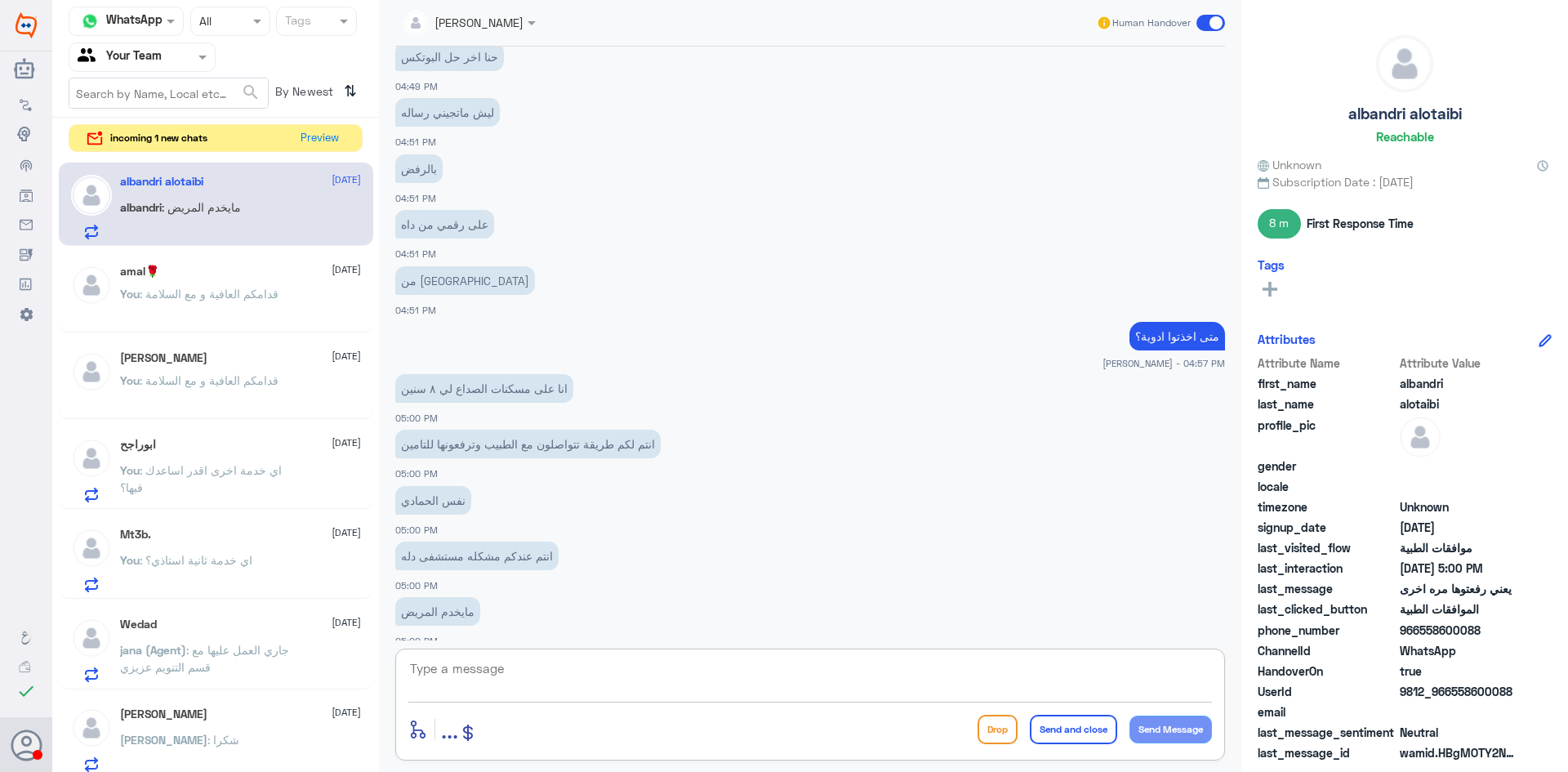
click at [526, 677] on textarea at bounding box center [810, 677] width 803 height 40
type textarea "ممكن تزوديني بالوصفات الخاصة بالصداع"
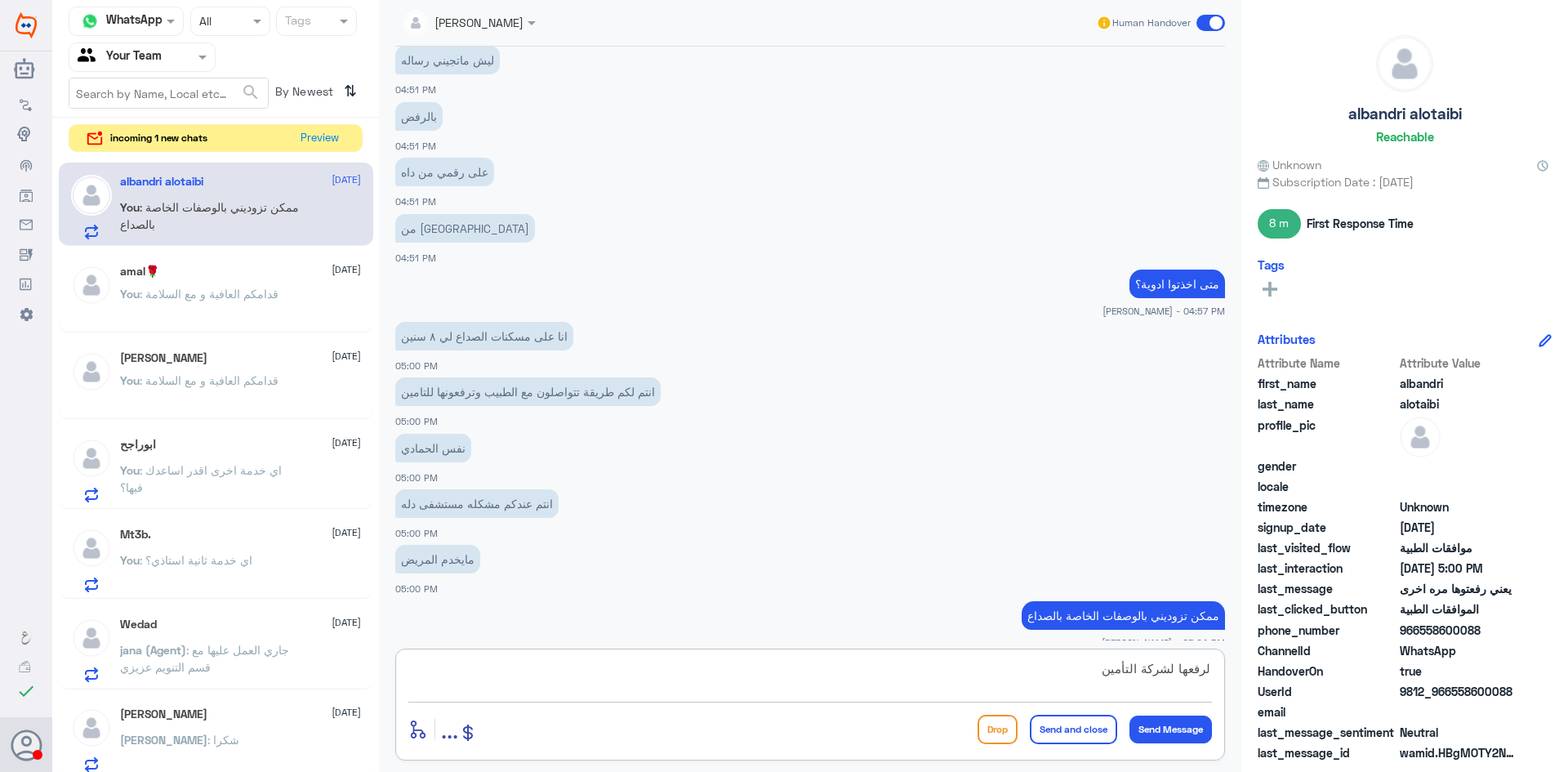
type textarea "لرفعها لشركة التأمين"
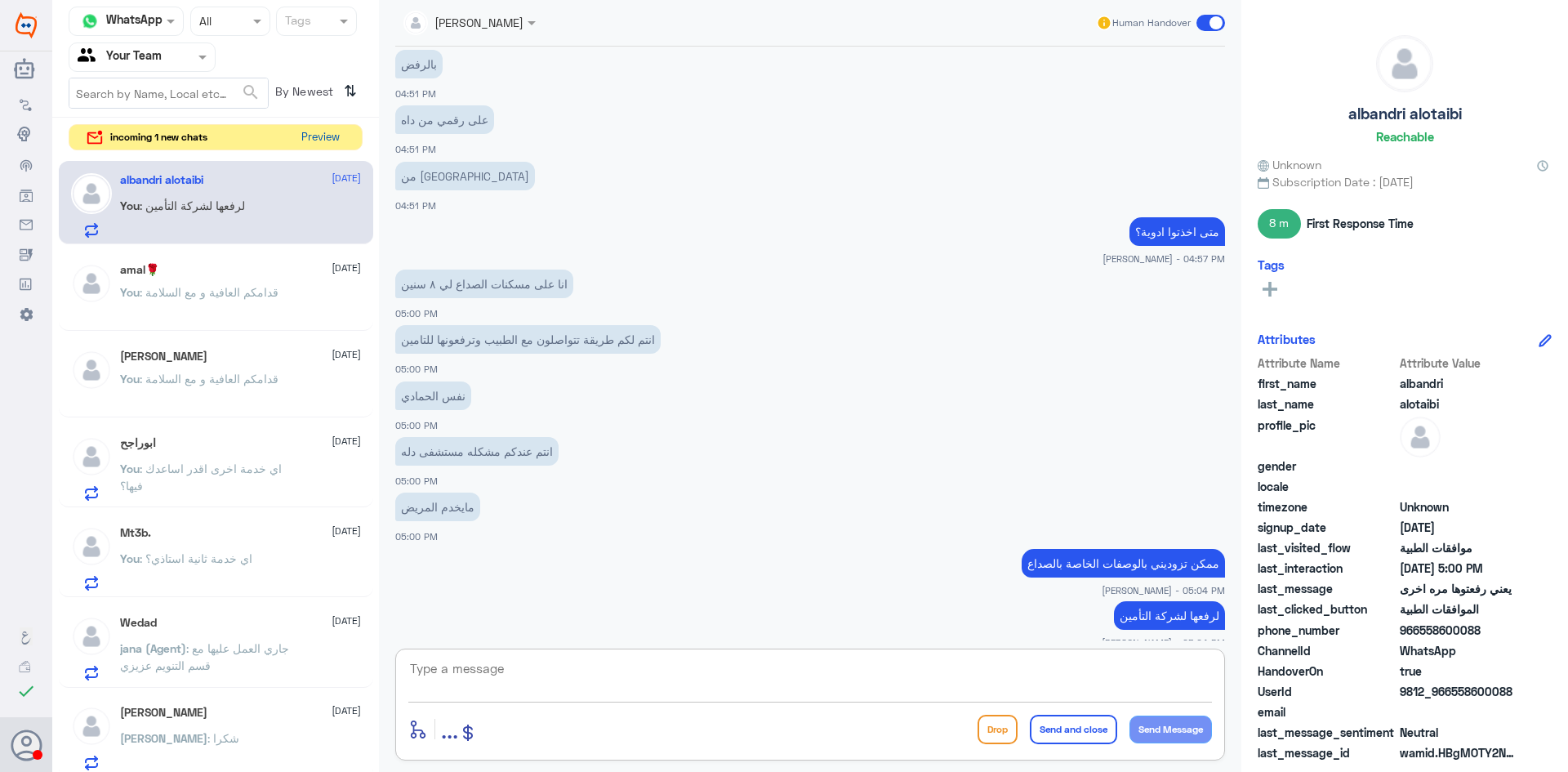
click at [316, 130] on button "Preview" at bounding box center [320, 137] width 51 height 25
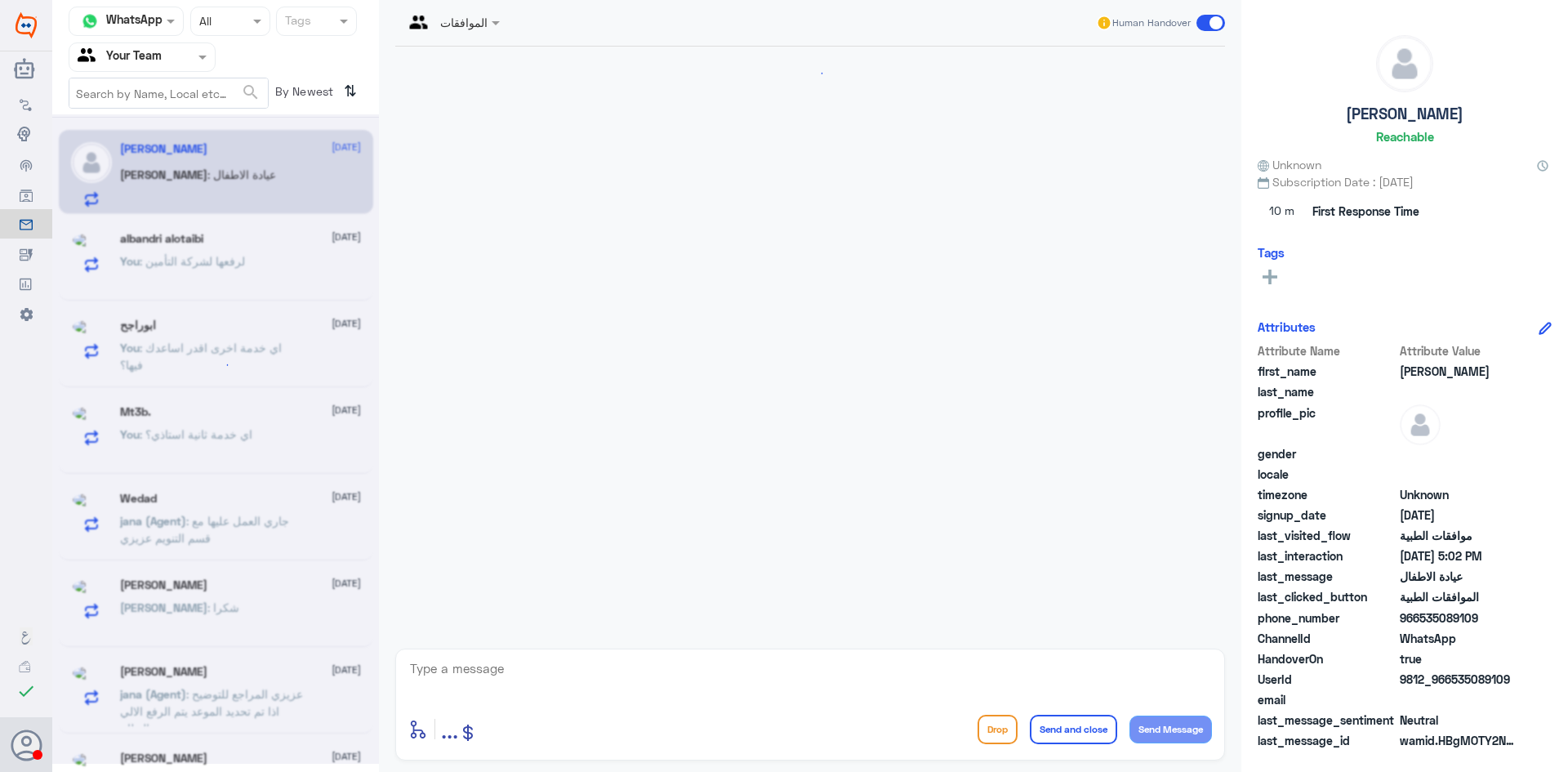
scroll to position [370, 0]
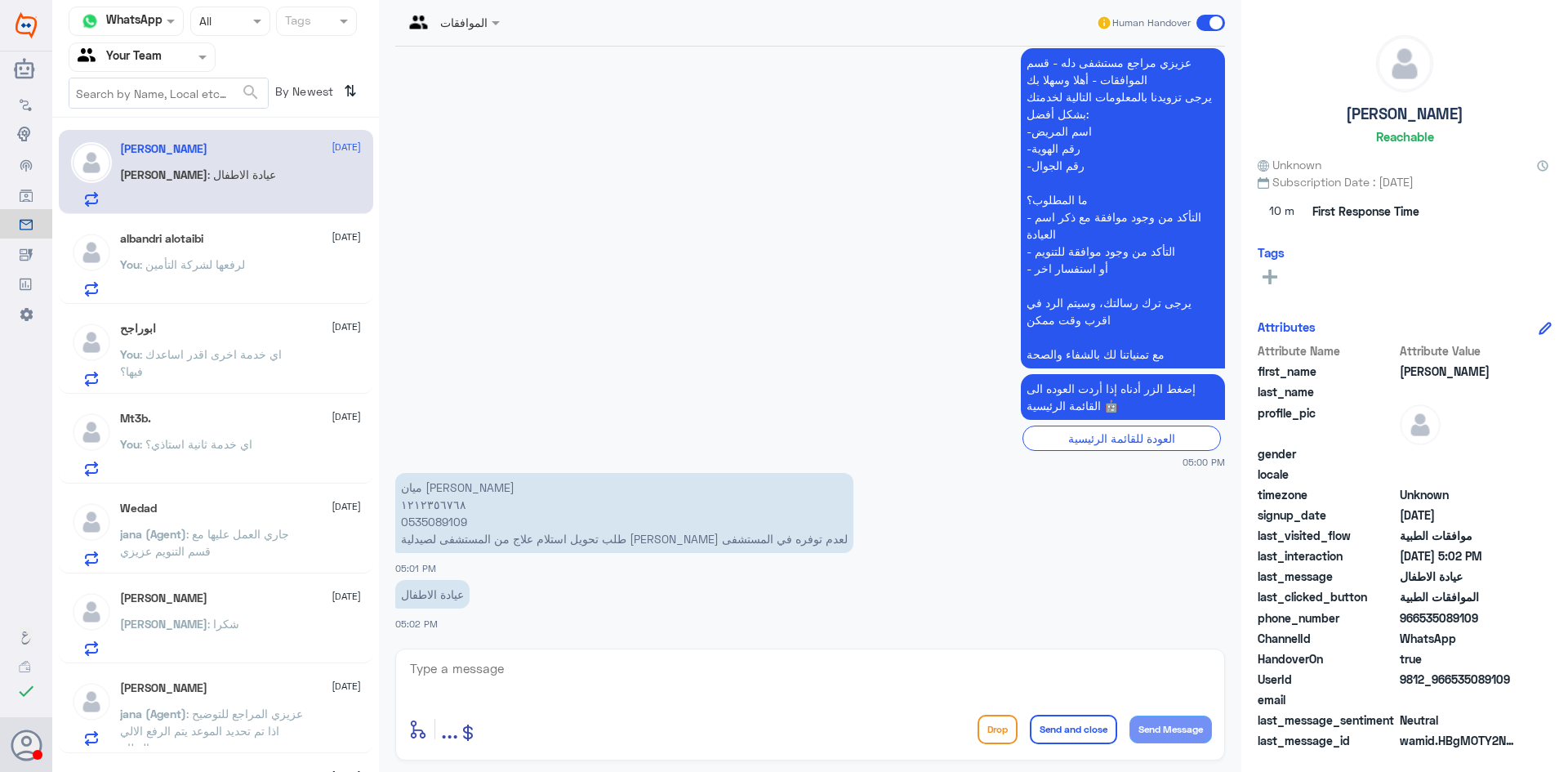
click at [436, 522] on p "ميان انس الشنيف ١٢١٢٣٥٦٧٦٨ 0535089109 طلب تحويل استلام علاج من المستشفى لصيدلية…" at bounding box center [624, 513] width 458 height 80
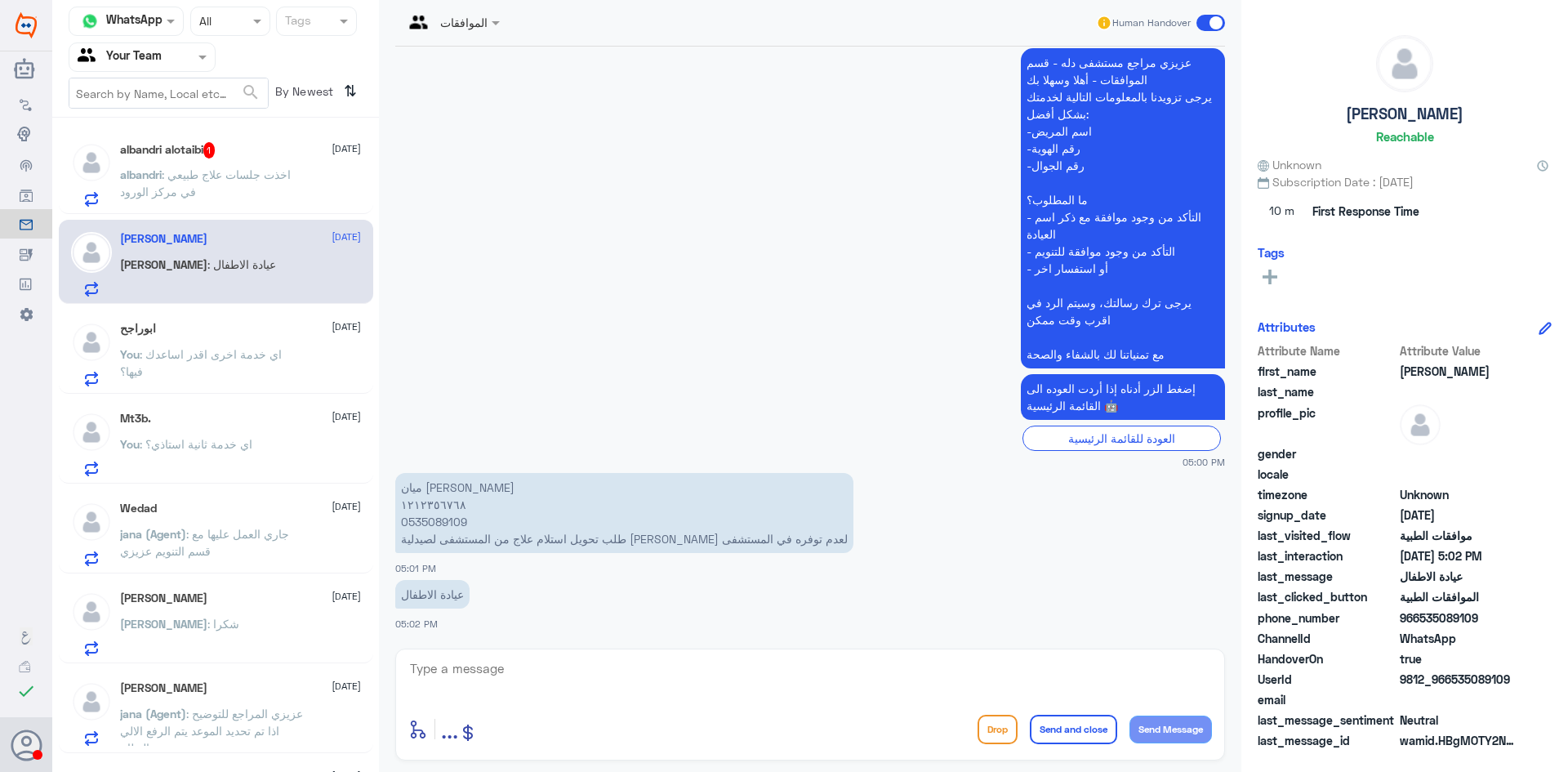
click at [221, 143] on div "albandri alotaibi 1 9 September" at bounding box center [240, 151] width 241 height 17
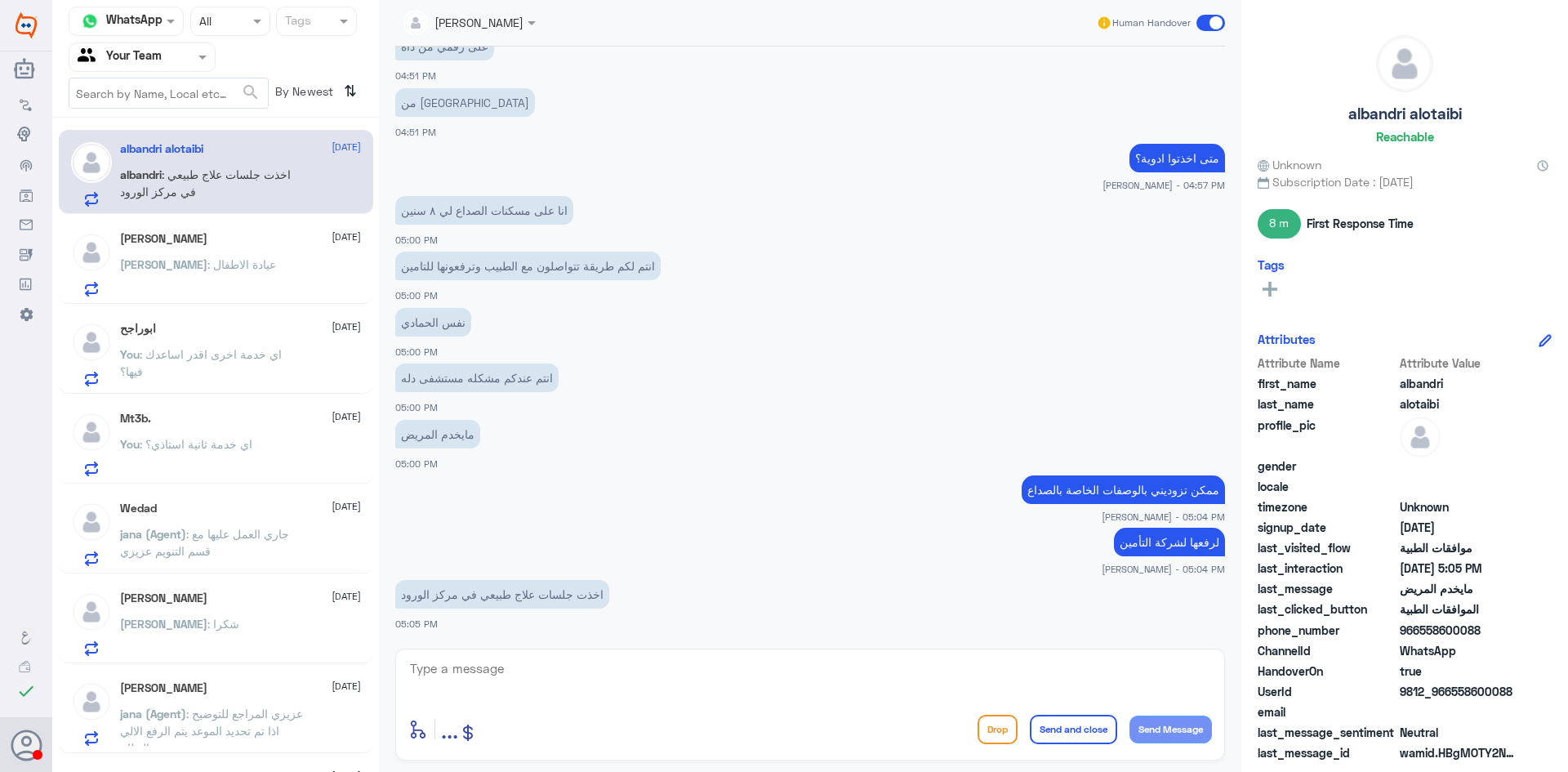
scroll to position [615, 0]
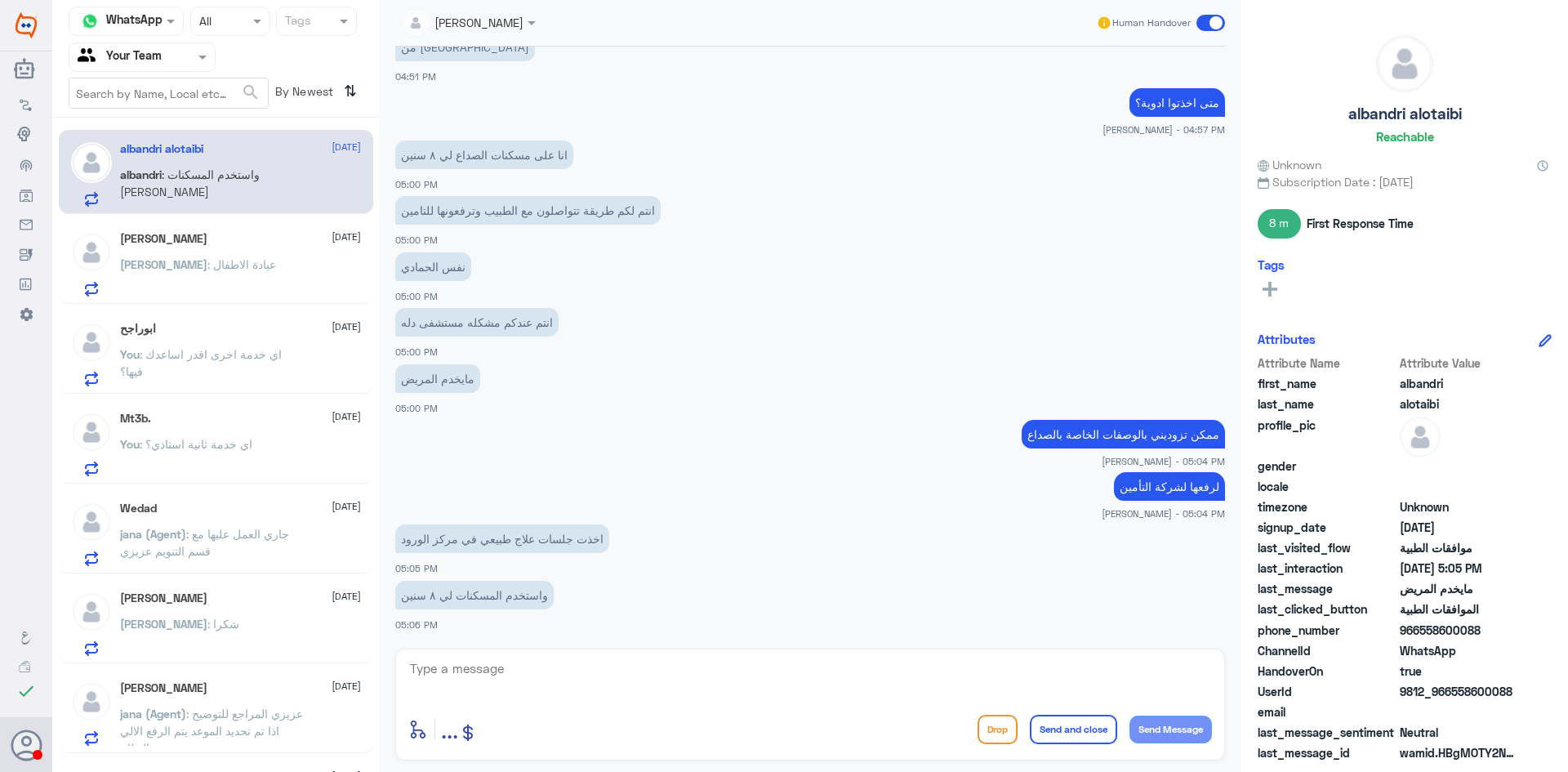
click at [311, 269] on div "Anas : عيادة الاطفال" at bounding box center [240, 278] width 241 height 37
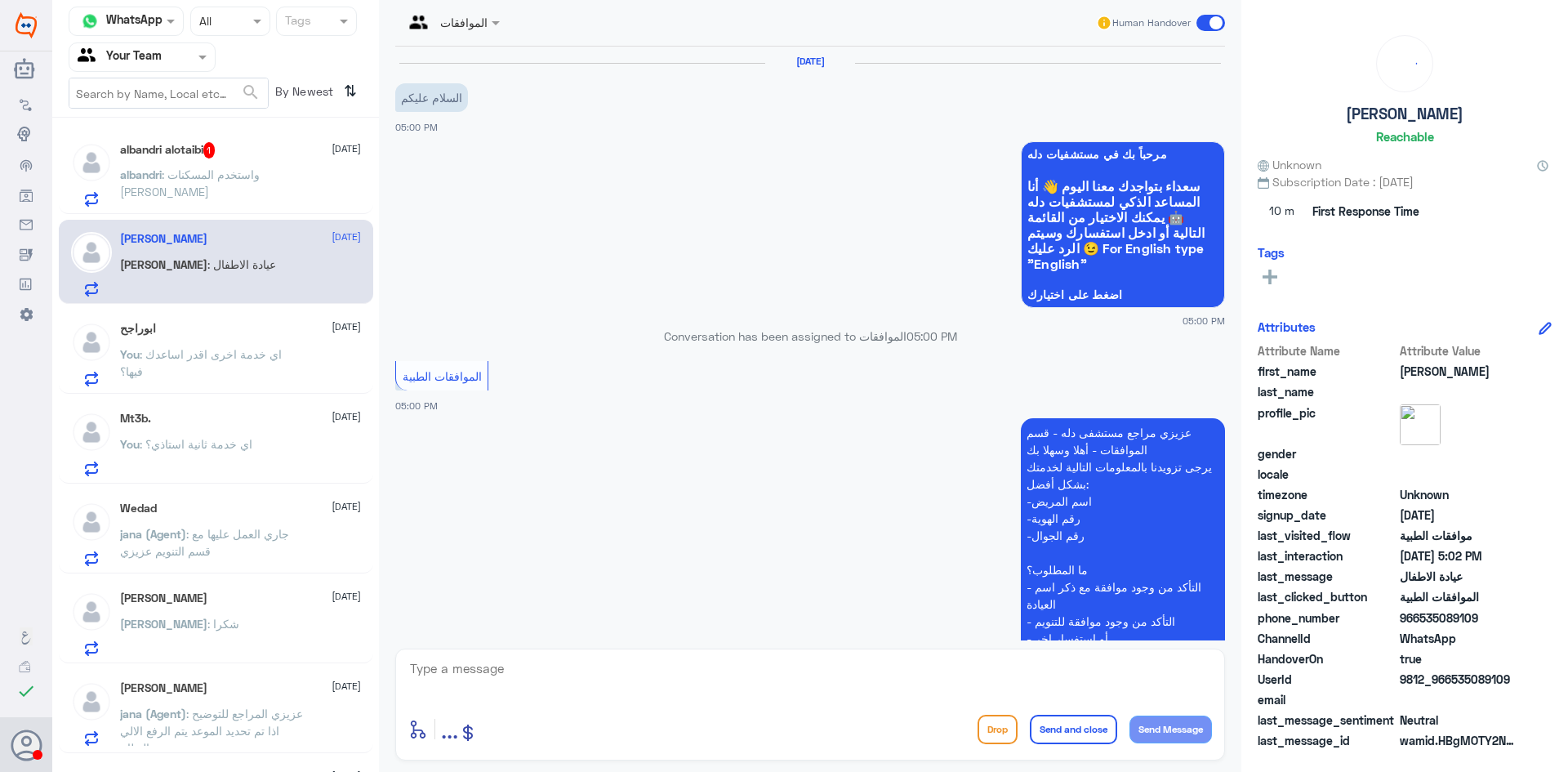
scroll to position [370, 0]
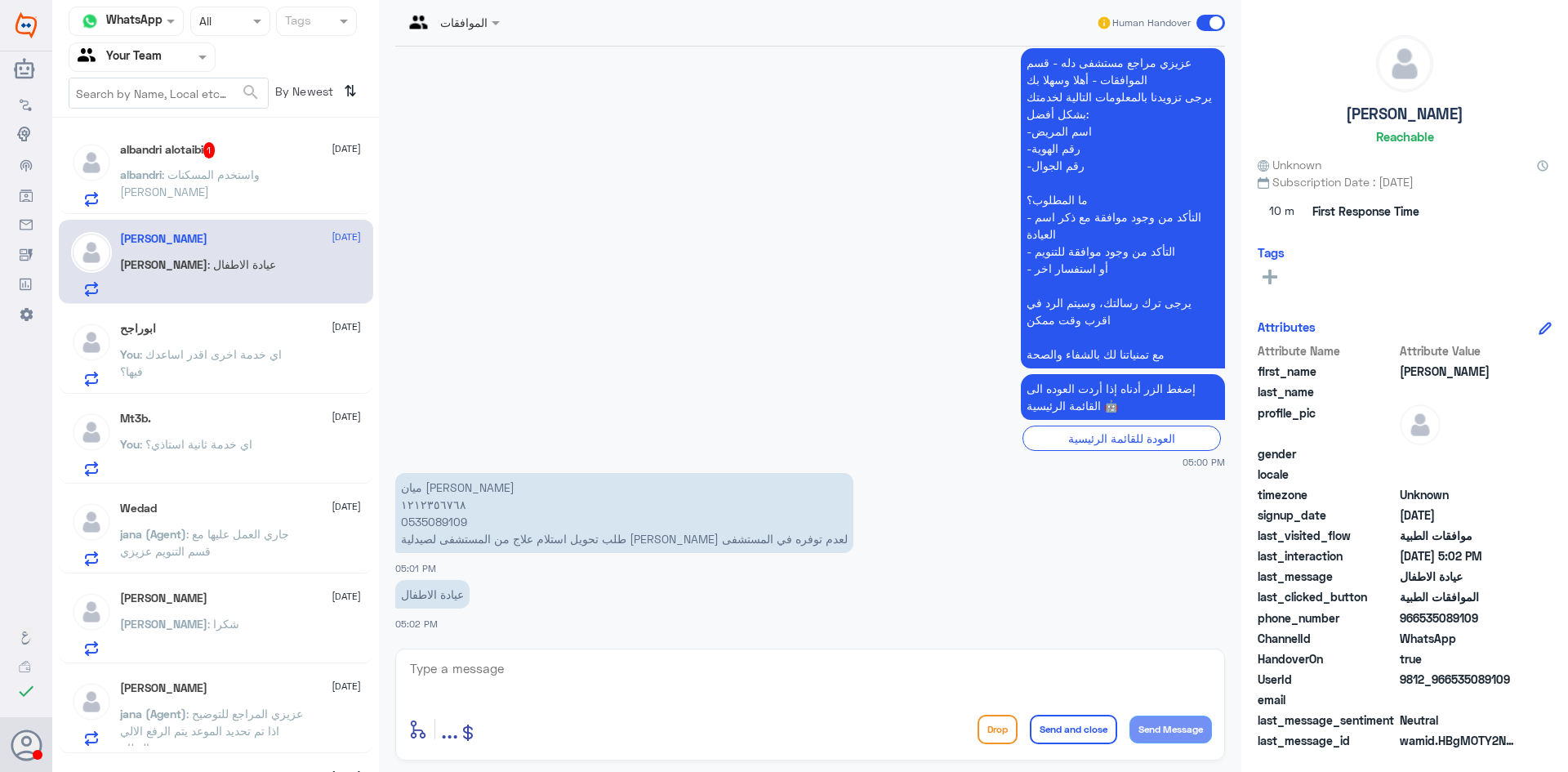
click at [440, 525] on p "ميان انس الشنيف ١٢١٢٣٥٦٧٦٨ 0535089109 طلب تحويل استلام علاج من المستشفى لصيدلية…" at bounding box center [624, 513] width 458 height 80
click at [561, 670] on textarea at bounding box center [810, 677] width 803 height 40
type textarea "ممكن تزودني بالوصفة المختومة؟"
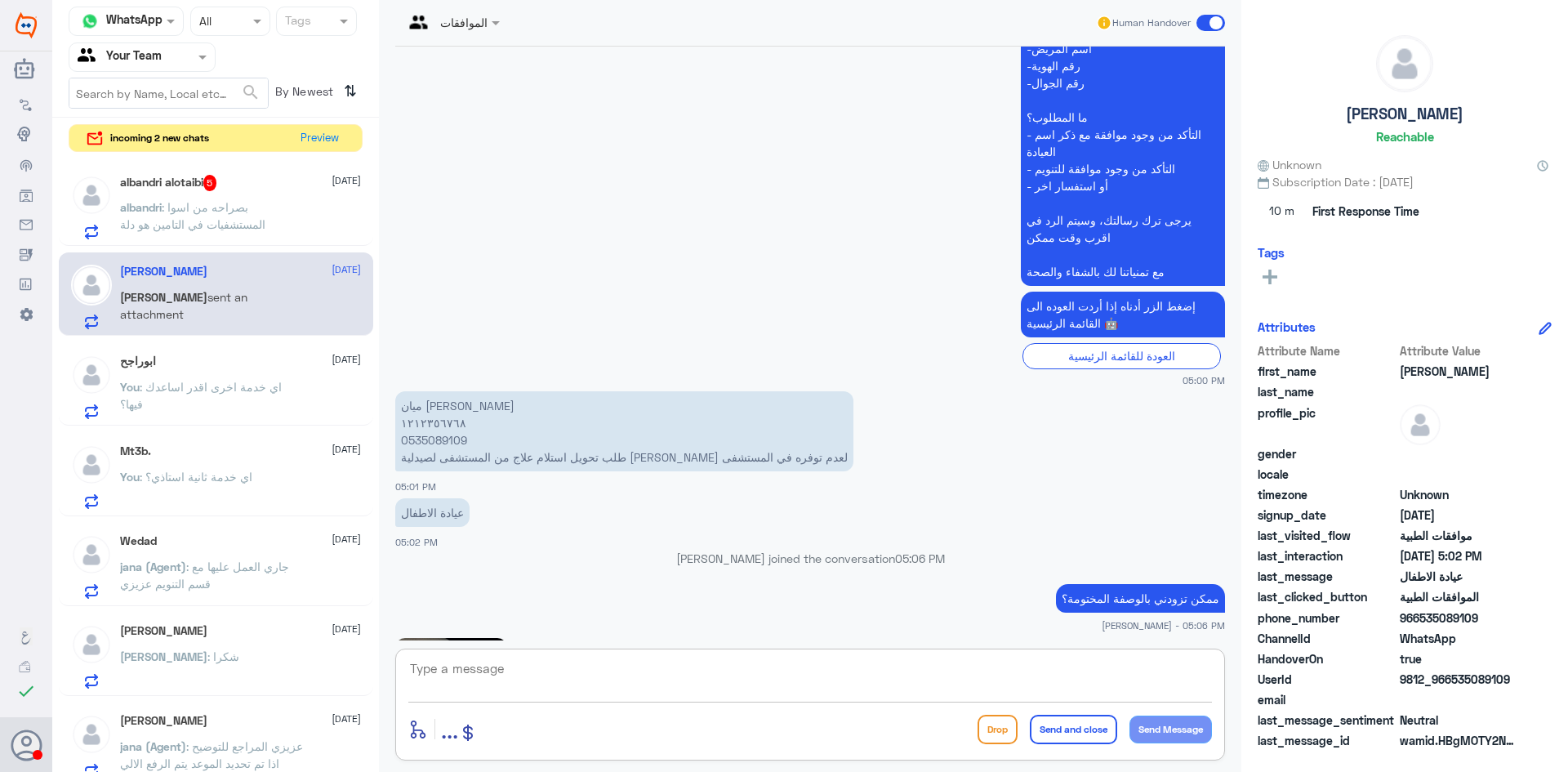
scroll to position [647, 0]
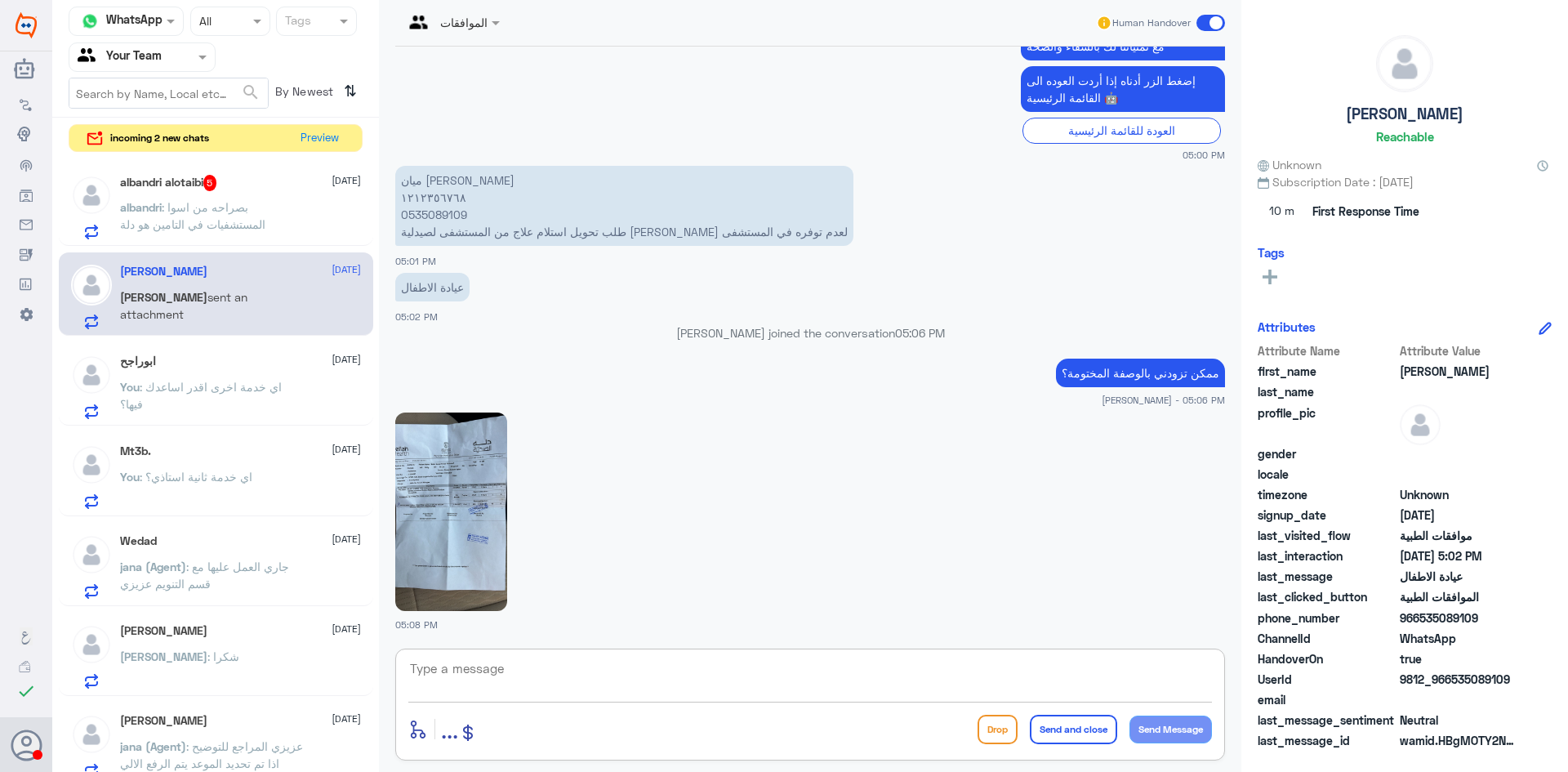
click at [436, 508] on img at bounding box center [451, 512] width 112 height 199
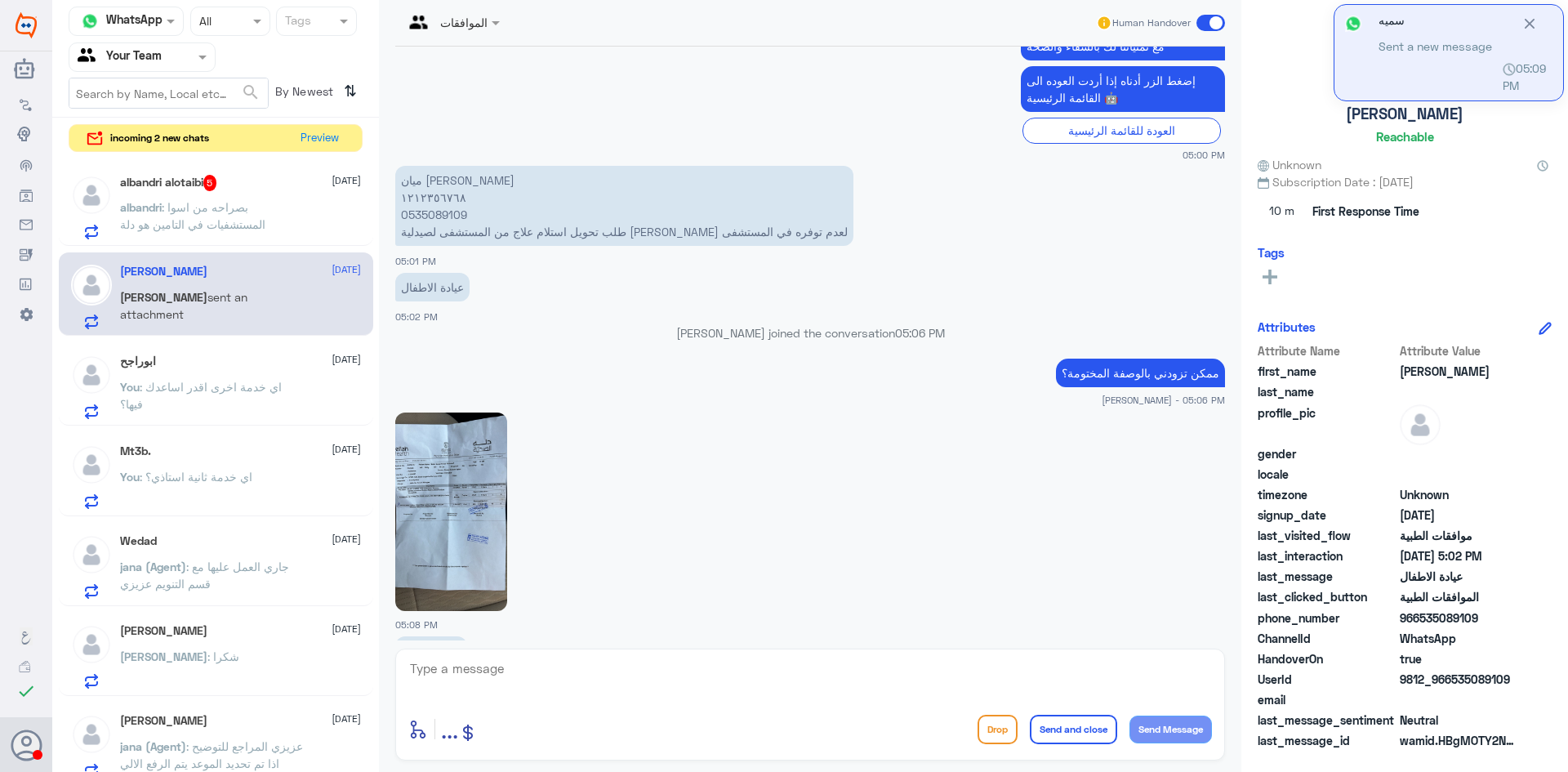
scroll to position [704, 0]
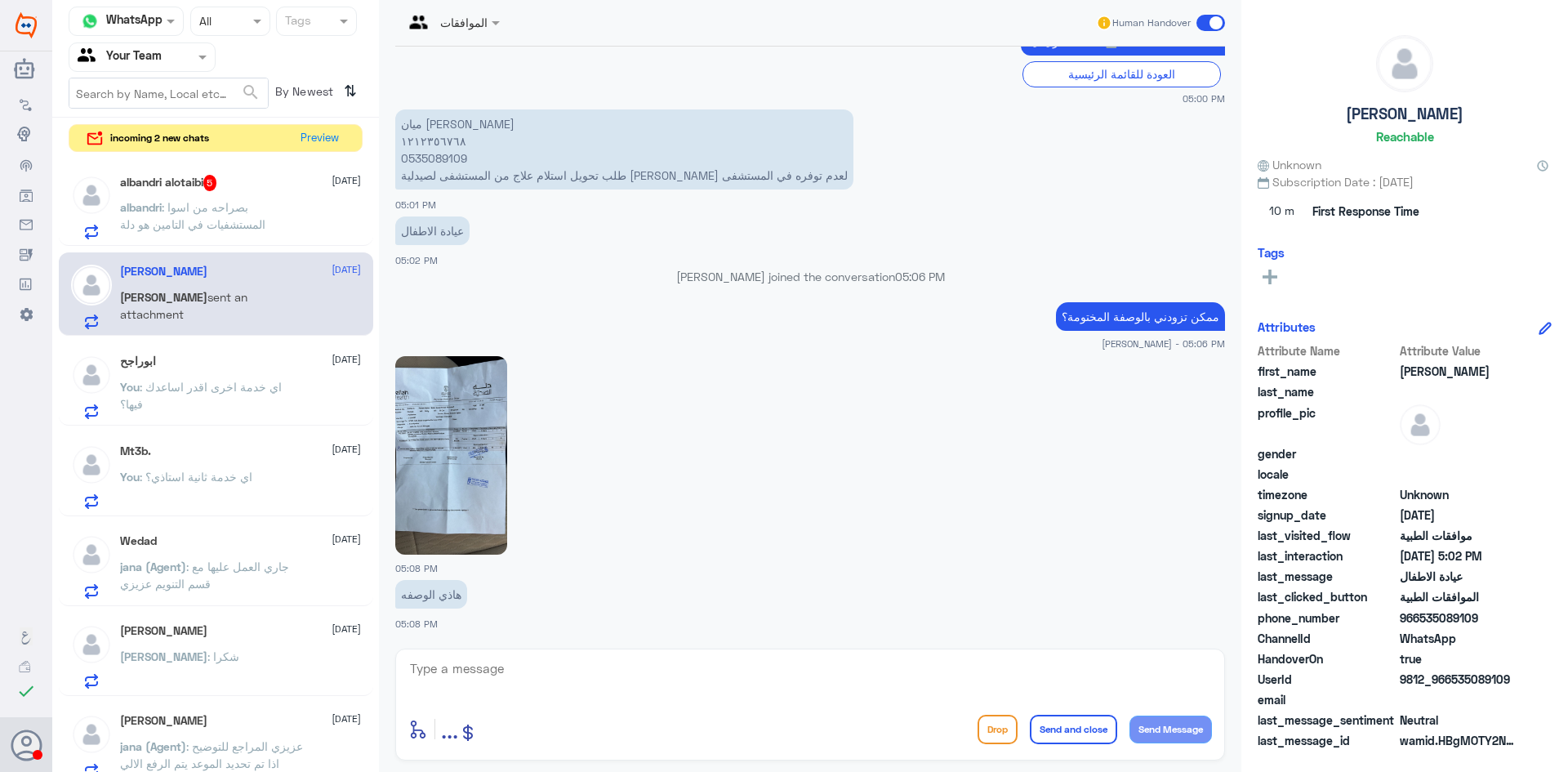
click at [516, 673] on textarea at bounding box center [810, 677] width 803 height 40
type textarea "j"
type textarea "تم رفع الطلب الى شركة التأمين"
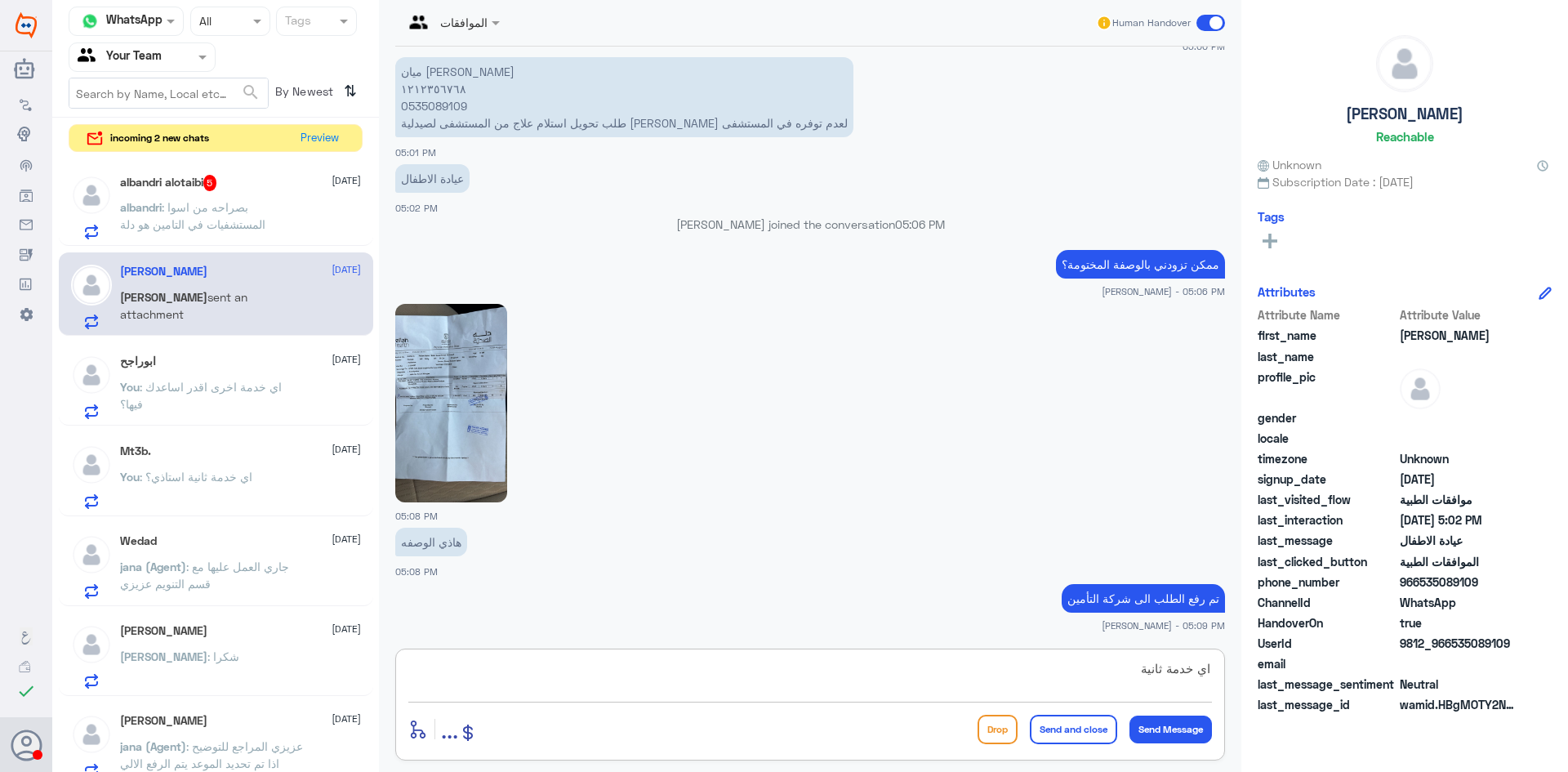
type textarea "اي خدمة ثانية؟"
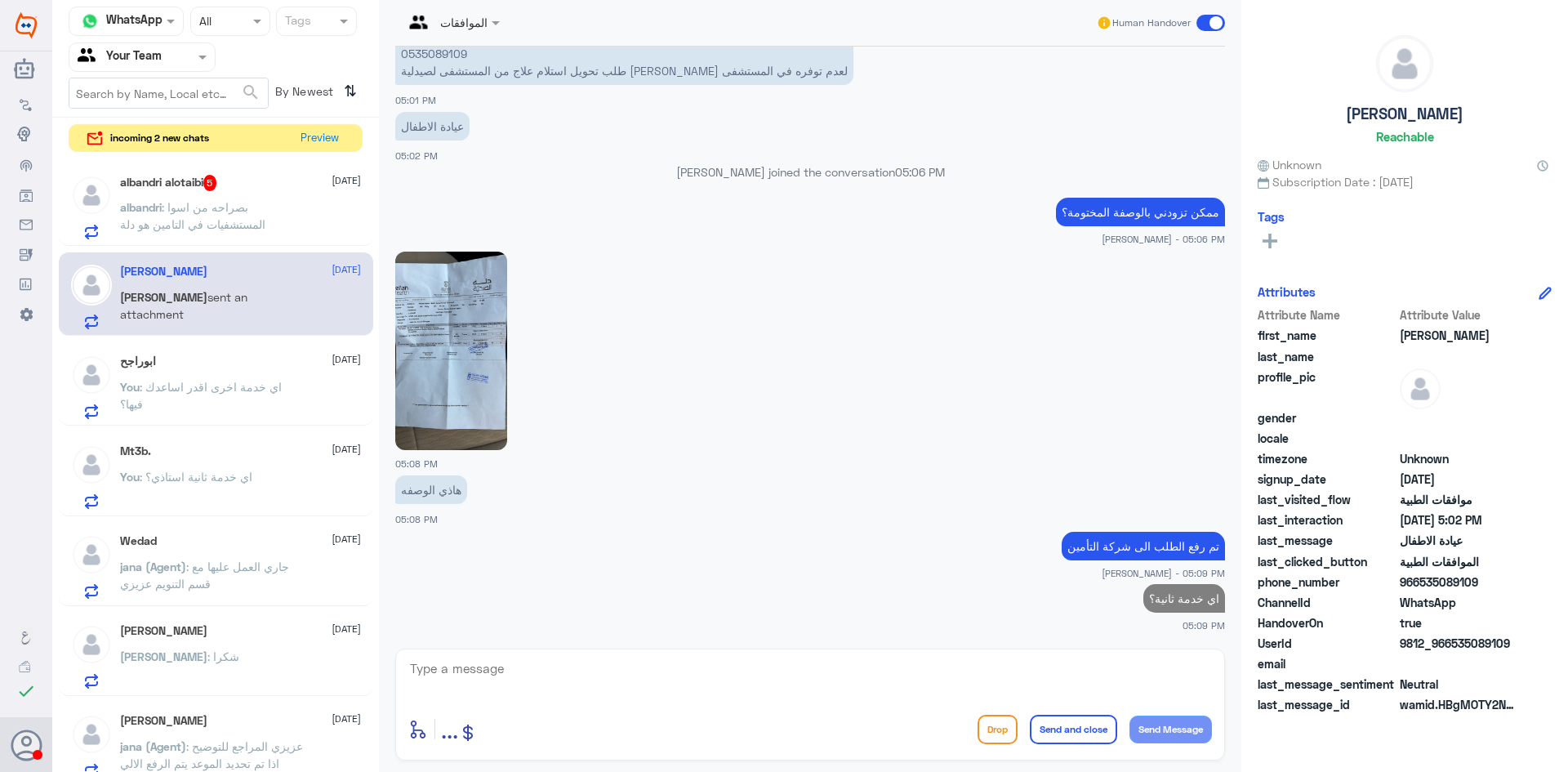
click at [229, 218] on span ": بصراحه من اسوا المستشفيات في التامين هو دلة" at bounding box center [192, 216] width 145 height 31
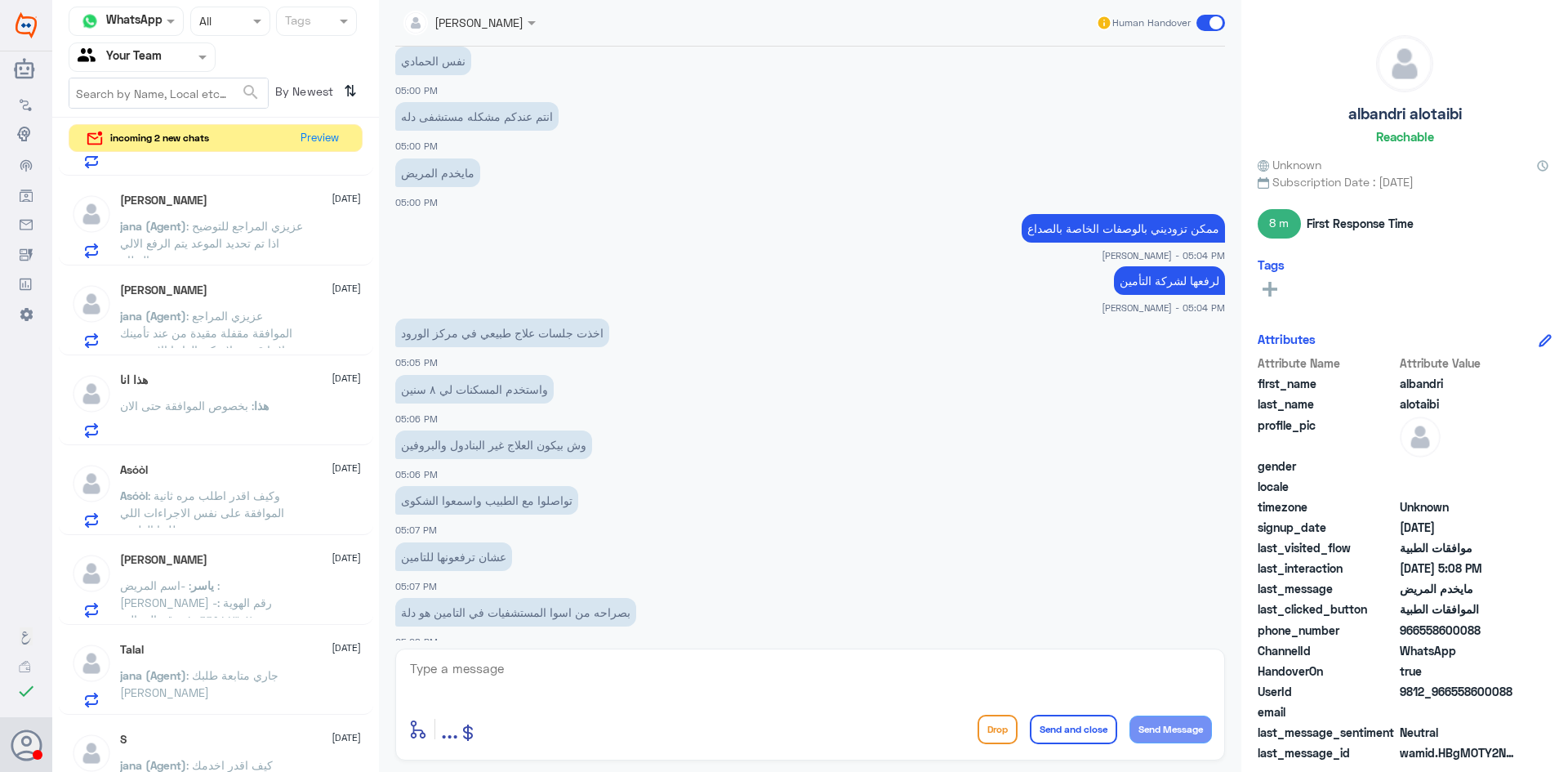
scroll to position [543, 0]
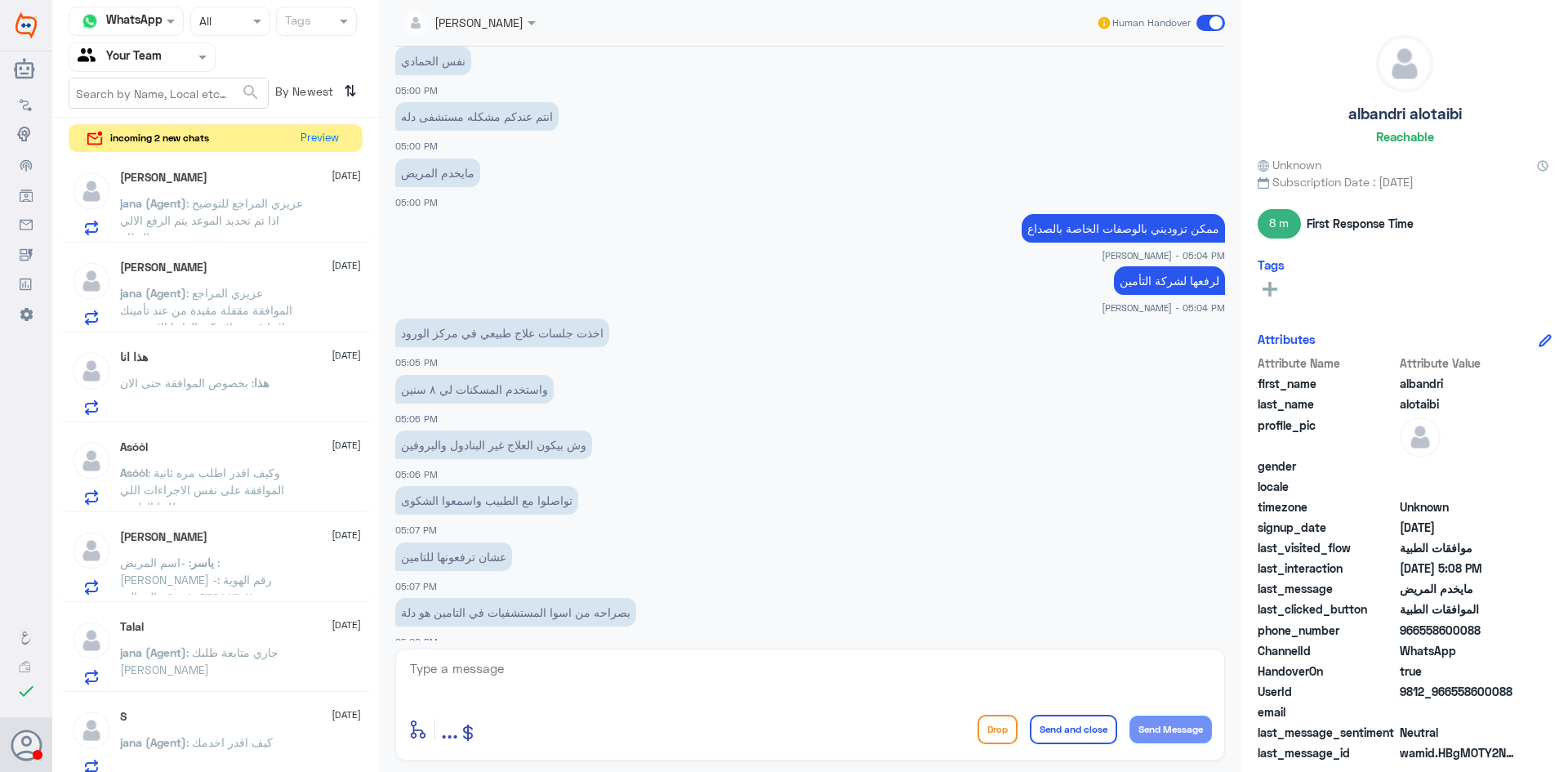
click at [652, 673] on textarea at bounding box center [810, 677] width 803 height 40
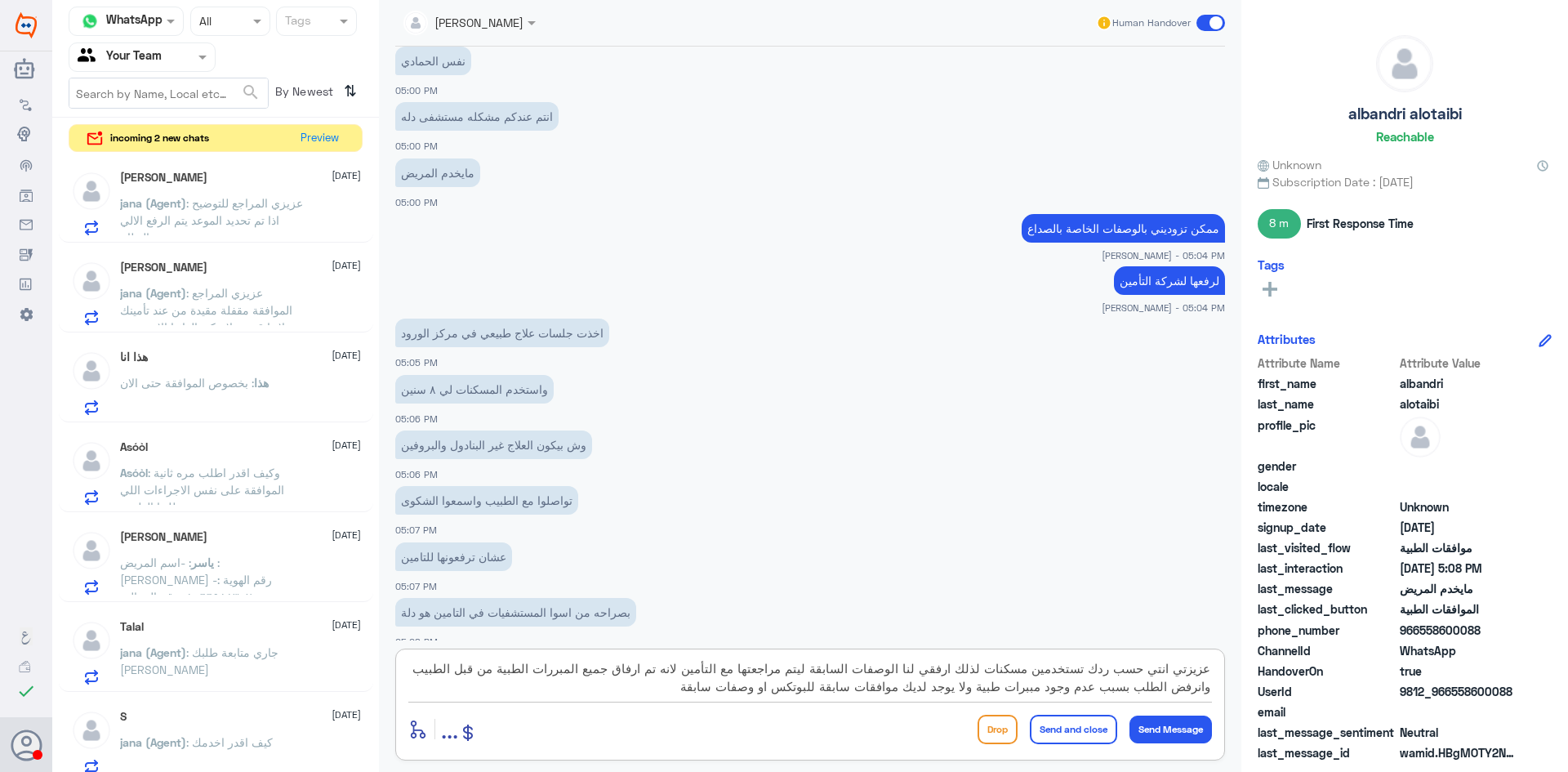
type textarea "عزيزتي انتي حسب ردك تستخدمين مسكنات لذلك ارفقي لنا الوصفات السابقة ليتم مراجعته…"
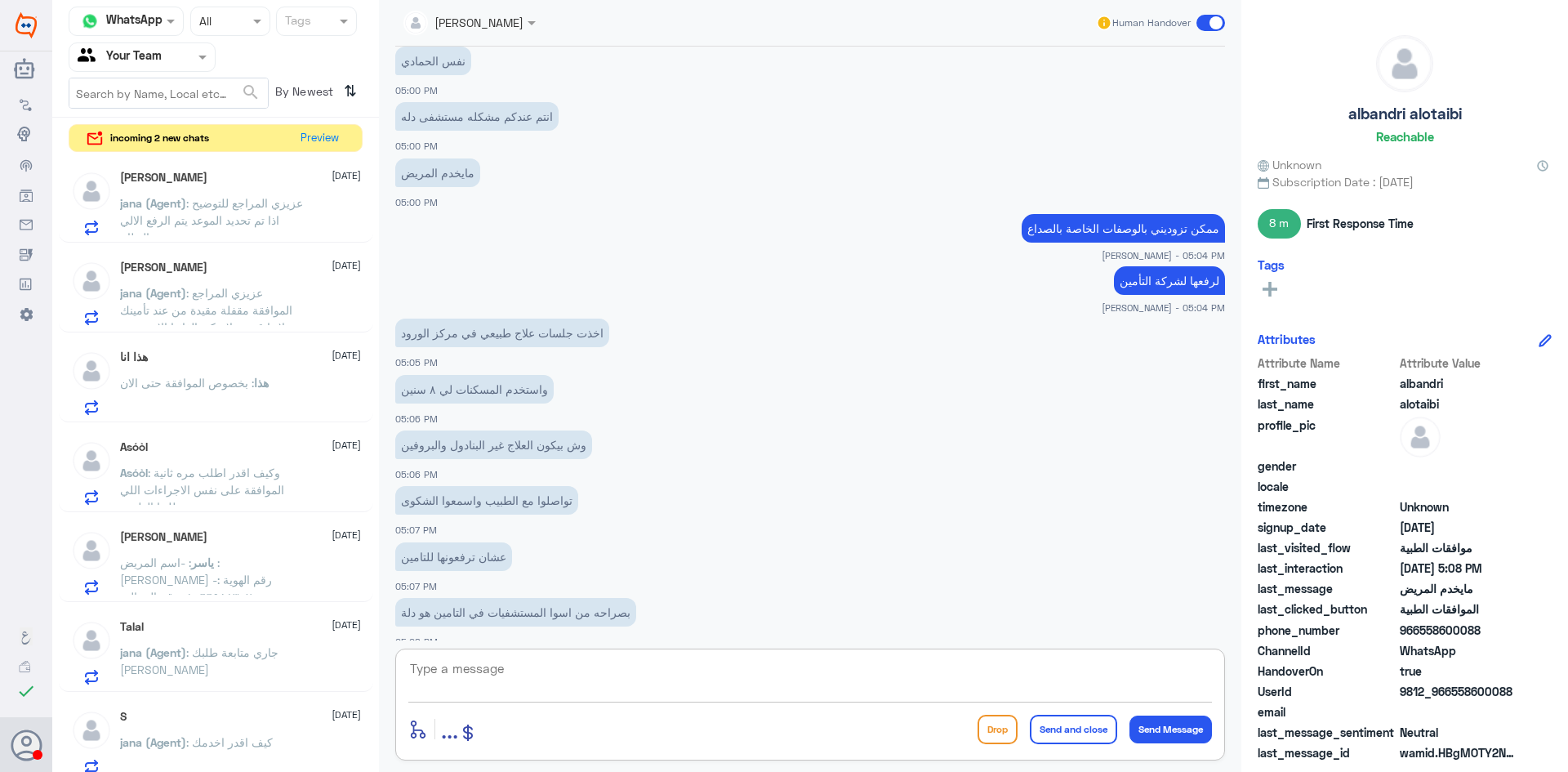
scroll to position [2262, 0]
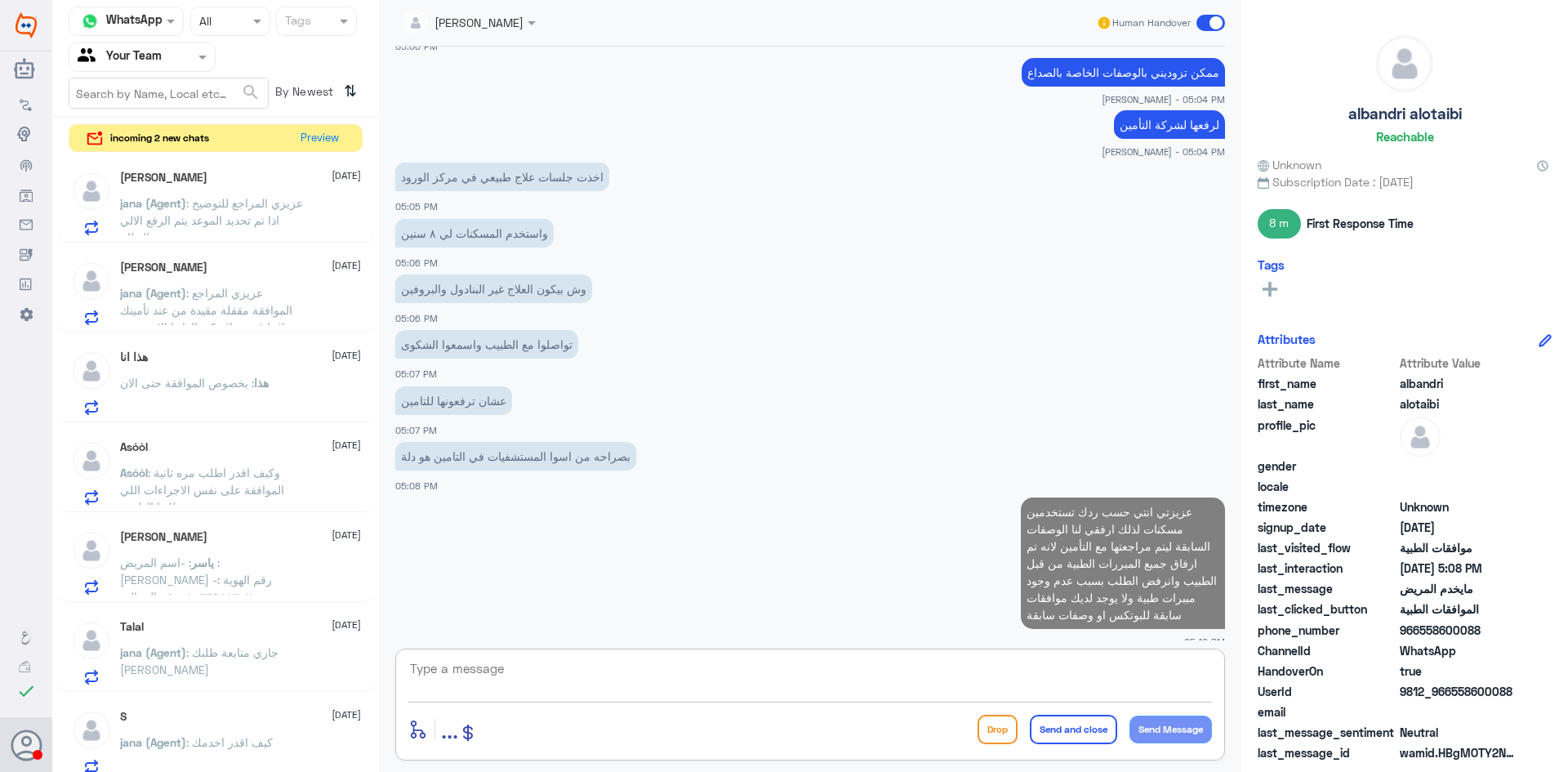
type textarea "ف"
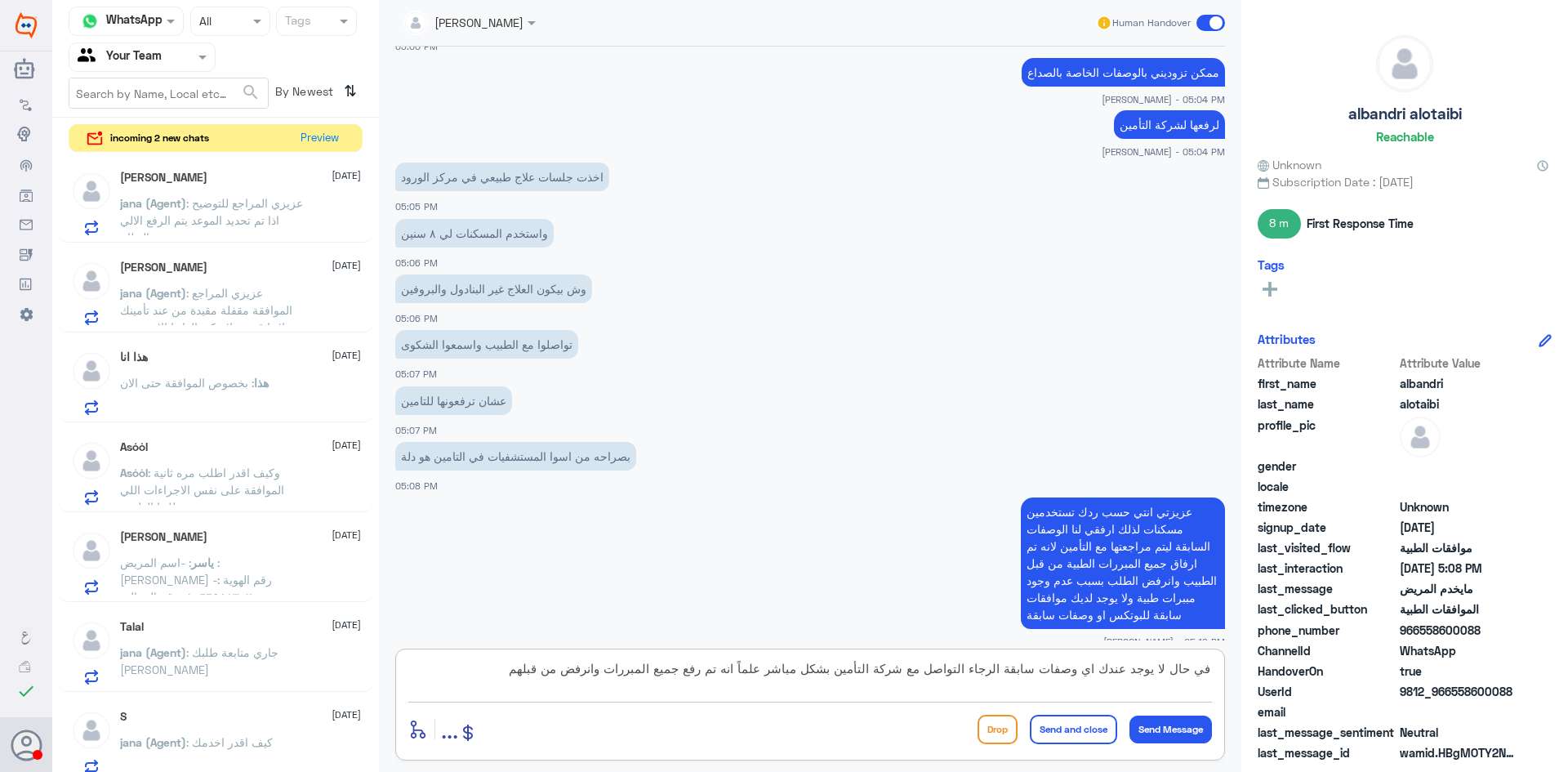
type textarea "في حال لا يوجد عندك اي وصفات سابقة الرجاء التواصل مع شركة التأمين بشكل مباشر عل…"
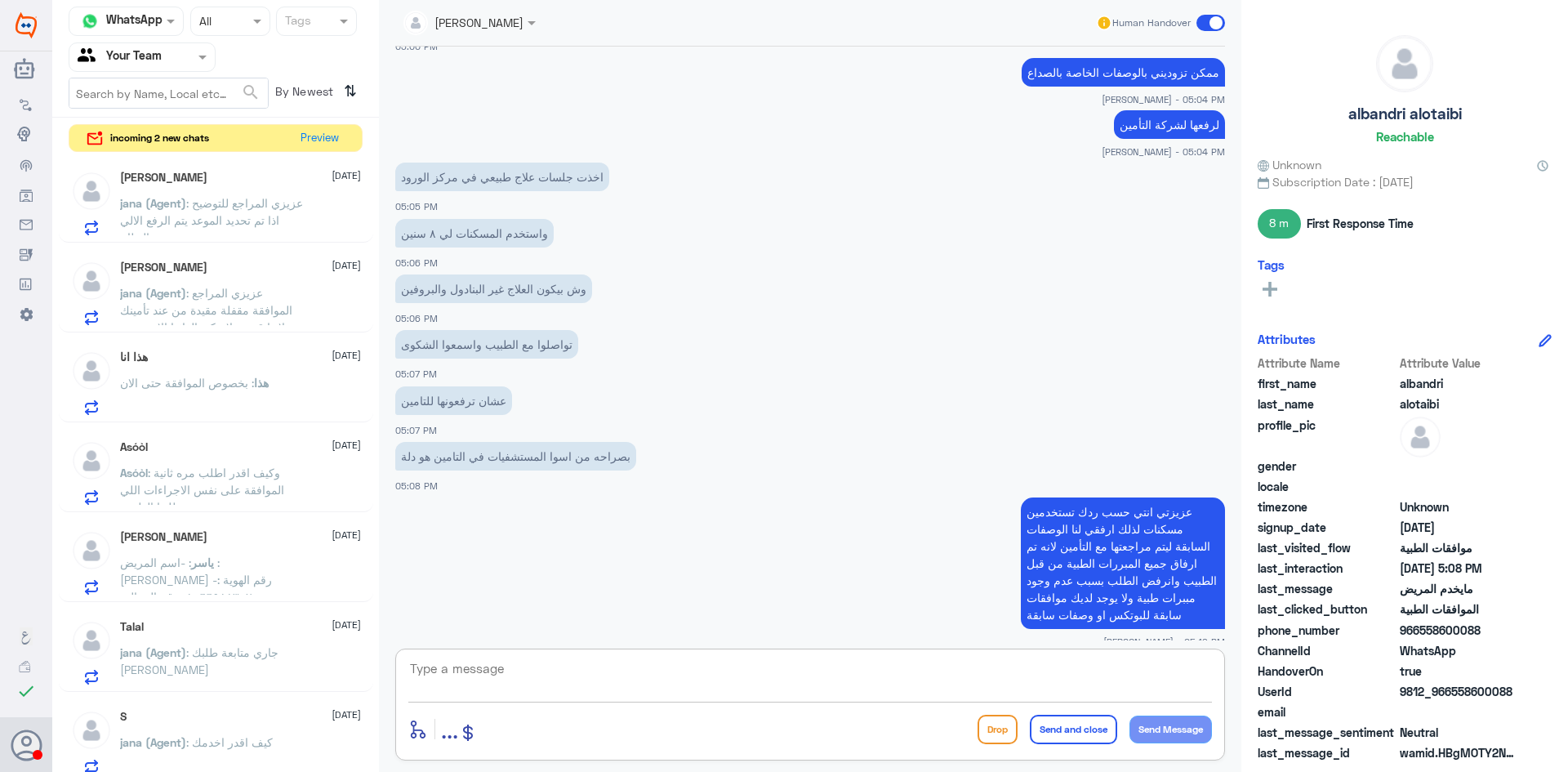
scroll to position [2366, 0]
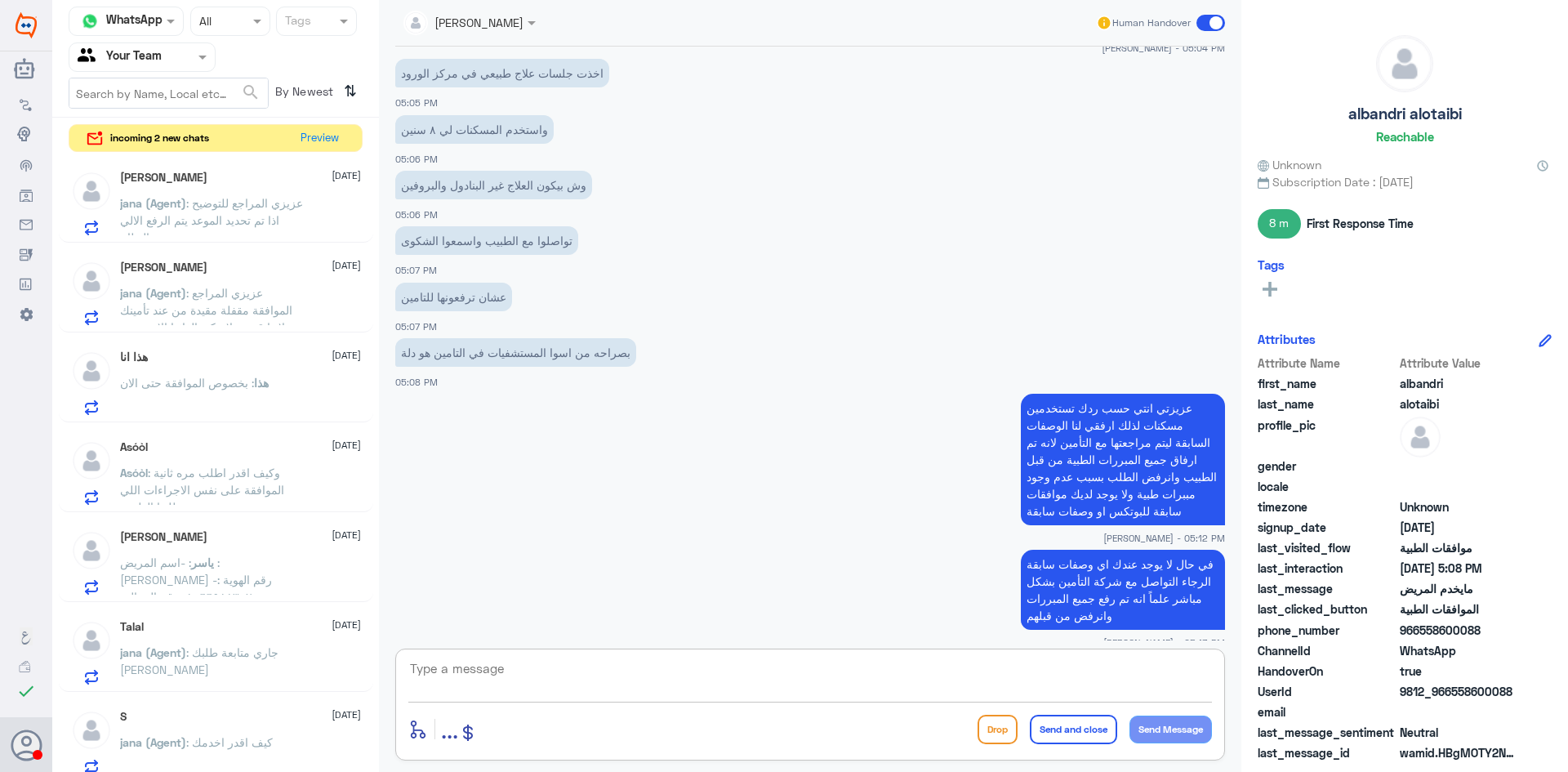
click at [960, 673] on textarea at bounding box center [810, 677] width 803 height 40
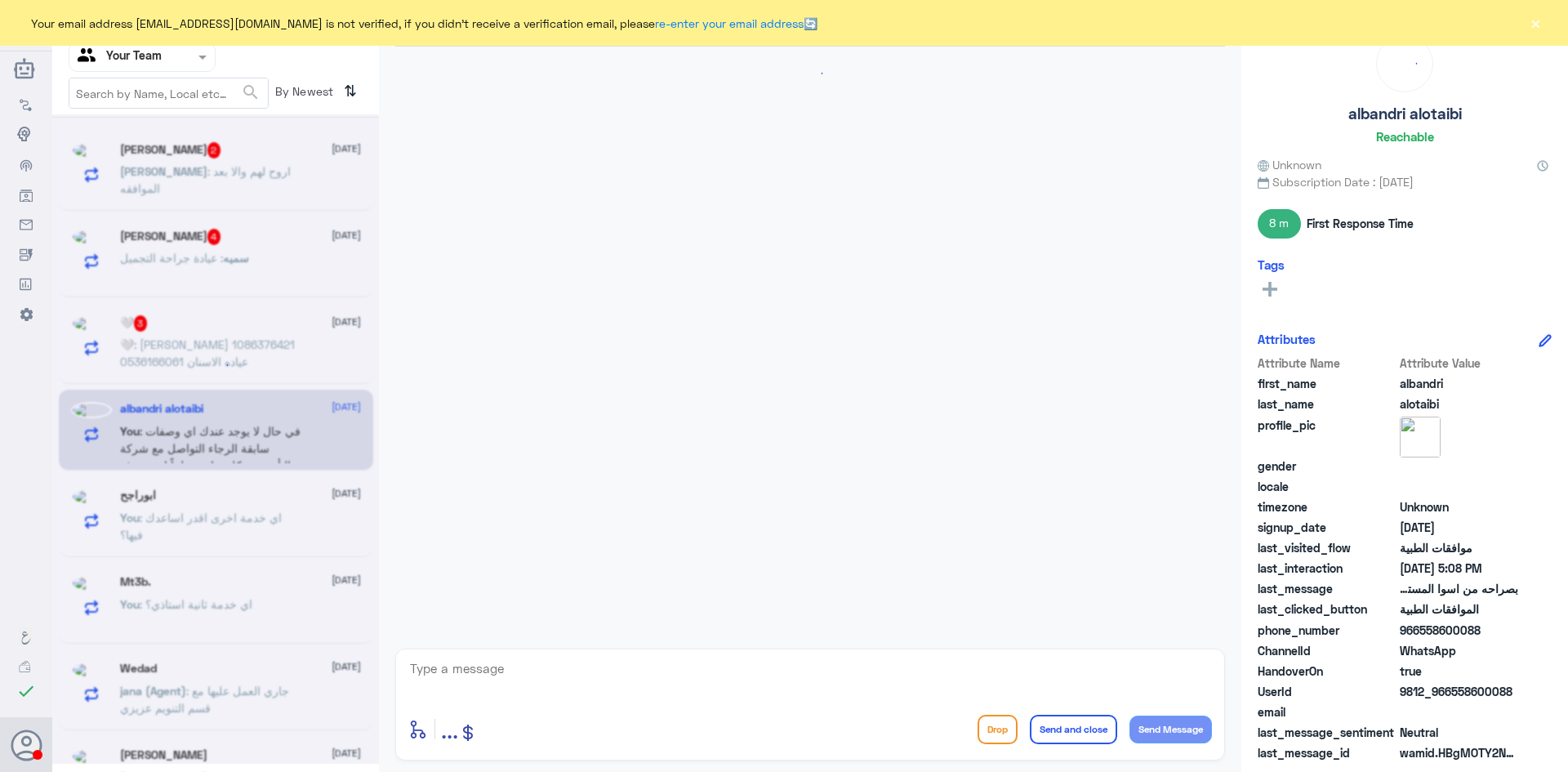
scroll to position [949, 0]
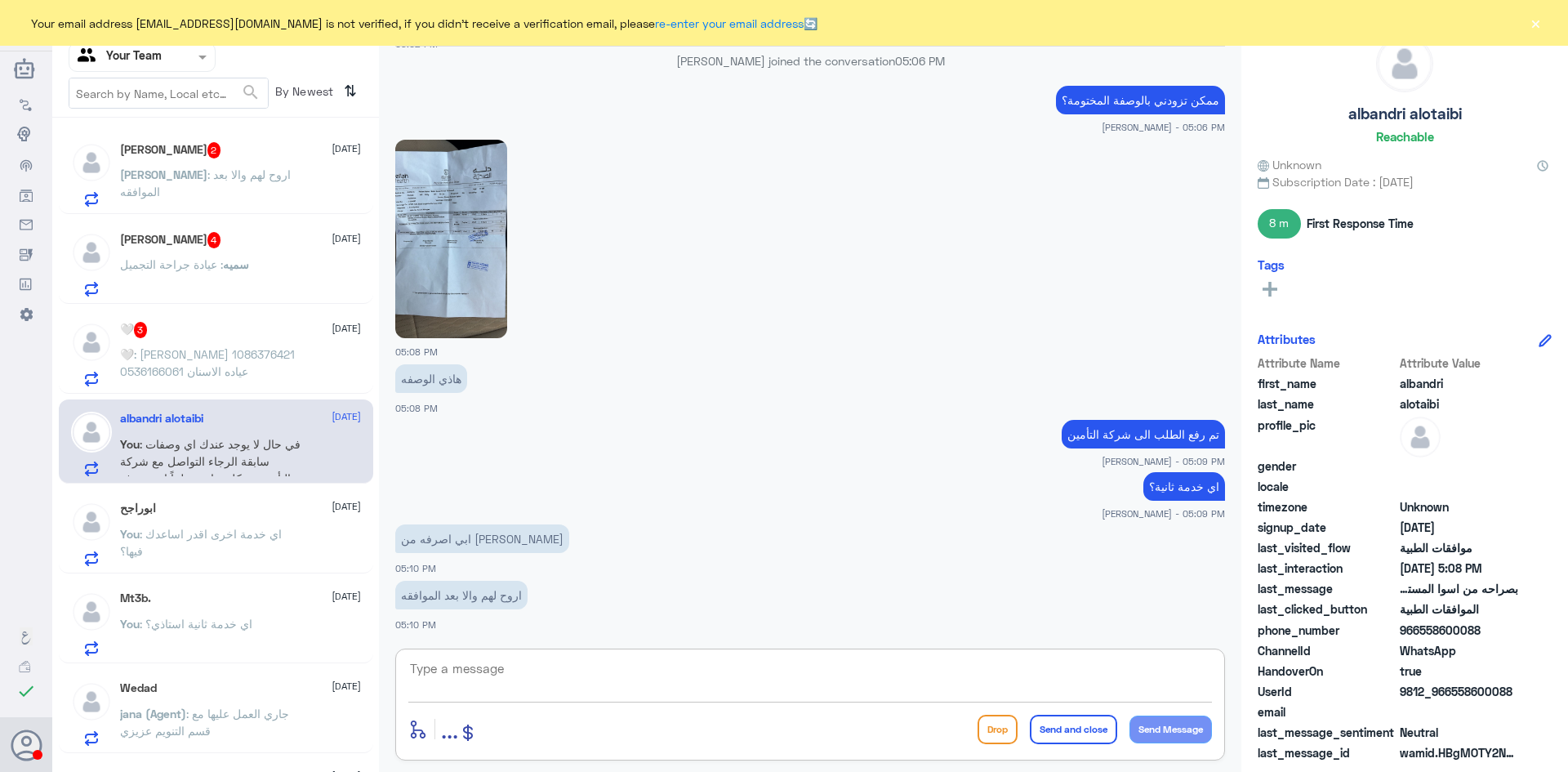
click at [603, 672] on textarea at bounding box center [810, 677] width 803 height 40
type textarea "بعد الموافقة توصلكم رسالة منهم بأسم الصيدلية و تتوجهون فيها لأي فرع"
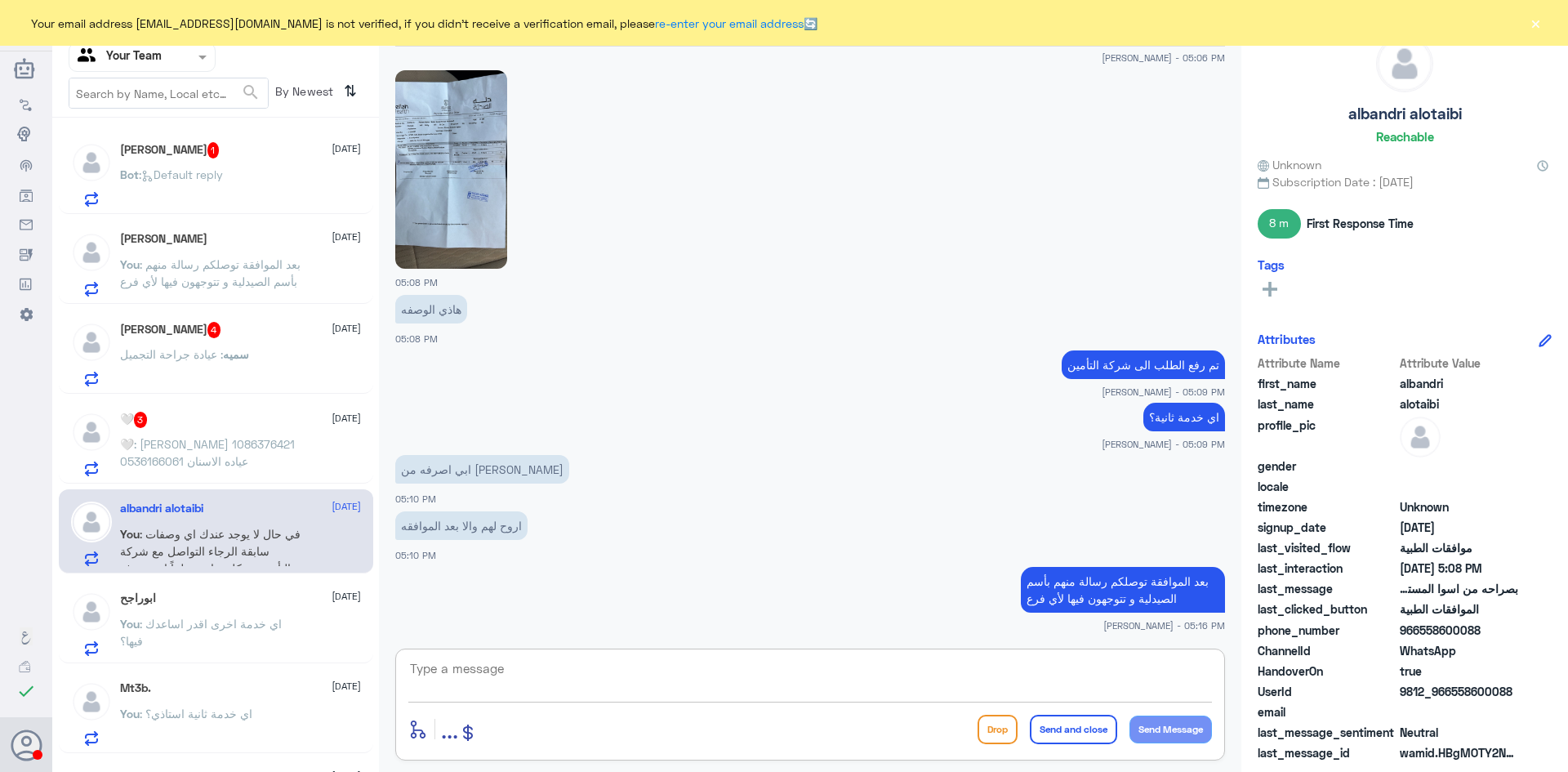
click at [188, 442] on span ": [PERSON_NAME] 1086376421 0536166061 عياده الاسنان" at bounding box center [207, 452] width 175 height 31
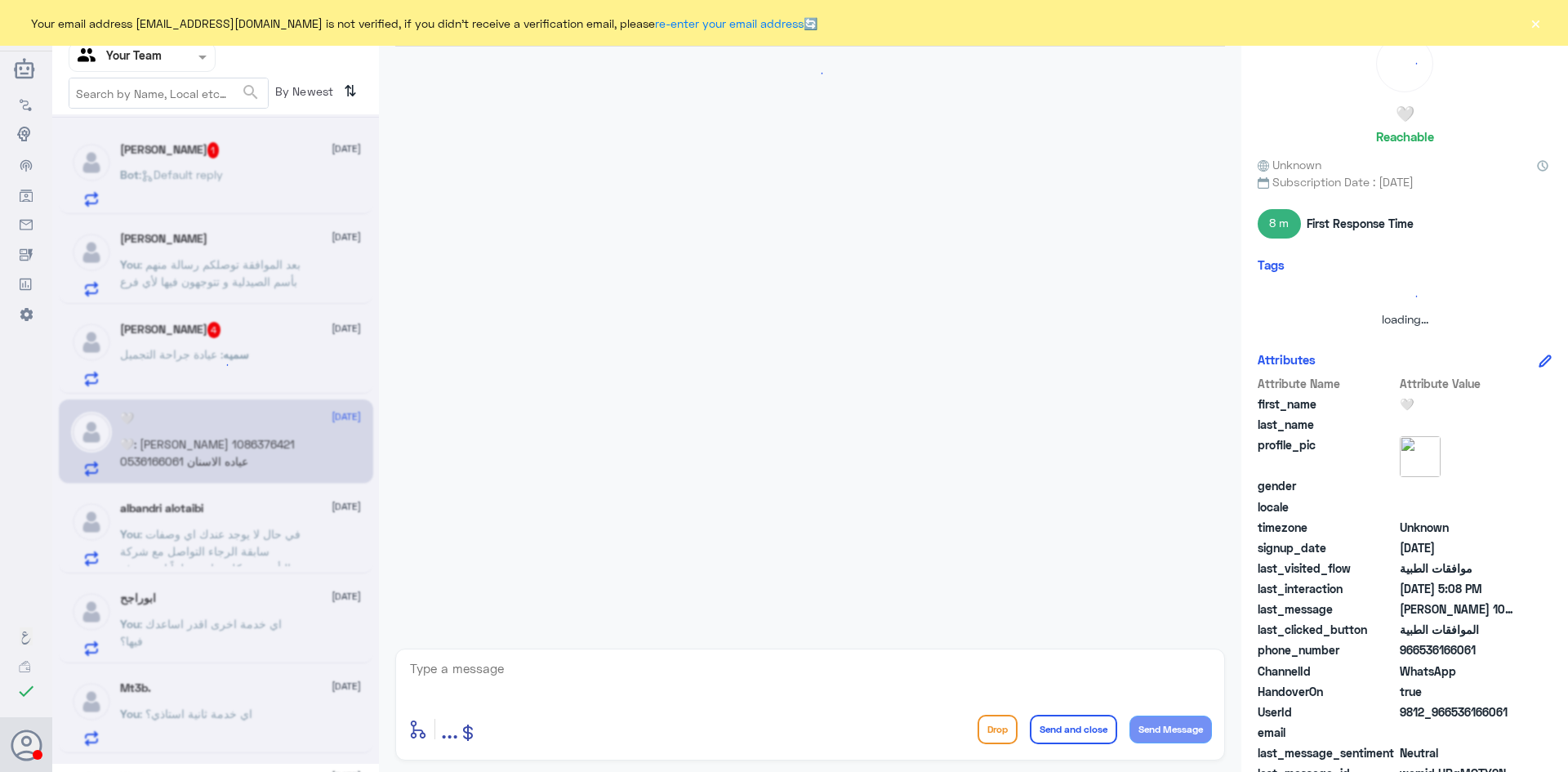
scroll to position [314, 0]
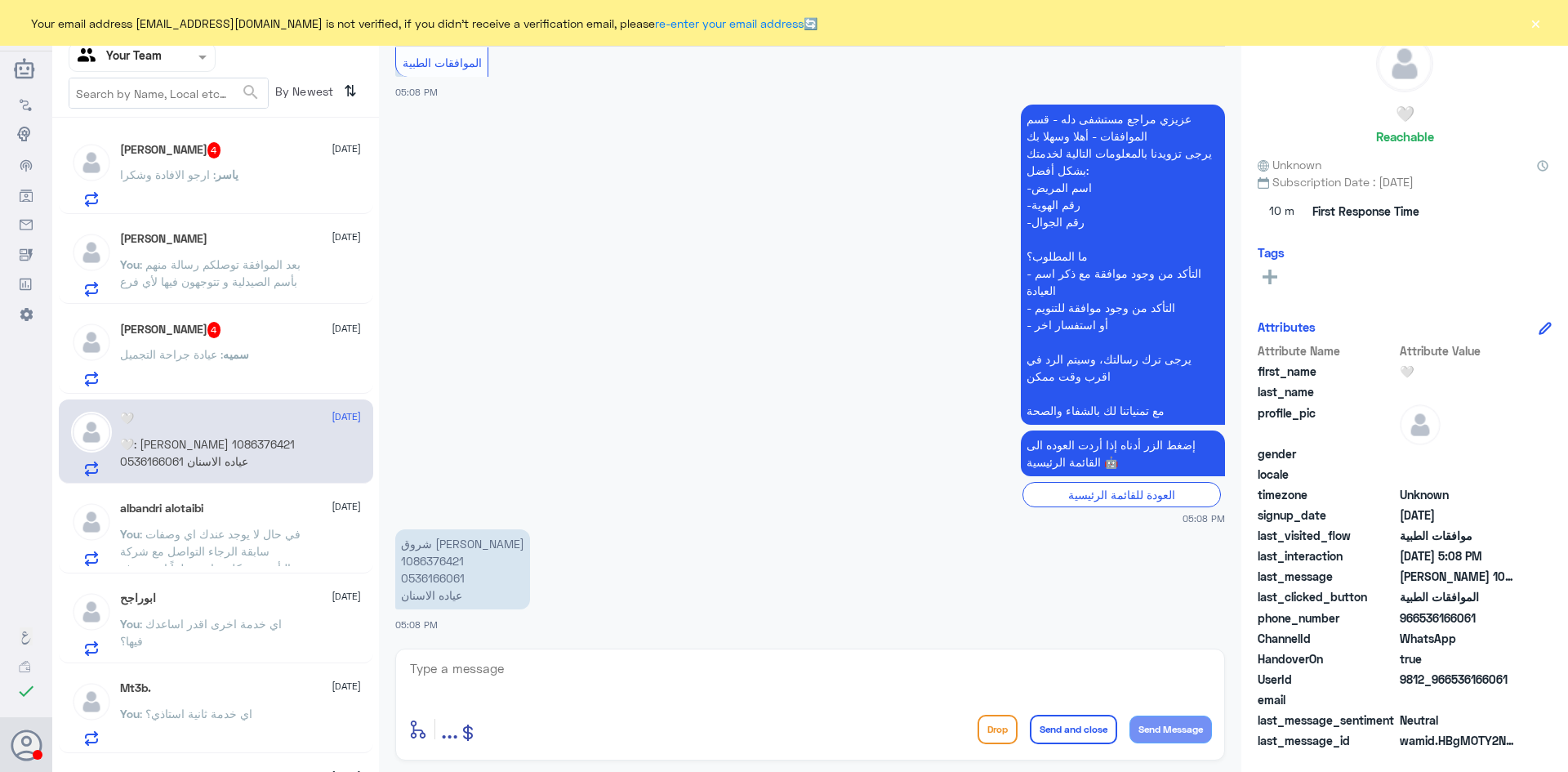
click at [212, 277] on span ": بعد الموافقة توصلكم رسالة منهم بأسم الصيدلية و تتوجهون فيها لأي فرع" at bounding box center [210, 273] width 180 height 31
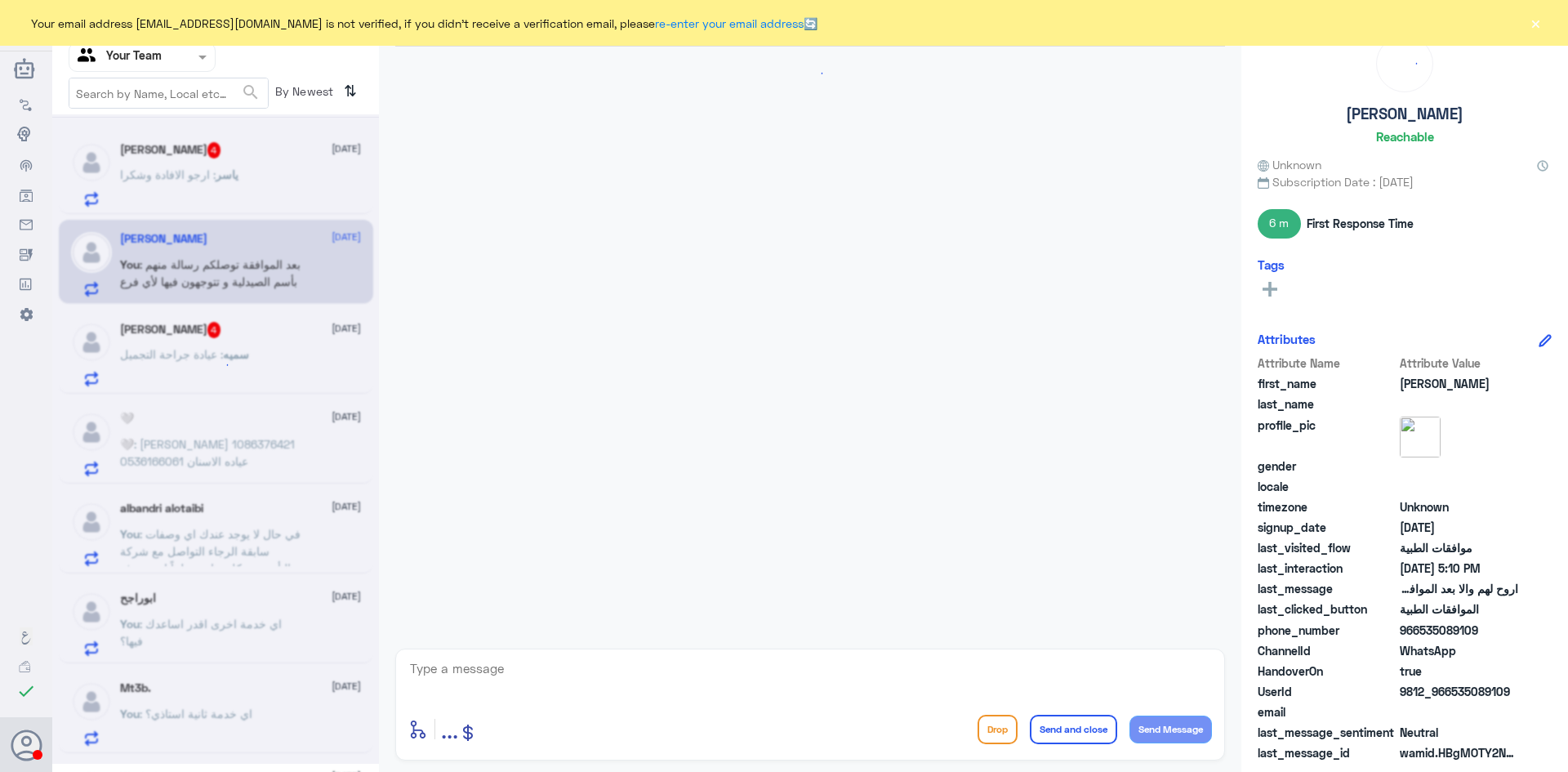
scroll to position [1019, 0]
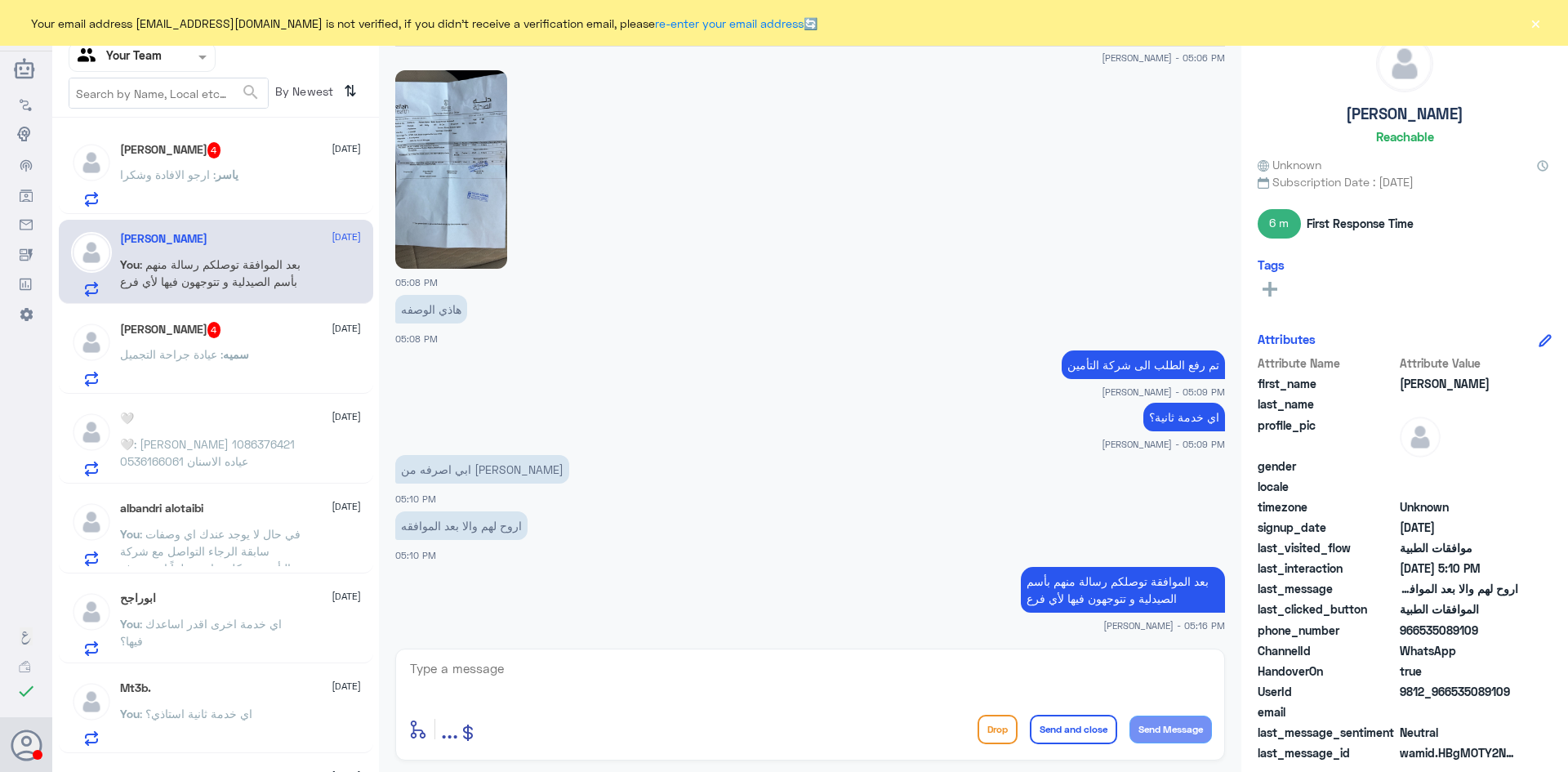
click at [190, 193] on p "ياسر : ارجو الافادة وشكرا" at bounding box center [179, 186] width 118 height 41
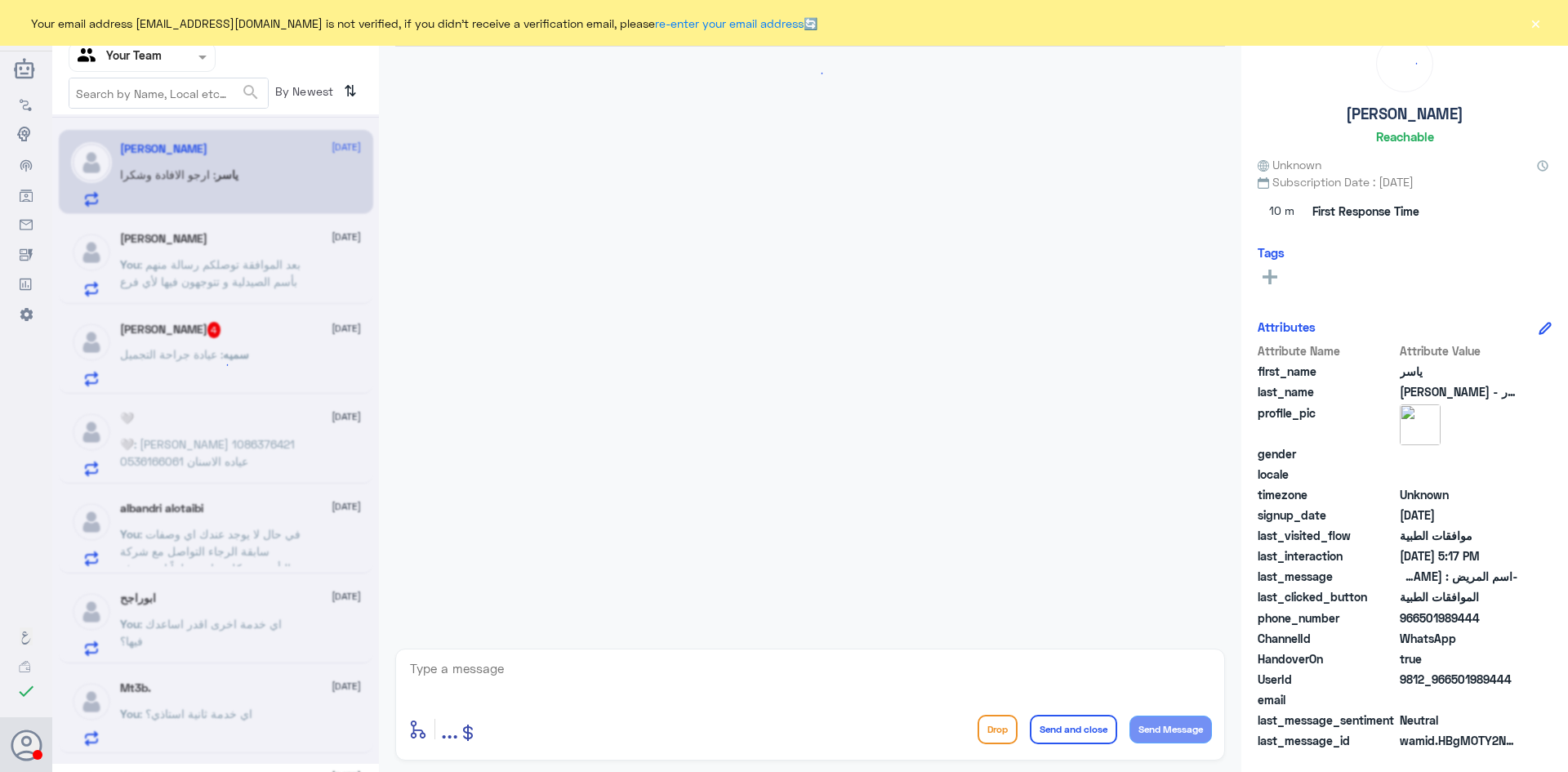
scroll to position [1569, 0]
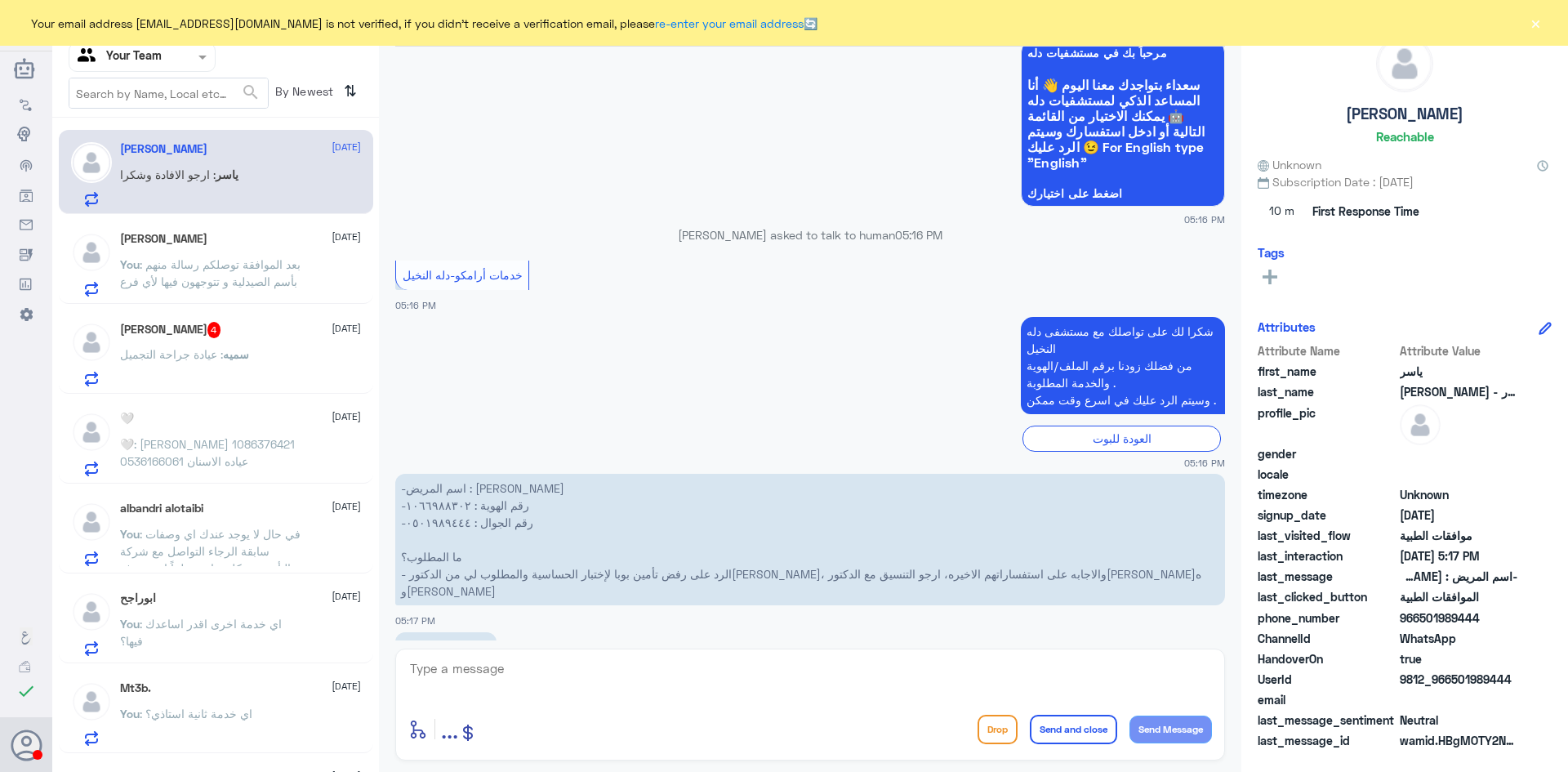
click at [585, 674] on textarea at bounding box center [810, 677] width 803 height 40
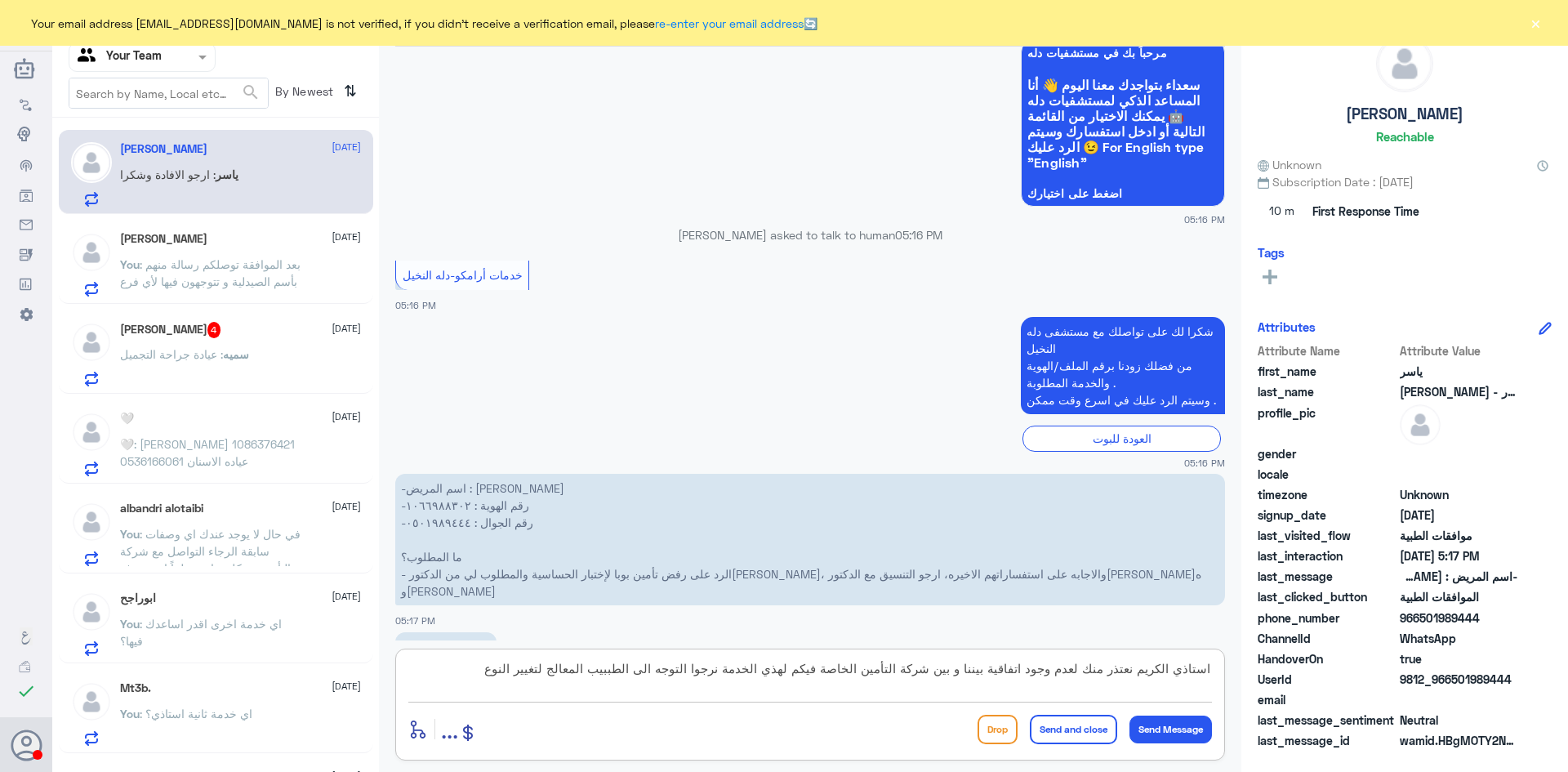
type textarea "استاذي الكريم نعتذر منك لعدم وجود اتفاقية بيننا و بين شركة التأمين الخاصة فيكم …"
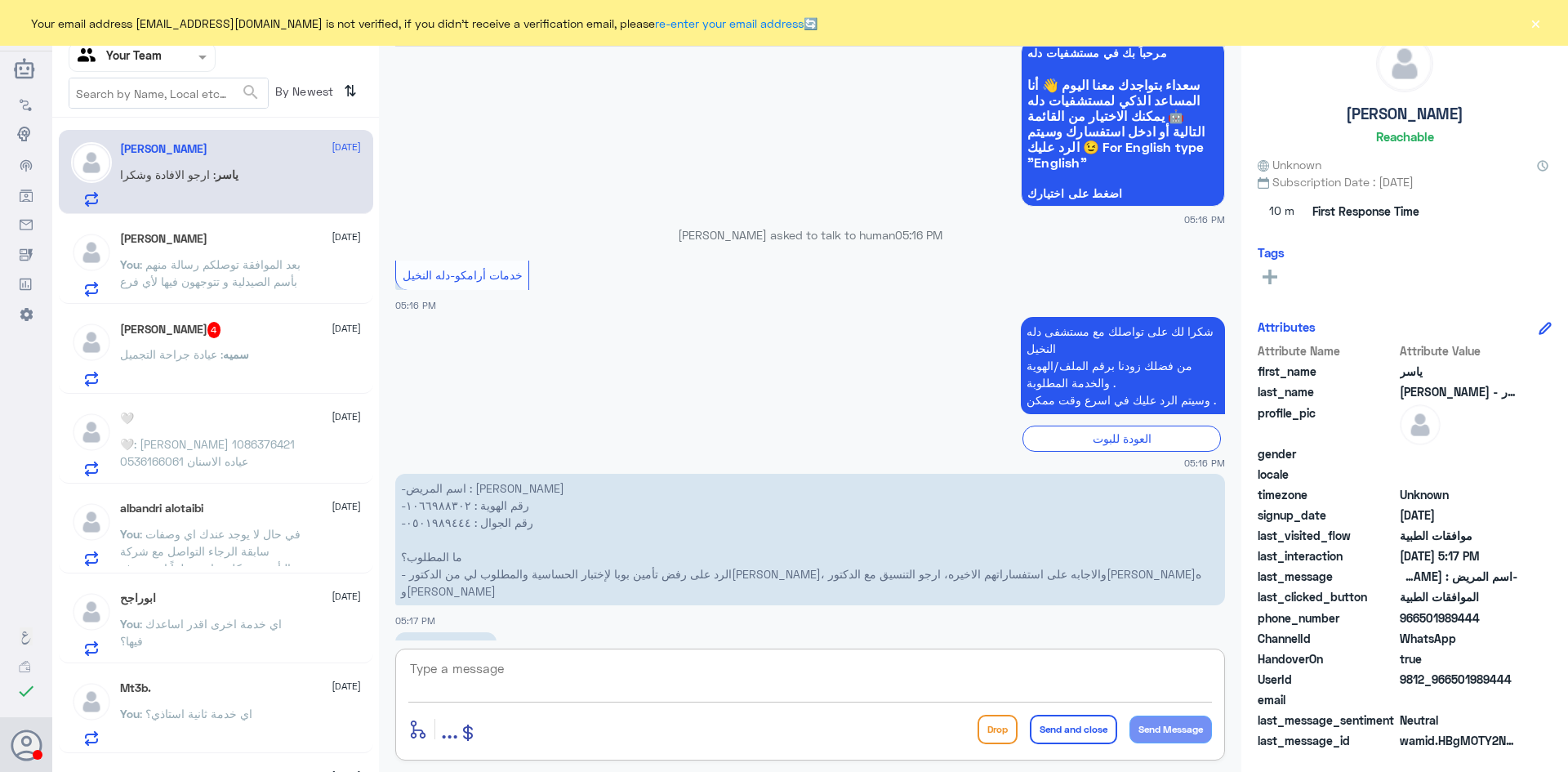
scroll to position [1674, 0]
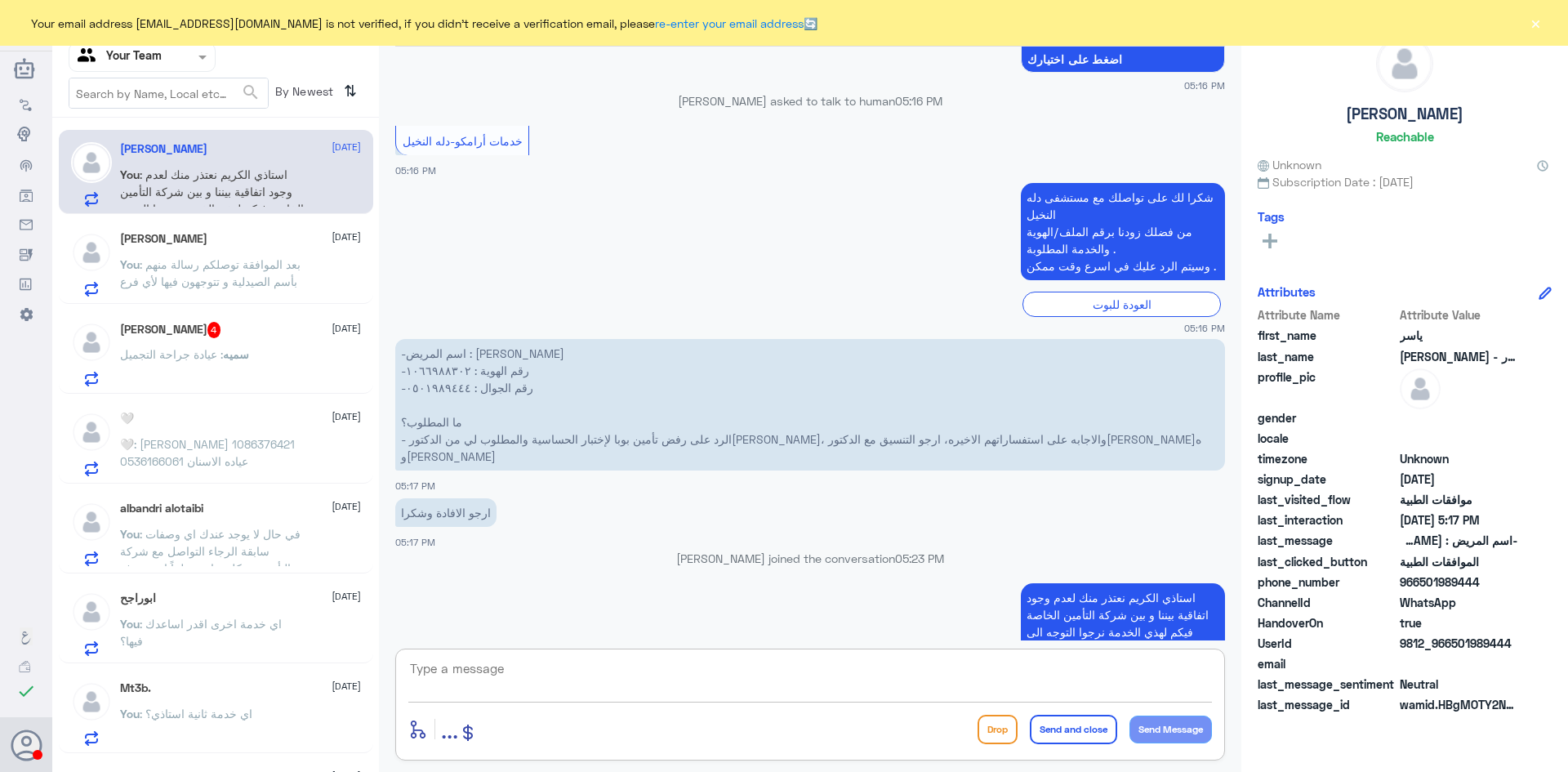
click at [282, 352] on div "سميه : عيادة جراحة التجميل" at bounding box center [240, 368] width 241 height 37
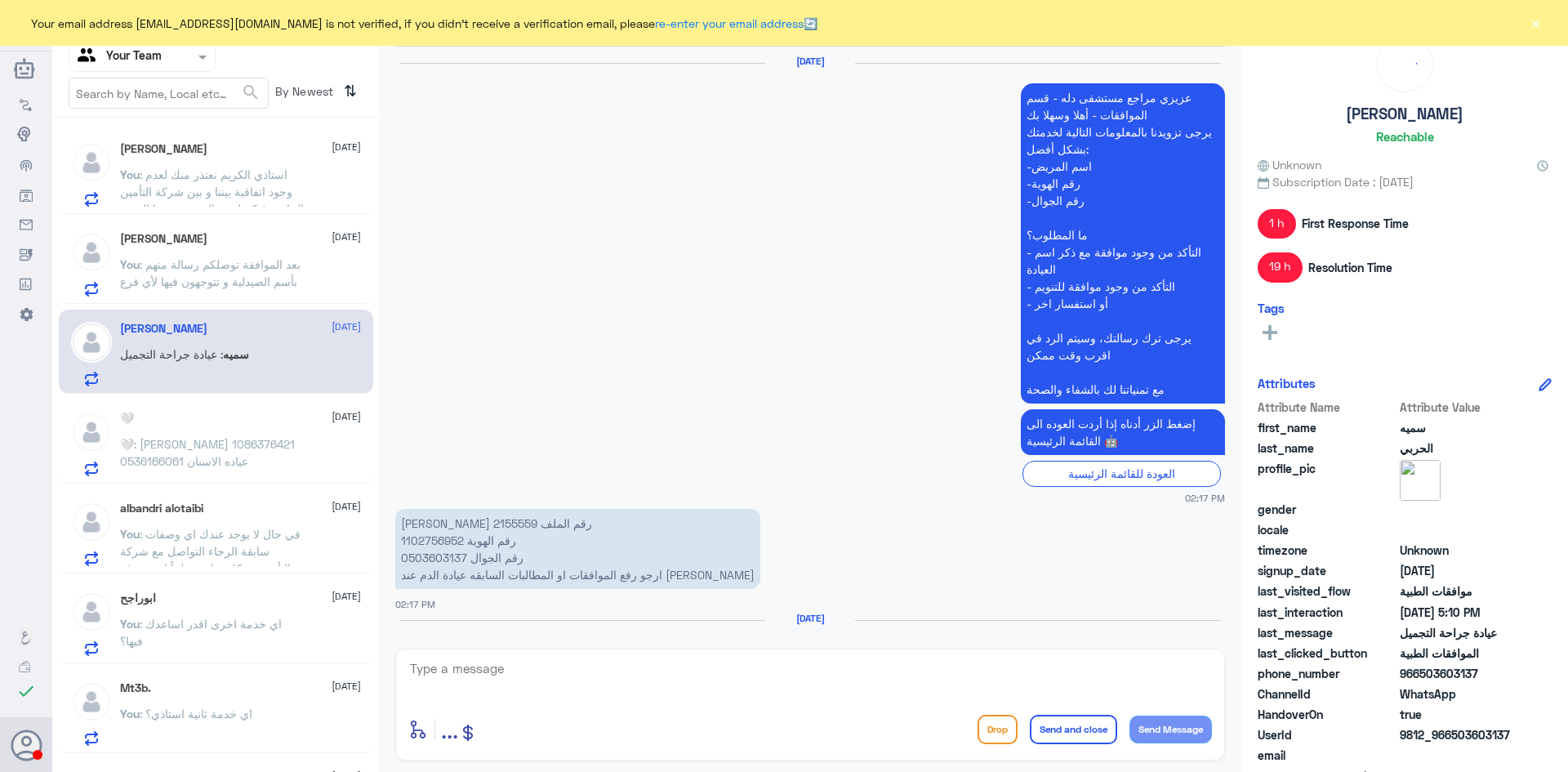
scroll to position [2310, 0]
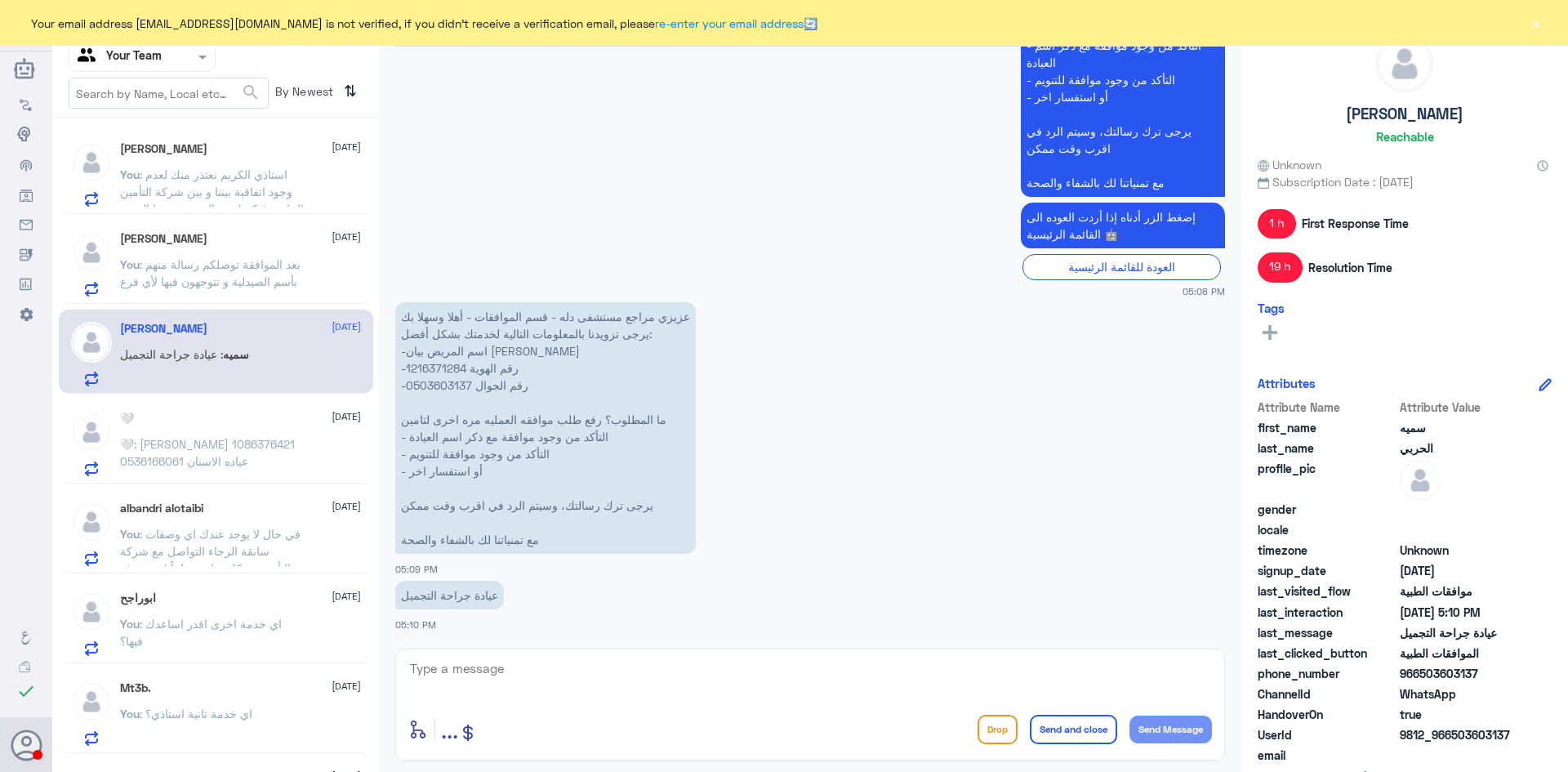
click at [255, 265] on span ": بعد الموافقة توصلكم رسالة منهم بأسم الصيدلية و تتوجهون فيها لأي فرع" at bounding box center [210, 273] width 180 height 31
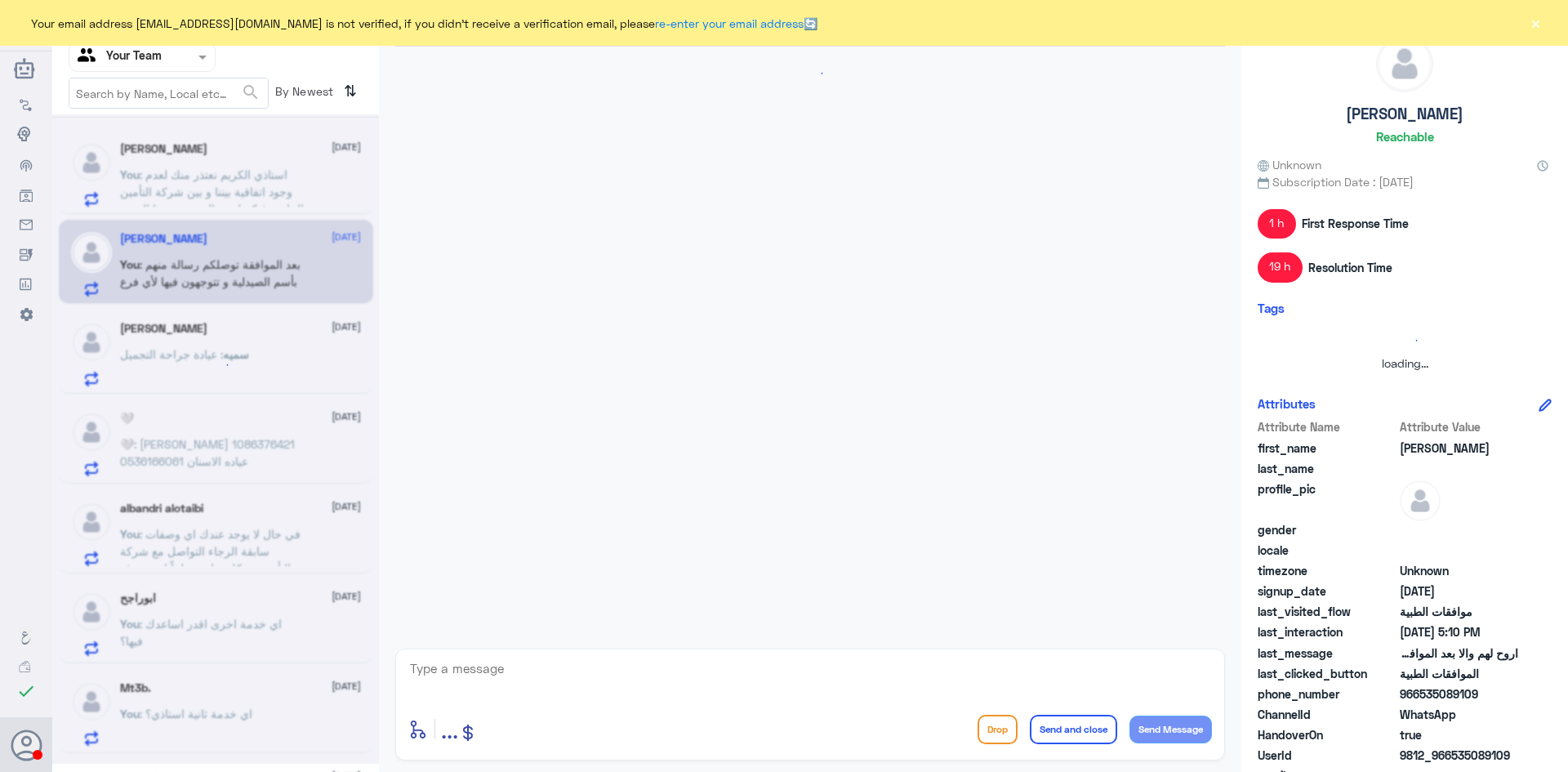
scroll to position [1019, 0]
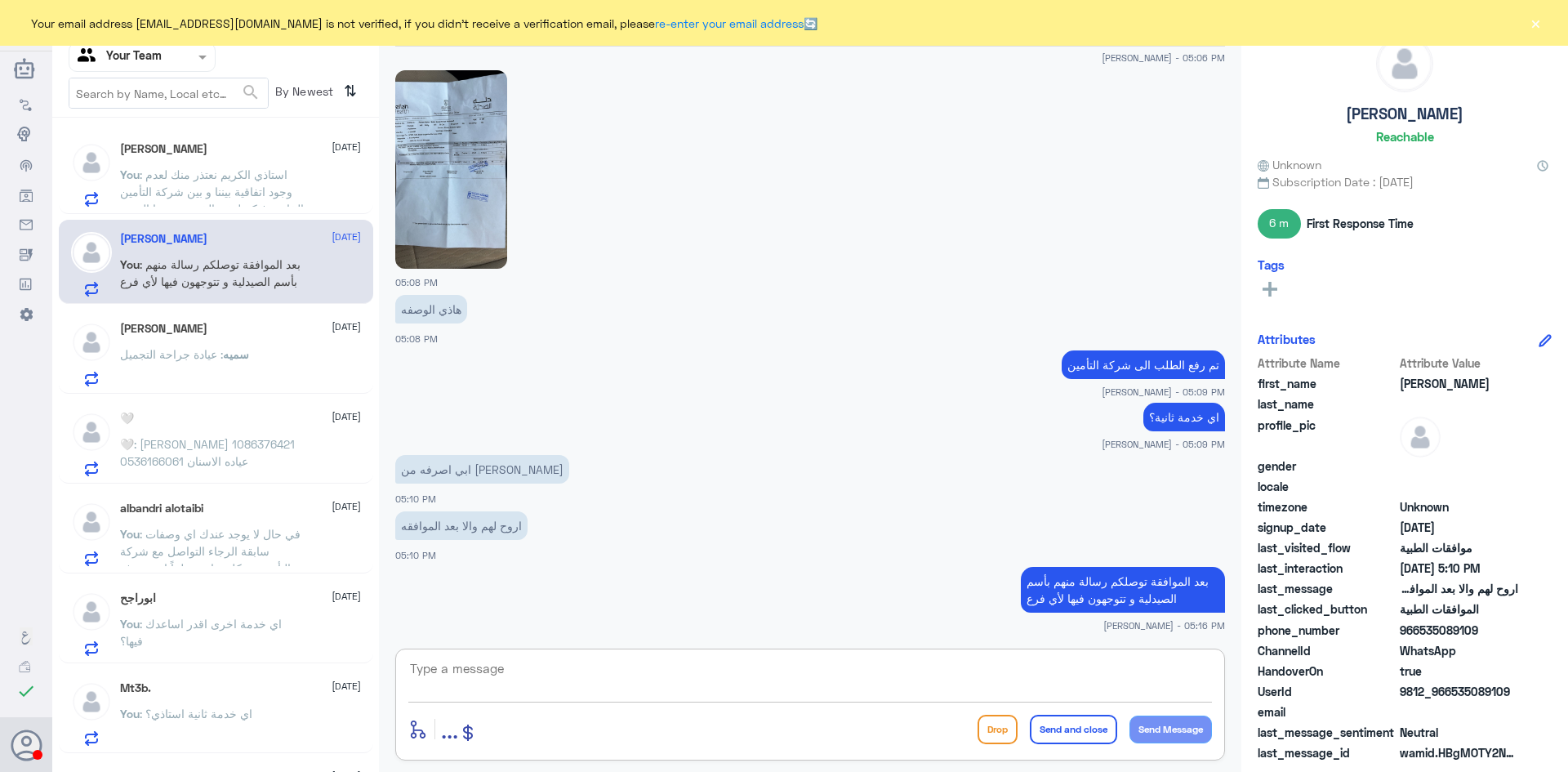
click at [760, 669] on textarea at bounding box center [810, 677] width 803 height 40
type textarea "اي خدمة اخرى؟"
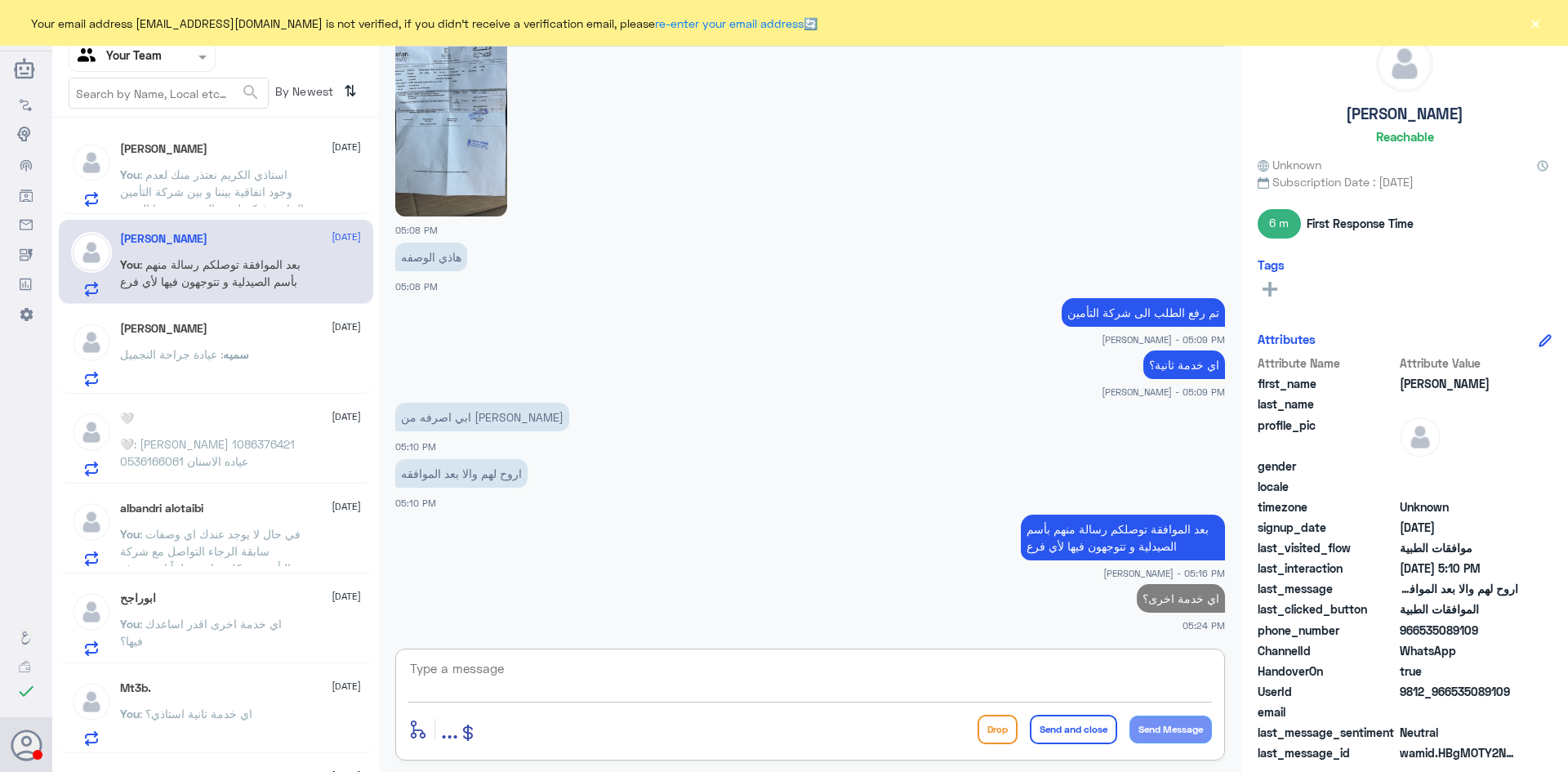
click at [154, 346] on p "سميه : عيادة جراحة التجميل" at bounding box center [185, 366] width 129 height 41
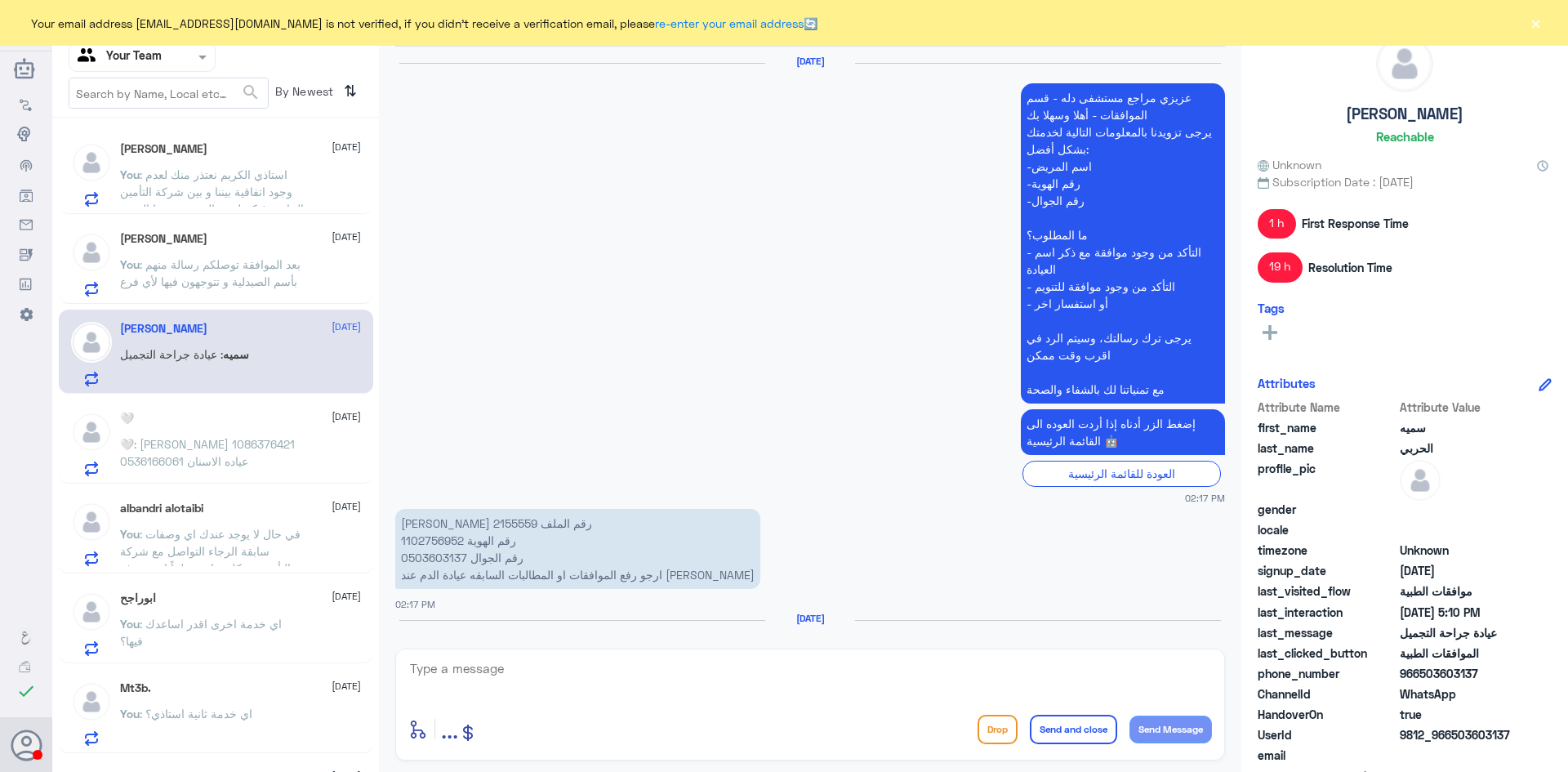
scroll to position [2310, 0]
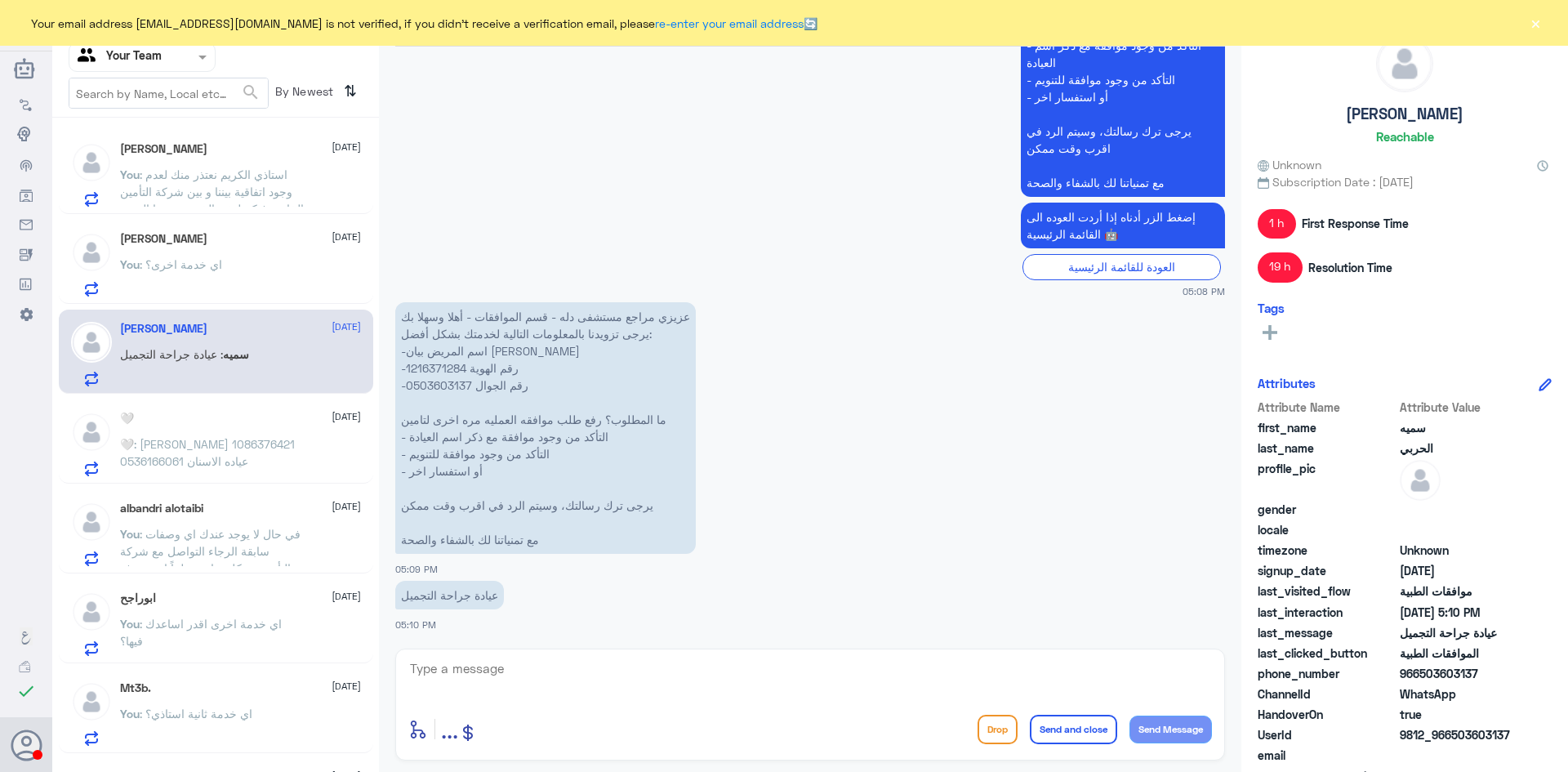
click at [443, 368] on p "عزيزي مراجع مستشفى دله - قسم الموافقات - أهلا وسهلا بك يرجى تزويدنا بالمعلومات …" at bounding box center [545, 428] width 300 height 251
copy p "1216371284"
click at [561, 655] on div "enter flow name ... Drop Send and close Send Message" at bounding box center [810, 704] width 829 height 112
click at [561, 669] on textarea at bounding box center [810, 677] width 803 height 40
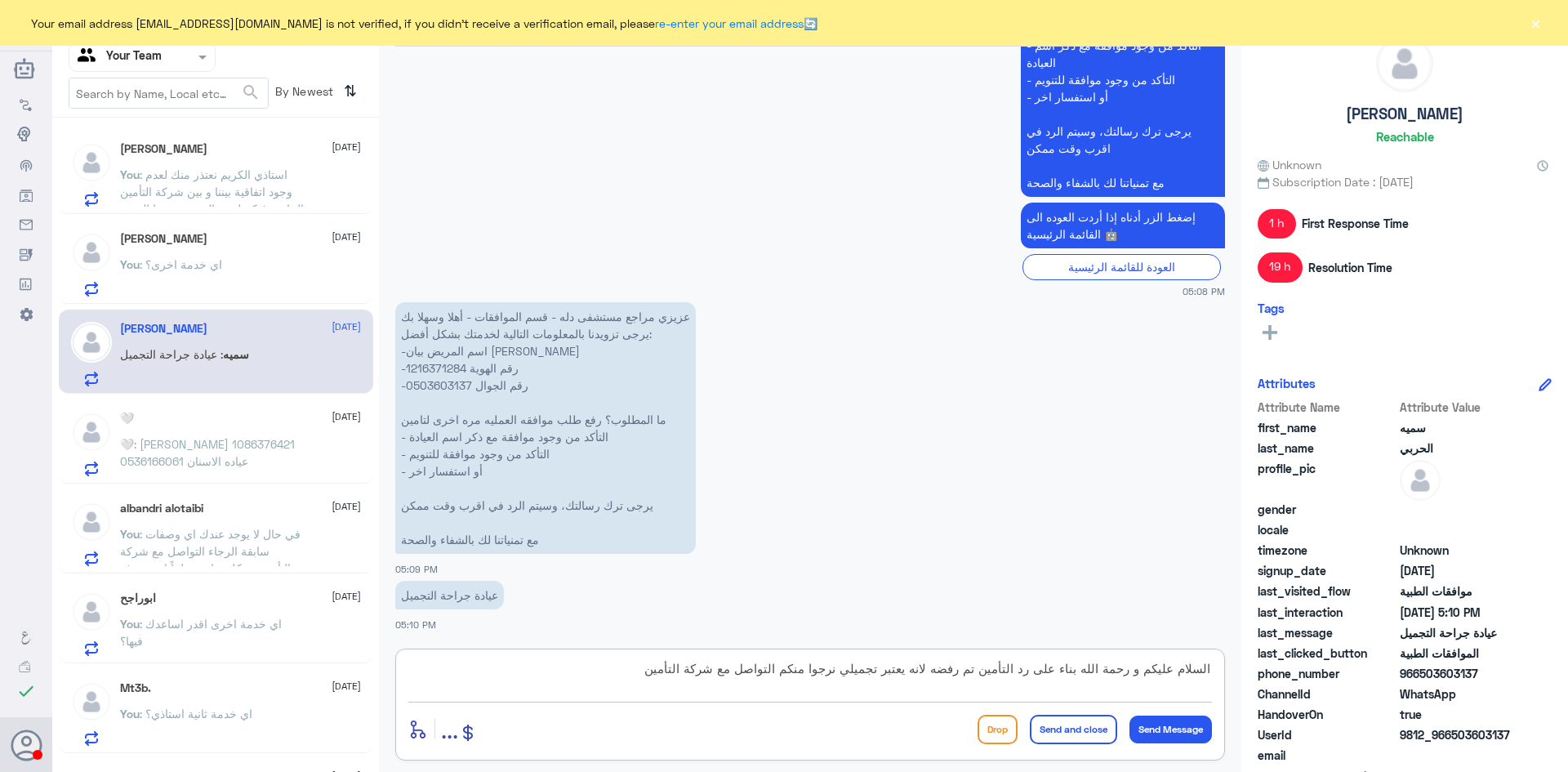
type textarea "السلام عليكم و رحمة الله بناء على رد التأمين تم رفضه لانه يعتبر تجميلي نرجوا من…"
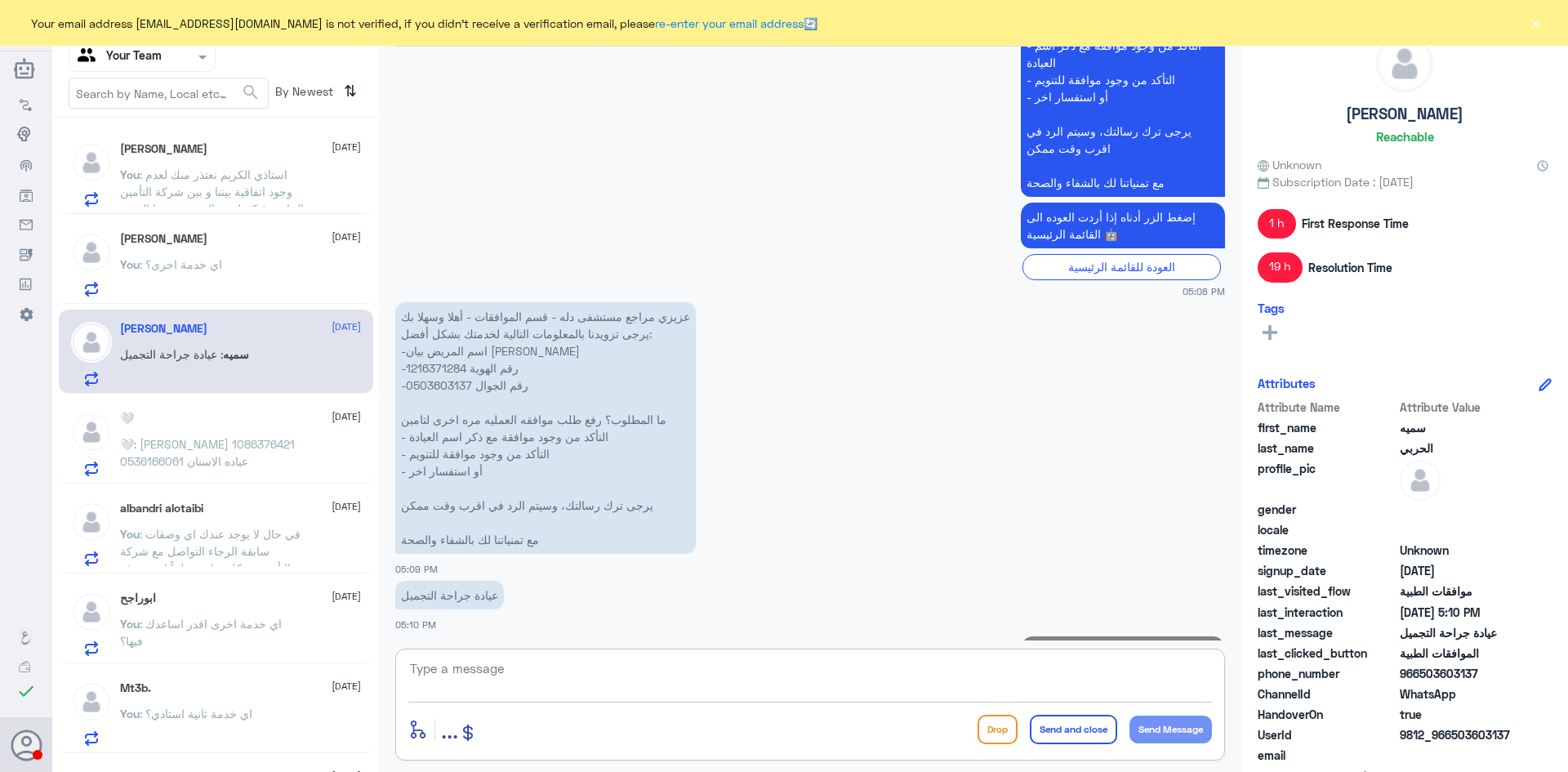
scroll to position [2398, 0]
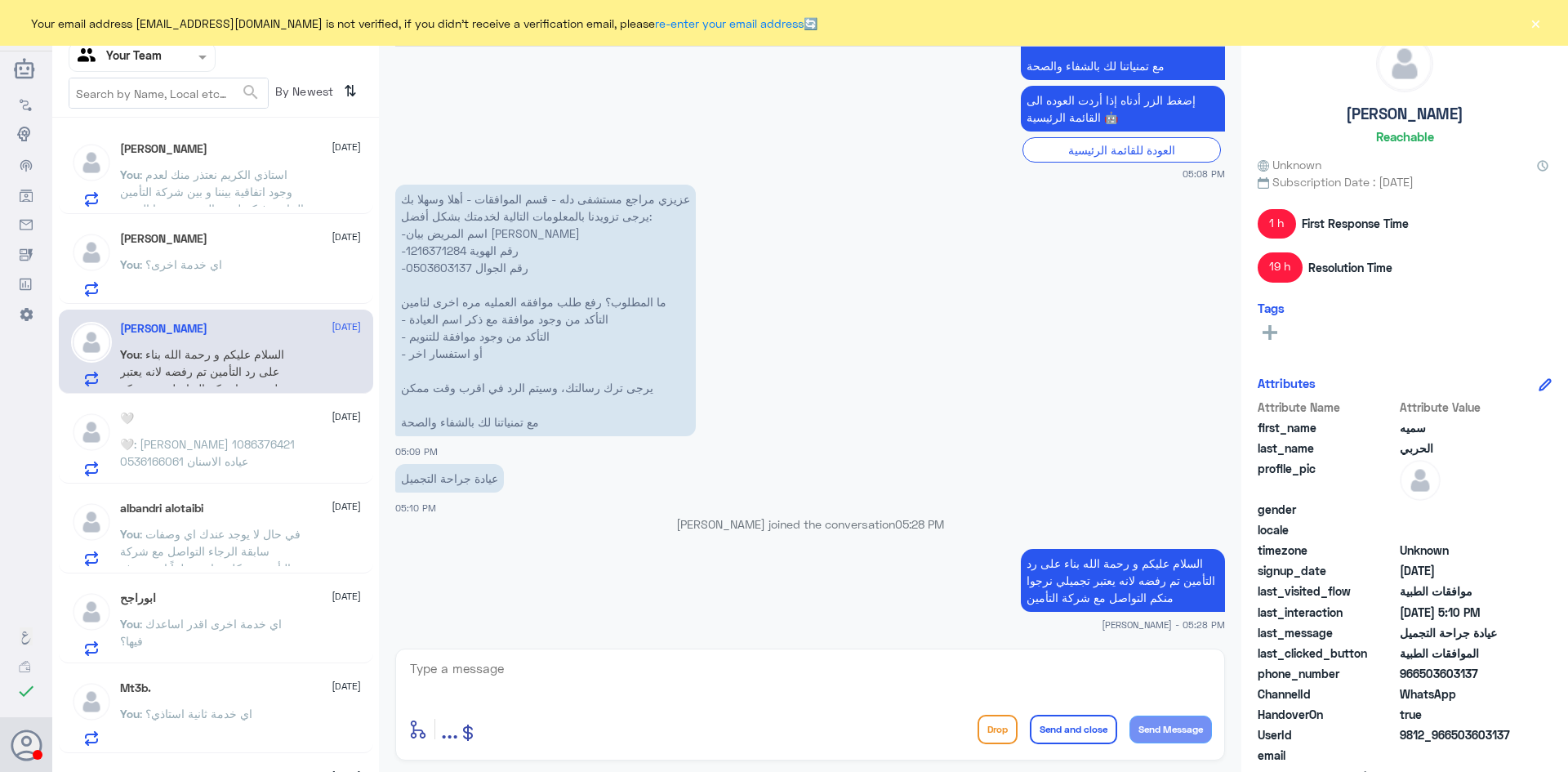
click at [213, 199] on span ": استاذي الكريم نعتذر منك لعدم وجود اتفاقية بيننا و بين شركة التأمين الخاصة فيك…" at bounding box center [211, 199] width 184 height 66
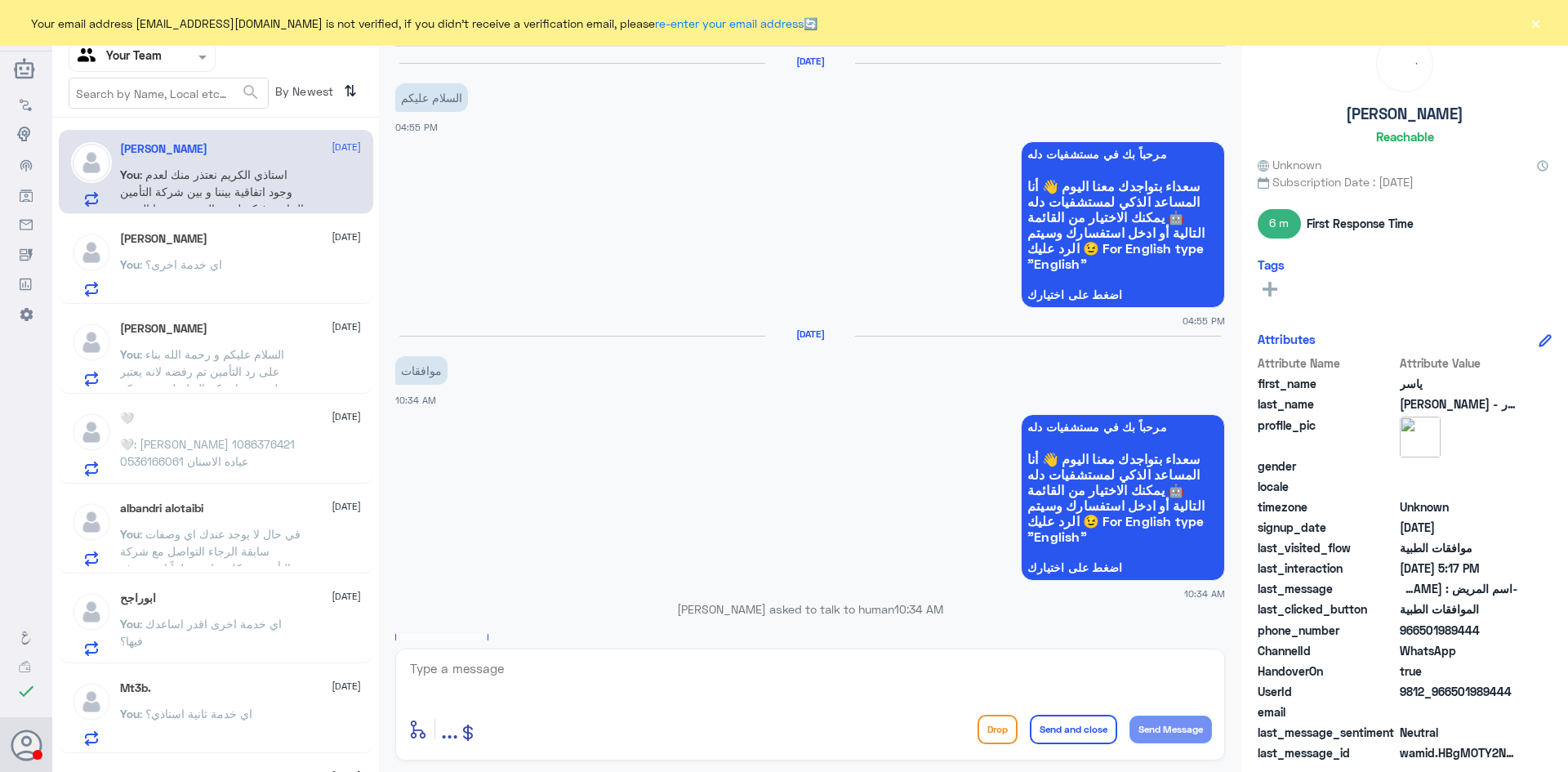
scroll to position [1472, 0]
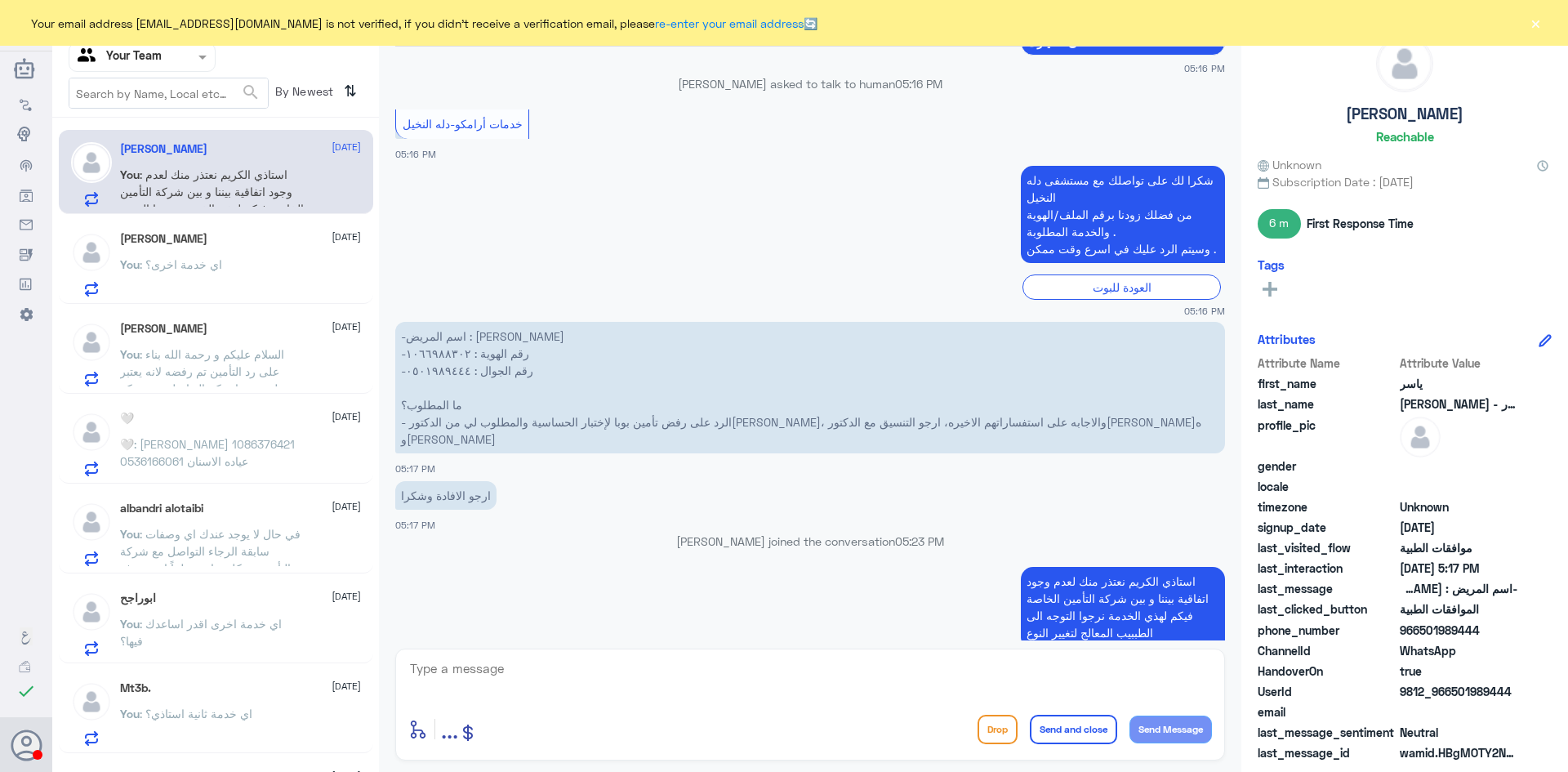
click at [615, 695] on textarea at bounding box center [810, 677] width 803 height 40
type textarea "اي خدمة اخرى؟"
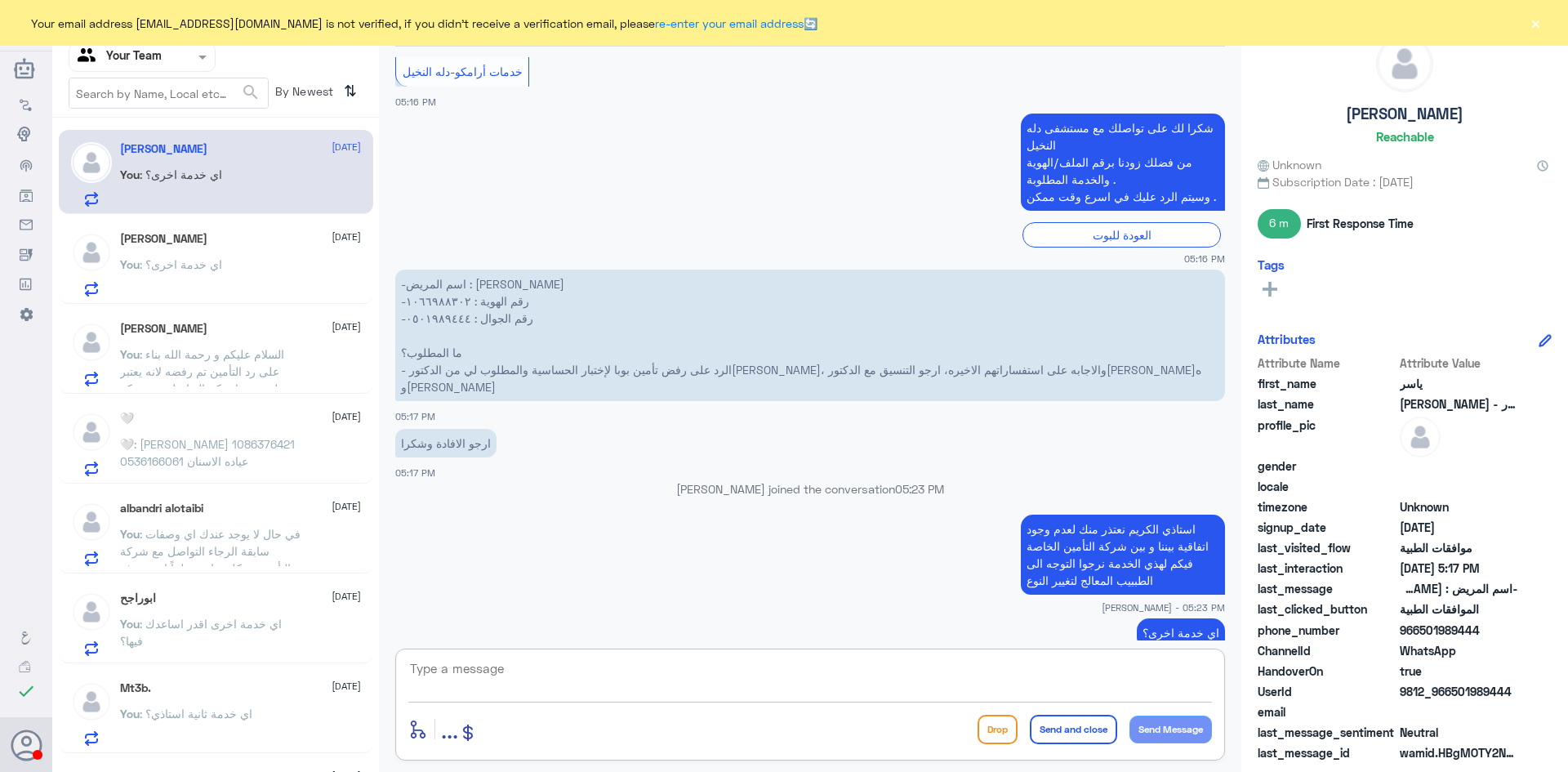
click at [1538, 21] on button "×" at bounding box center [1535, 23] width 17 height 17
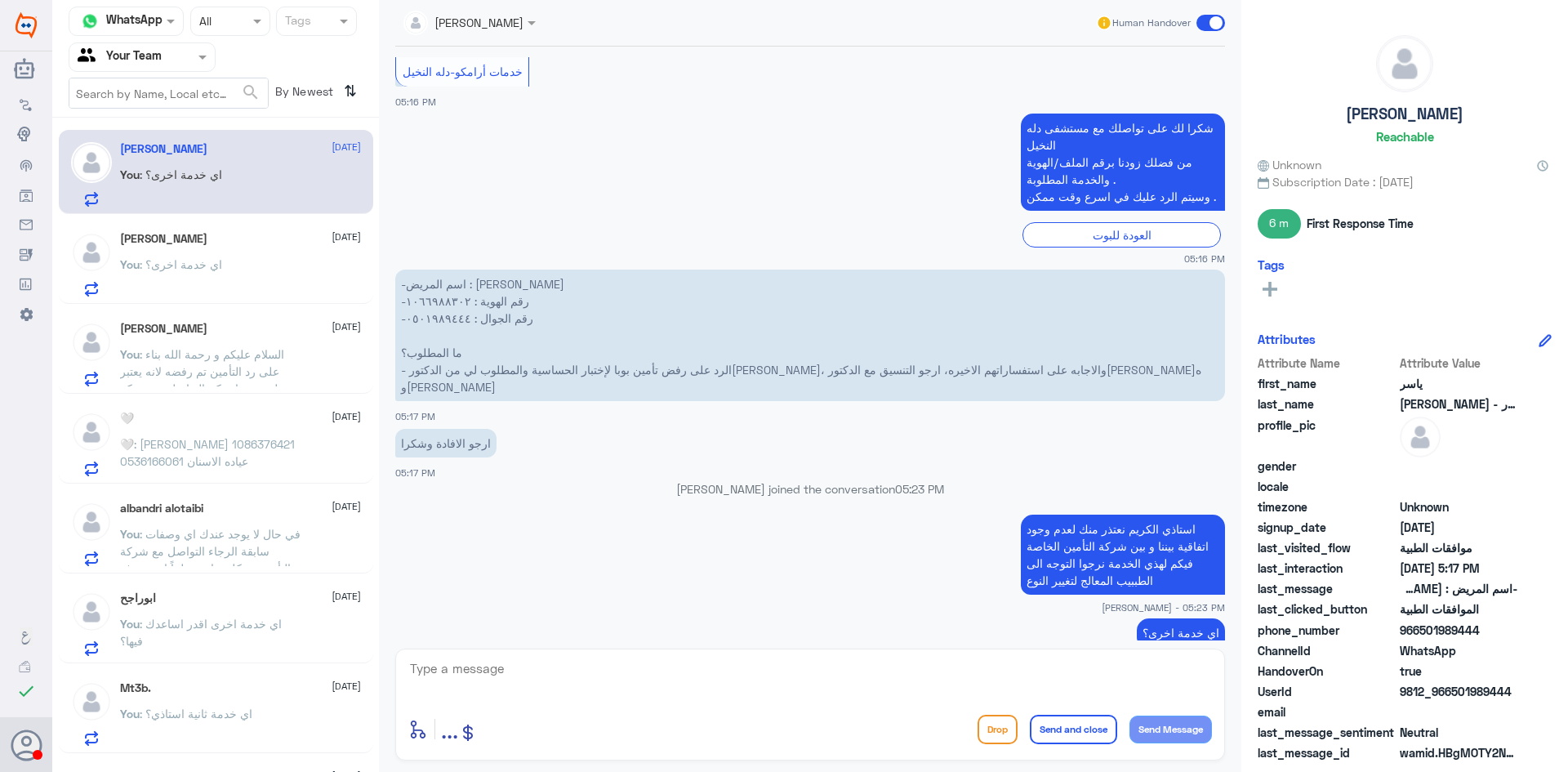
click at [227, 244] on div "Anas [DATE]" at bounding box center [240, 238] width 241 height 14
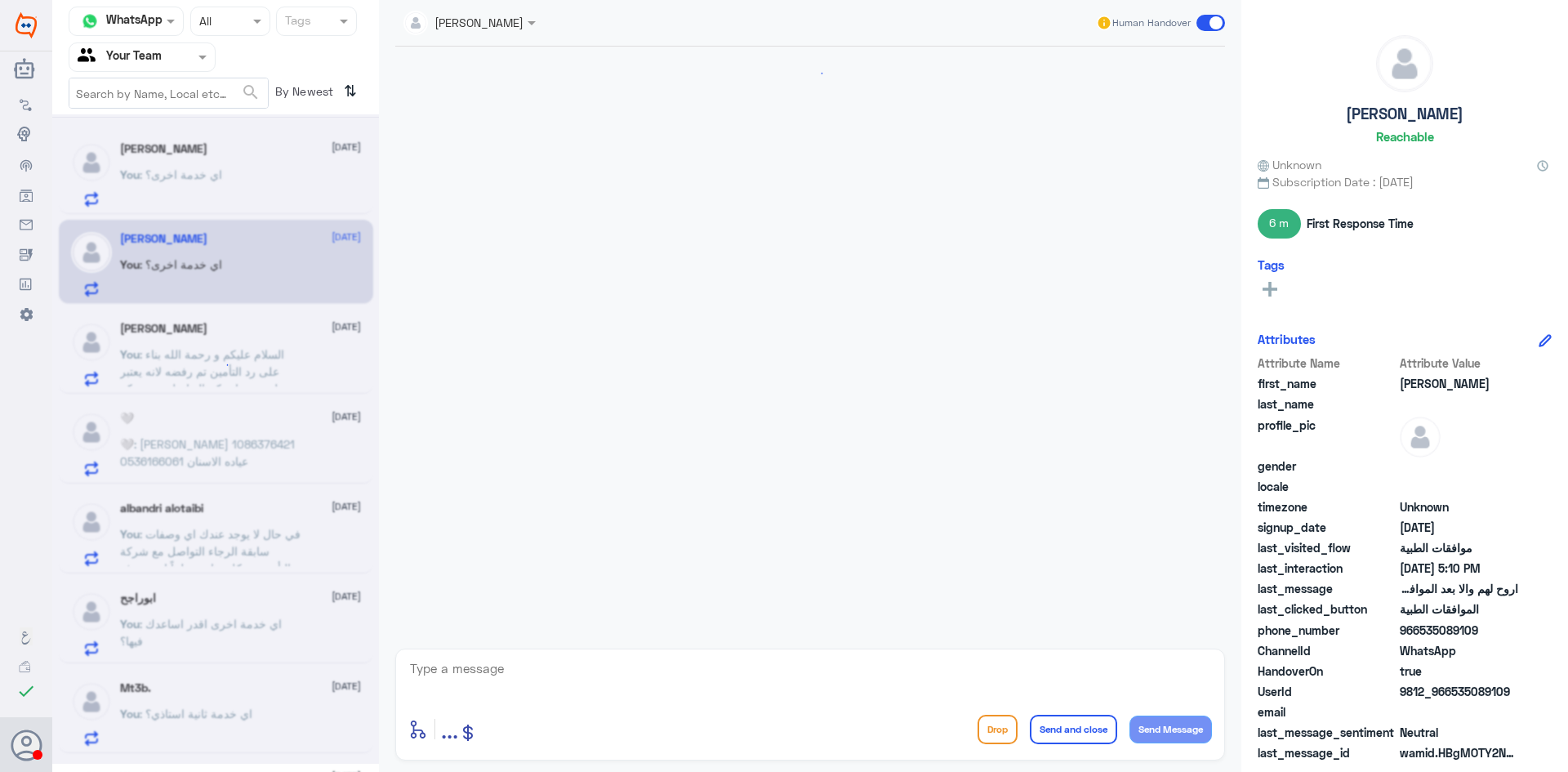
scroll to position [1071, 0]
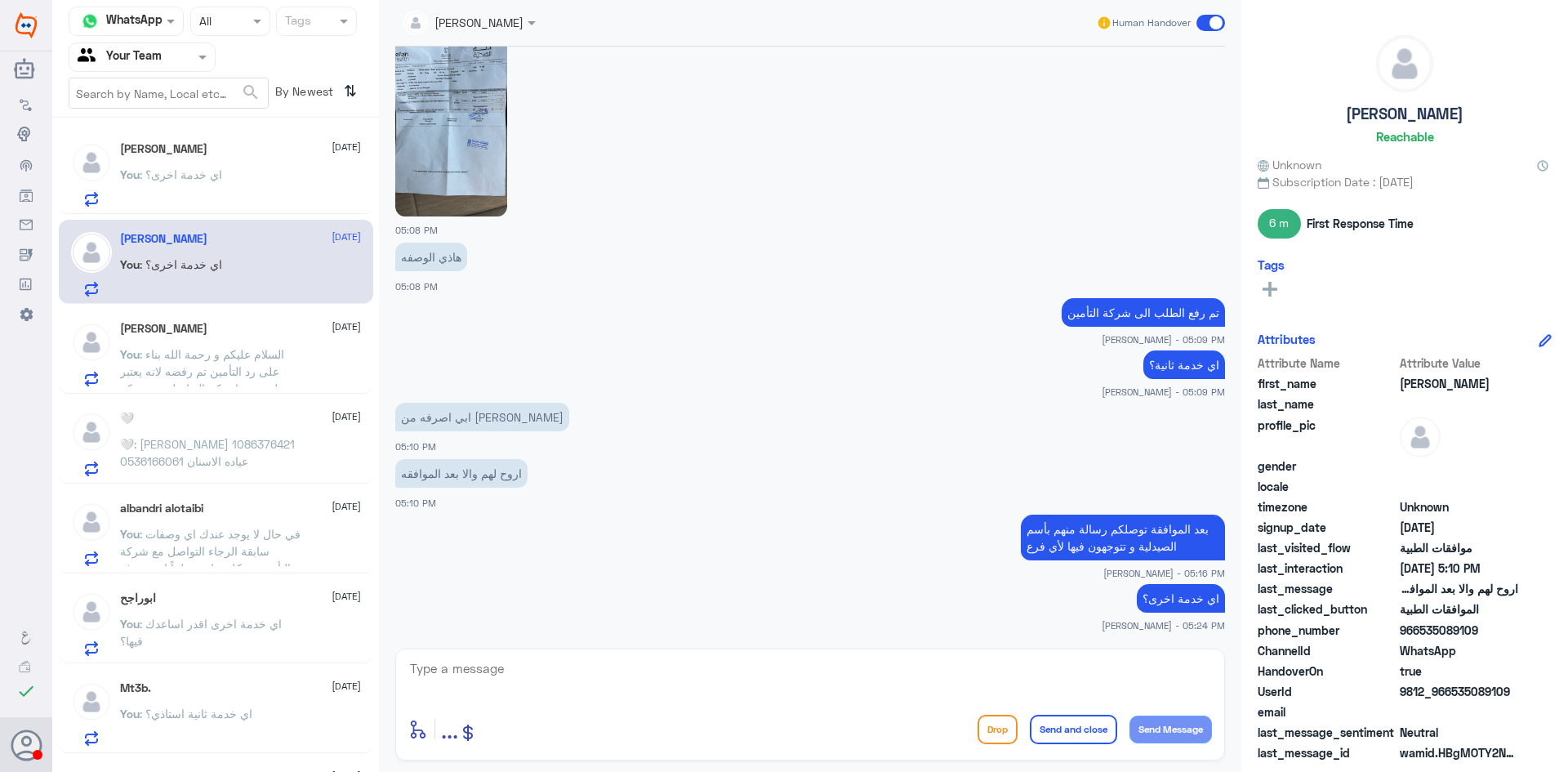
click at [229, 449] on span ": [PERSON_NAME] 1086376421 0536166061 عياده الاسنان" at bounding box center [207, 452] width 175 height 31
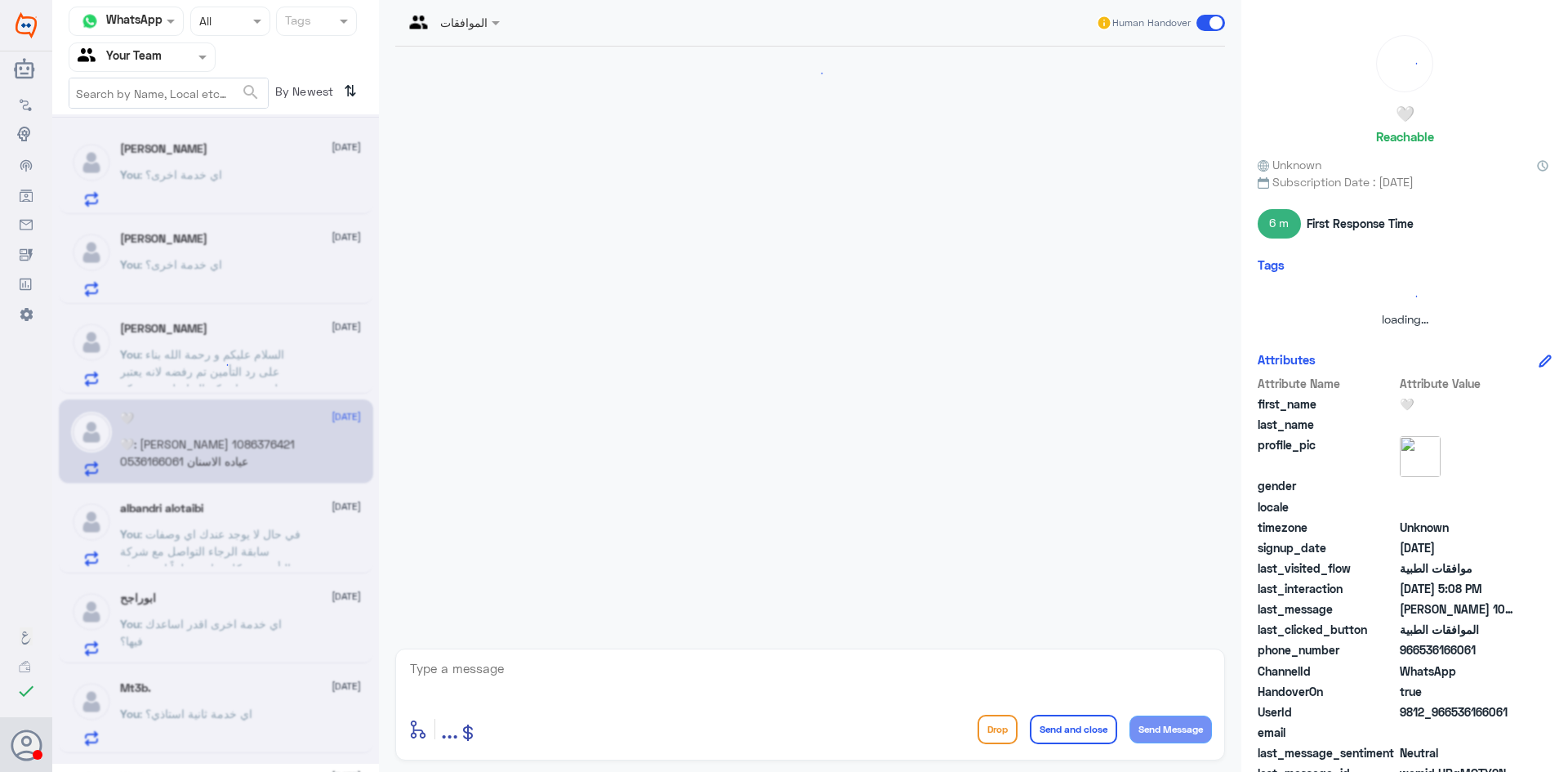
scroll to position [314, 0]
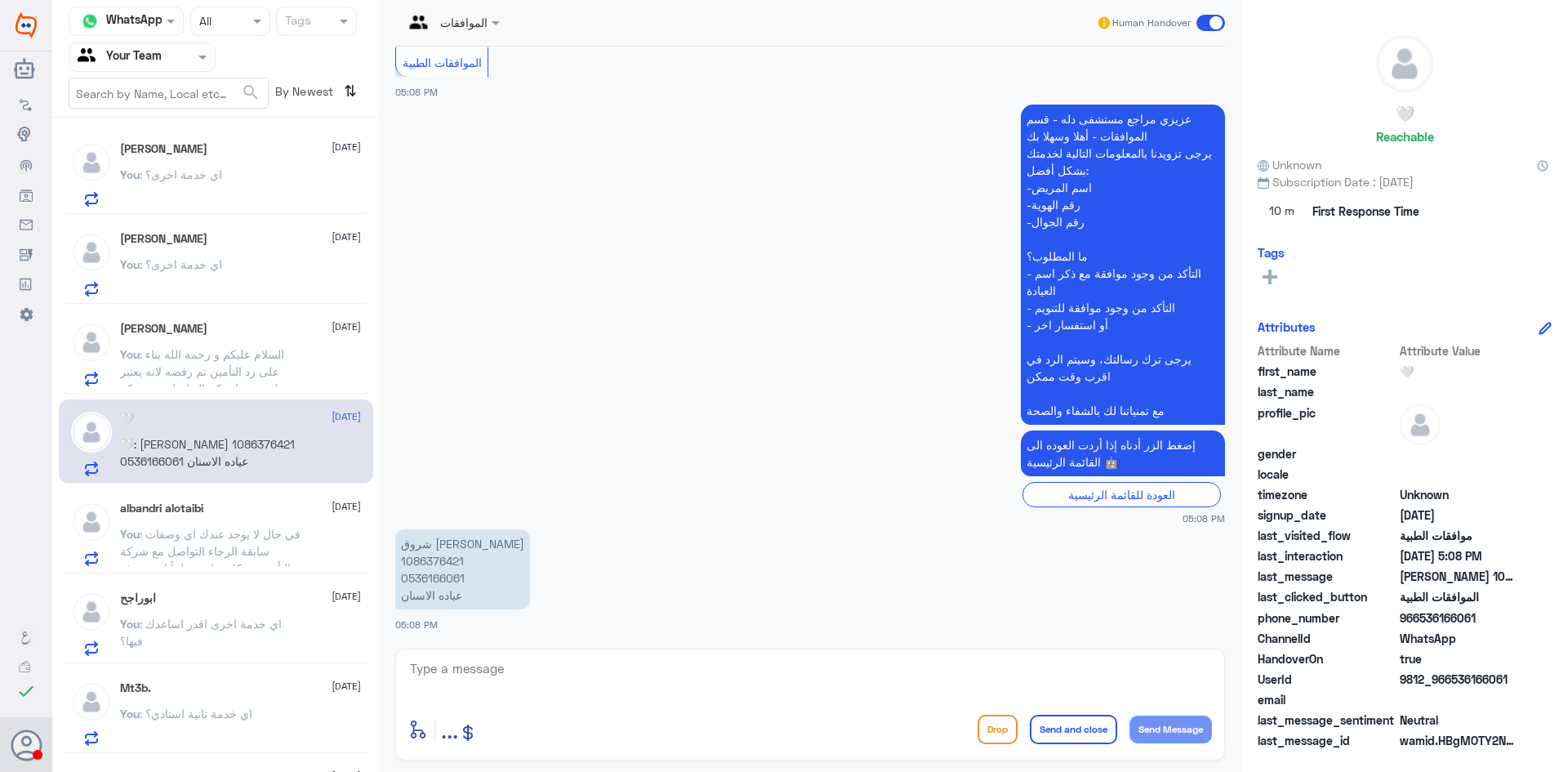
click at [428, 561] on p "[PERSON_NAME] 1086376421 0536166061 عياده الاسنان" at bounding box center [463, 569] width 135 height 80
copy p "1086376421"
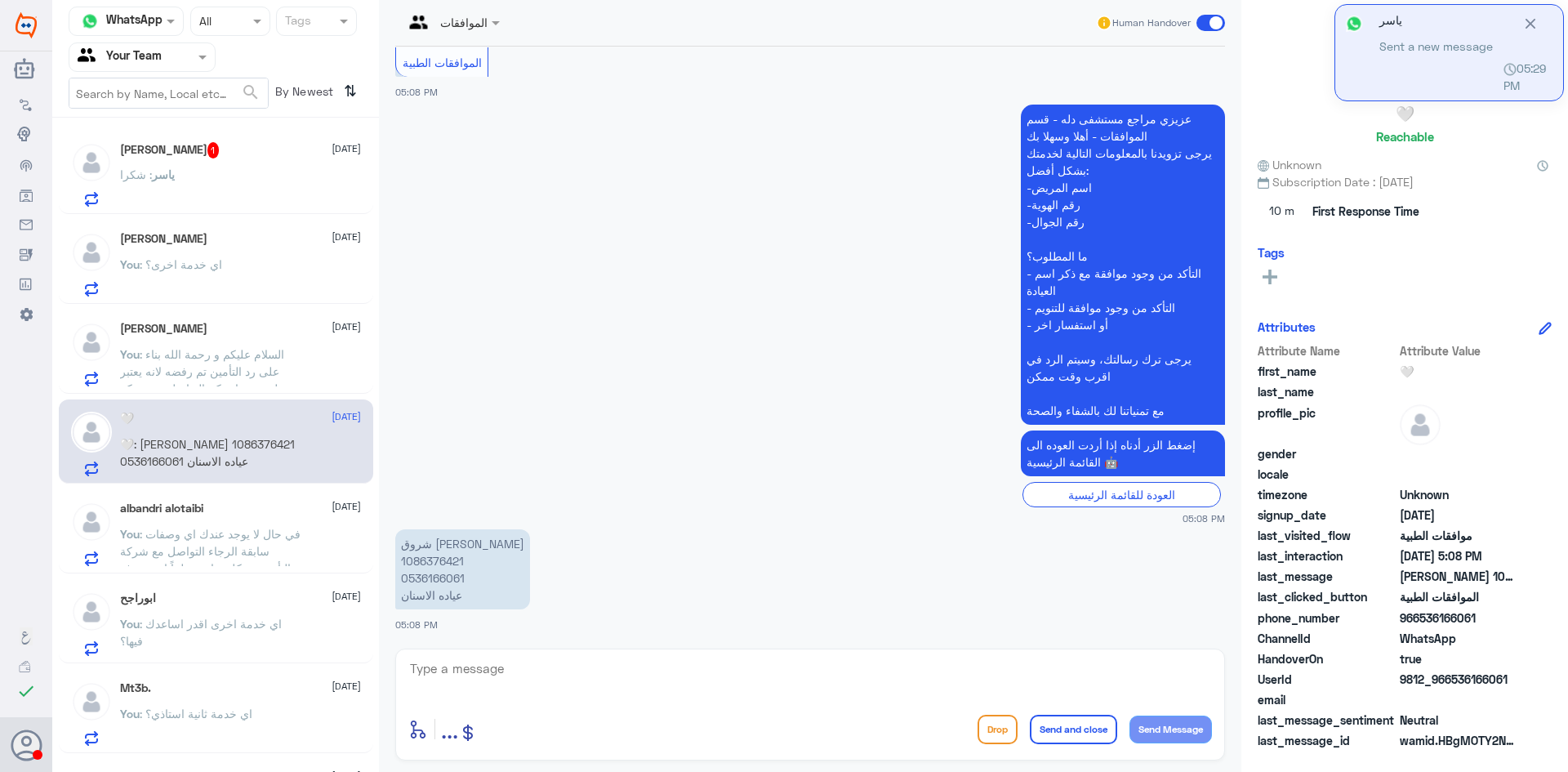
click at [225, 174] on div "ياسر : شكرا" at bounding box center [240, 188] width 241 height 37
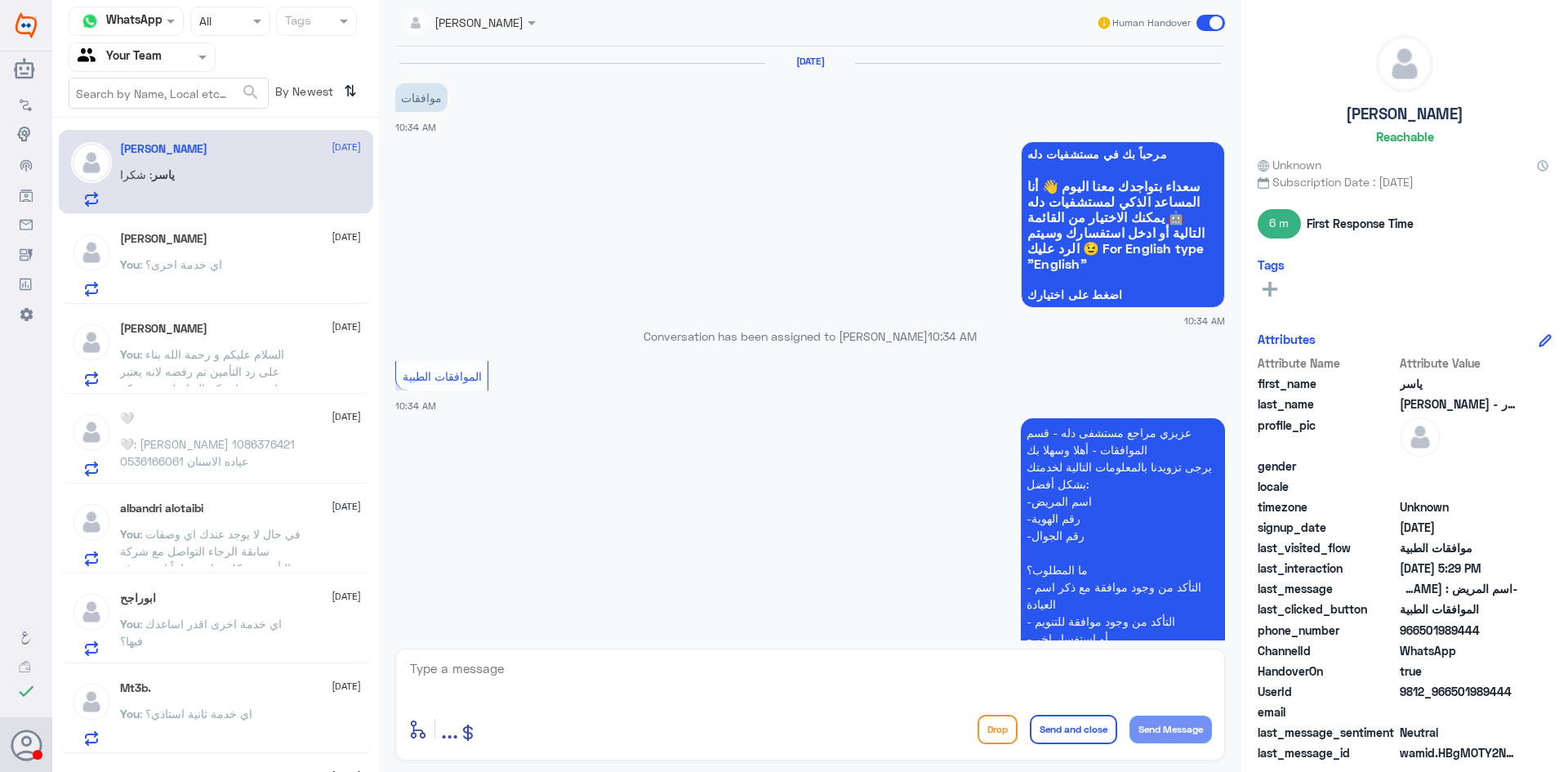
scroll to position [1308, 0]
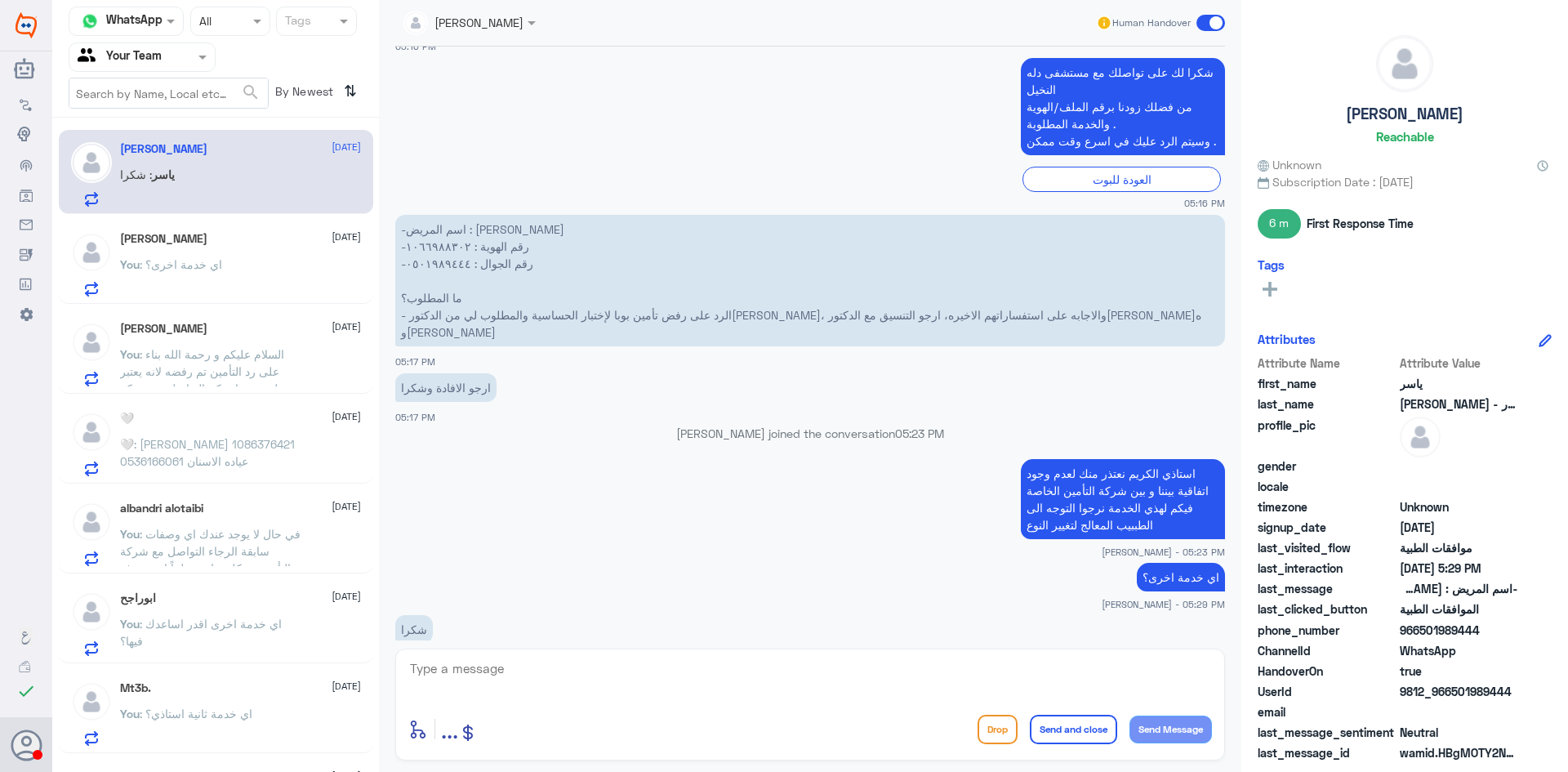
click at [451, 668] on textarea at bounding box center [810, 677] width 803 height 40
type textarea "قدامكم العافية و مع السلامة"
click at [1058, 734] on button "Send and close" at bounding box center [1073, 730] width 88 height 30
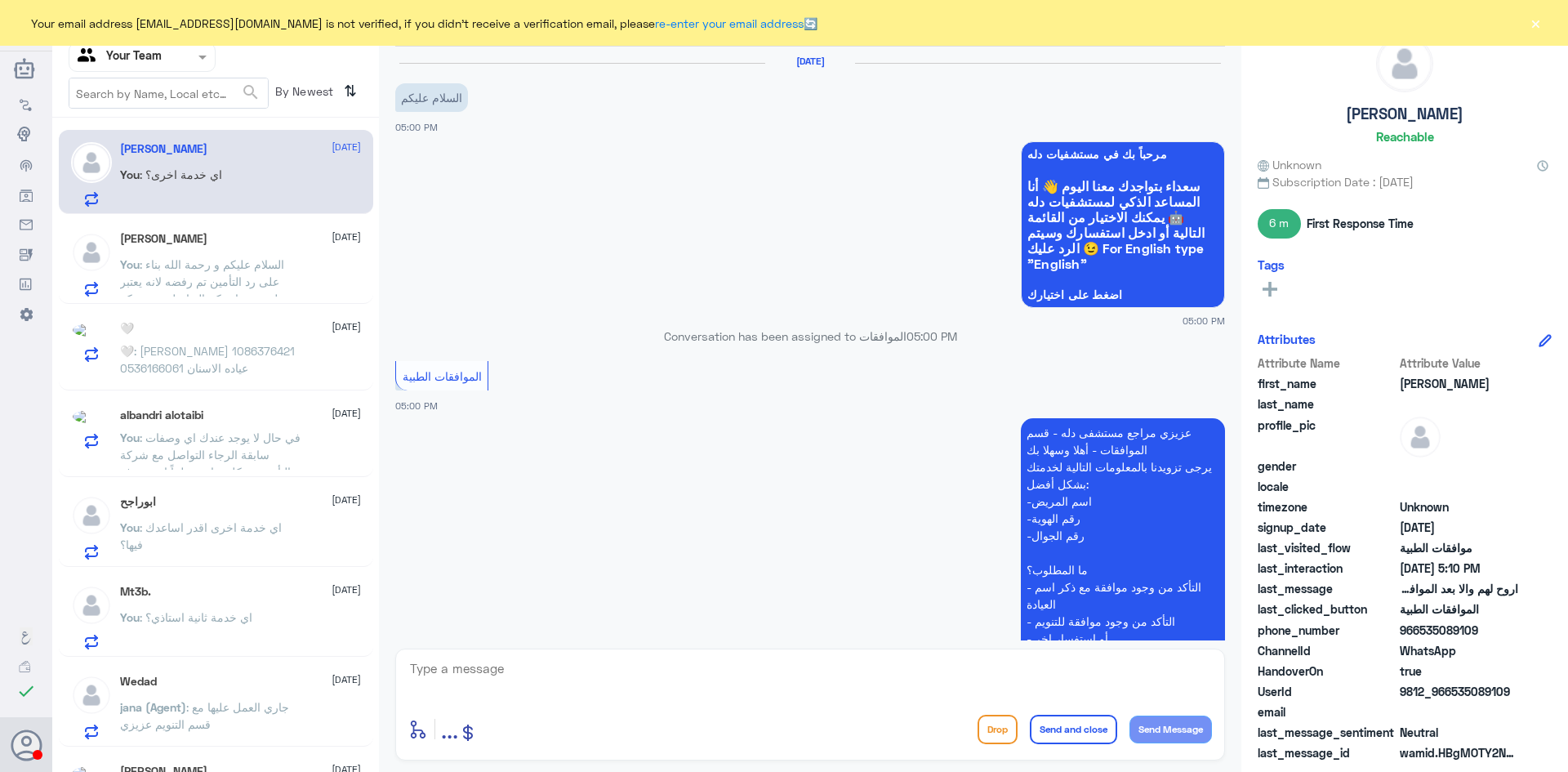
scroll to position [1071, 0]
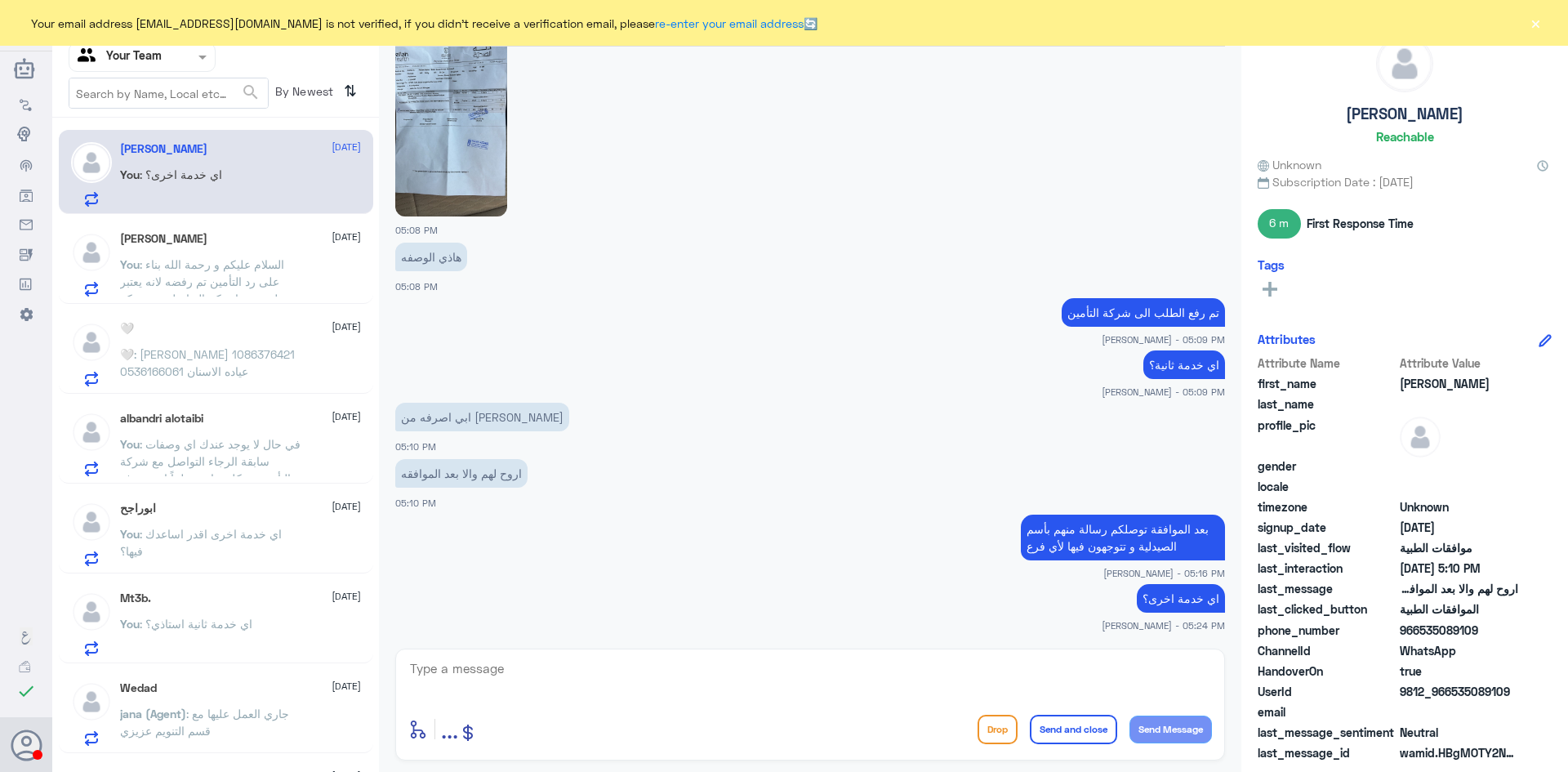
click at [189, 454] on span ": في حال لا يوجد عندك اي وصفات سابقة الرجاء التواصل مع شركة التأمين بشكل مباشر …" at bounding box center [210, 469] width 180 height 66
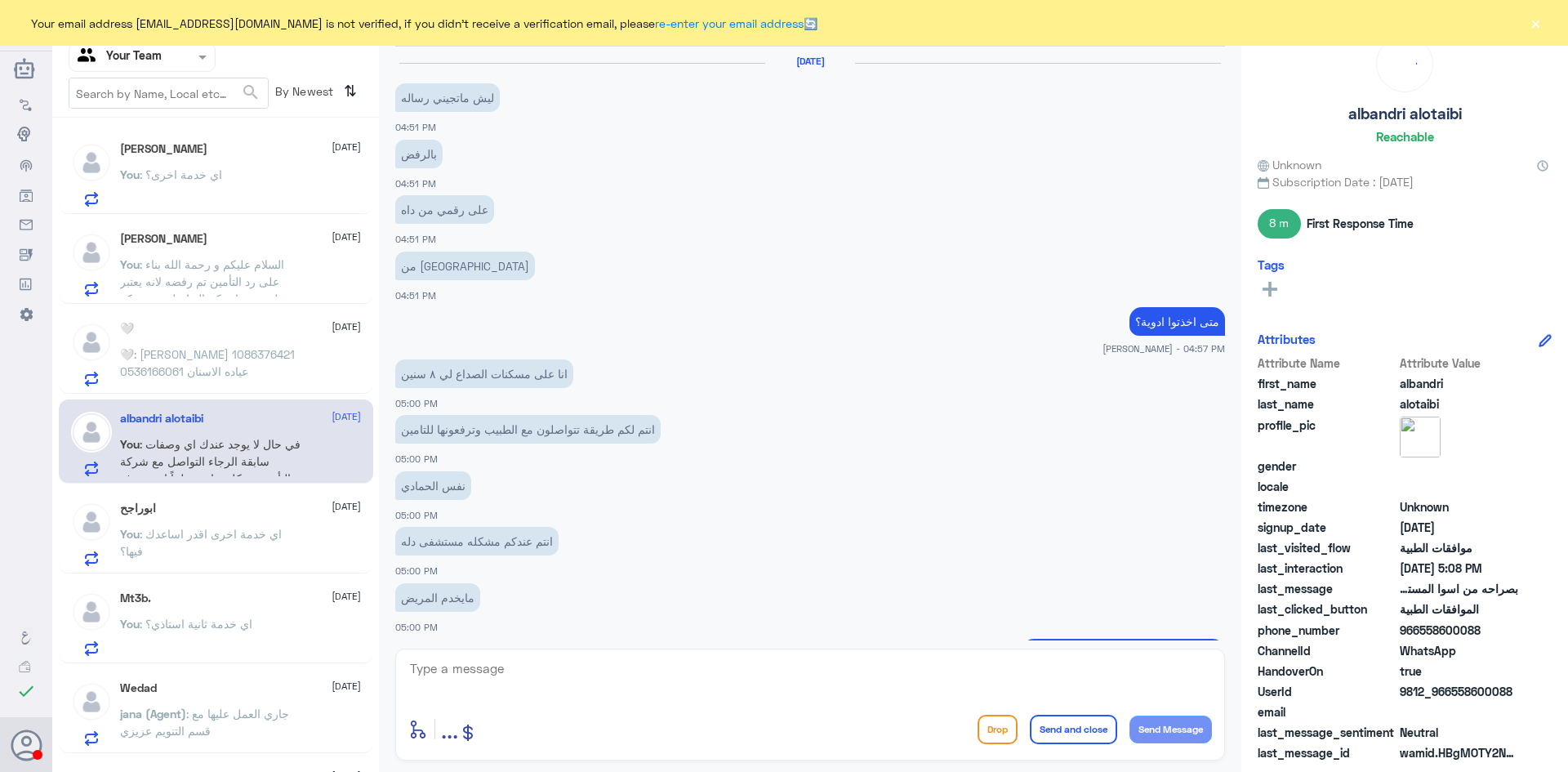
scroll to position [702, 0]
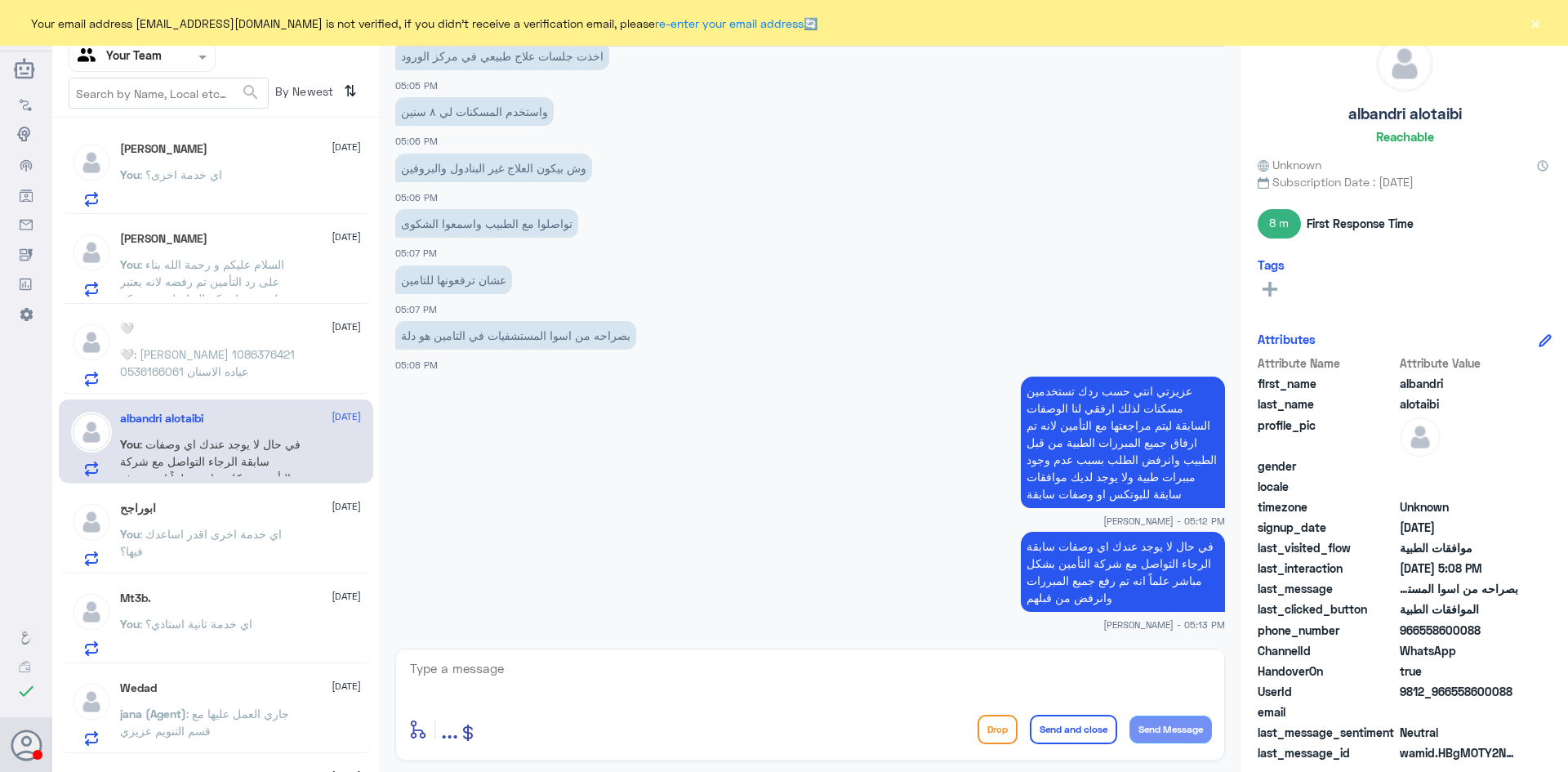
click at [1055, 729] on button "Send and close" at bounding box center [1073, 730] width 88 height 30
click at [1038, 669] on textarea at bounding box center [810, 677] width 803 height 40
type textarea "دمتم بصحة و عافية"
click at [1061, 718] on button "Send and close" at bounding box center [1073, 730] width 88 height 30
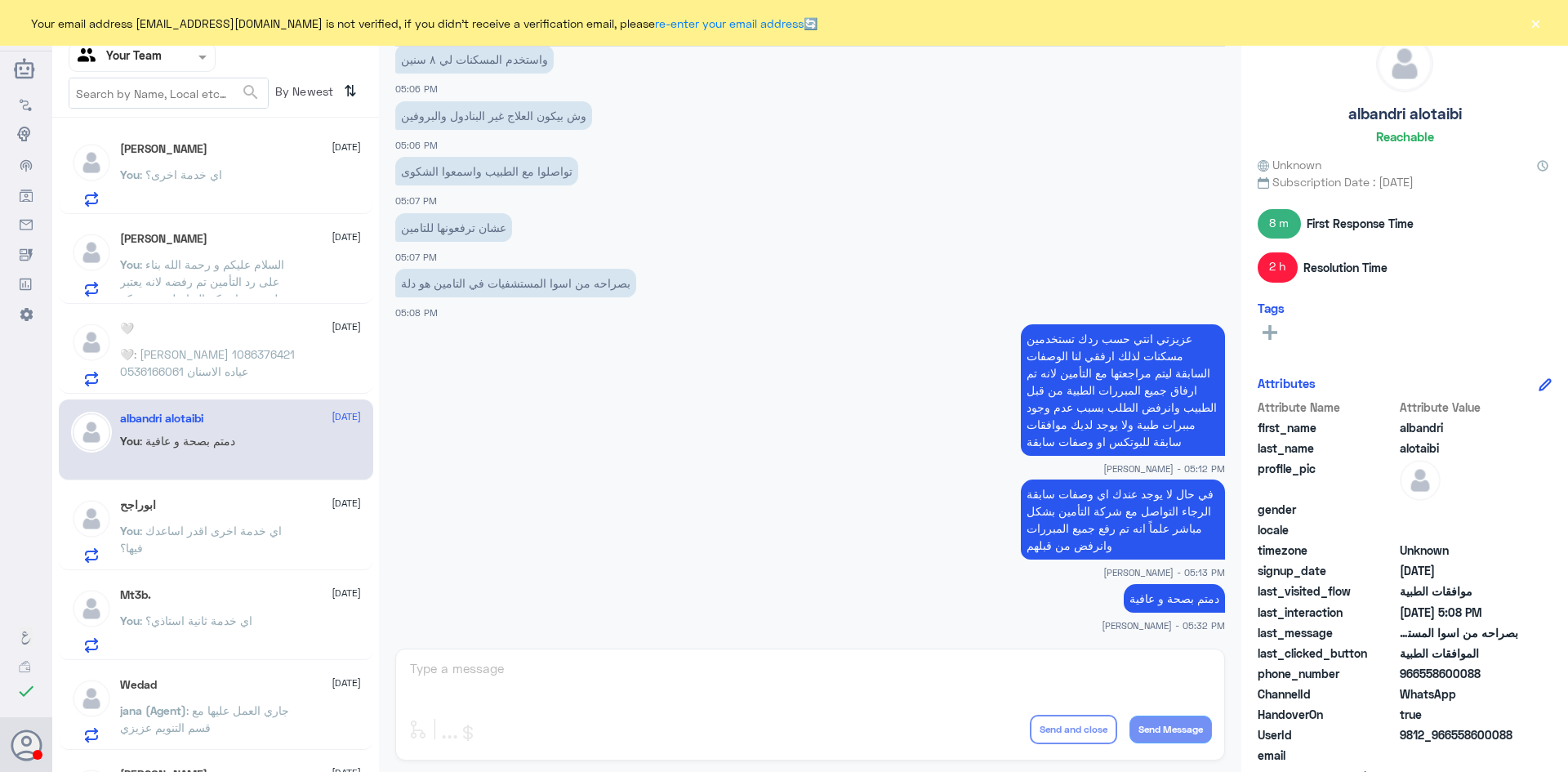
click at [177, 269] on span ": السلام عليكم و رحمة الله بناء على رد التأمين تم رفضه لانه يعتبر تجميلي نرجوا …" at bounding box center [210, 290] width 179 height 66
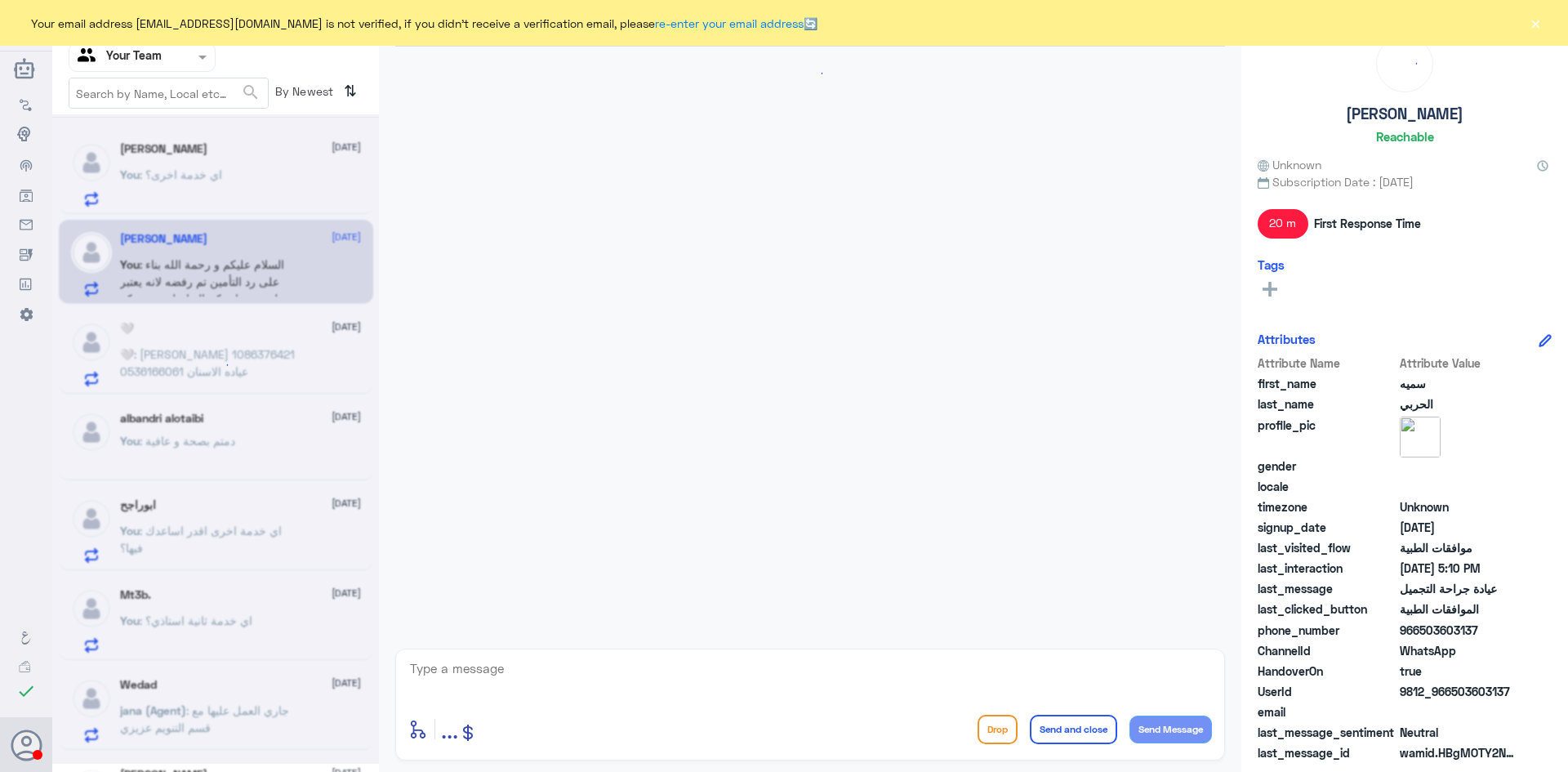
scroll to position [1871, 0]
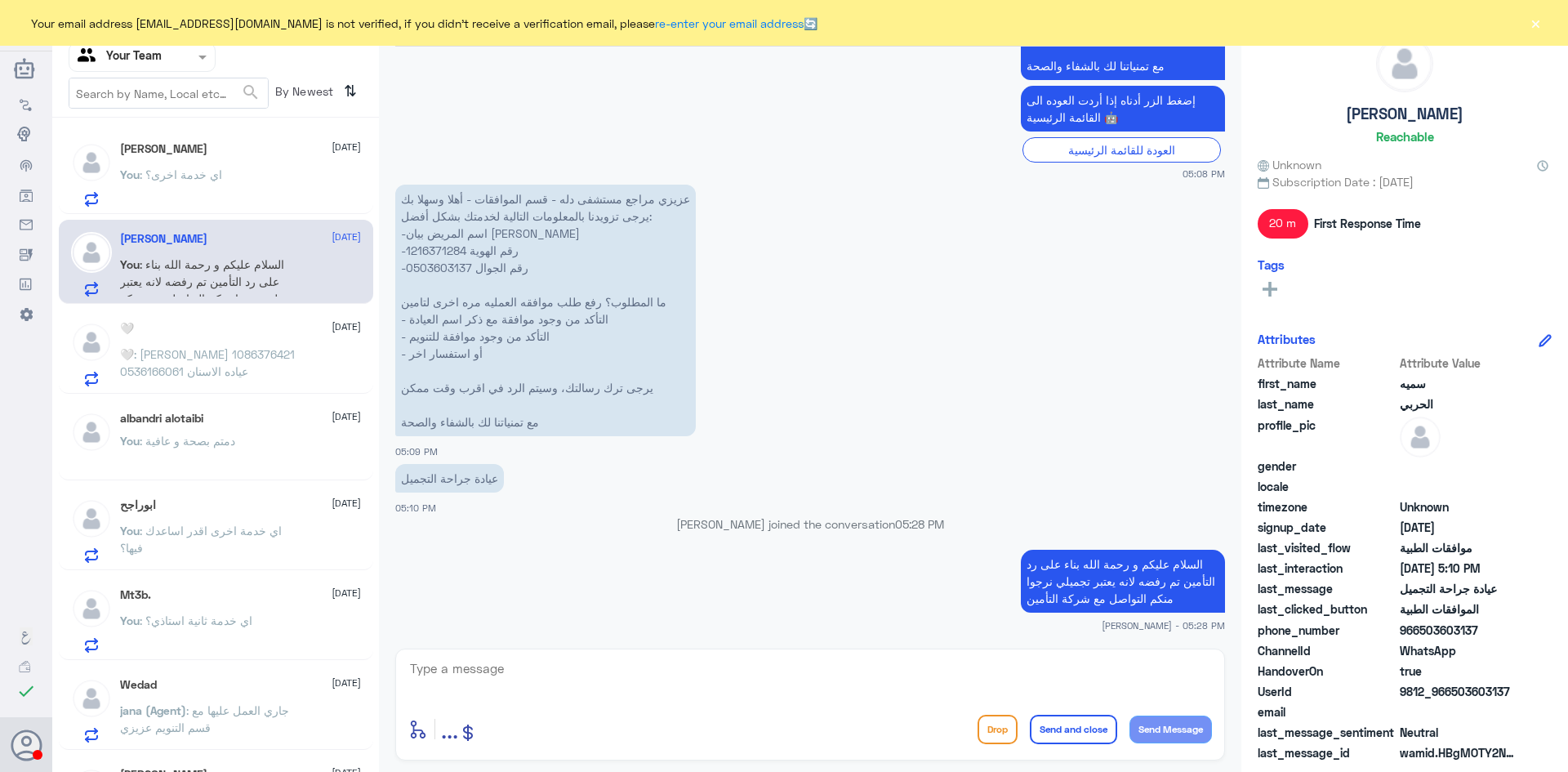
click at [563, 672] on textarea at bounding box center [810, 677] width 803 height 40
type textarea "اي خدمة اخرى؟"
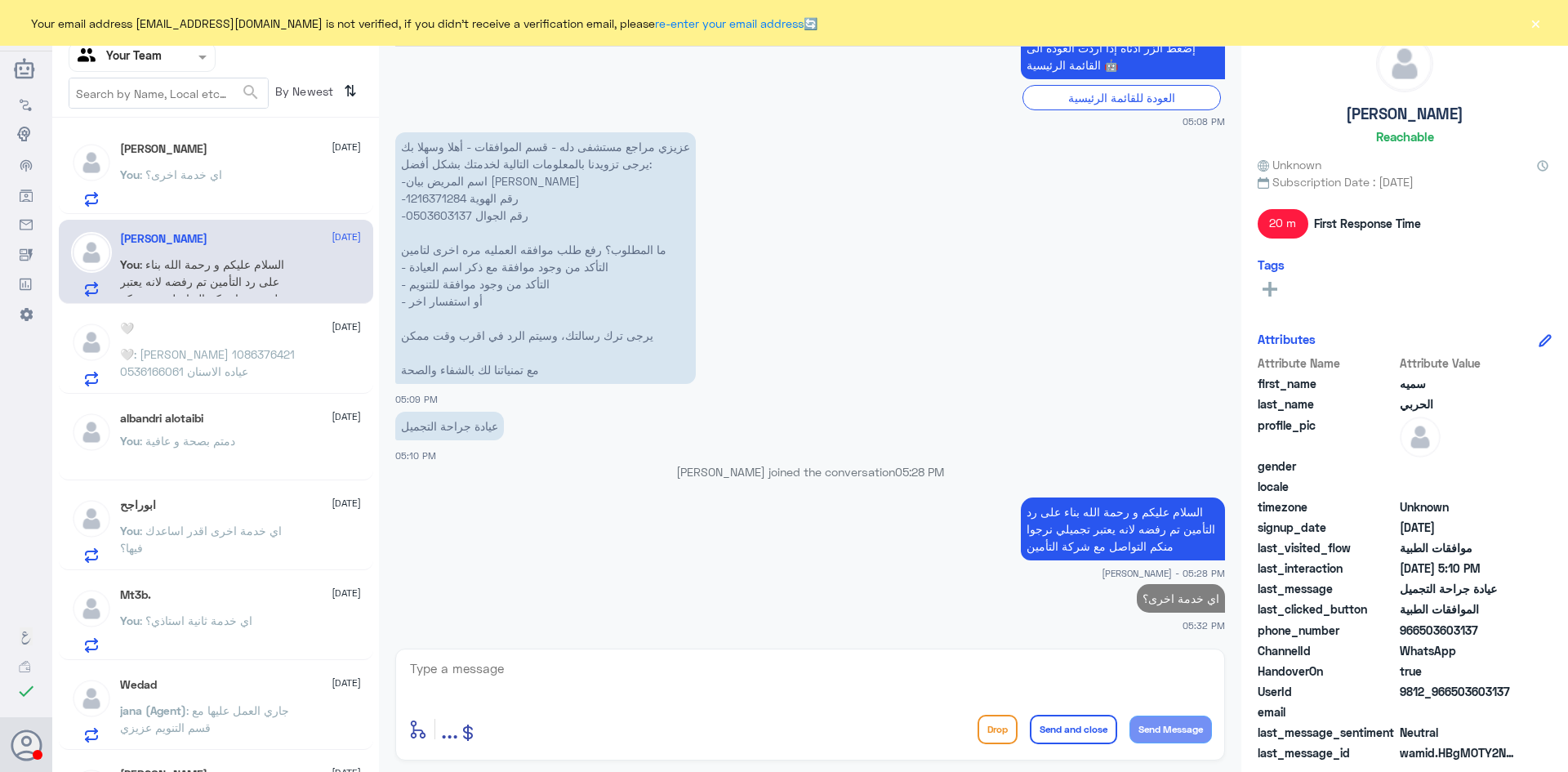
click at [181, 170] on span ": اي خدمة اخرى؟" at bounding box center [180, 174] width 82 height 14
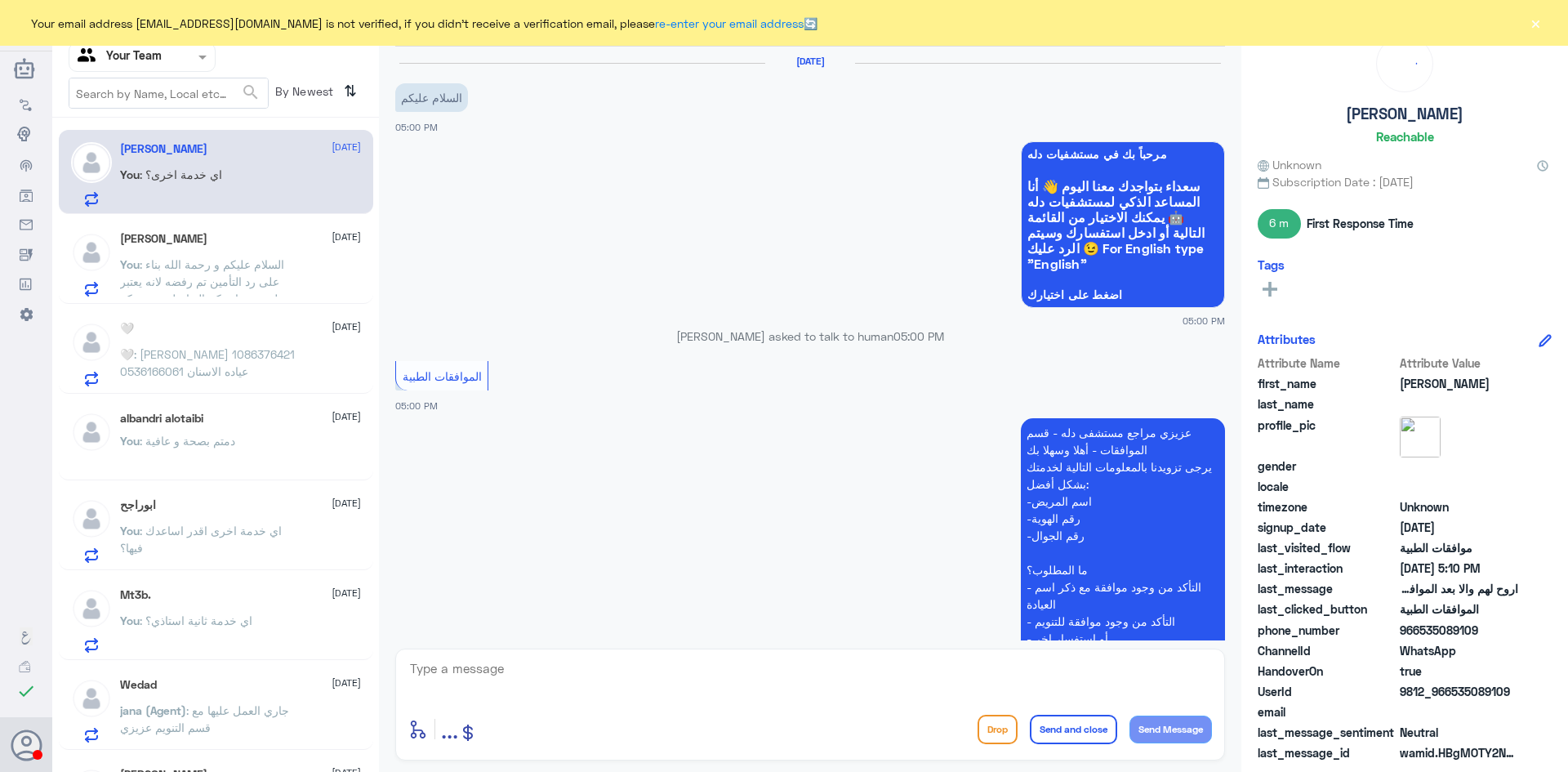
scroll to position [1071, 0]
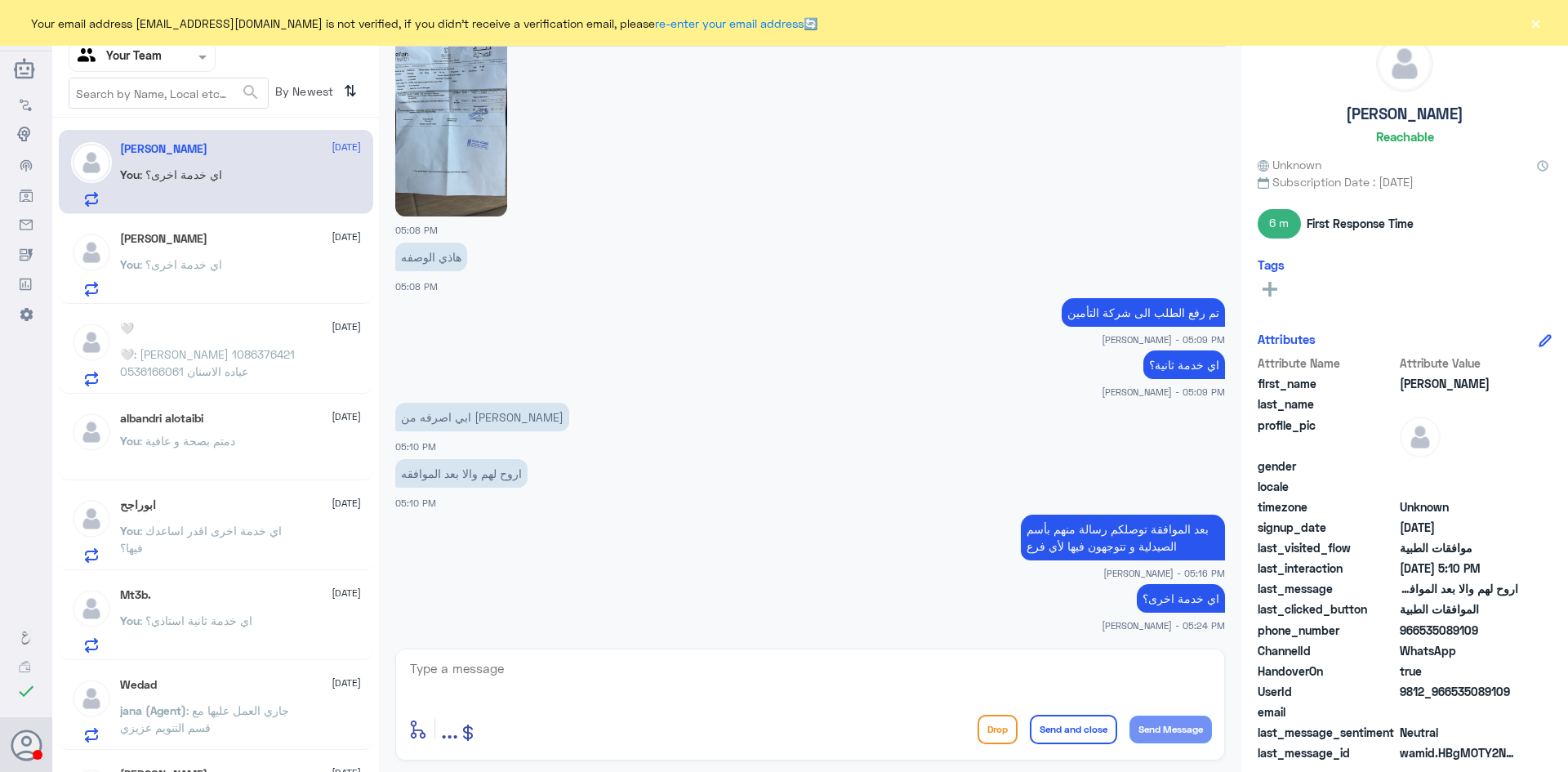
click at [219, 356] on span ": [PERSON_NAME] 1086376421 0536166061 عياده الاسنان" at bounding box center [207, 363] width 175 height 31
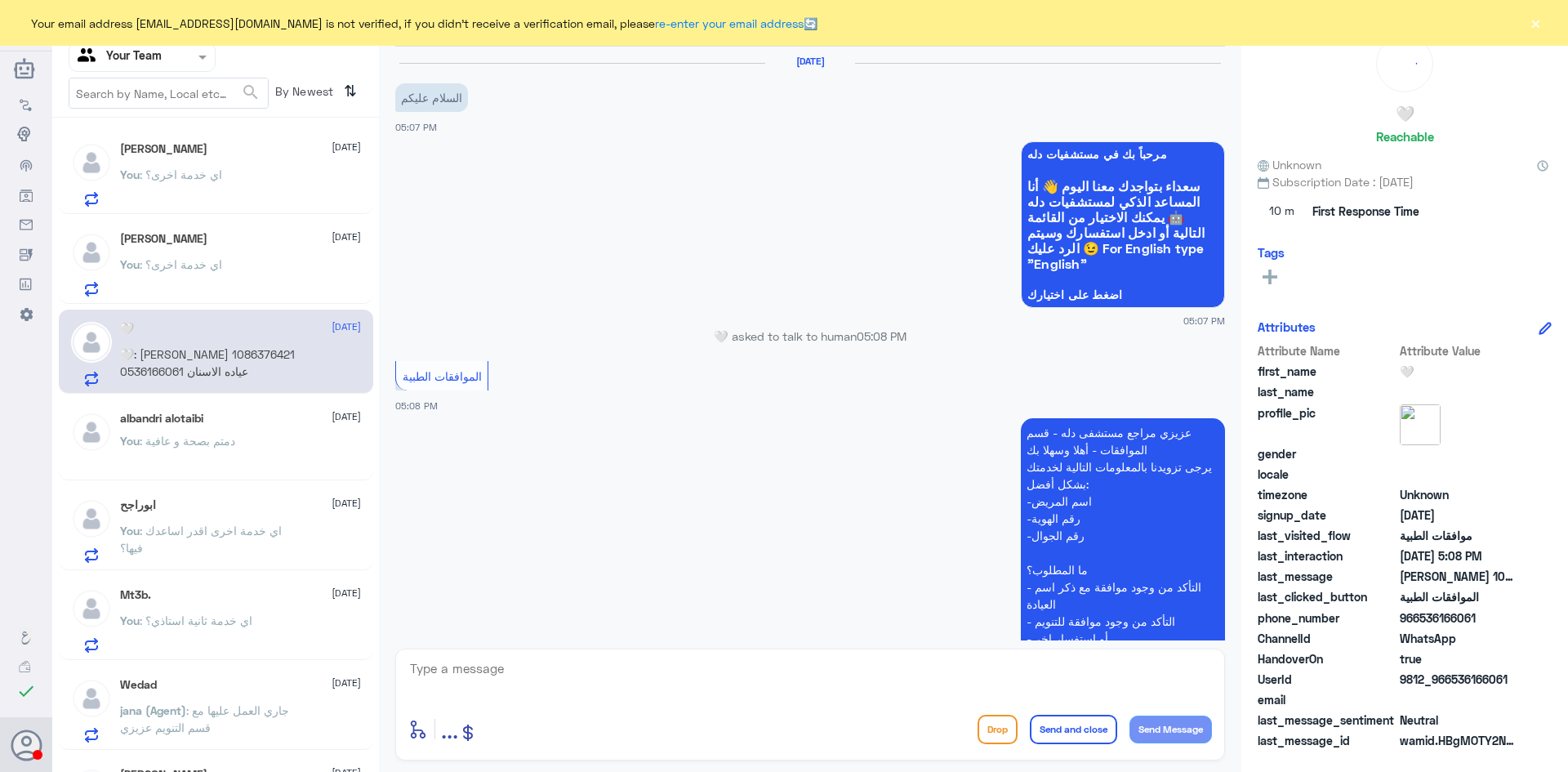
scroll to position [314, 0]
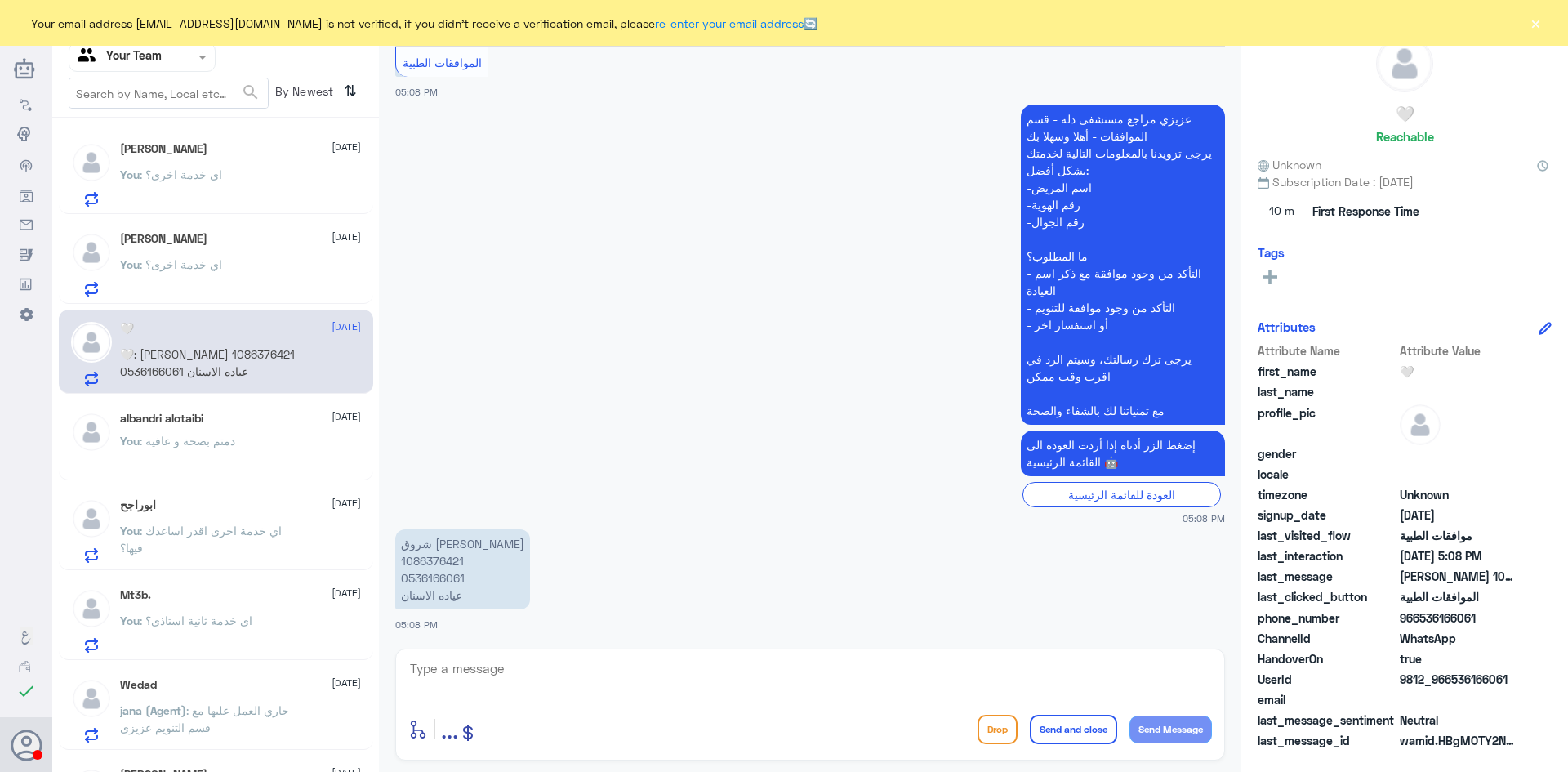
click at [564, 682] on textarea at bounding box center [810, 677] width 803 height 40
type textarea "السلام عليكم"
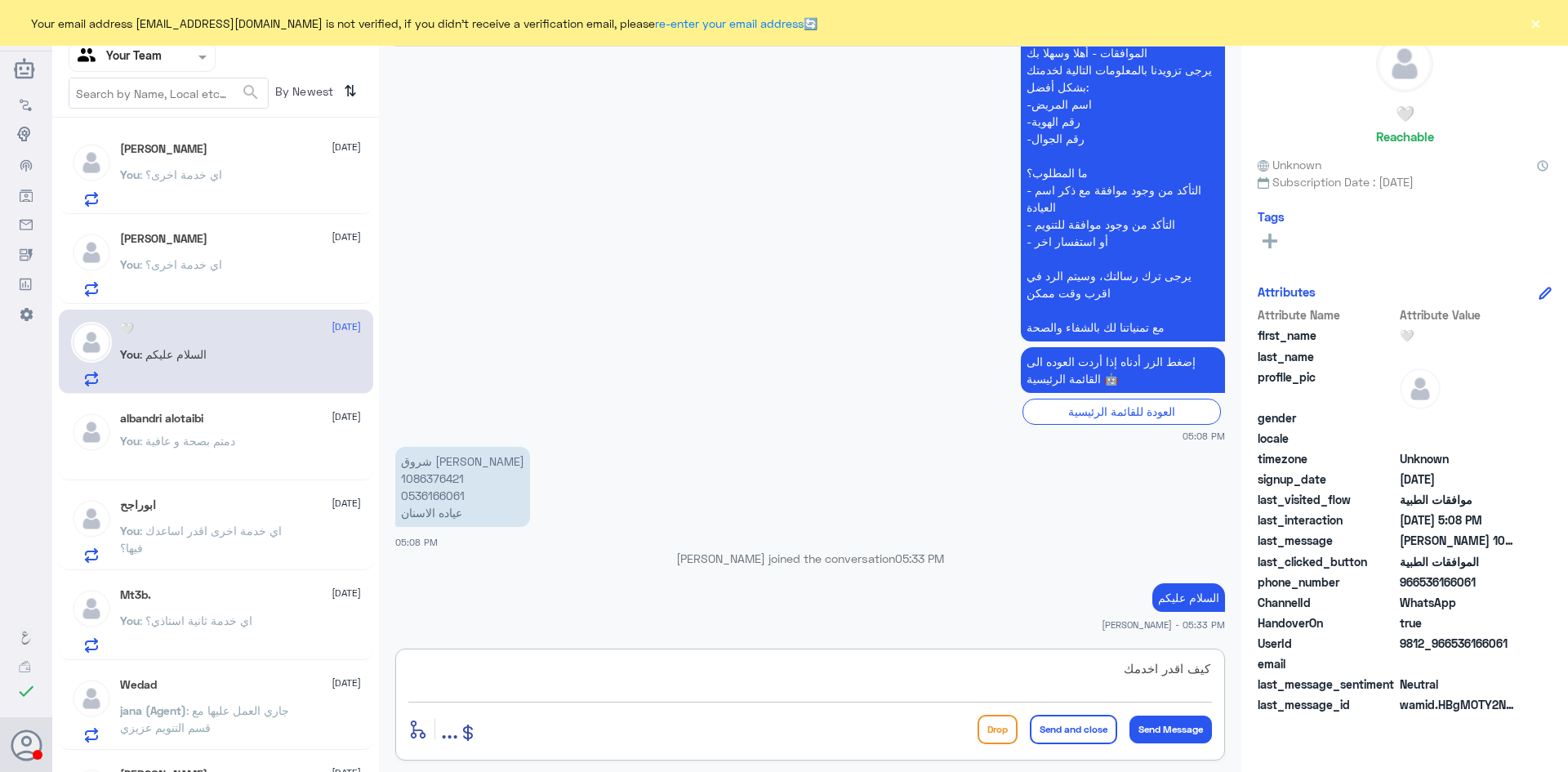
type textarea "كيف اقدر اخدمك؟"
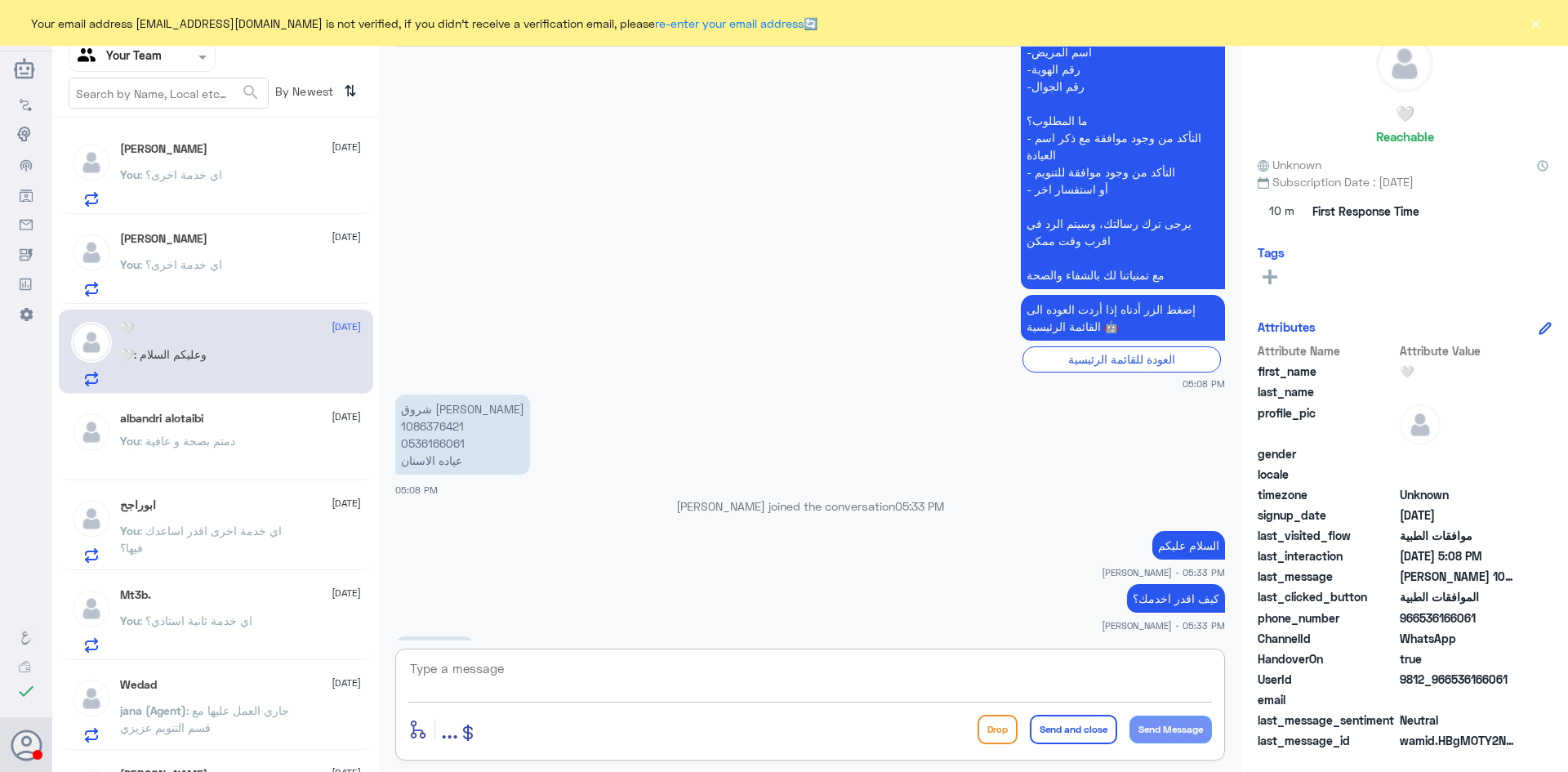
scroll to position [475, 0]
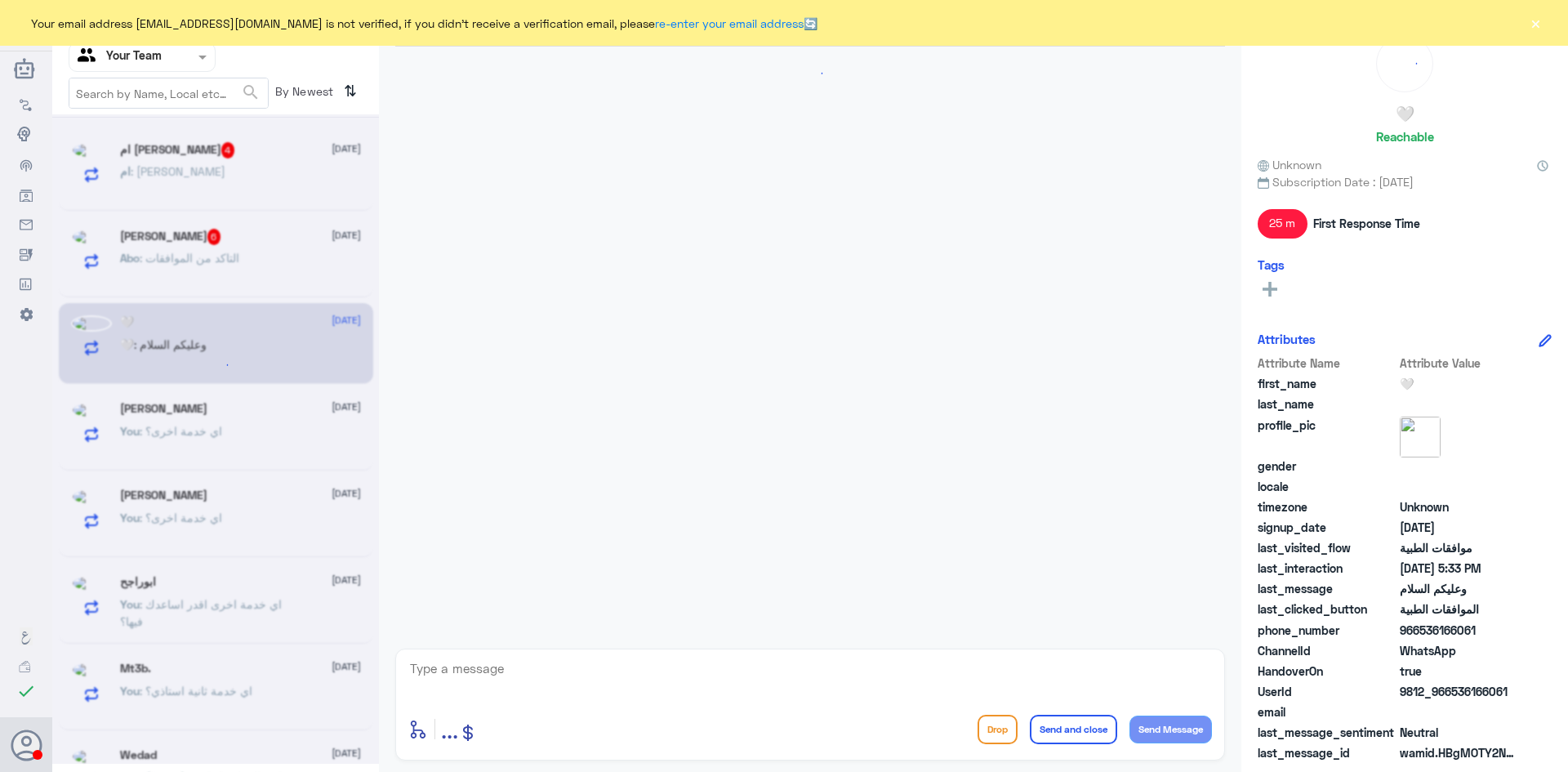
scroll to position [1700, 0]
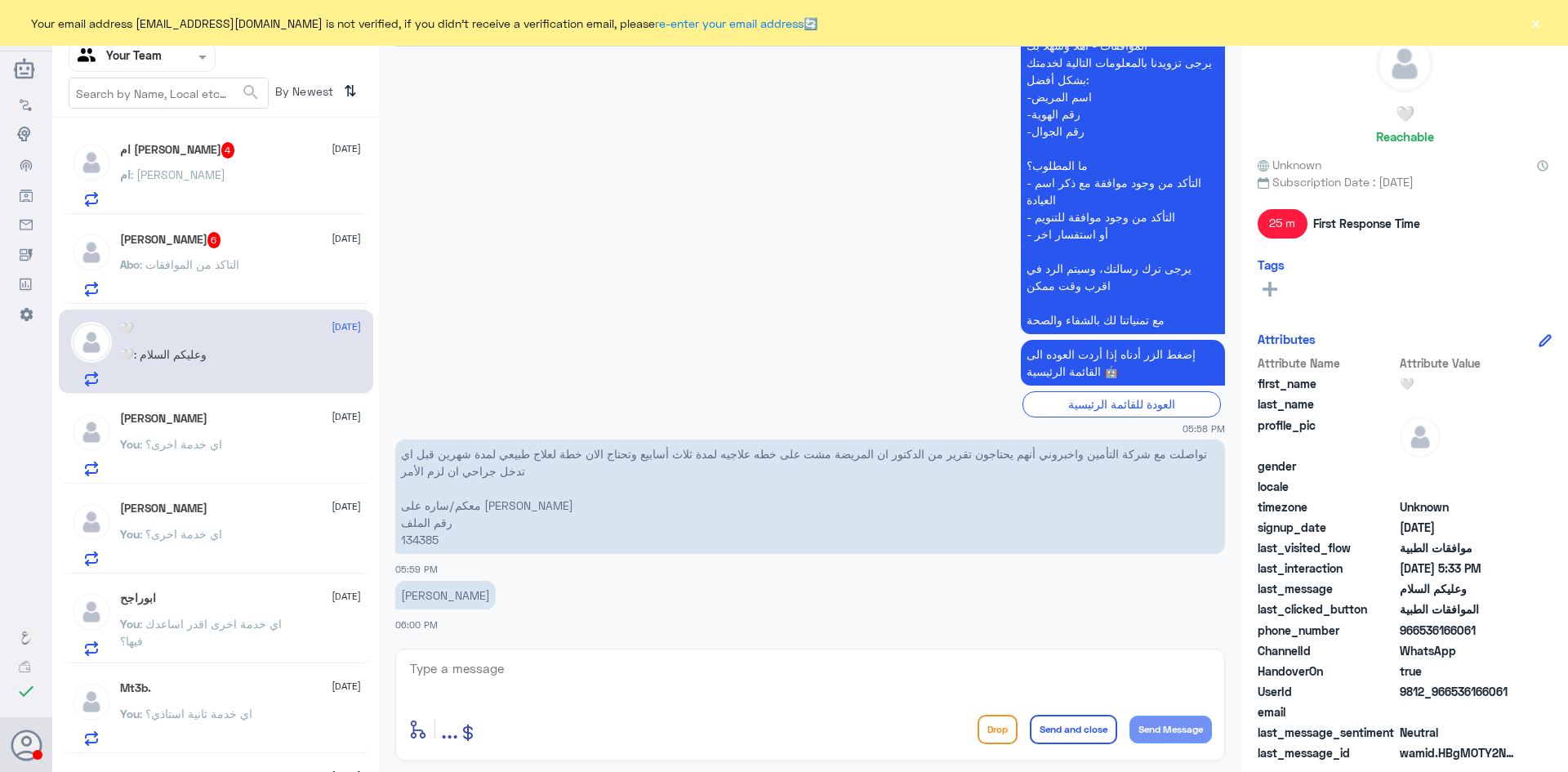
click at [180, 169] on span ": الدكتور عمر العوفي" at bounding box center [177, 174] width 95 height 14
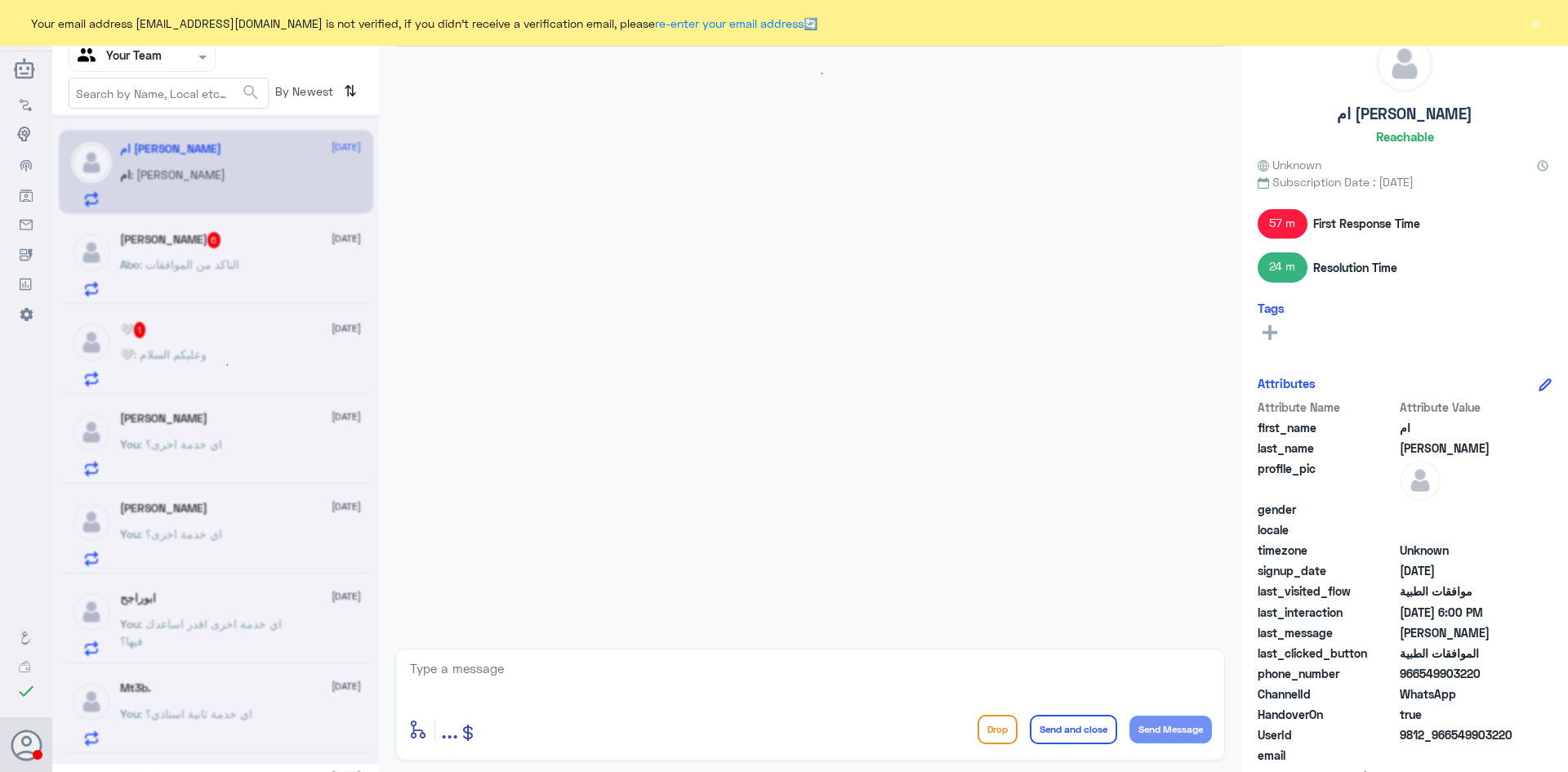
scroll to position [1700, 0]
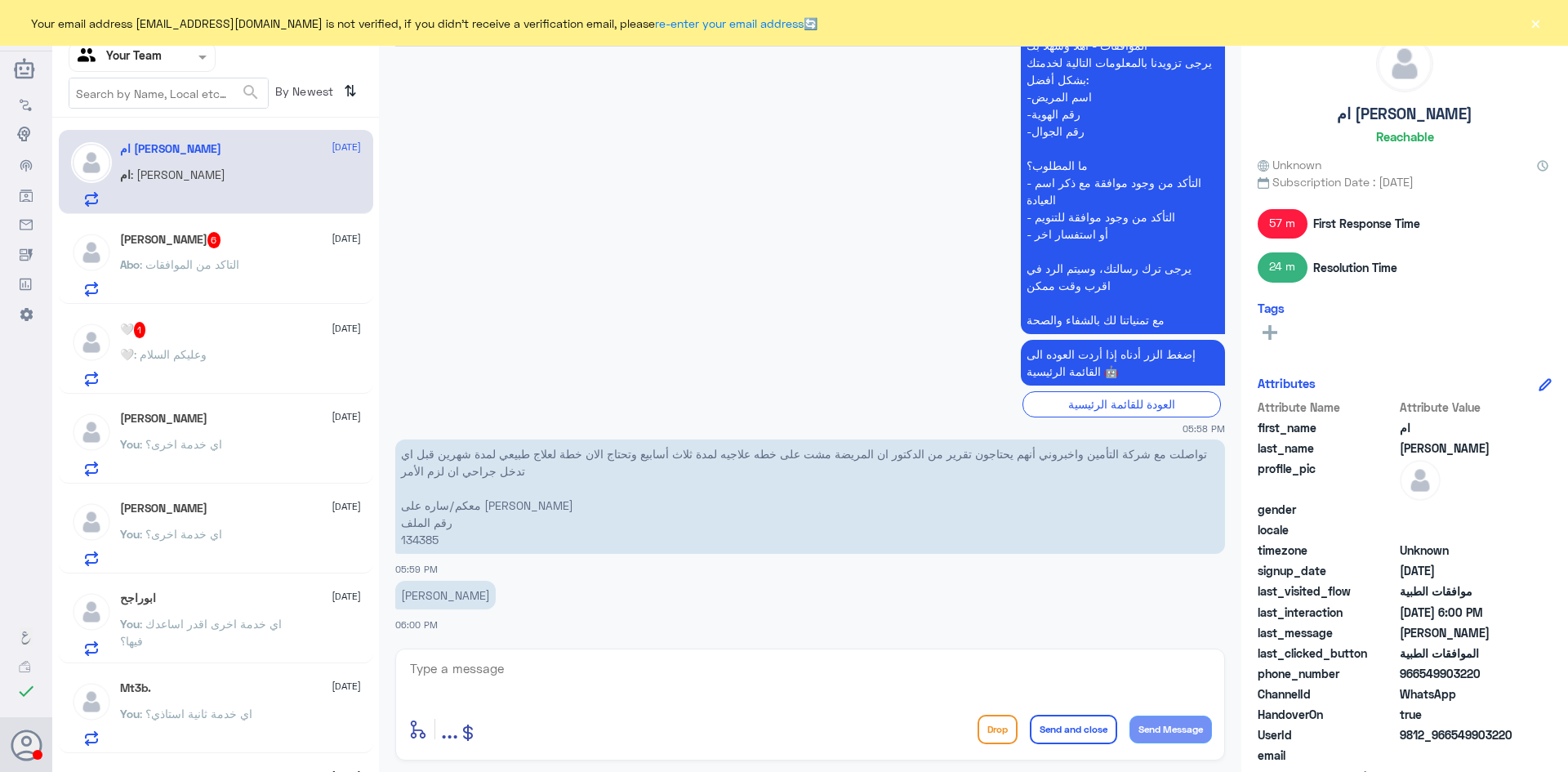
click at [419, 542] on p "تواصلت مع شركة التأمين واخبروني أنهم يحتاجون تقرير من الدكتور ان المريضة مشت عل…" at bounding box center [810, 497] width 829 height 115
copy p "134385"
click at [539, 677] on textarea at bounding box center [810, 677] width 803 height 40
type textarea "h"
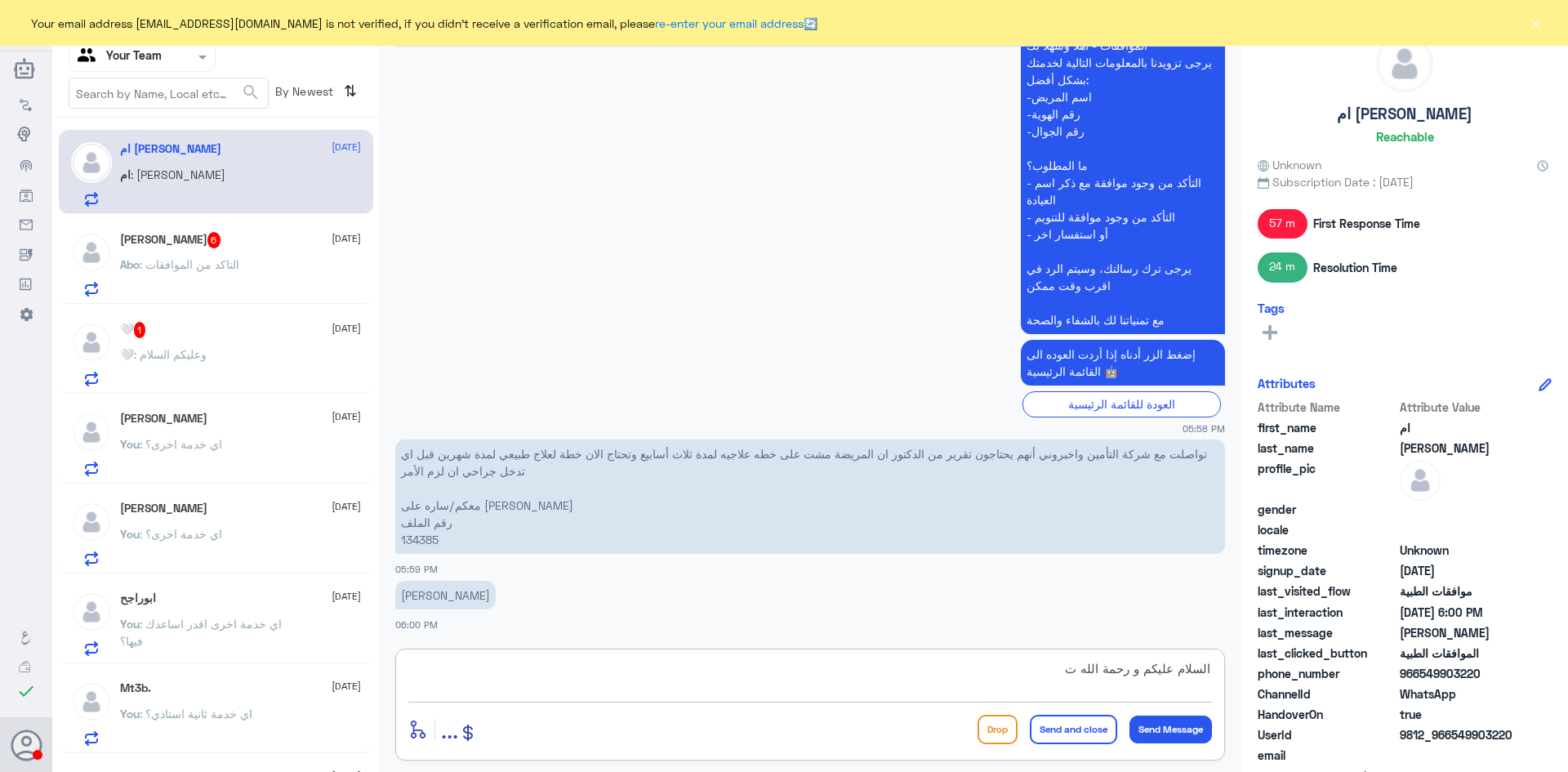
type textarea "السلام عليكم و رحمة الله"
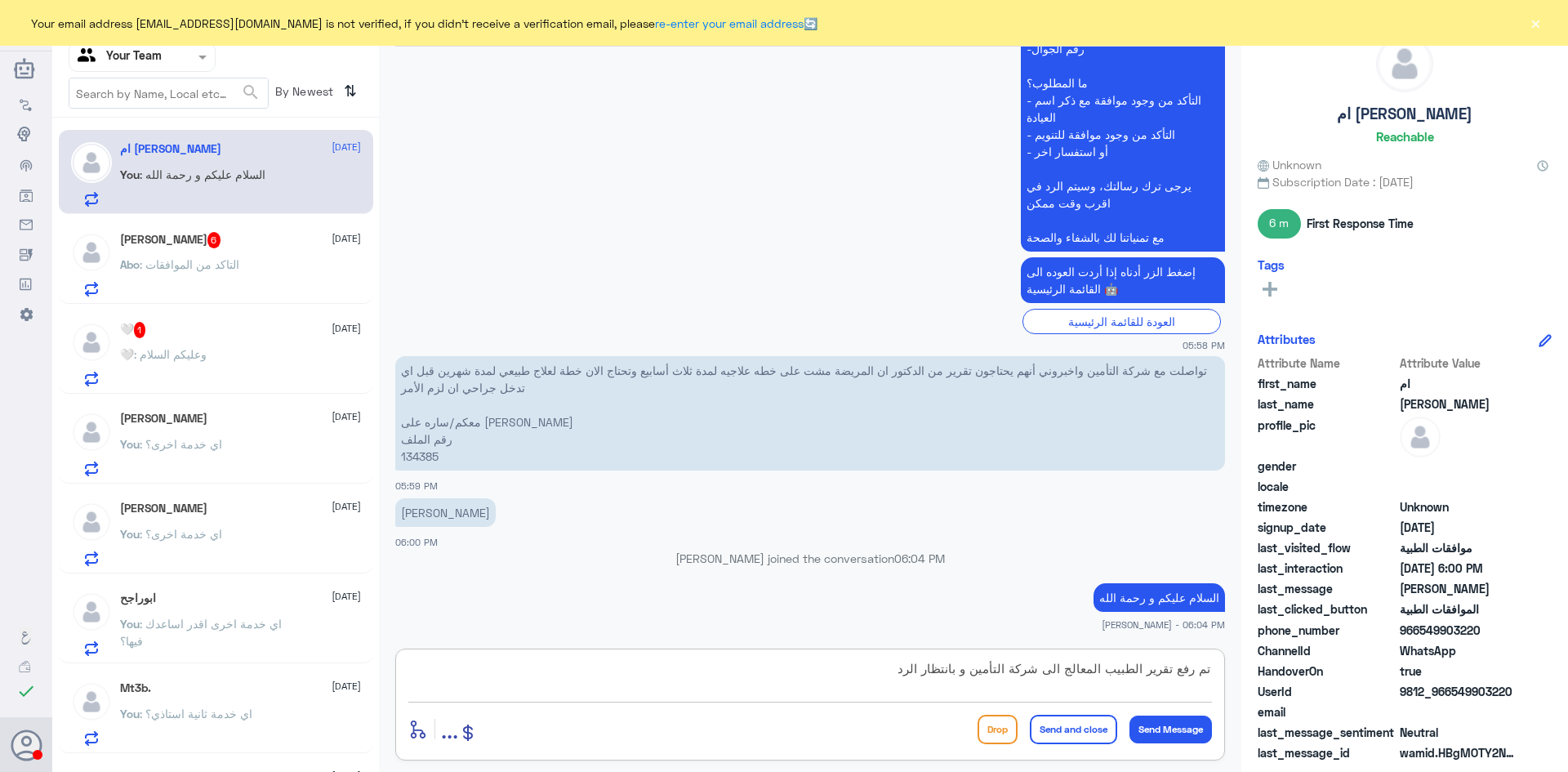
type textarea "تم رفع تقرير الطبيب المعالج الى شركة التأمين و بانتظار الرد"
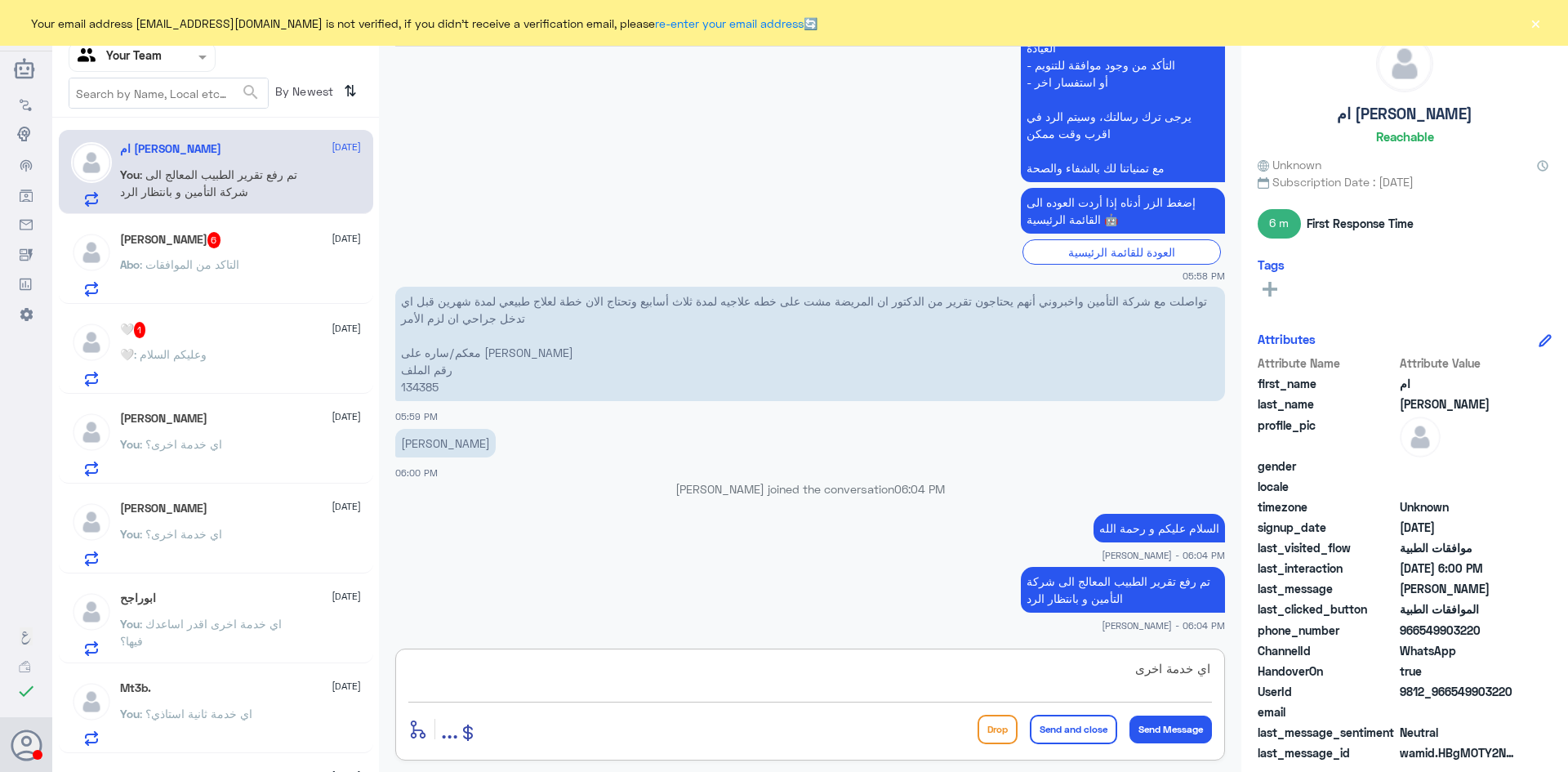
type textarea "اي خدمة اخرى؟"
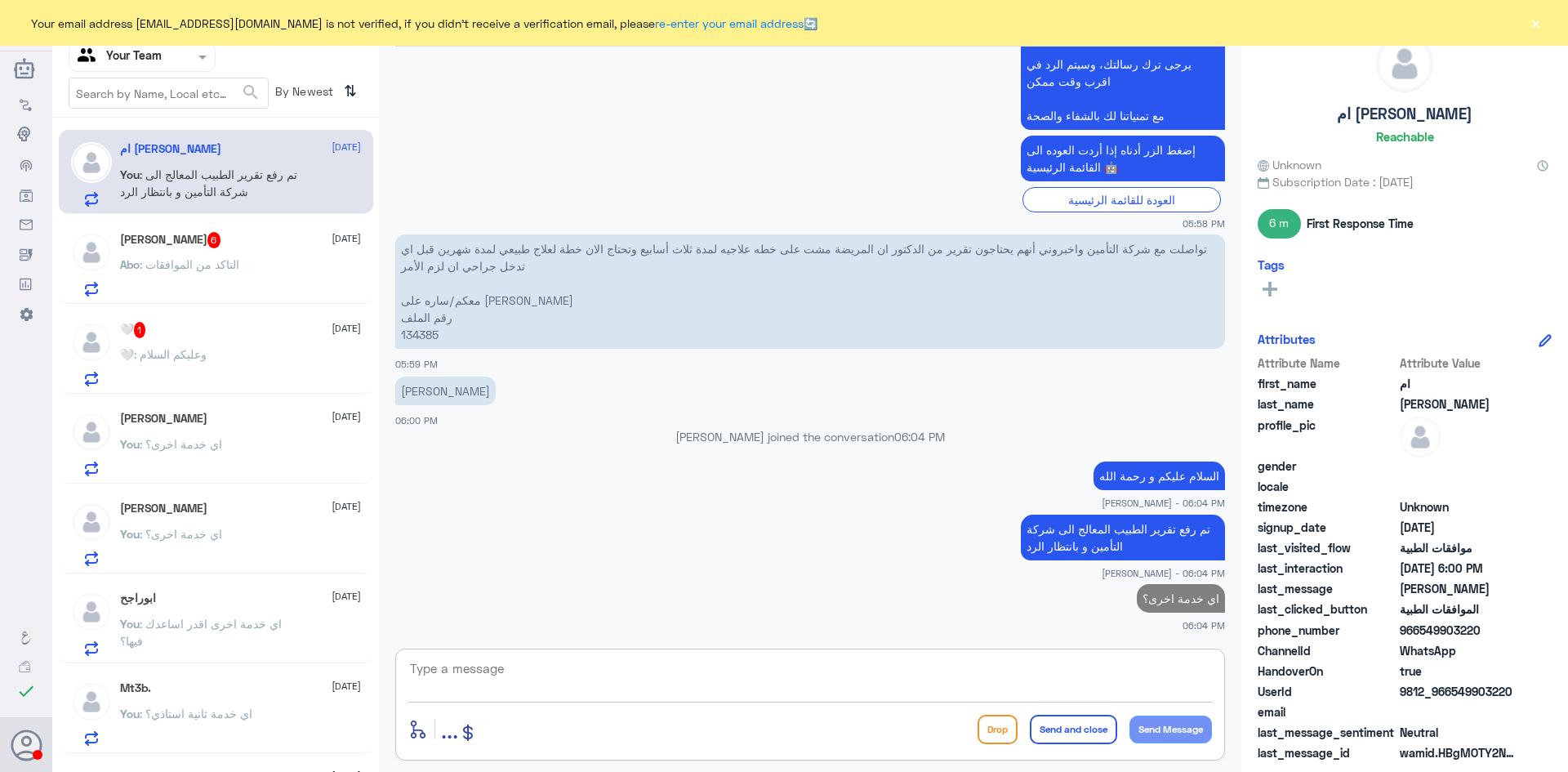
click at [229, 361] on div "🤍 : وعليكم السلام" at bounding box center [240, 368] width 241 height 37
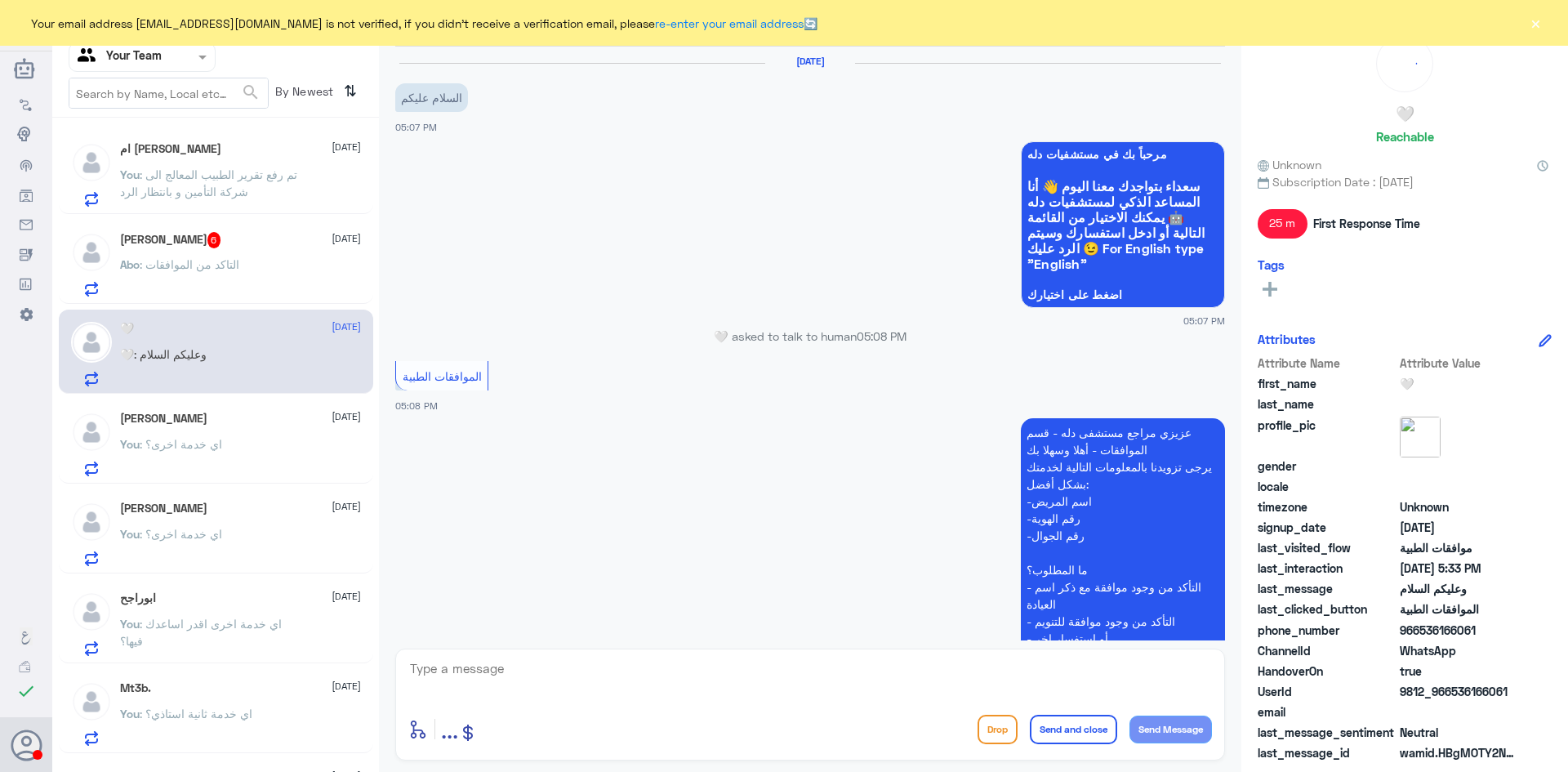
scroll to position [504, 0]
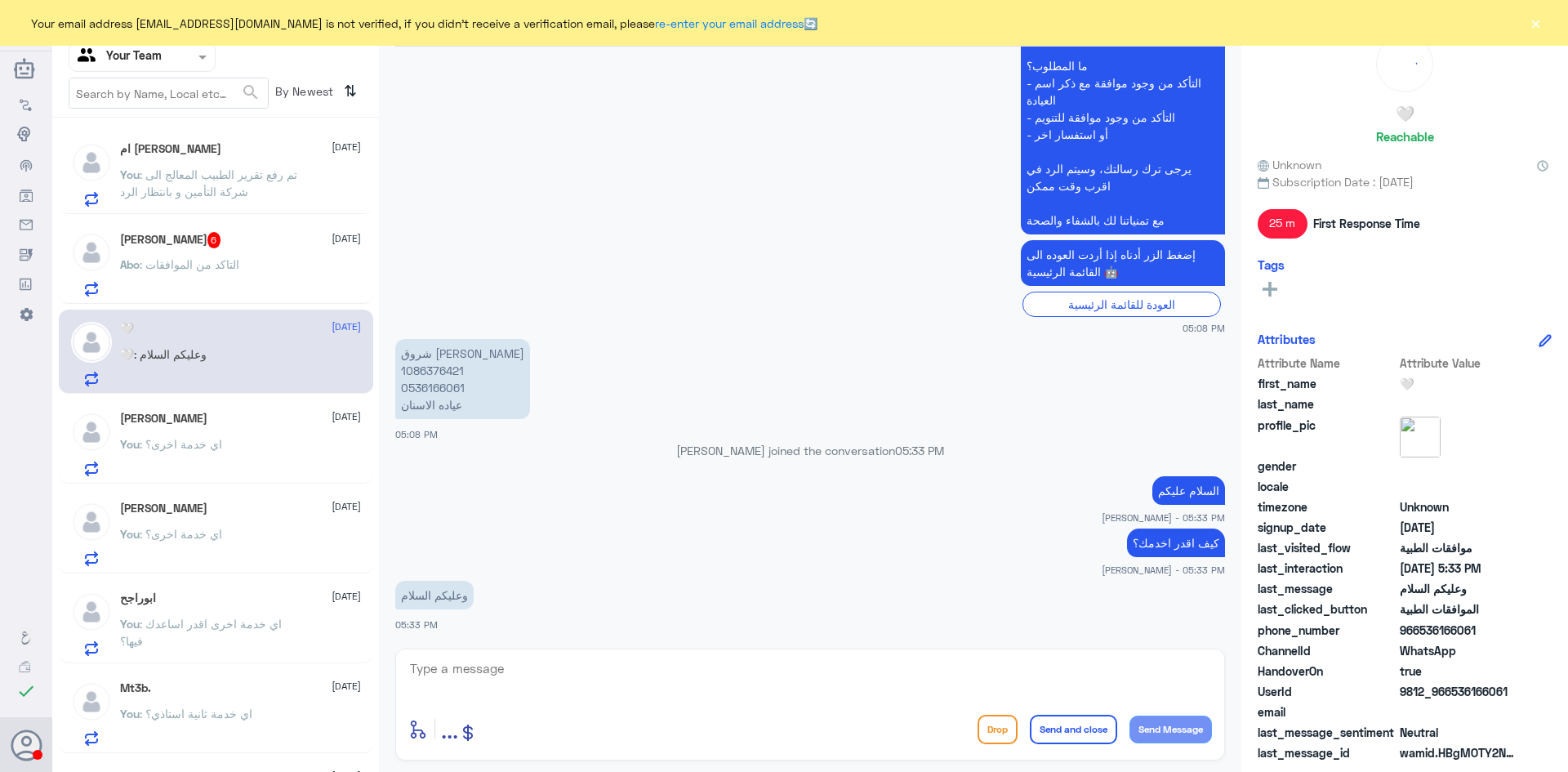
click at [497, 676] on textarea at bounding box center [810, 677] width 803 height 40
type textarea "كيف اقدر اخدمك؟"
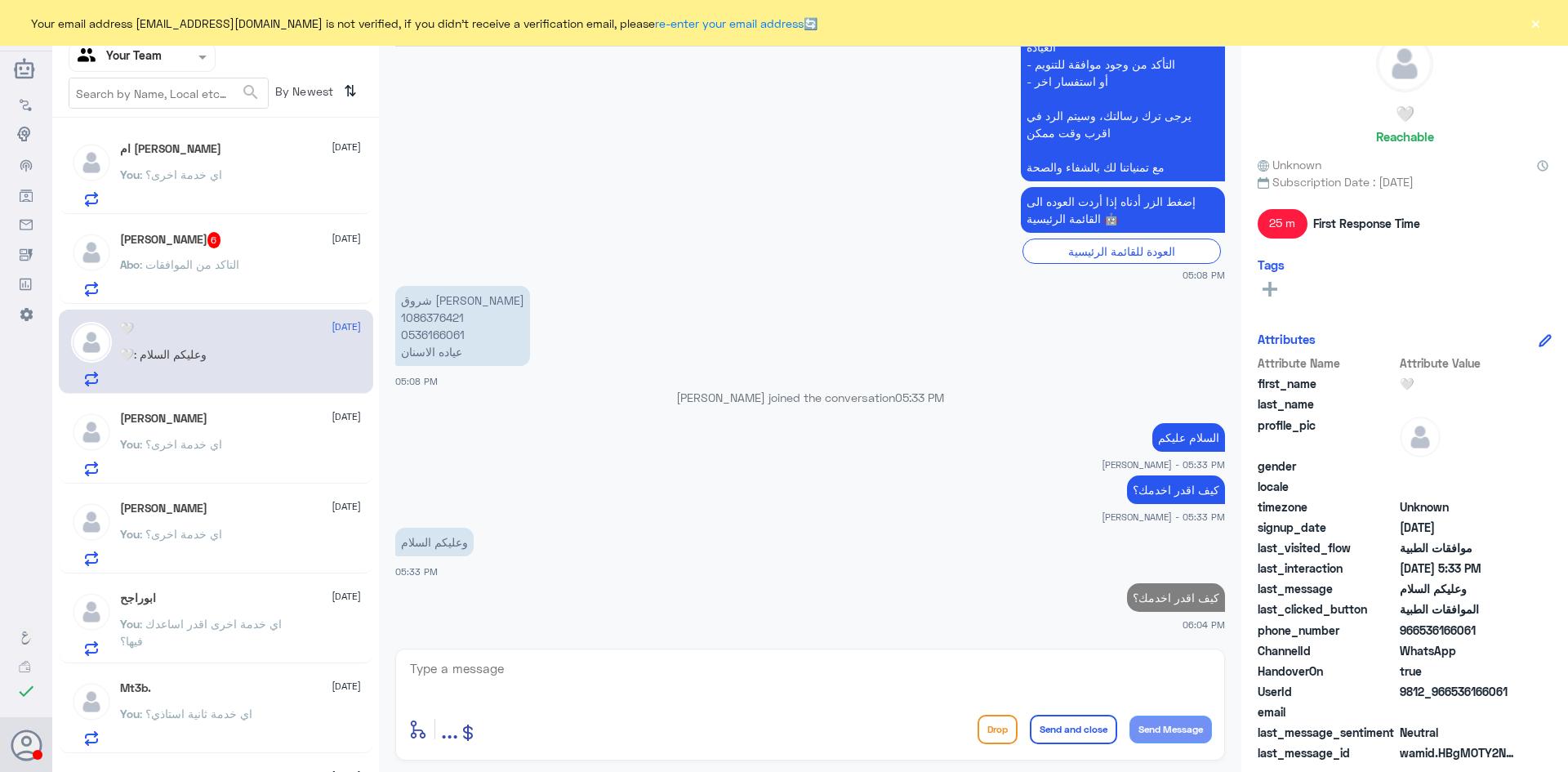
click at [194, 263] on span ": التاكد من الموافقات" at bounding box center [189, 264] width 100 height 14
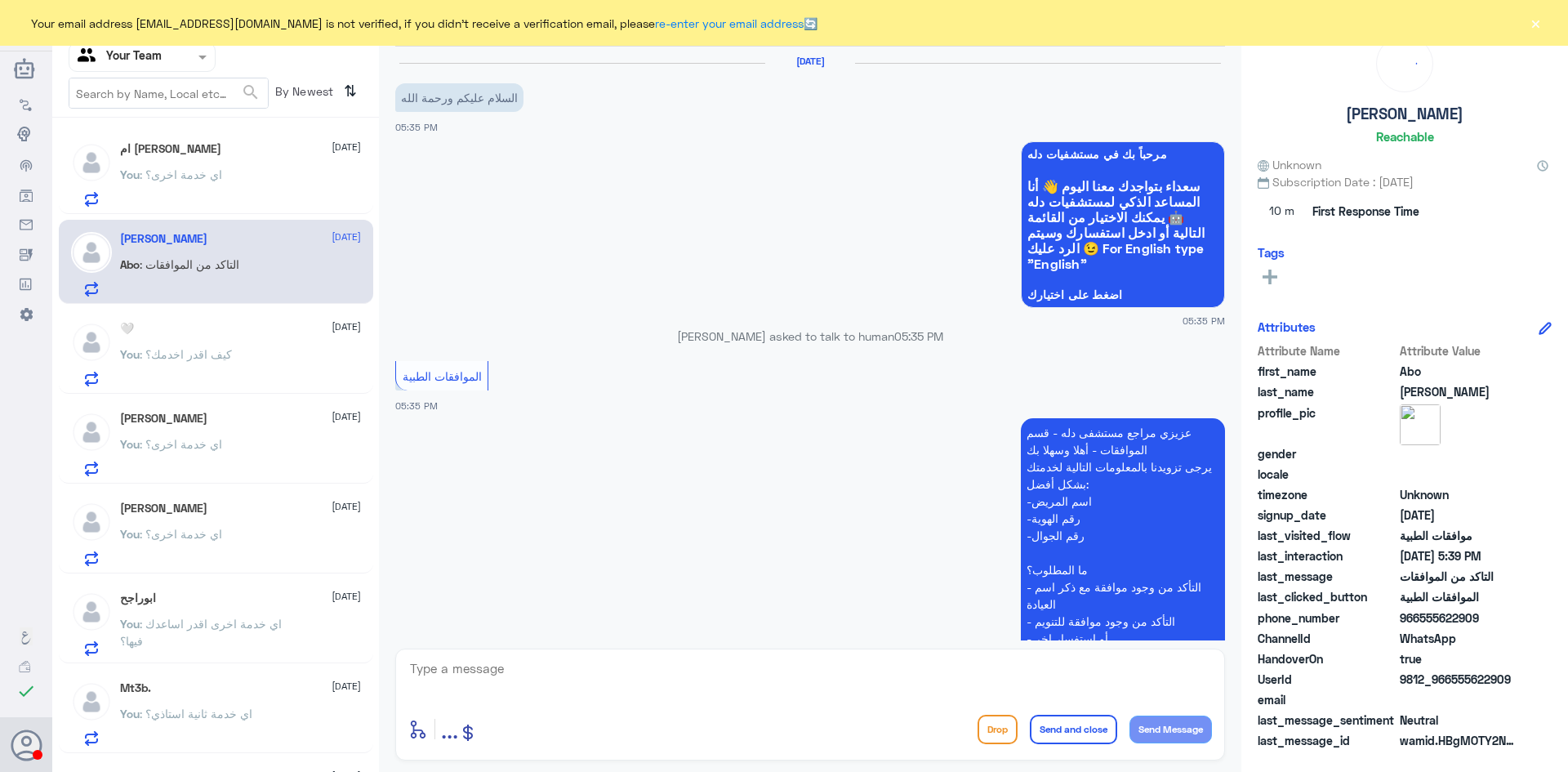
scroll to position [464, 0]
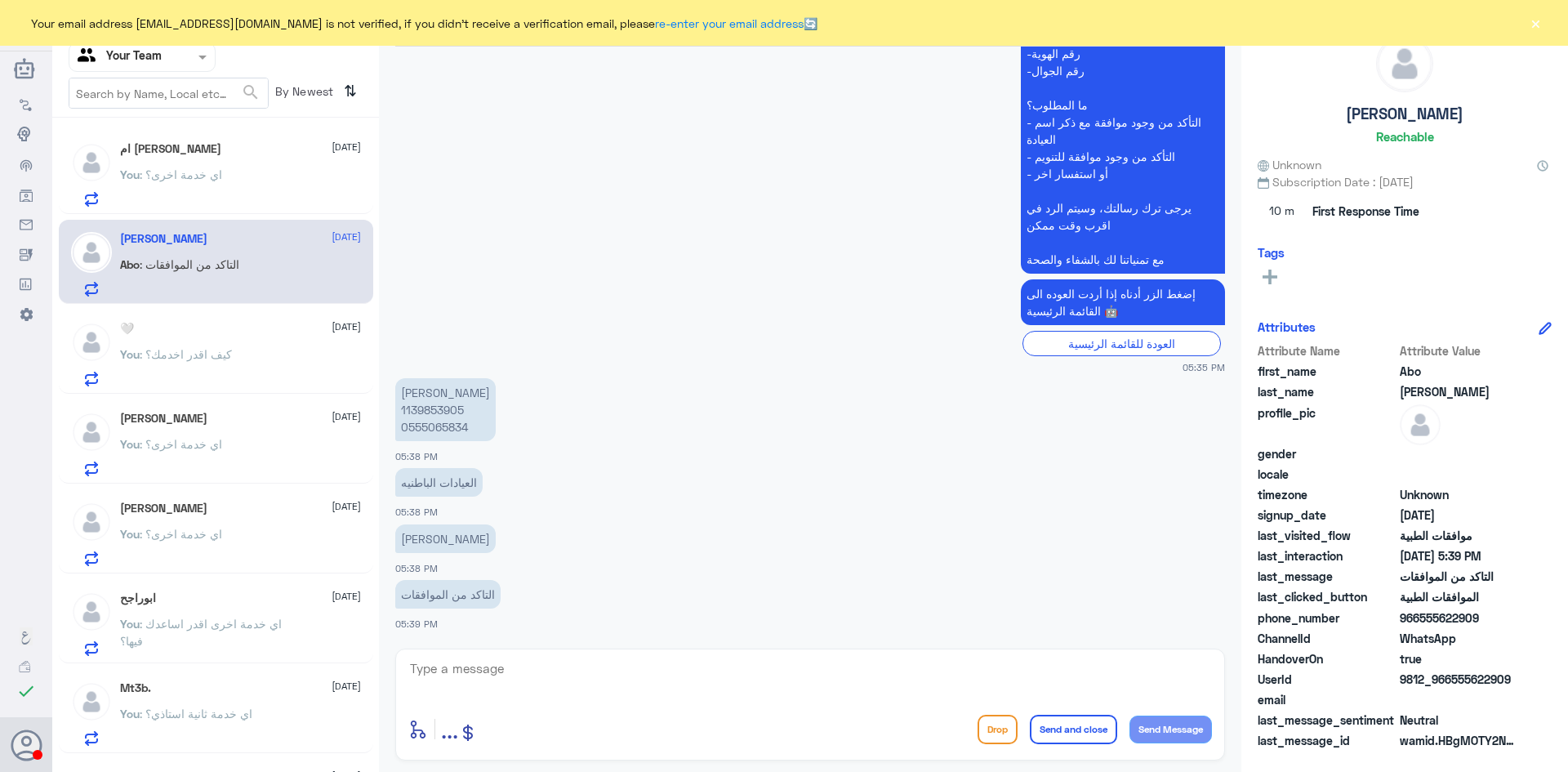
click at [440, 409] on p "سارا حسان المزروع 1139853905 0555065834" at bounding box center [445, 409] width 101 height 63
copy p "1139853905"
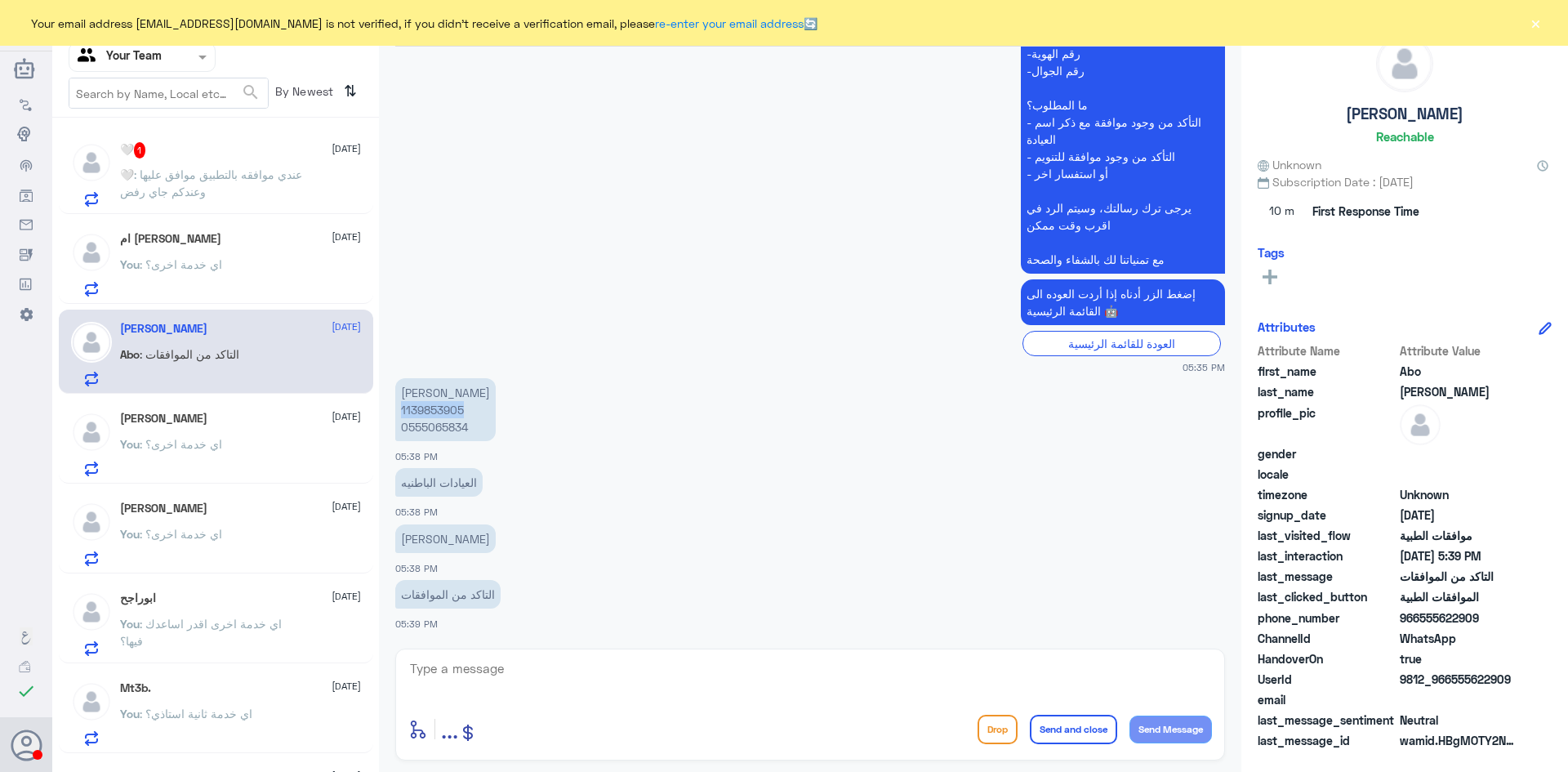
click at [534, 672] on textarea at bounding box center [810, 677] width 803 height 40
type textarea "السلام عليكم و رحمة الله"
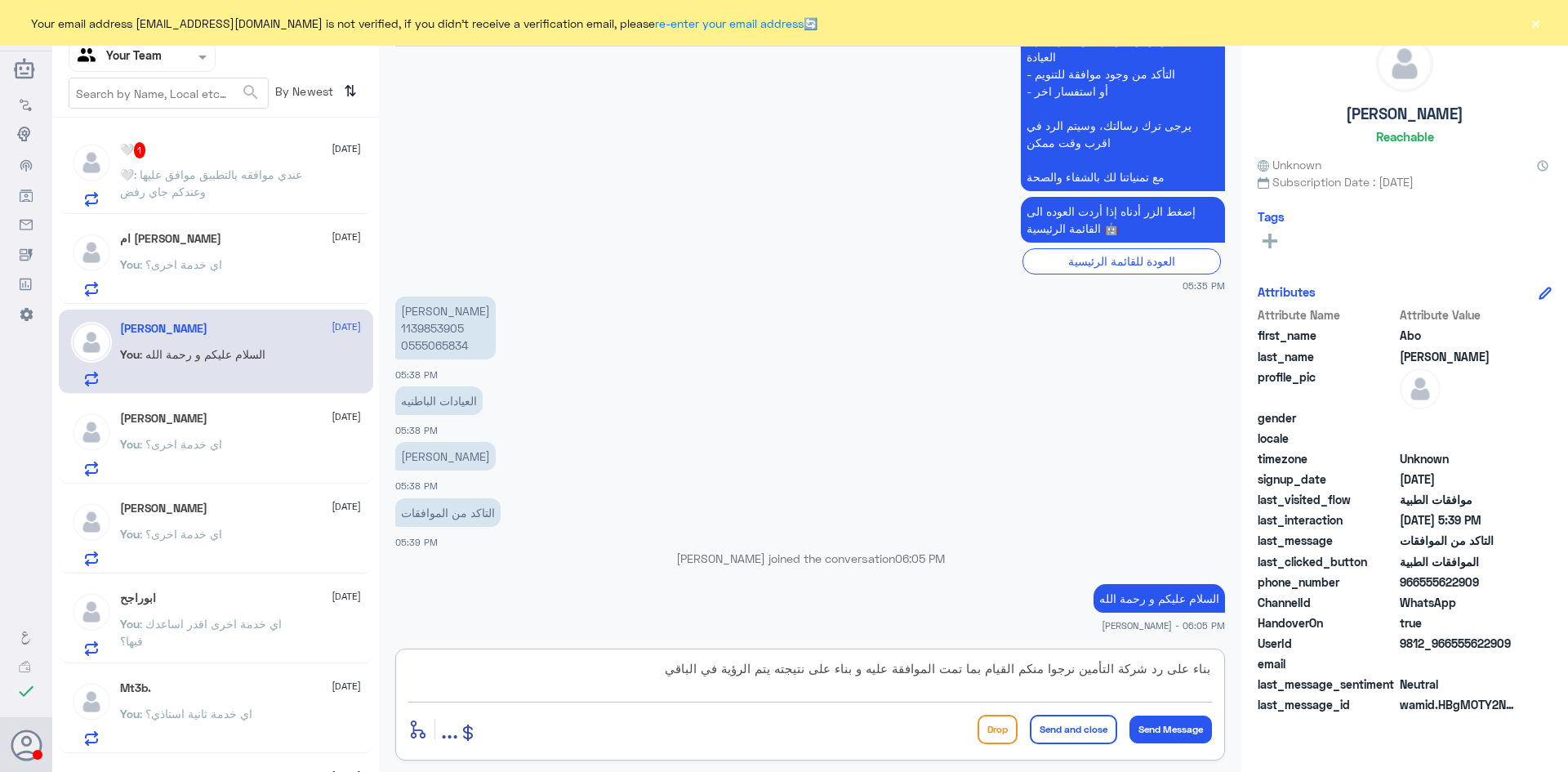
type textarea "بناء على رد شركة التأمين نرجوا منكم القيام بما تمت الموافقة عليه و بناء على نتي…"
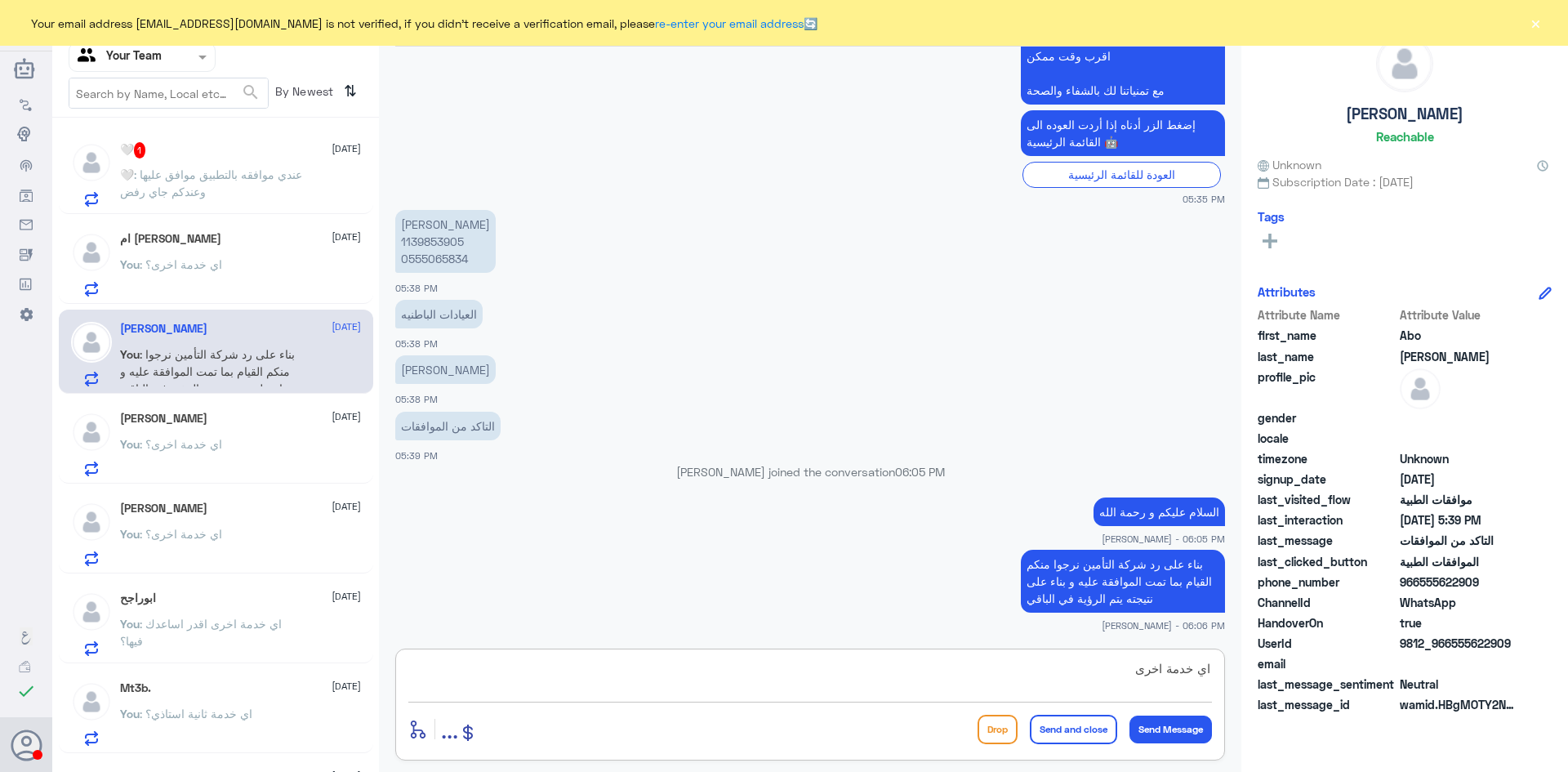
type textarea "اي خدمة اخرى؟"
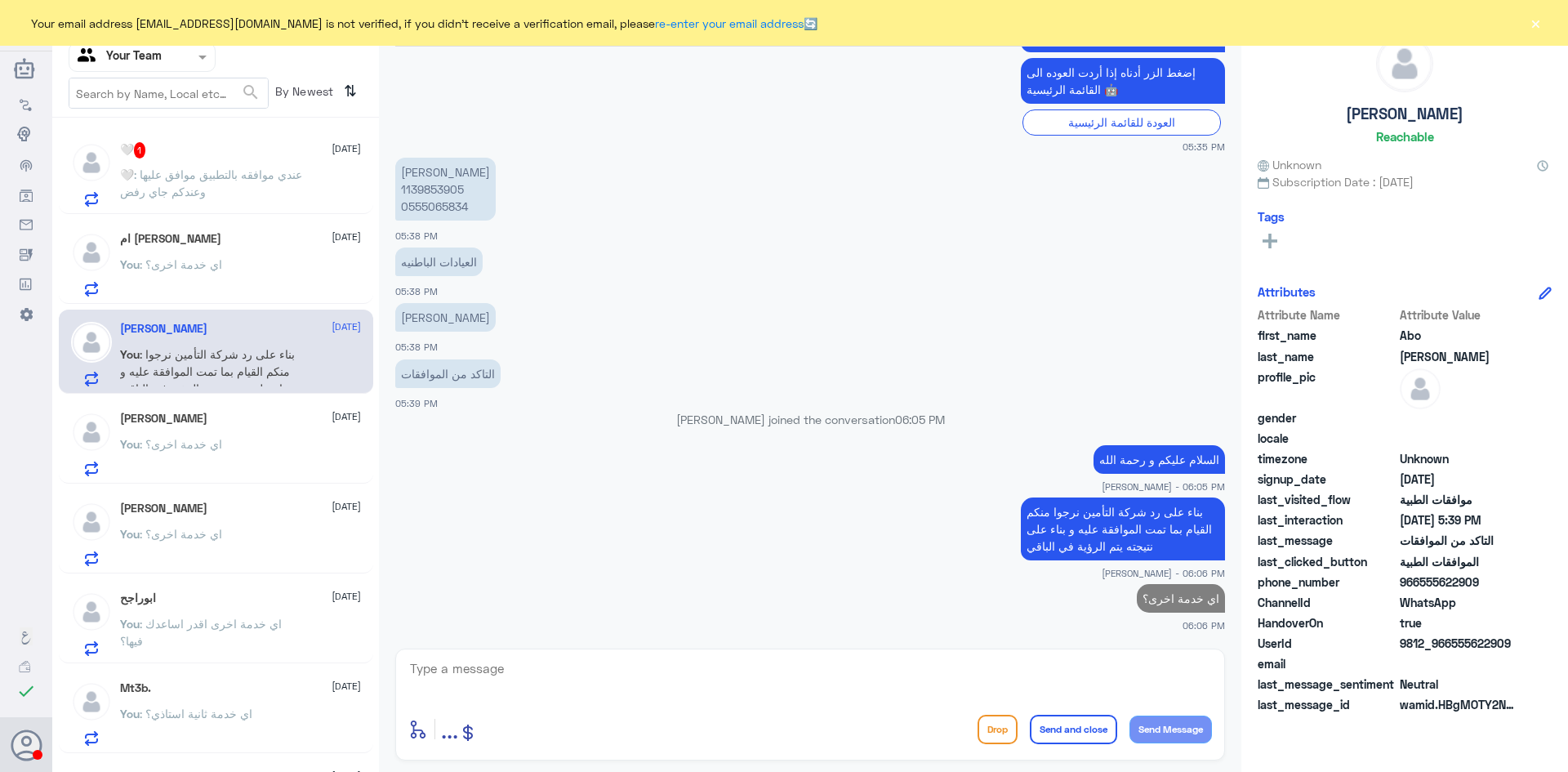
click at [184, 173] on span ": عندي موافقه بالتطبيق موافق عليها وعندكم جاي رفض" at bounding box center [211, 183] width 182 height 31
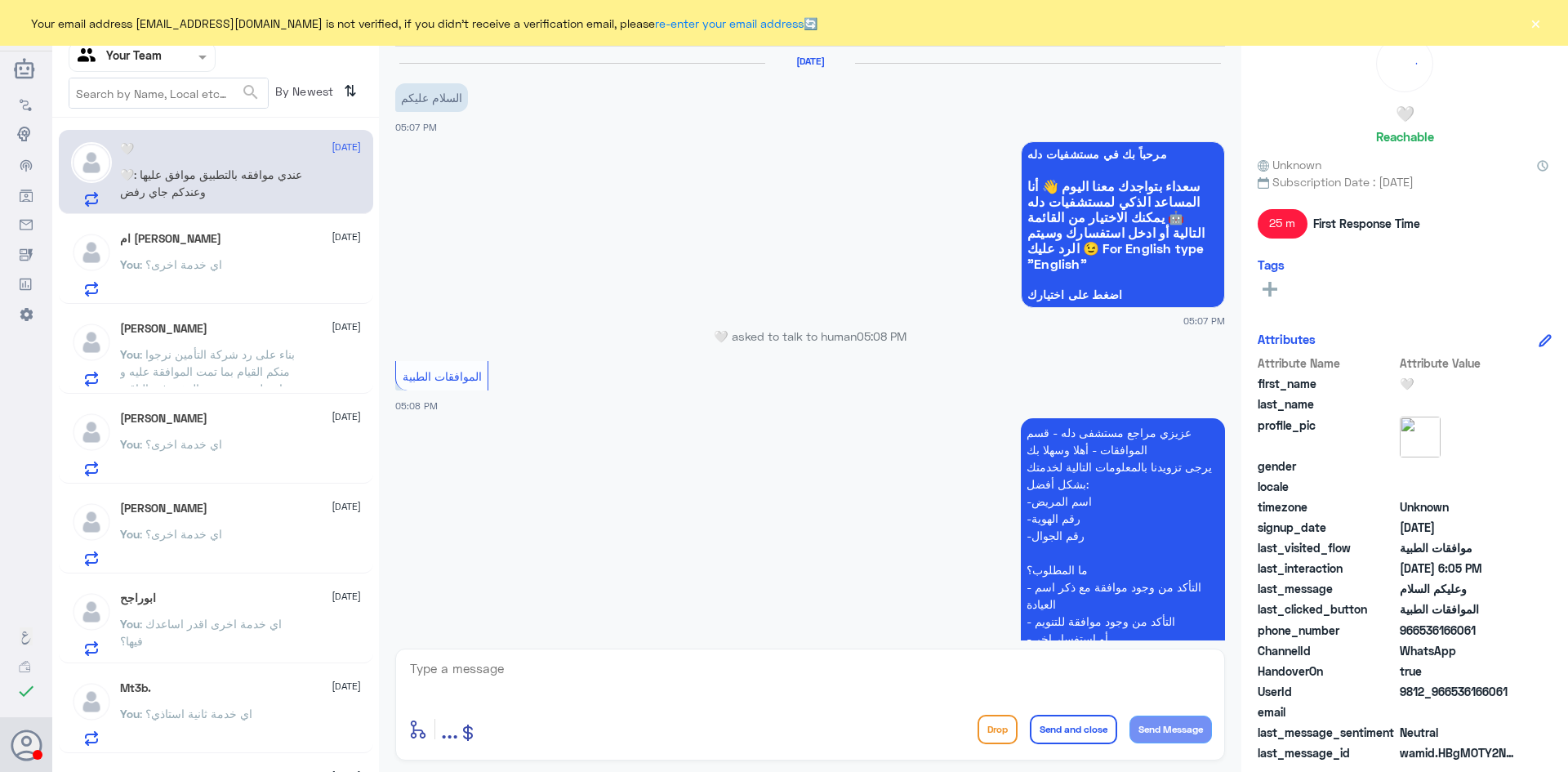
scroll to position [612, 0]
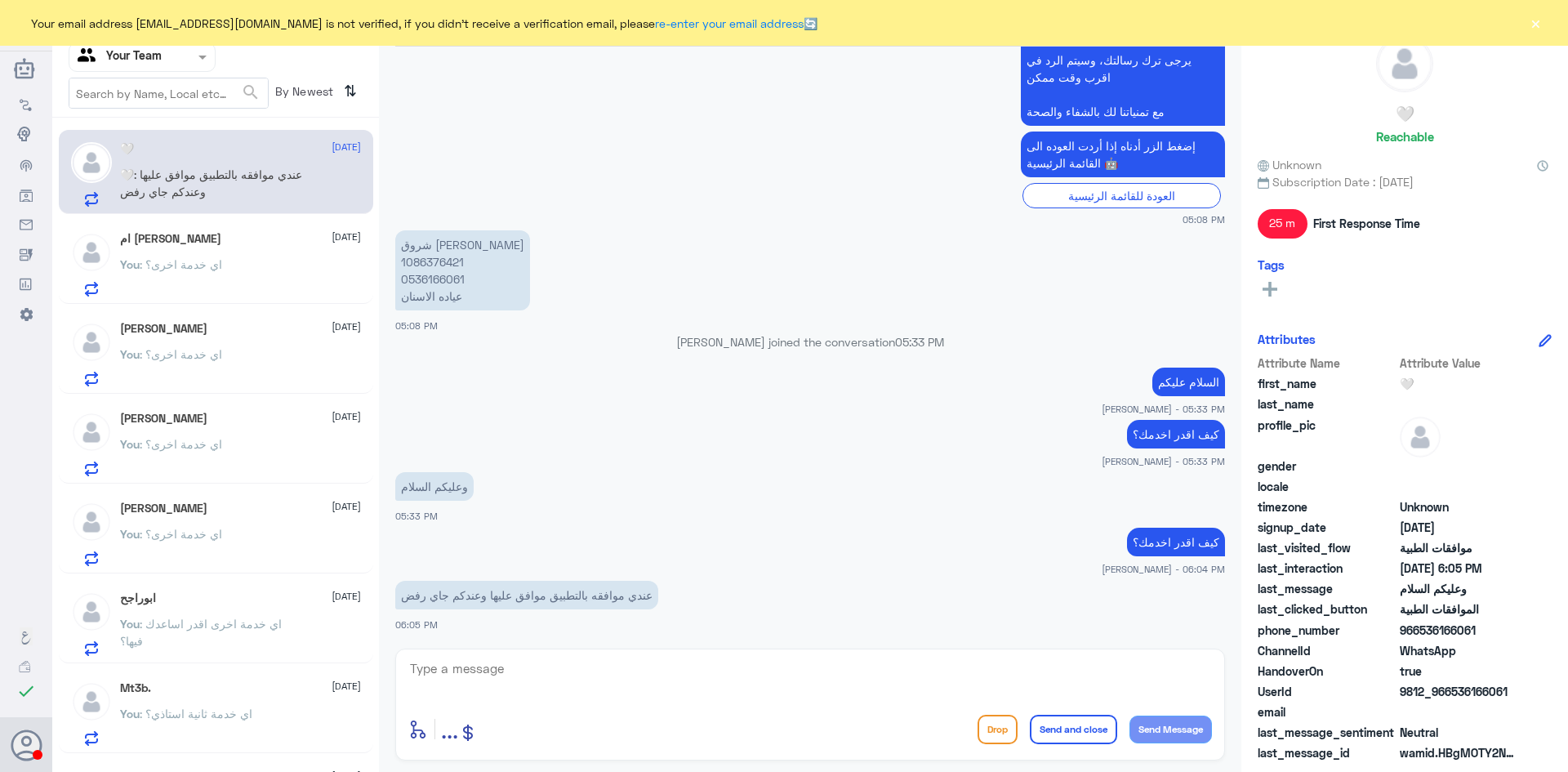
click at [437, 262] on p "[PERSON_NAME] 1086376421 0536166061 عياده الاسنان" at bounding box center [463, 270] width 135 height 80
copy p "1086376421"
click at [633, 662] on textarea at bounding box center [810, 677] width 803 height 40
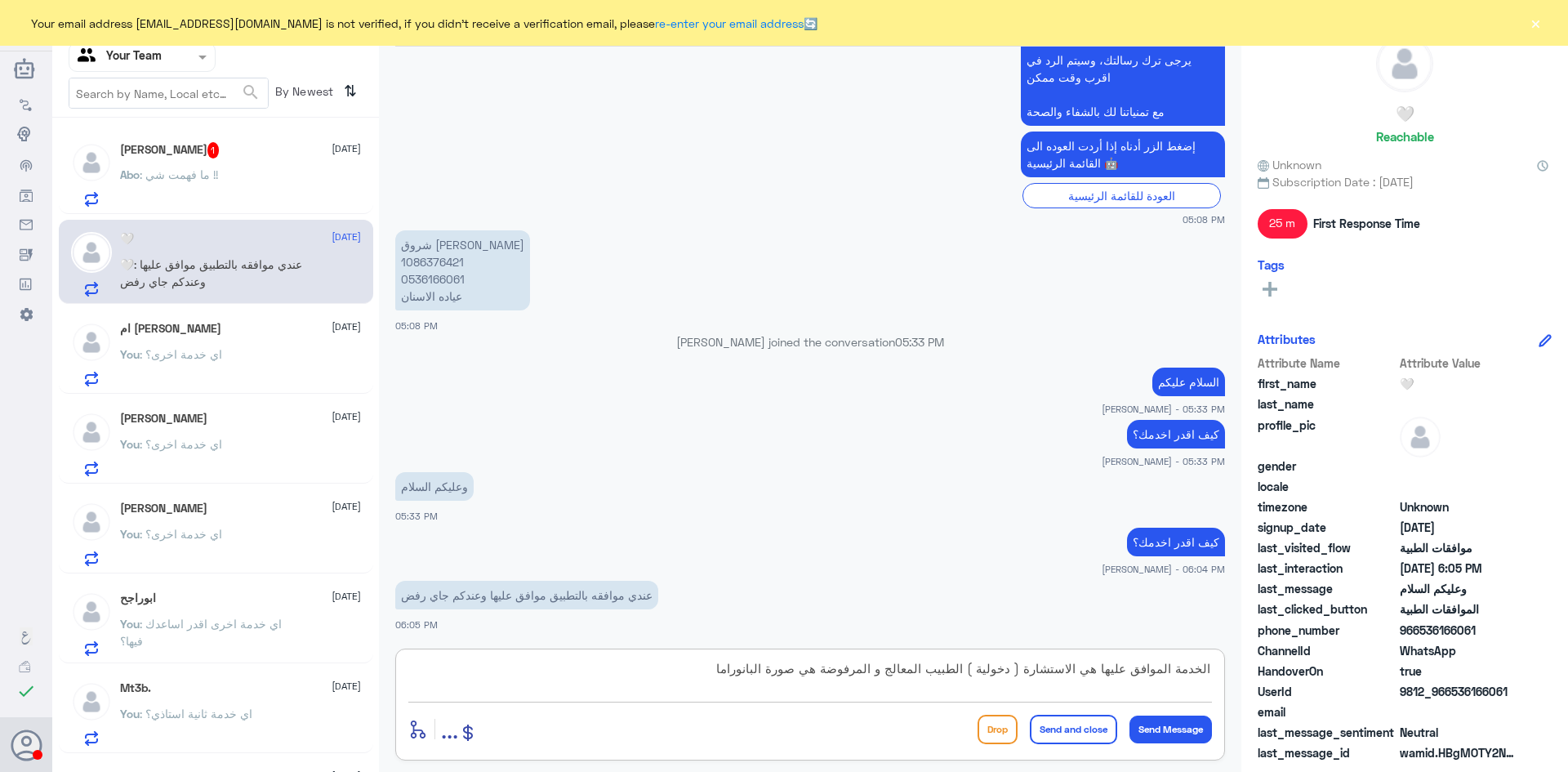
type textarea "الخدمة الموافق عليها هي الاستشارة ( دخولية ) الطبيب المعالج و المرفوضة هي صورة …"
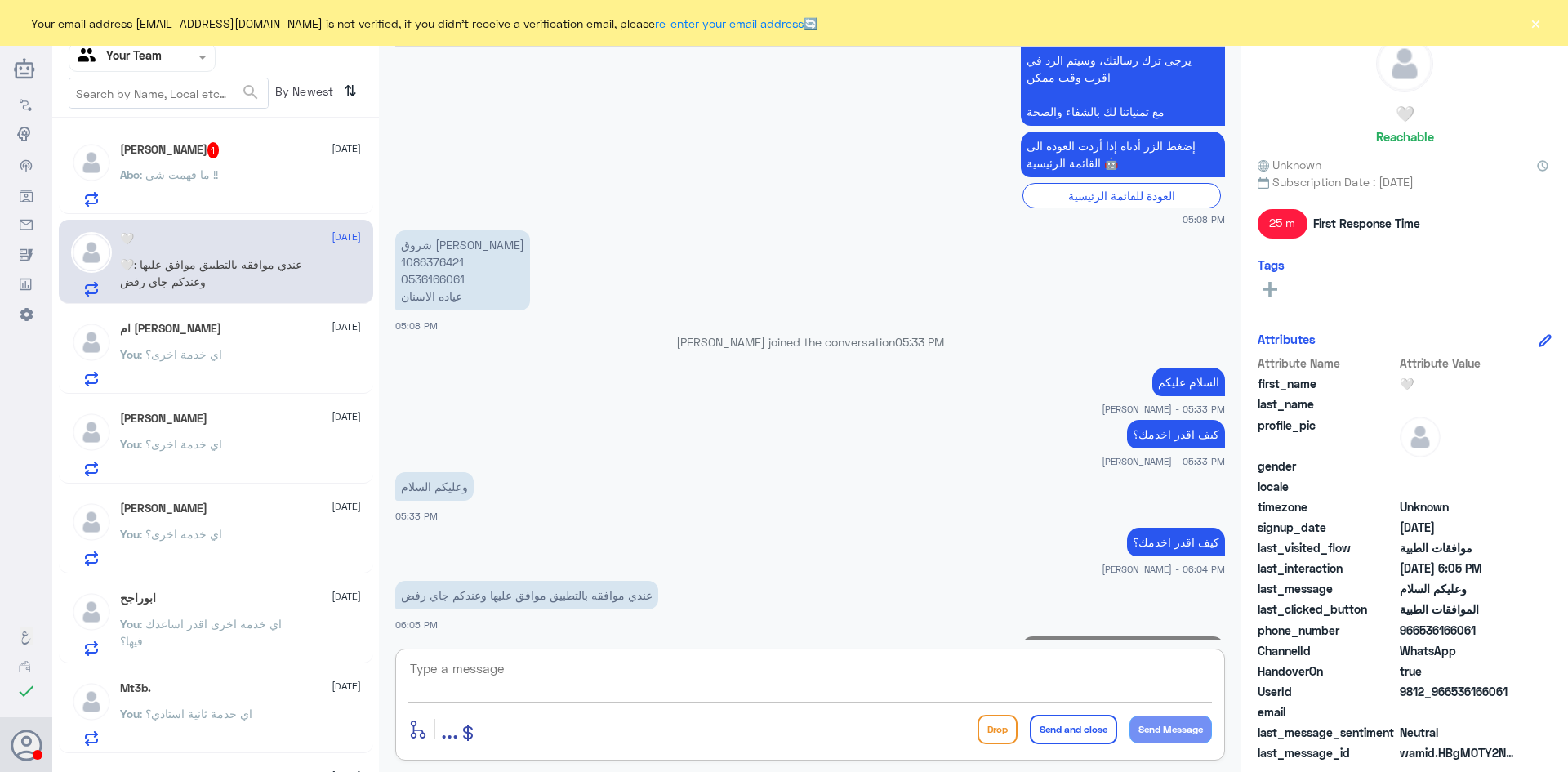
scroll to position [699, 0]
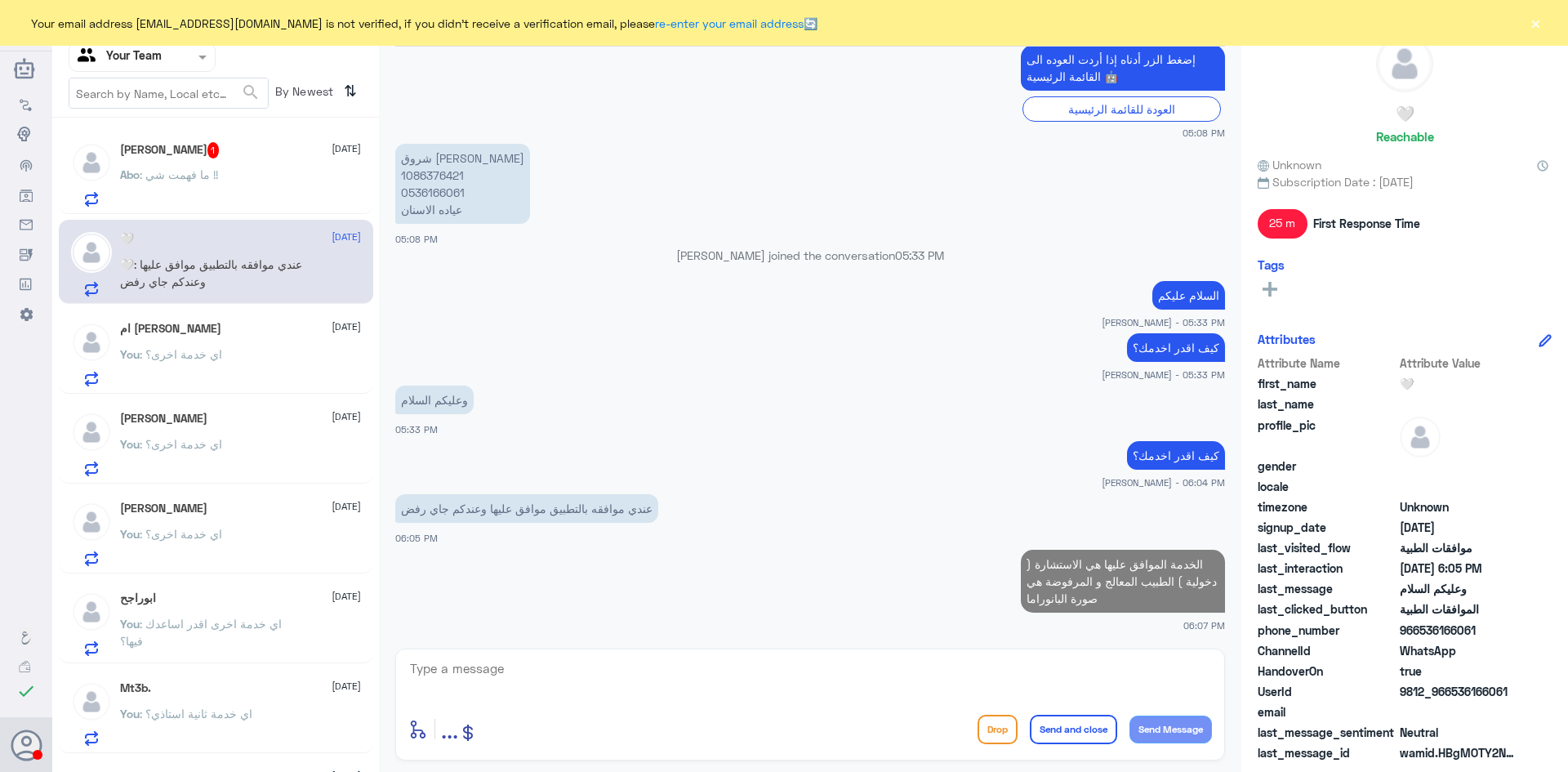
click at [253, 164] on div "Abo Abdulaziz 1 9 September Abo : ما فهمت شي !!" at bounding box center [240, 175] width 241 height 65
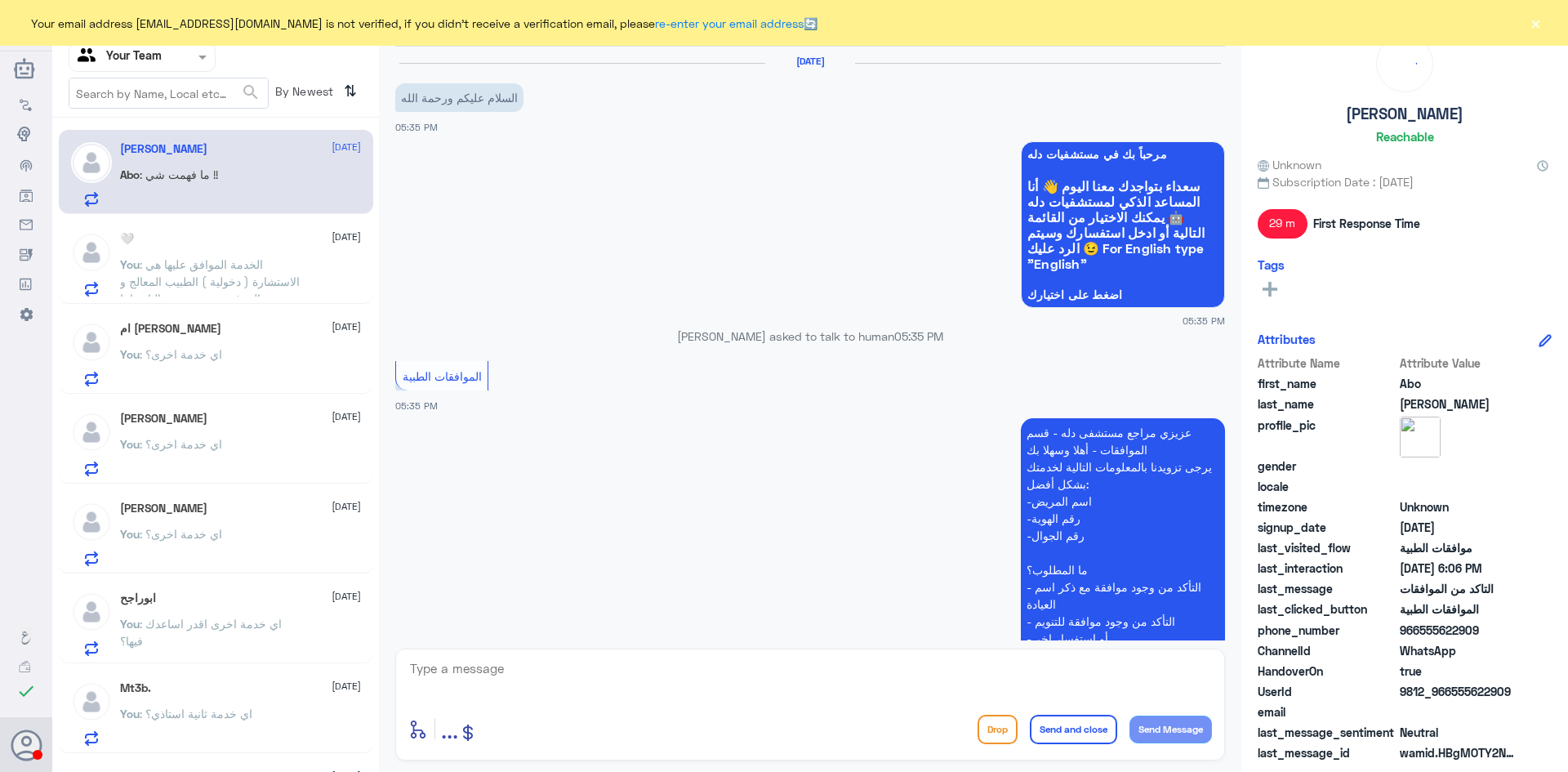
scroll to position [742, 0]
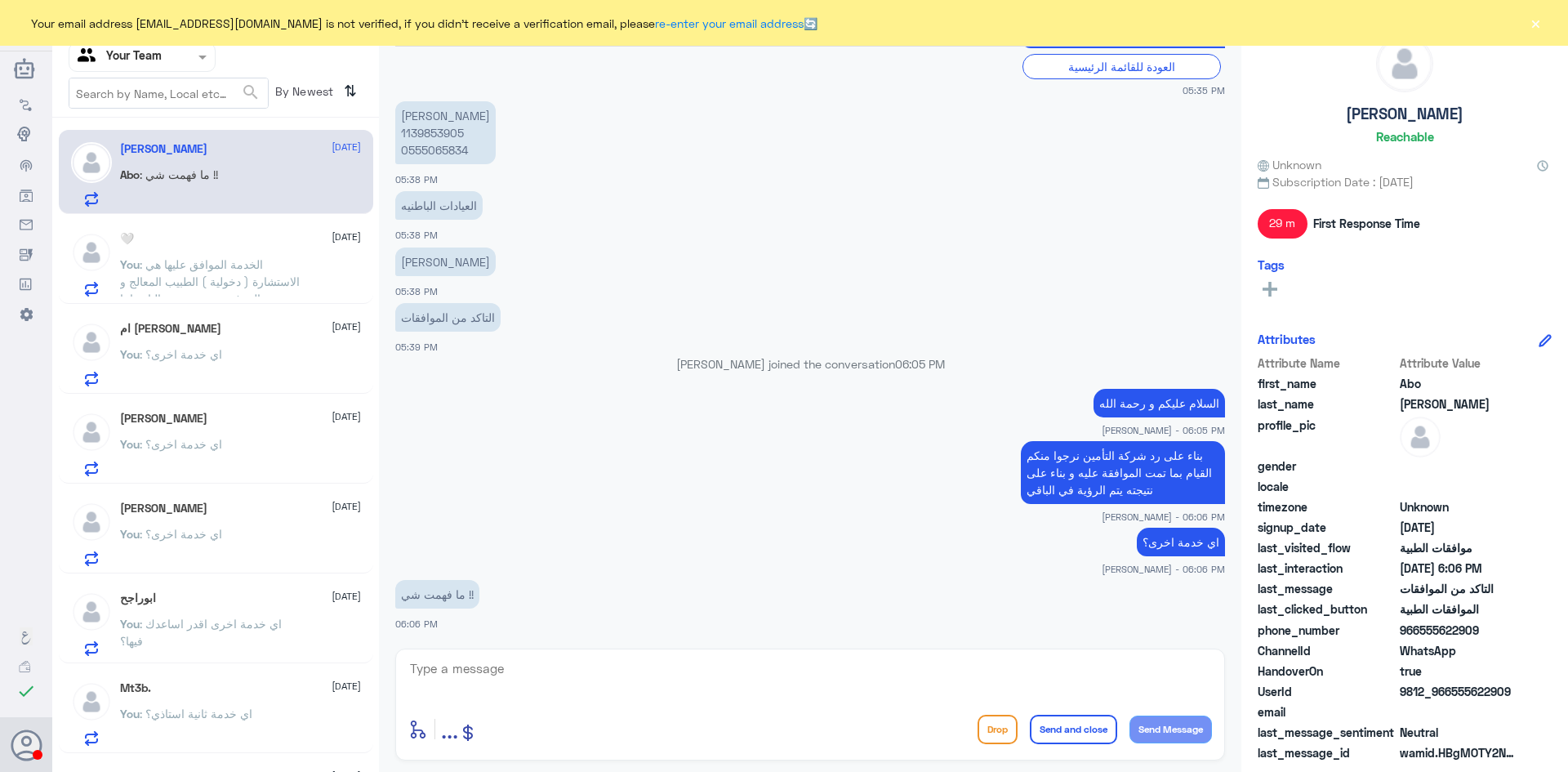
click at [659, 671] on textarea at bounding box center [810, 677] width 803 height 40
type textarea "تمت الموافقة الجزئية على بعض التحاليل و بناء على نتيجتهم يتم الرؤية في الباقي"
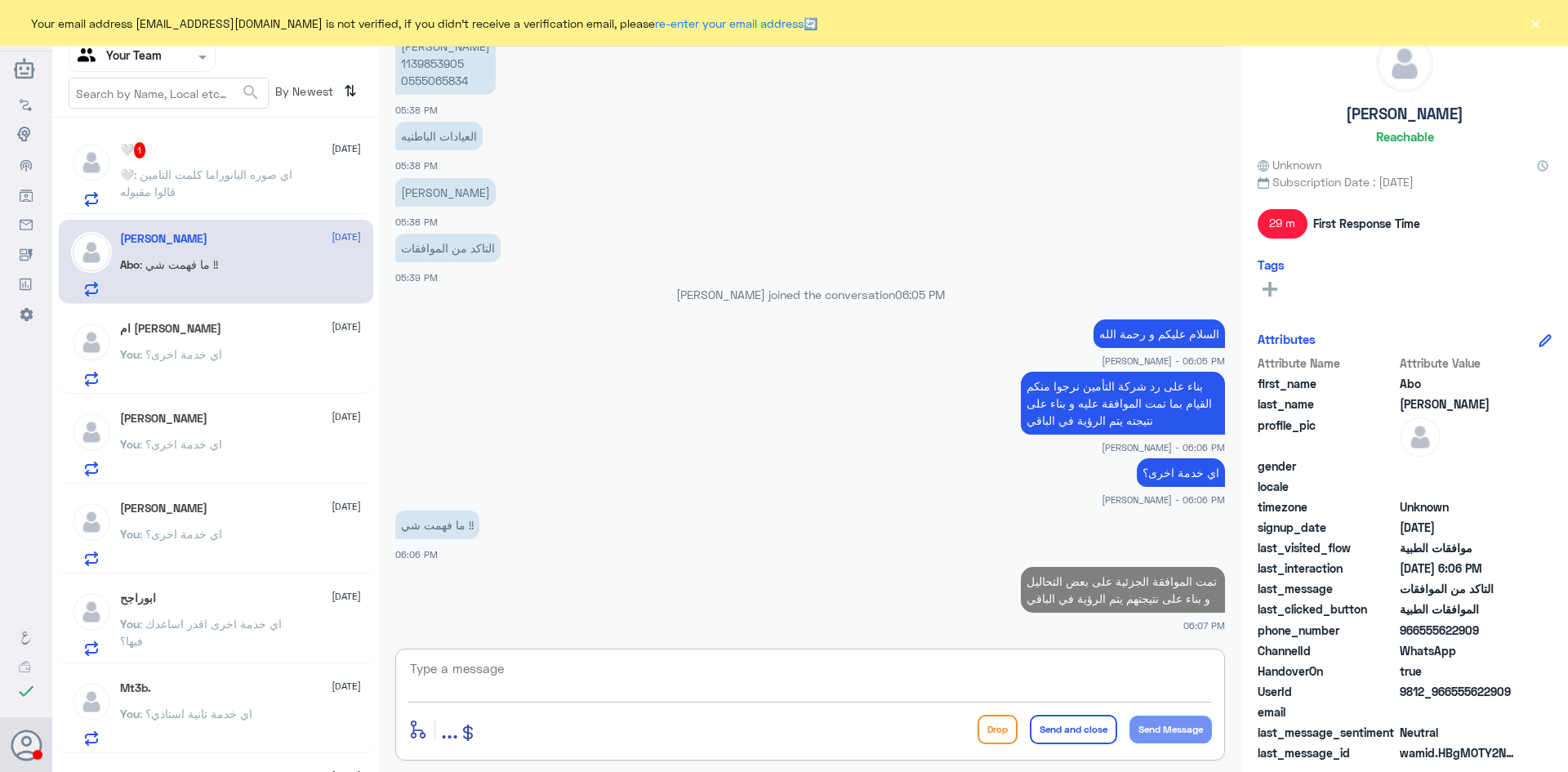
click at [243, 178] on span ": اي صوره البانوراما كلمت التامين قالوا مقبوله" at bounding box center [206, 183] width 173 height 31
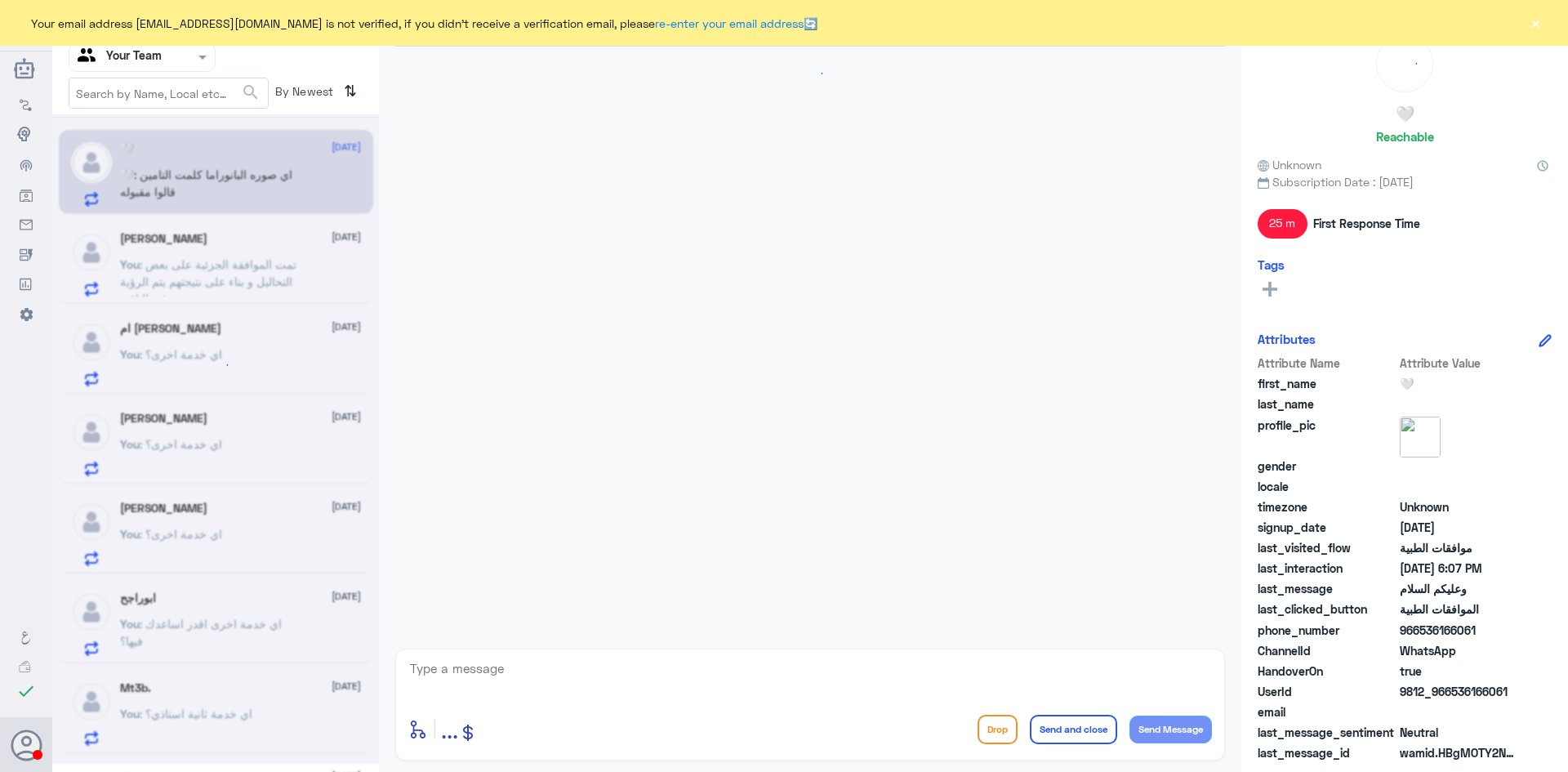
scroll to position [754, 0]
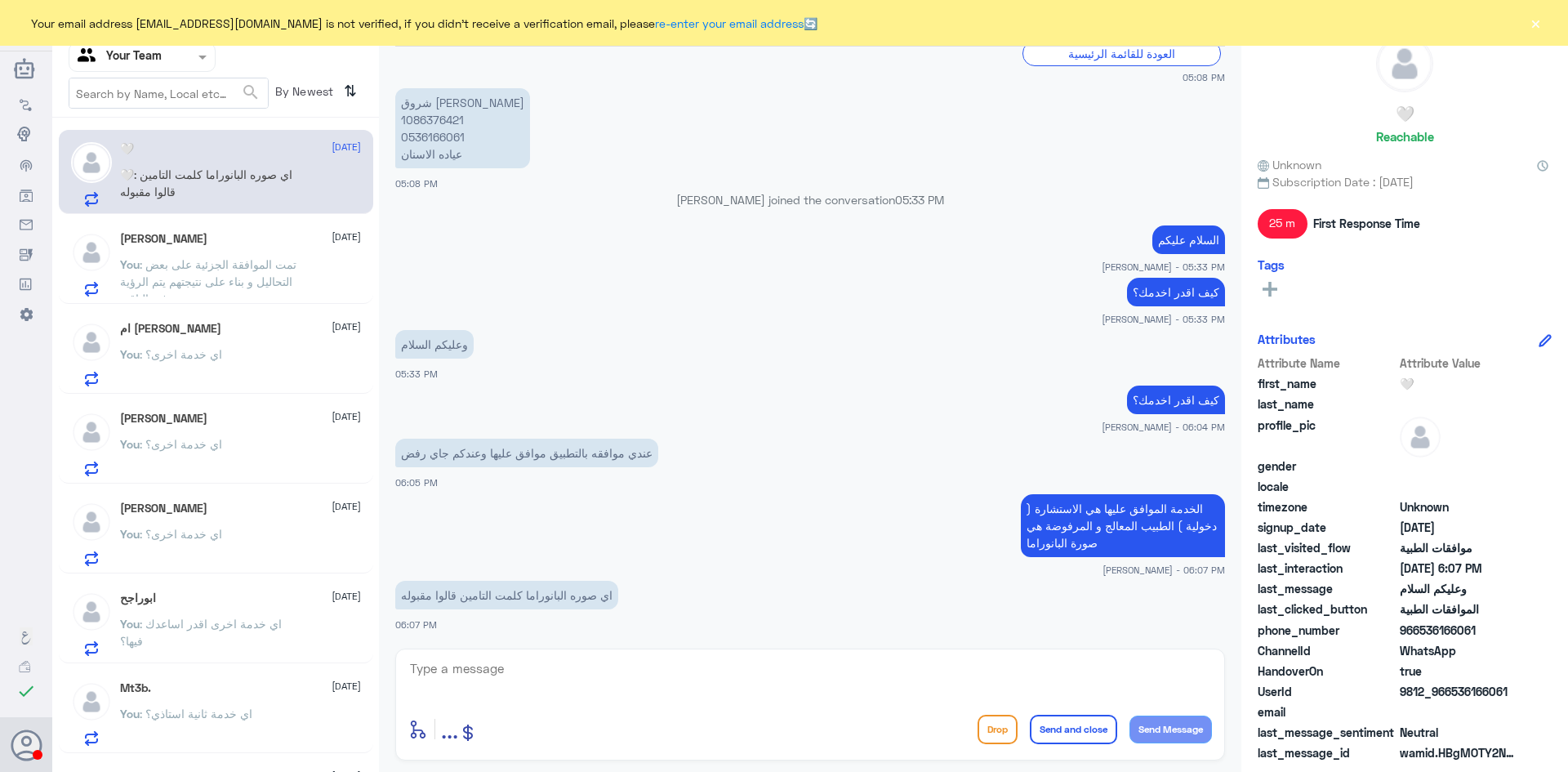
click at [623, 667] on textarea at bounding box center [810, 677] width 803 height 40
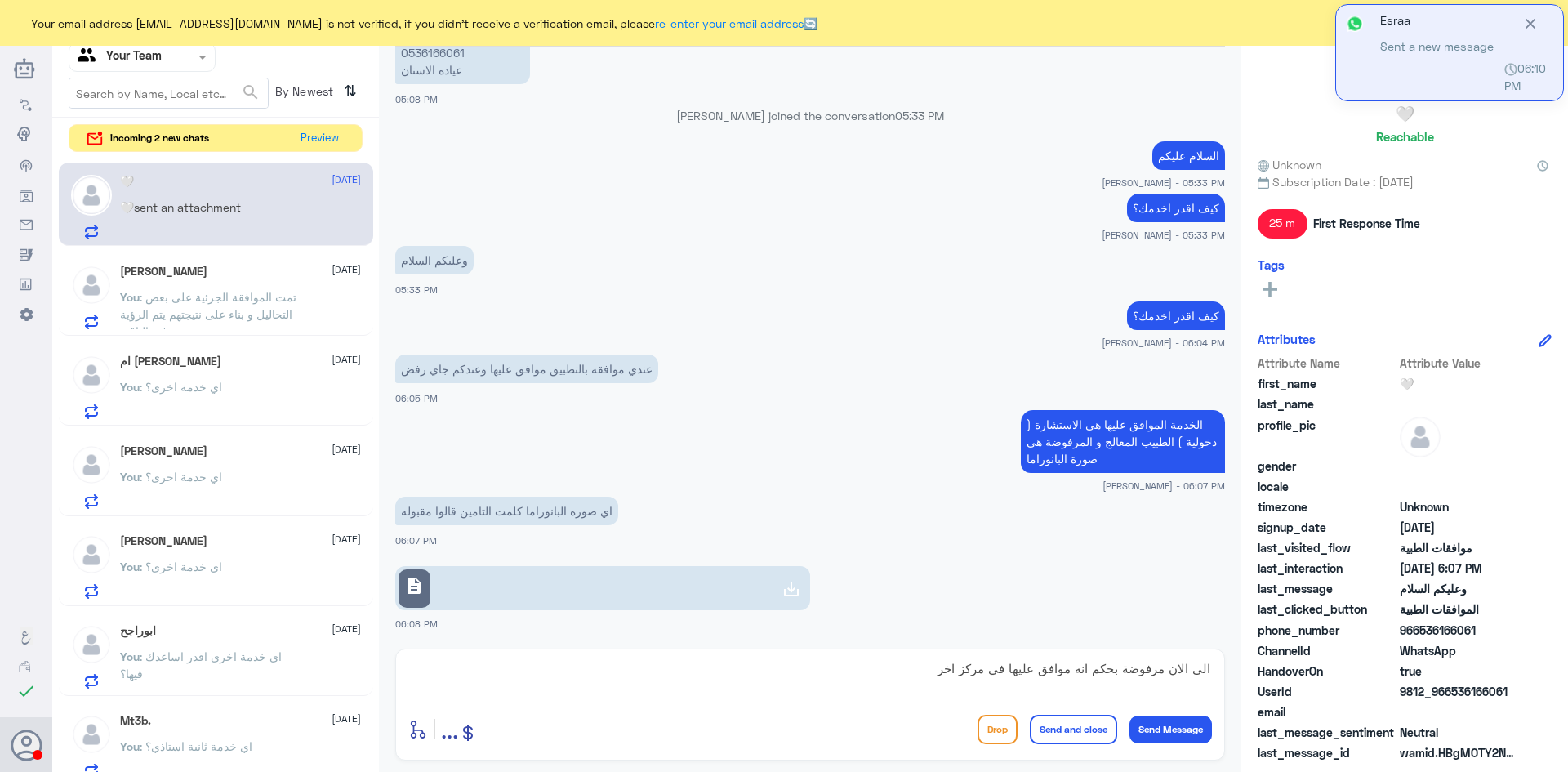
scroll to position [922, 0]
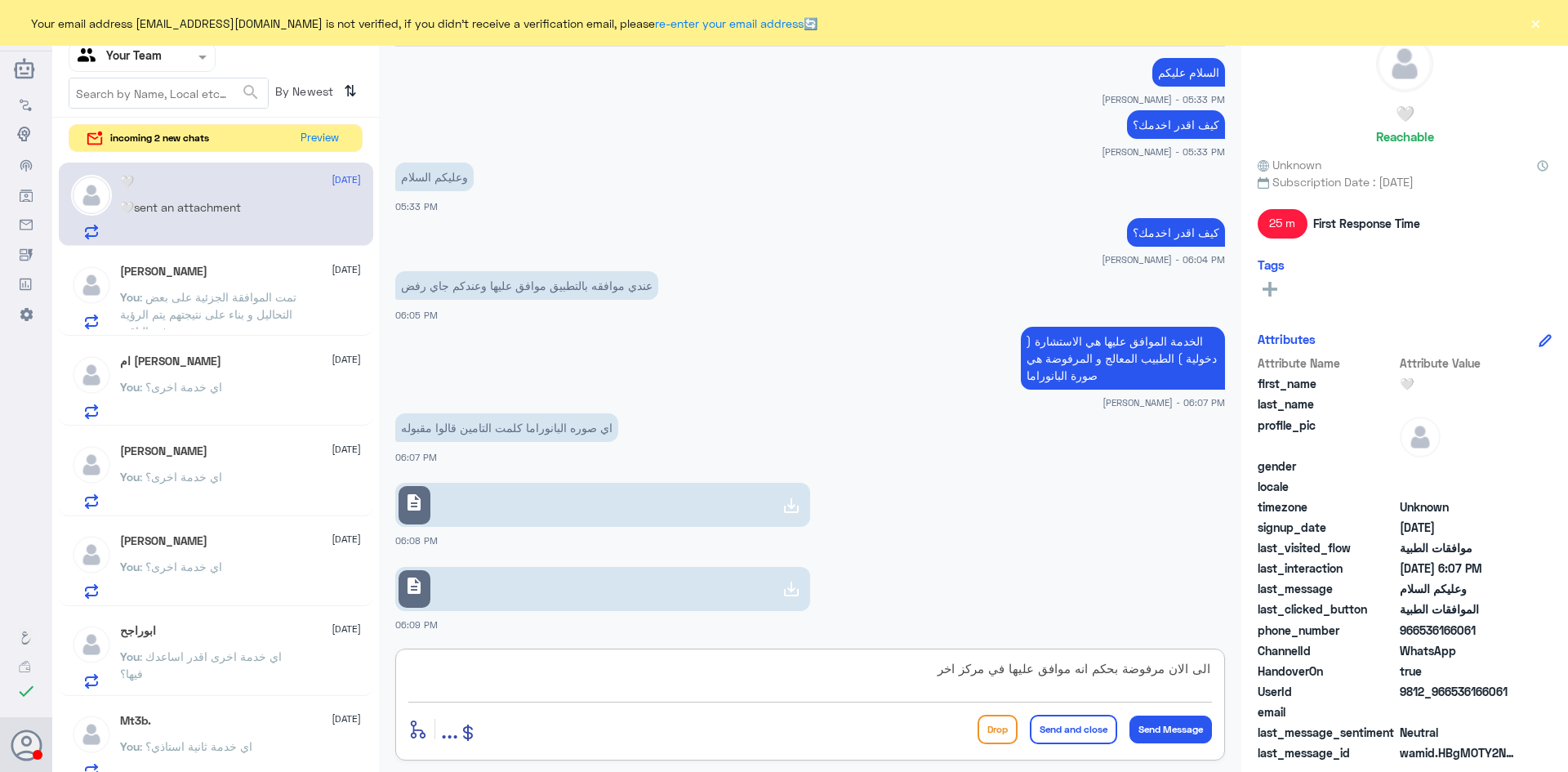
click at [517, 506] on link "description" at bounding box center [602, 505] width 415 height 44
drag, startPoint x: 1046, startPoint y: 692, endPoint x: 1395, endPoint y: 732, distance: 351.3
click at [1395, 732] on div "Channel WhatsApp Status × All Tags Agent Filter Your Team search By Newest ⇅ in…" at bounding box center [810, 388] width 1515 height 777
type textarea "j"
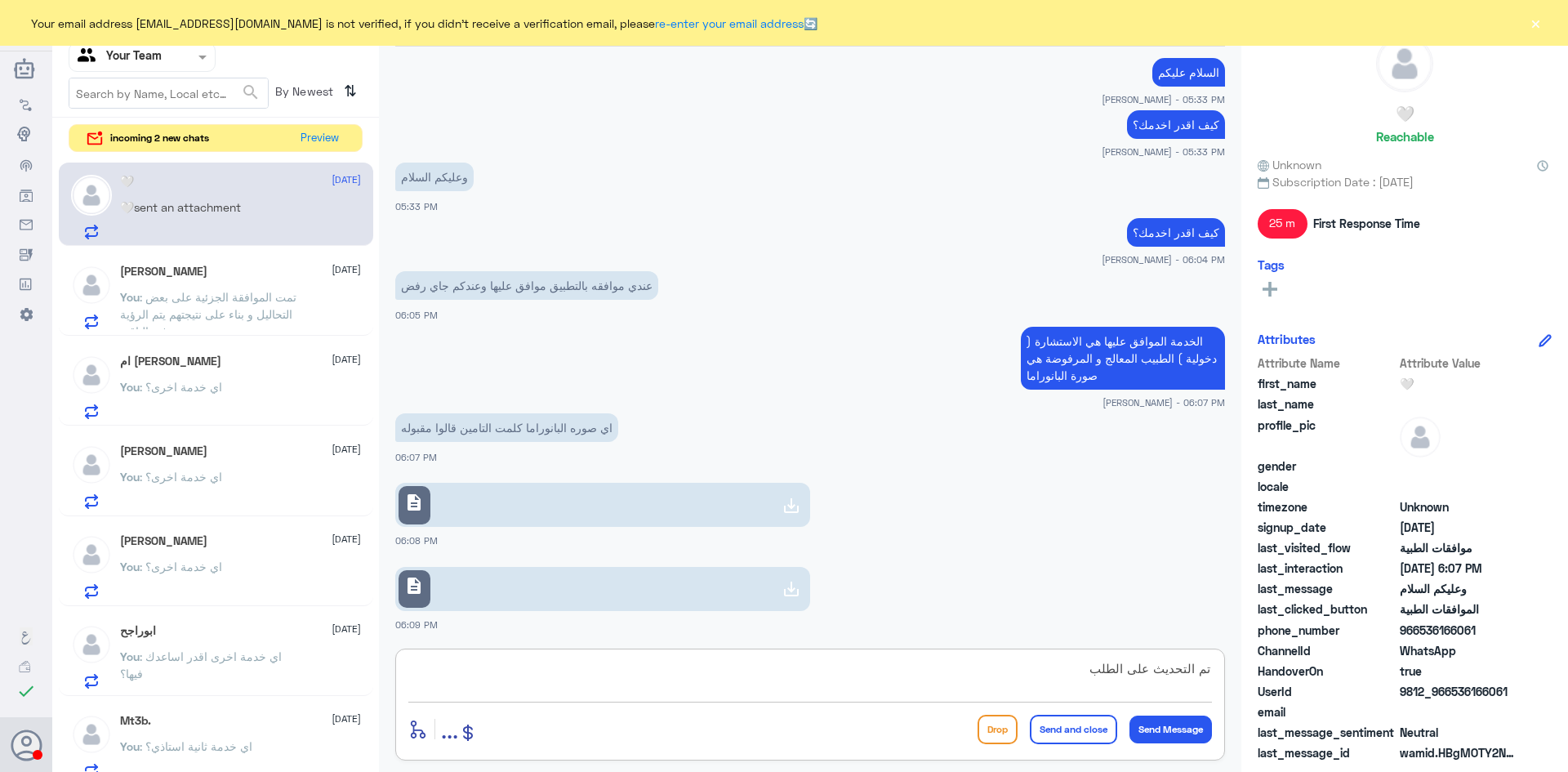
type textarea "تم التحديث على الطلب"
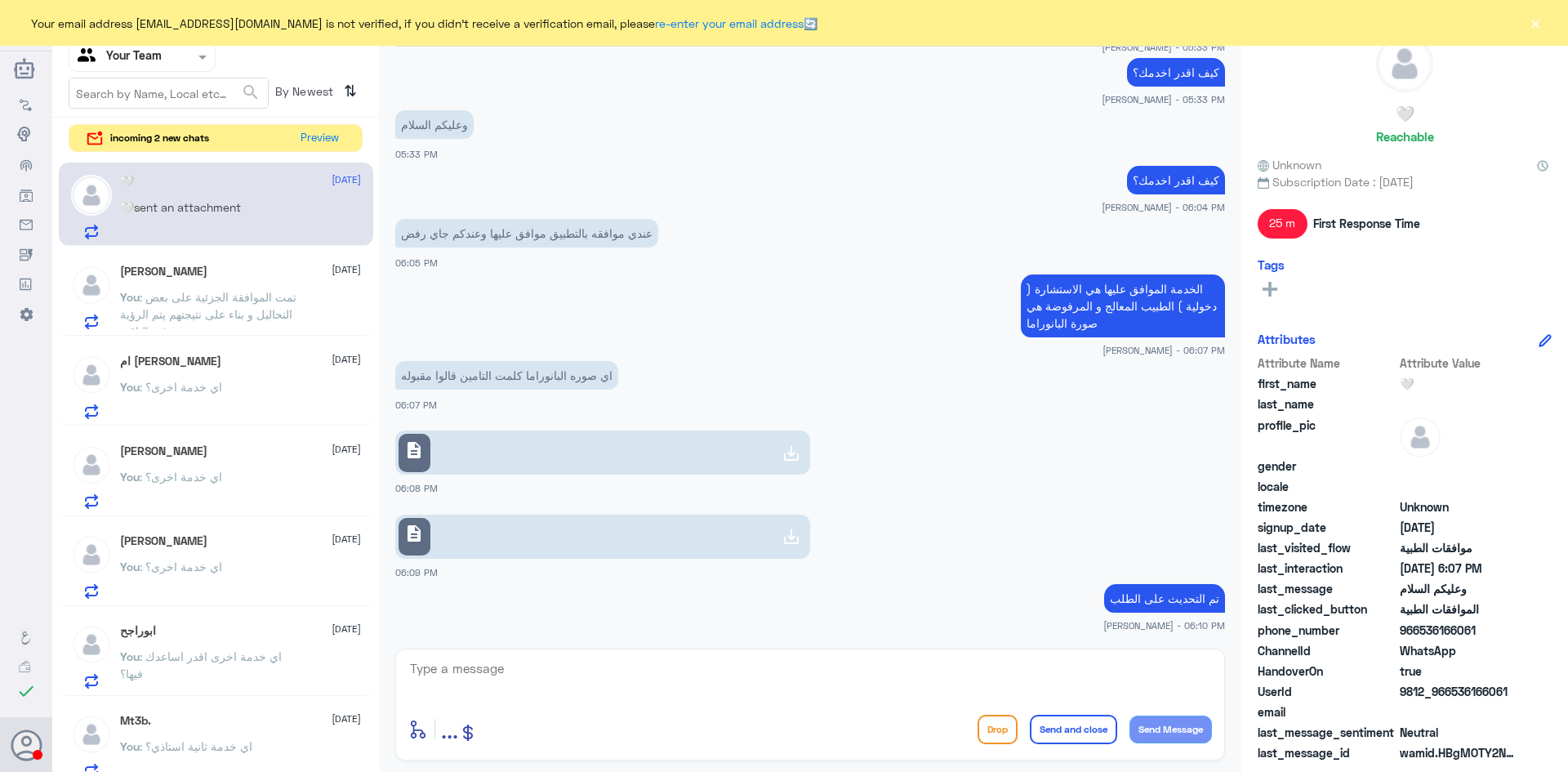
click at [214, 286] on div "Abo Abdulaziz 9 September You : تمت الموافقة الجزئية على بعض التحاليل و بناء عل…" at bounding box center [240, 296] width 241 height 65
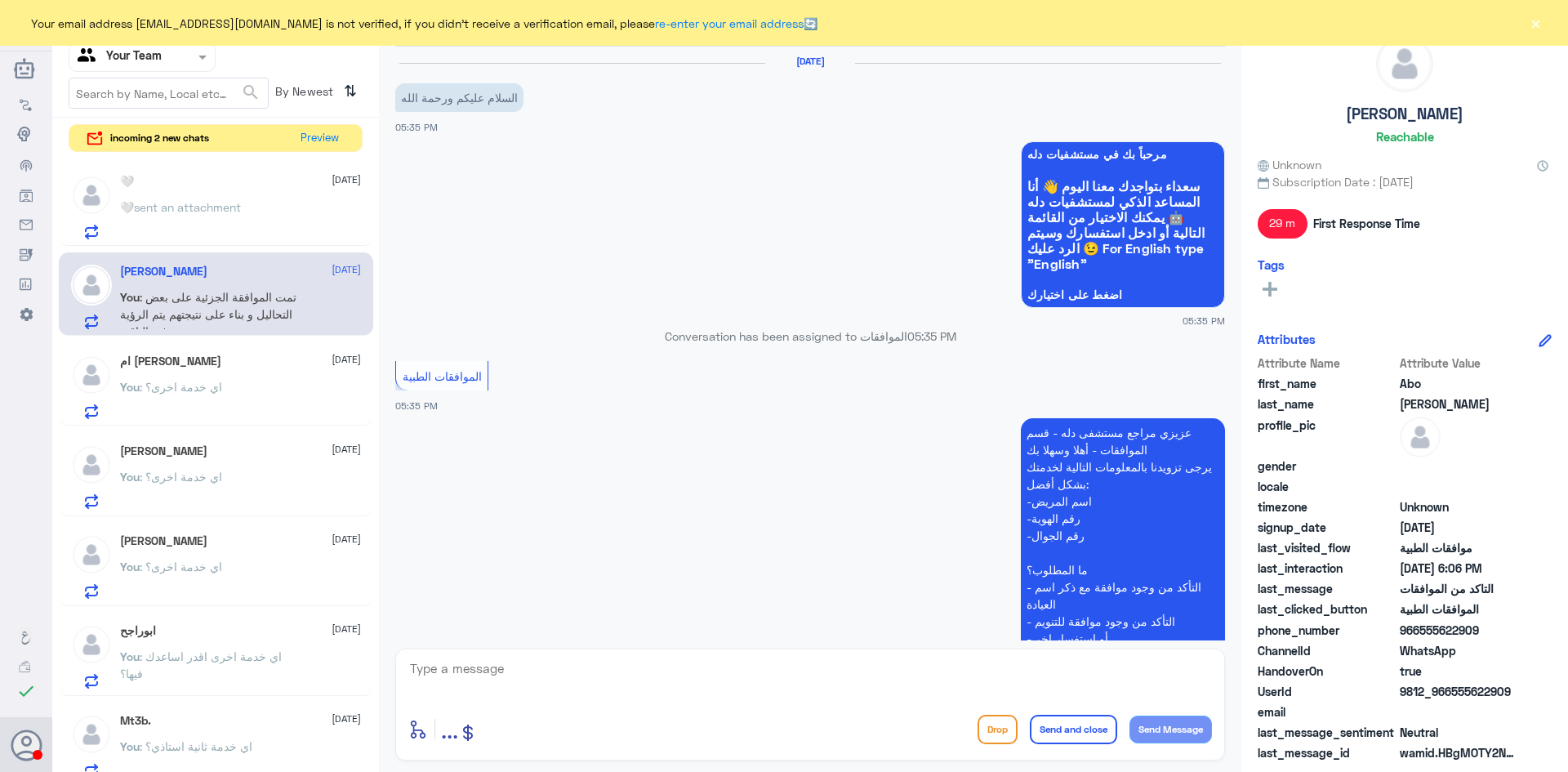
scroll to position [811, 0]
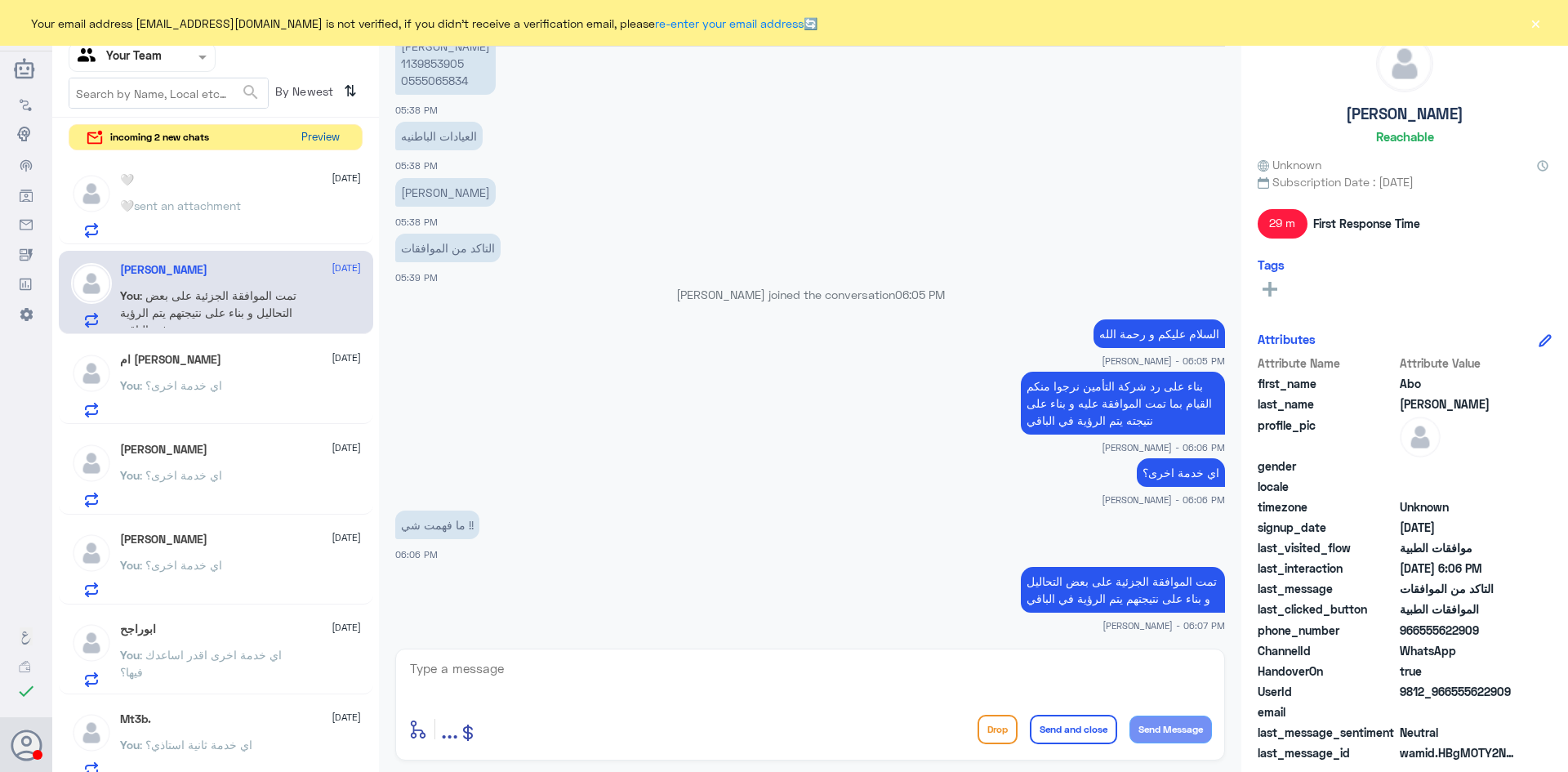
click at [306, 138] on button "Preview" at bounding box center [320, 137] width 51 height 25
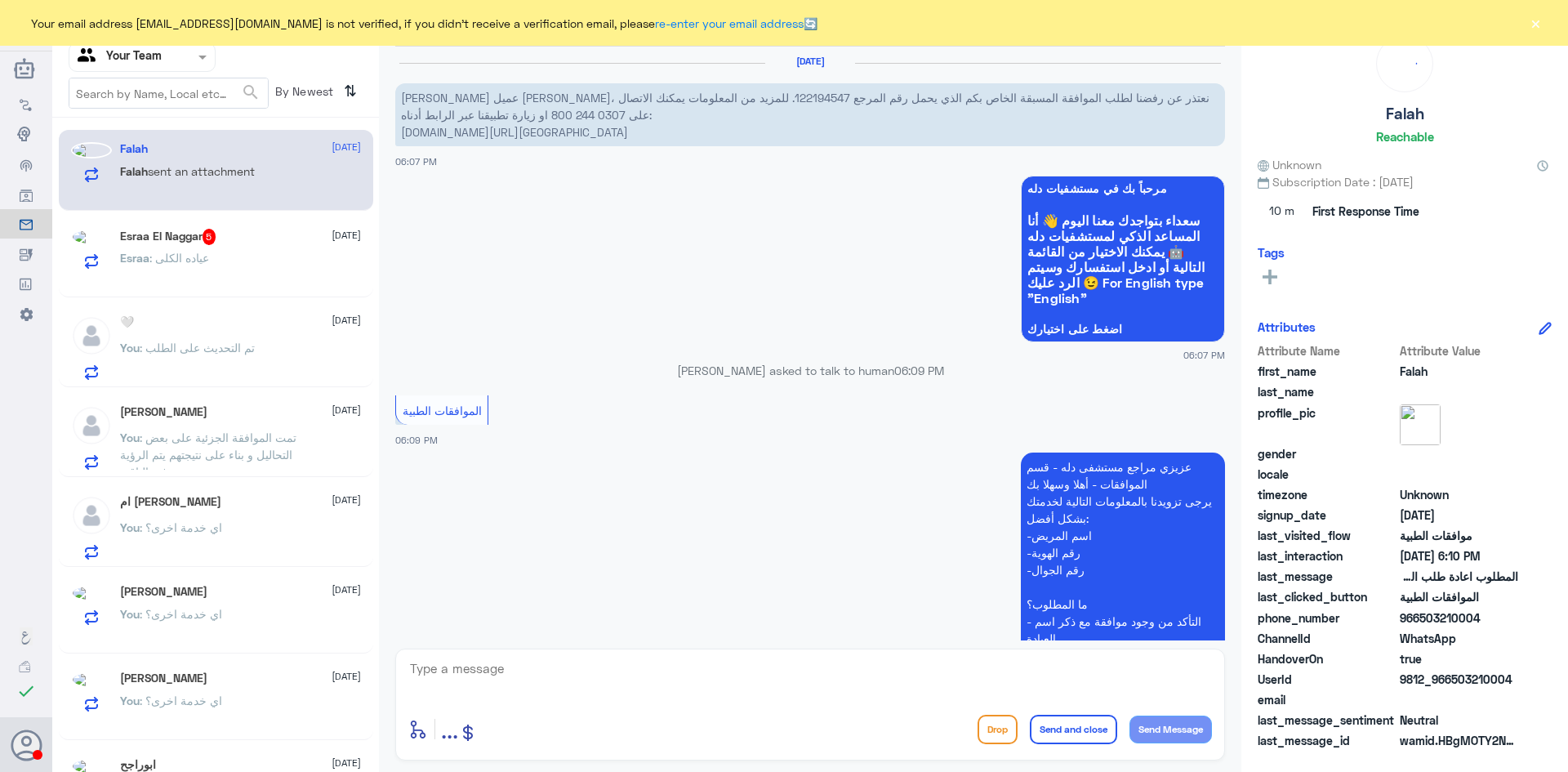
scroll to position [387, 0]
